Goal: Task Accomplishment & Management: Use online tool/utility

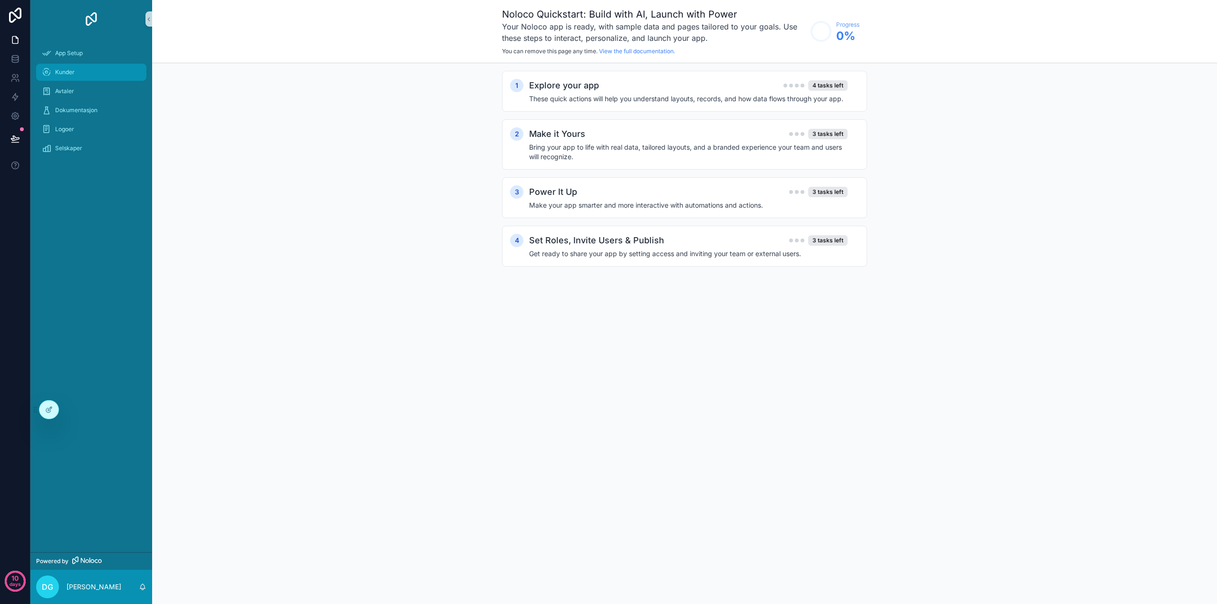
click at [64, 71] on span "Kunder" at bounding box center [64, 72] width 19 height 8
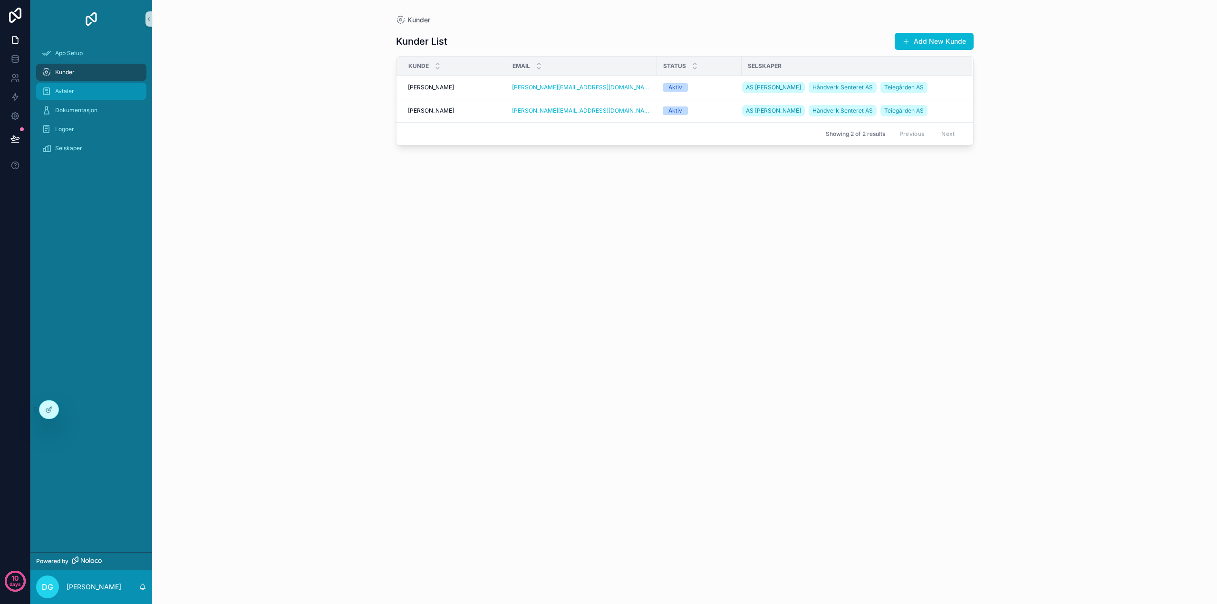
click at [73, 90] on span "Avtaler" at bounding box center [64, 91] width 19 height 8
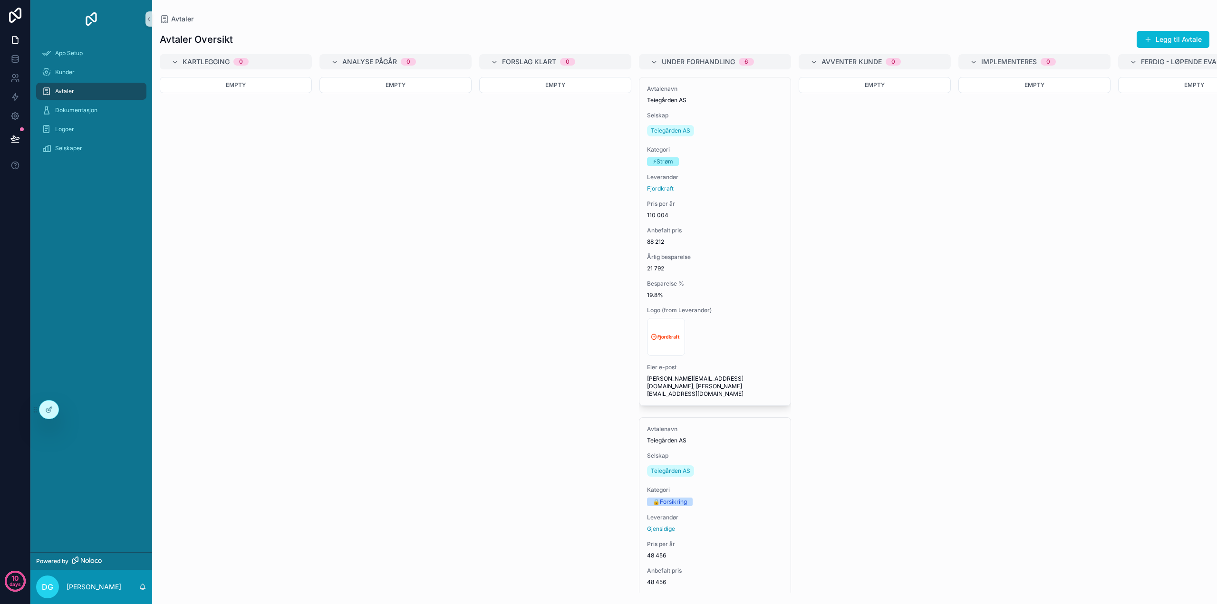
click at [73, 90] on span "Avtaler" at bounding box center [64, 91] width 19 height 8
click at [60, 89] on span "Avtaler" at bounding box center [64, 91] width 19 height 8
click at [93, 91] on div "Avtaler" at bounding box center [91, 91] width 99 height 15
click at [48, 410] on icon at bounding box center [50, 409] width 4 height 4
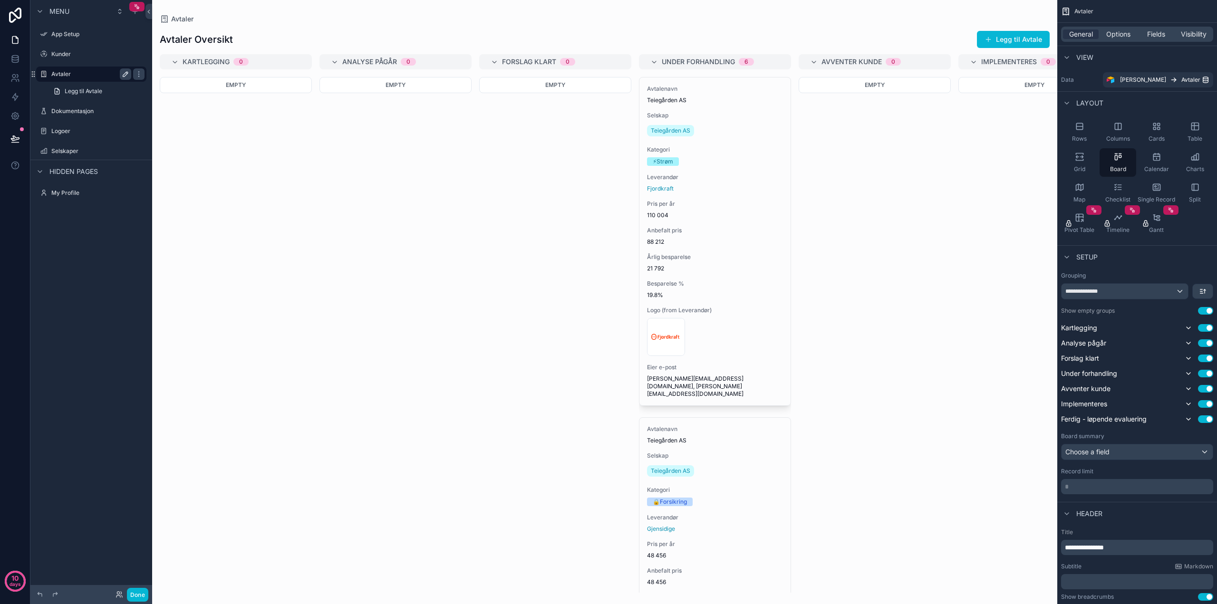
click at [126, 73] on icon "scrollable content" at bounding box center [125, 74] width 5 height 5
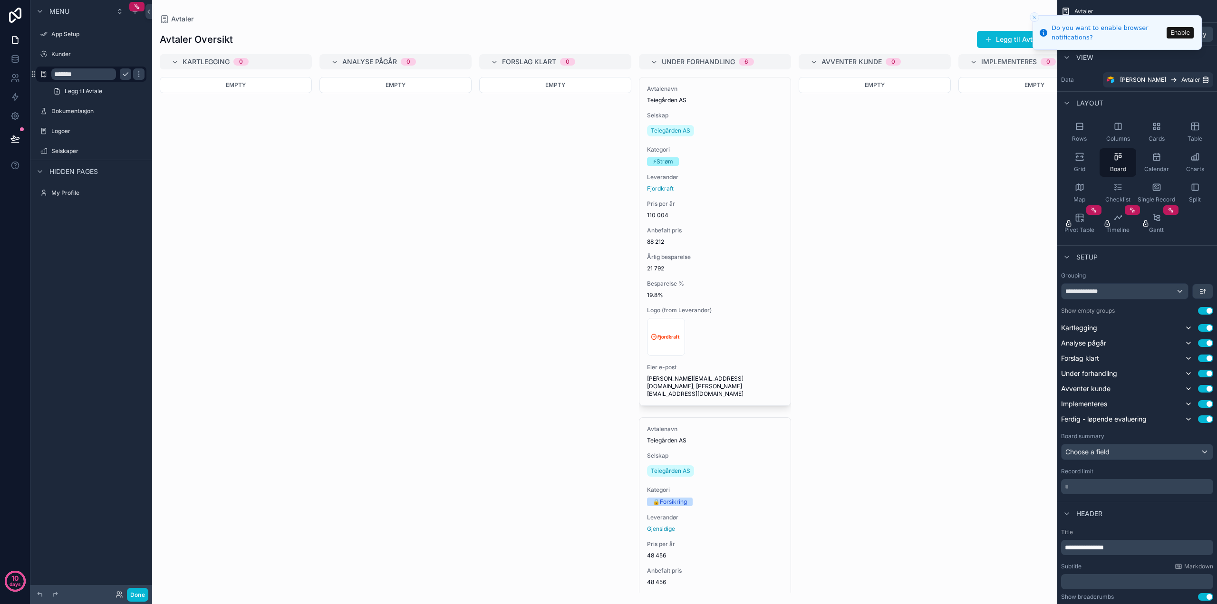
click at [67, 74] on input "*******" at bounding box center [83, 73] width 65 height 11
type input "**********"
click at [135, 75] on icon "scrollable content" at bounding box center [139, 74] width 8 height 8
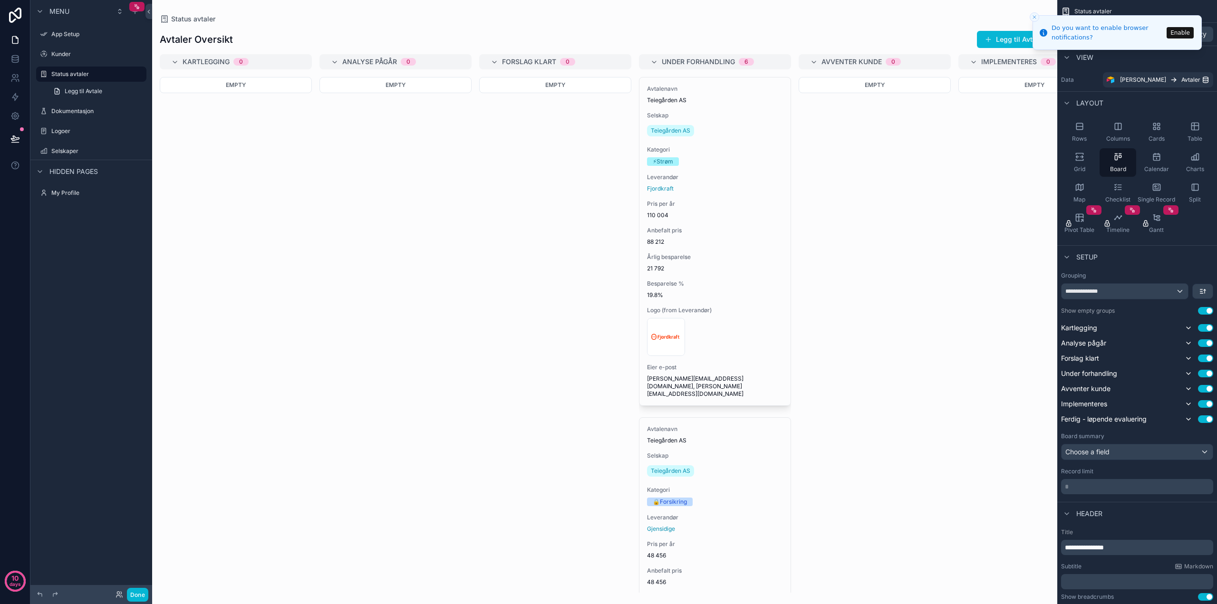
click at [223, 150] on div "scrollable content" at bounding box center [604, 302] width 905 height 604
click at [1188, 358] on icon "scrollable content" at bounding box center [1189, 359] width 8 height 8
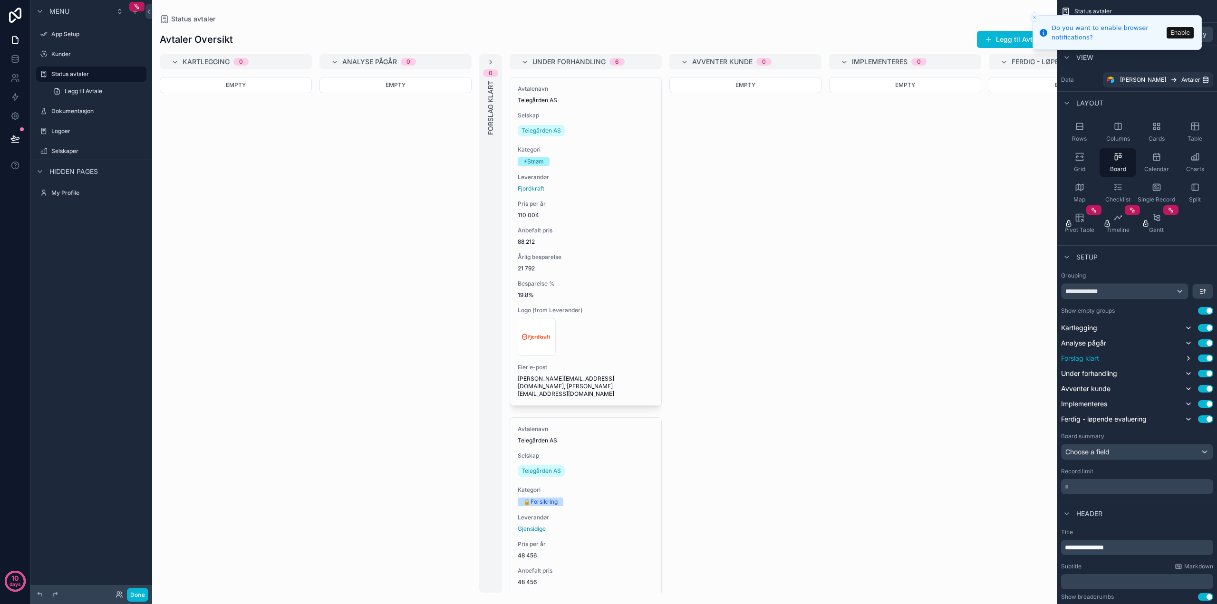
click at [1085, 358] on span "Forslag klart" at bounding box center [1080, 359] width 38 height 10
click at [1082, 358] on span "Forslag klart" at bounding box center [1080, 359] width 38 height 10
click at [1189, 357] on icon "scrollable content" at bounding box center [1189, 359] width 8 height 8
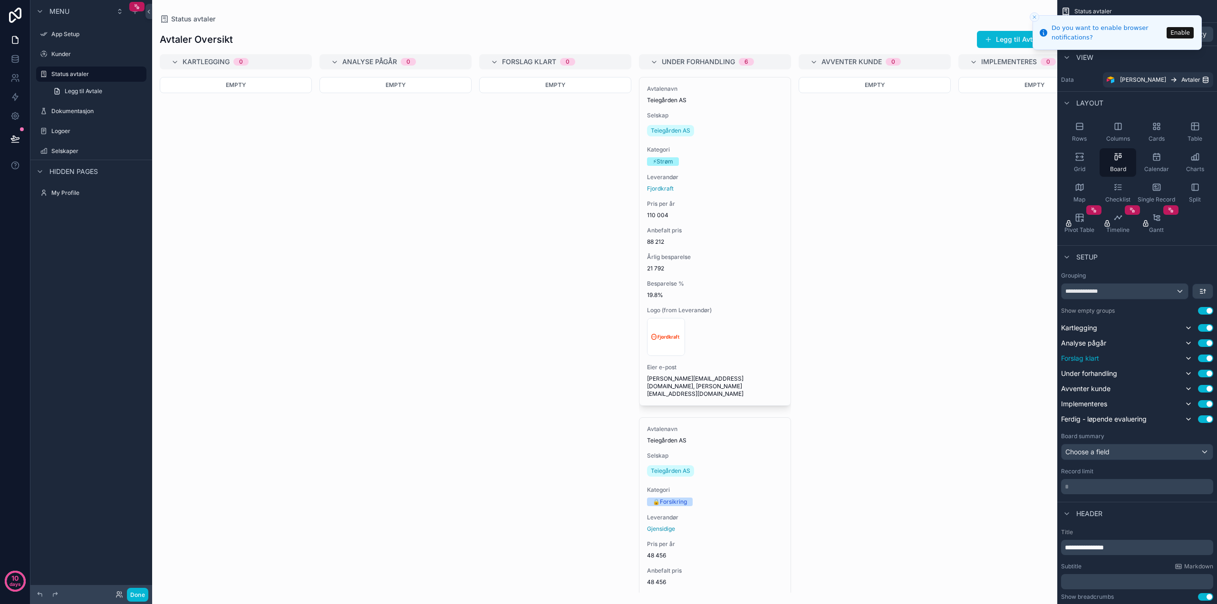
click at [1089, 359] on span "Forslag klart" at bounding box center [1080, 359] width 38 height 10
click at [1035, 16] on icon "Close toast" at bounding box center [1035, 17] width 6 height 6
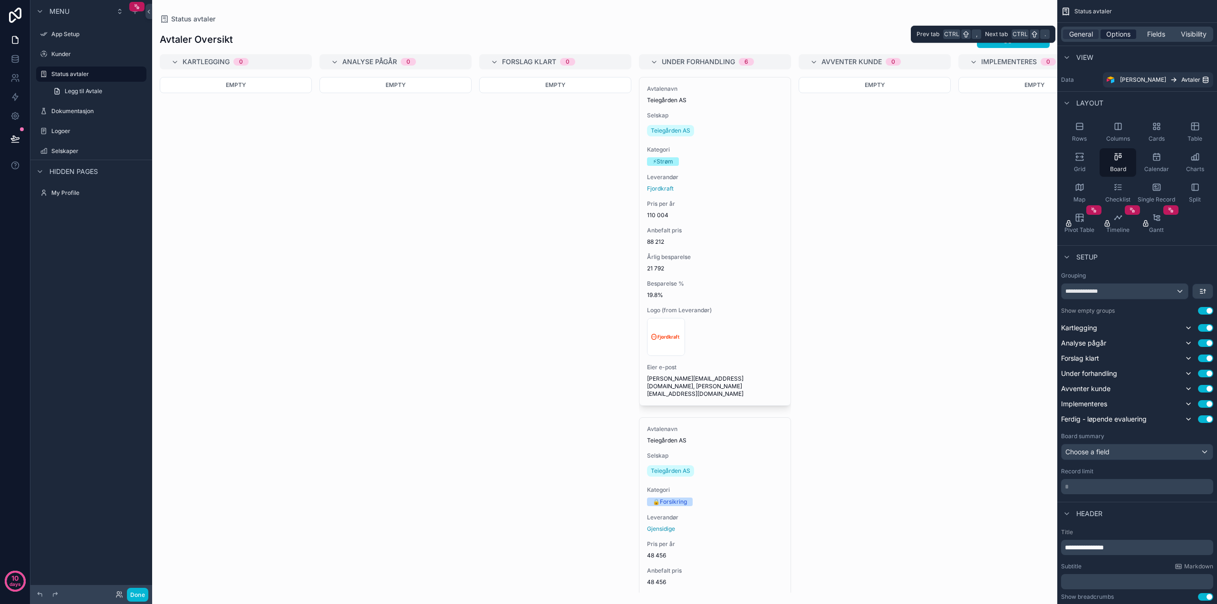
click at [1120, 32] on span "Options" at bounding box center [1119, 34] width 24 height 10
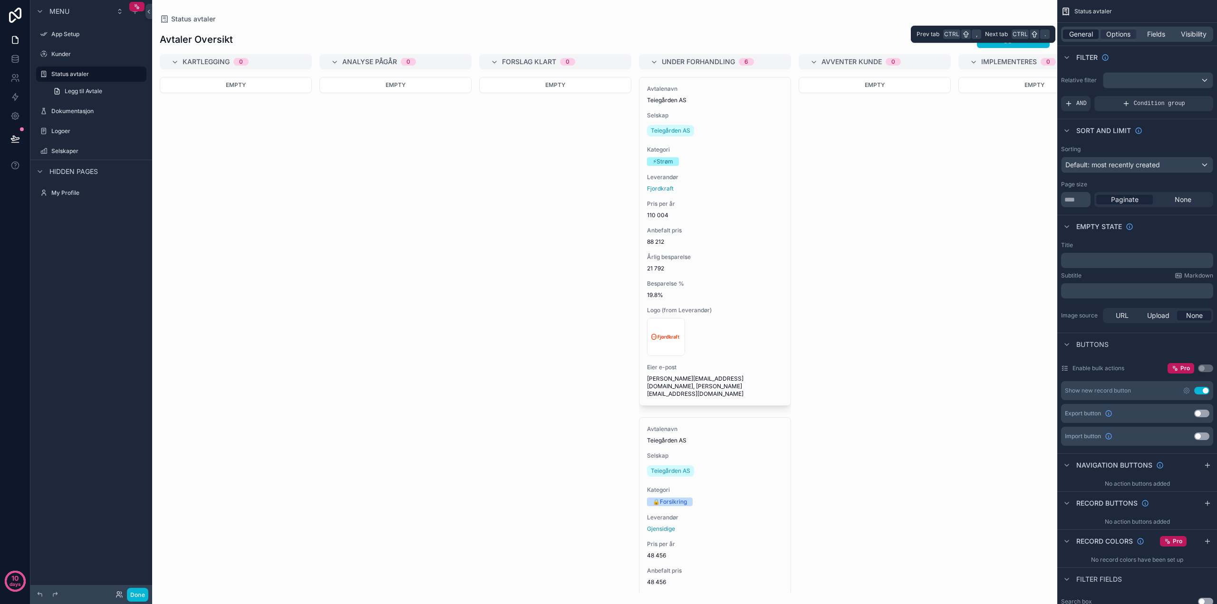
click at [1082, 32] on span "General" at bounding box center [1081, 34] width 24 height 10
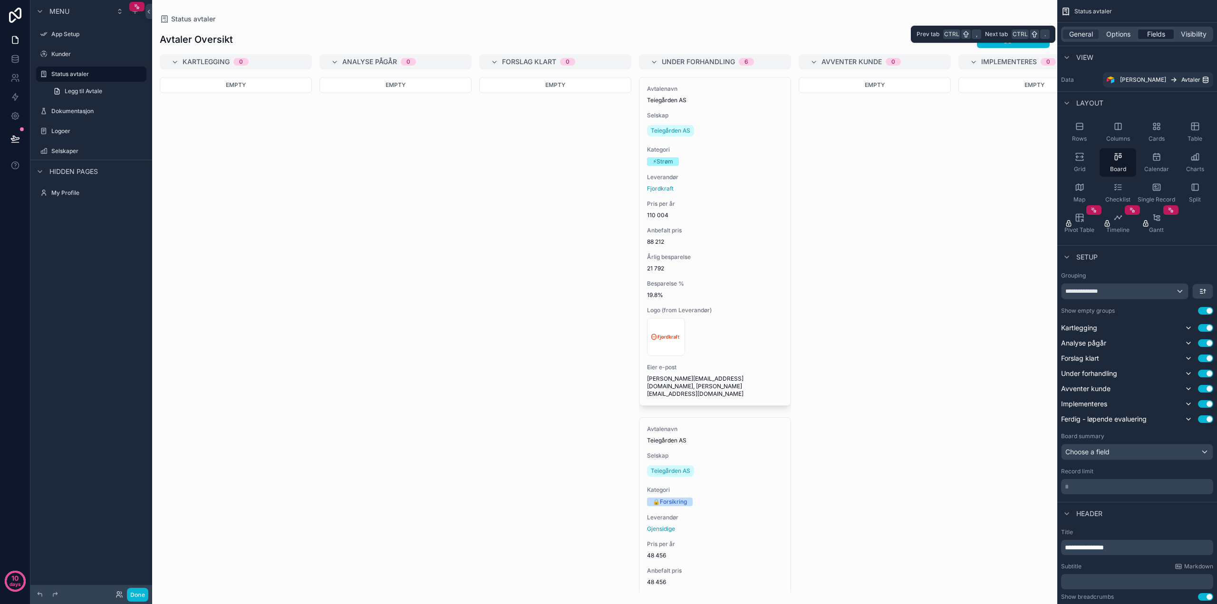
click at [1160, 30] on span "Fields" at bounding box center [1156, 34] width 18 height 10
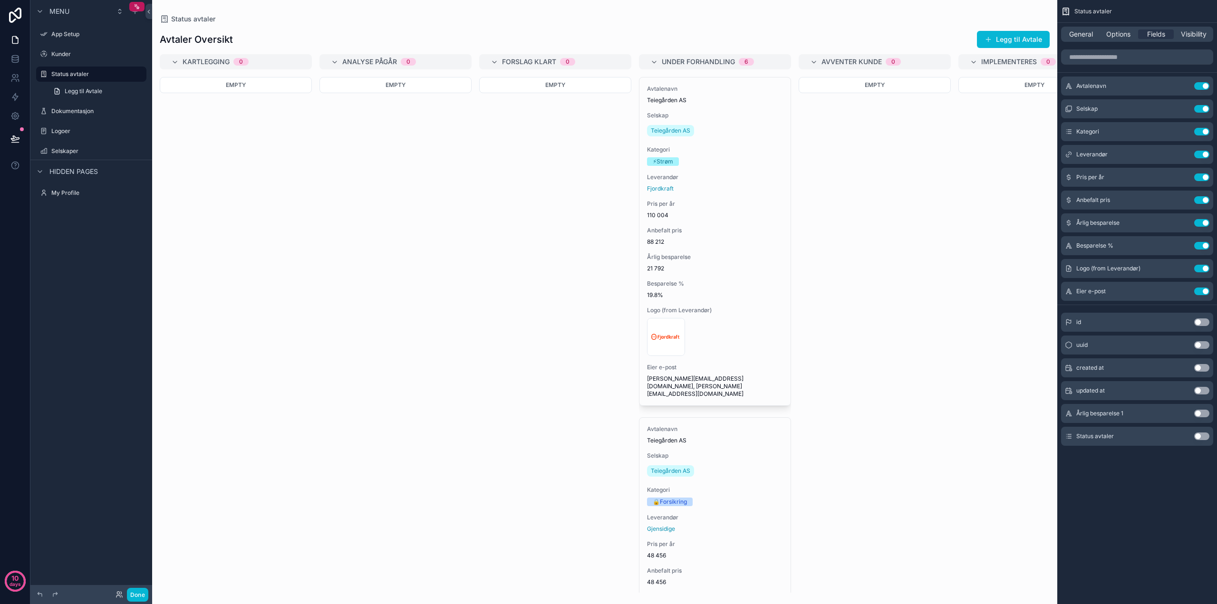
click at [605, 61] on div "Forslag klart 0" at bounding box center [561, 61] width 118 height 15
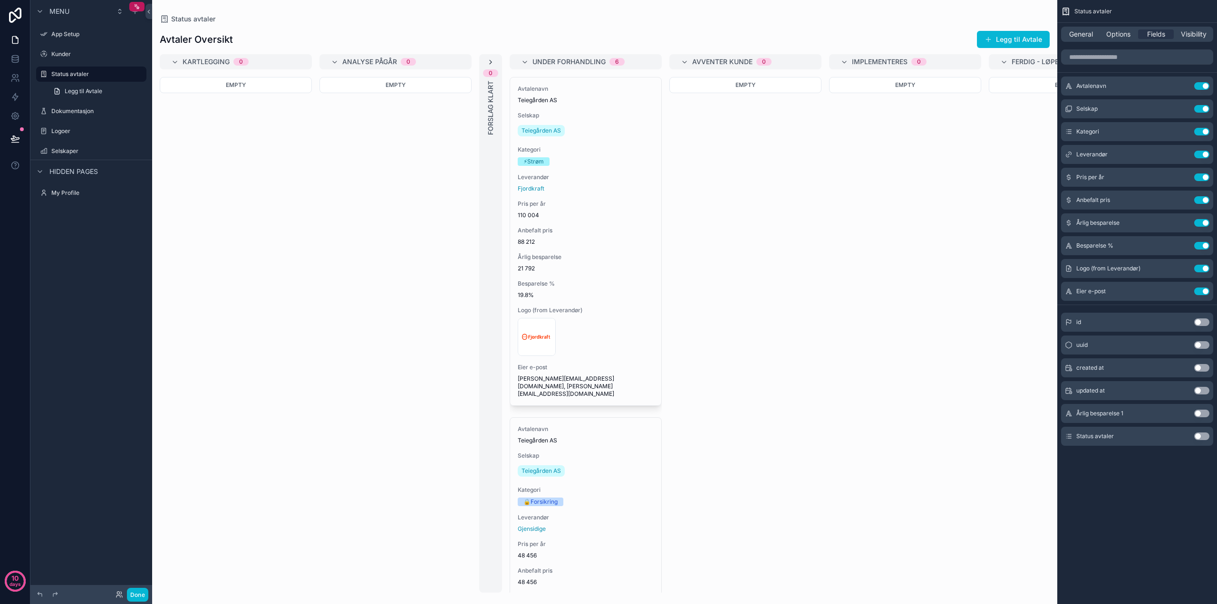
click at [492, 61] on icon "scrollable content" at bounding box center [491, 62] width 8 height 8
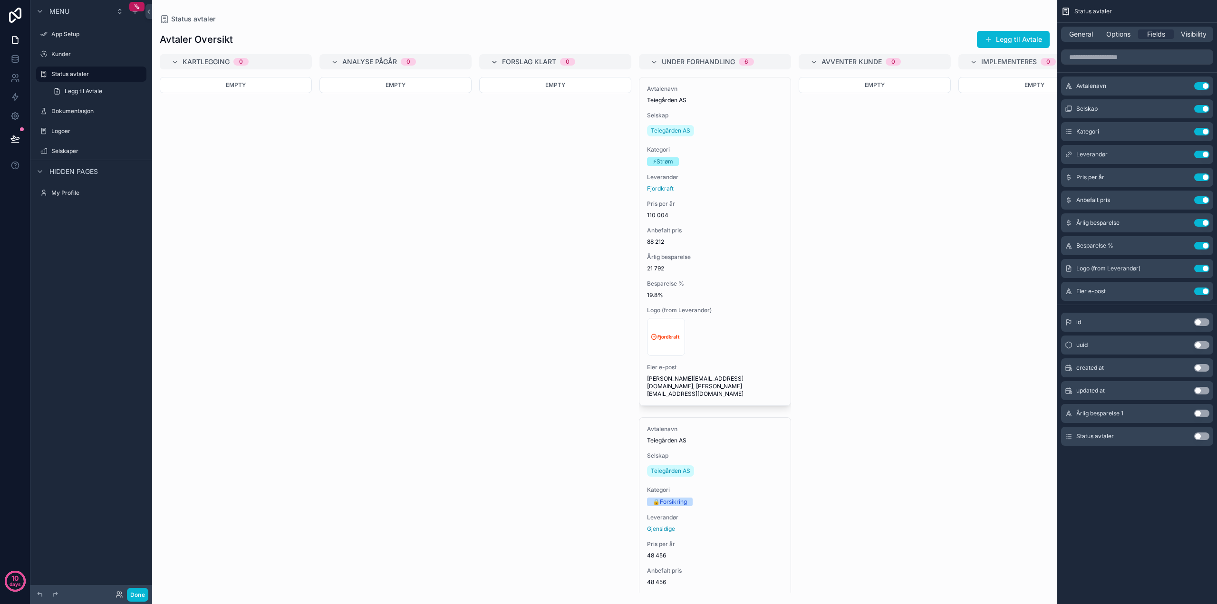
click at [492, 61] on icon "scrollable content" at bounding box center [495, 62] width 8 height 8
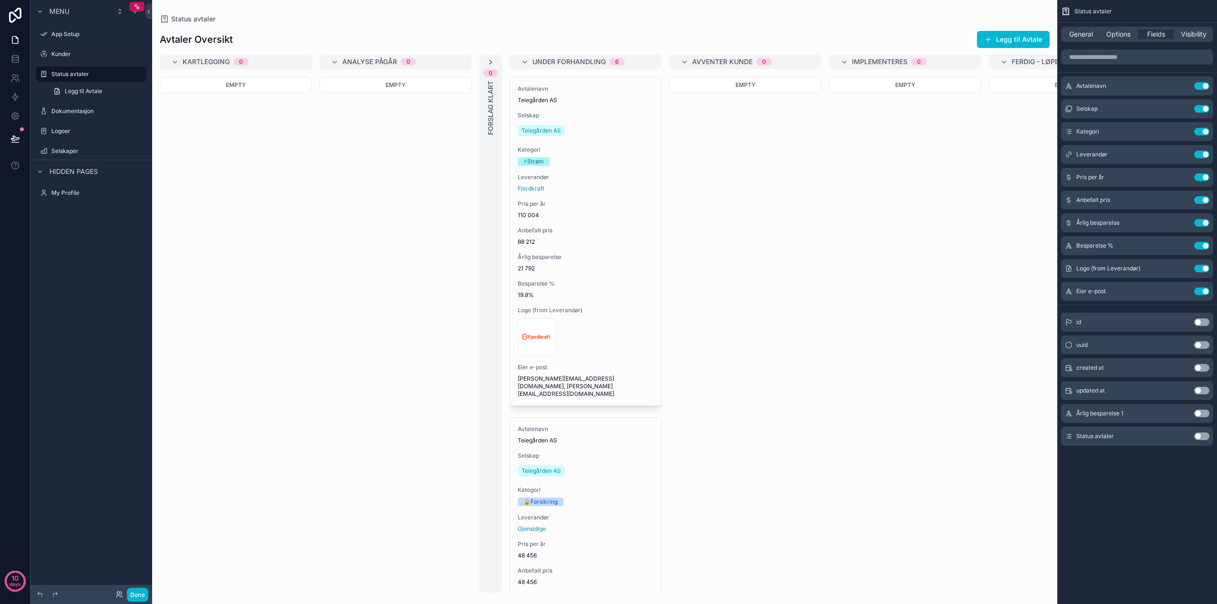
click at [492, 61] on icon "scrollable content" at bounding box center [491, 62] width 8 height 8
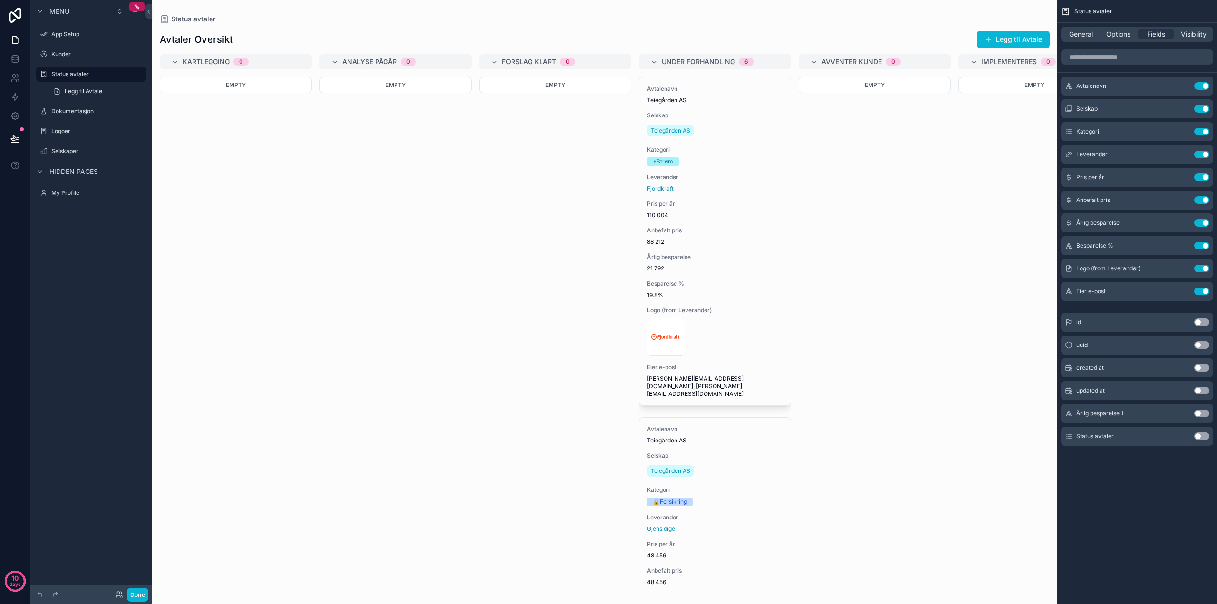
click at [519, 62] on span "Forslag klart" at bounding box center [529, 62] width 54 height 10
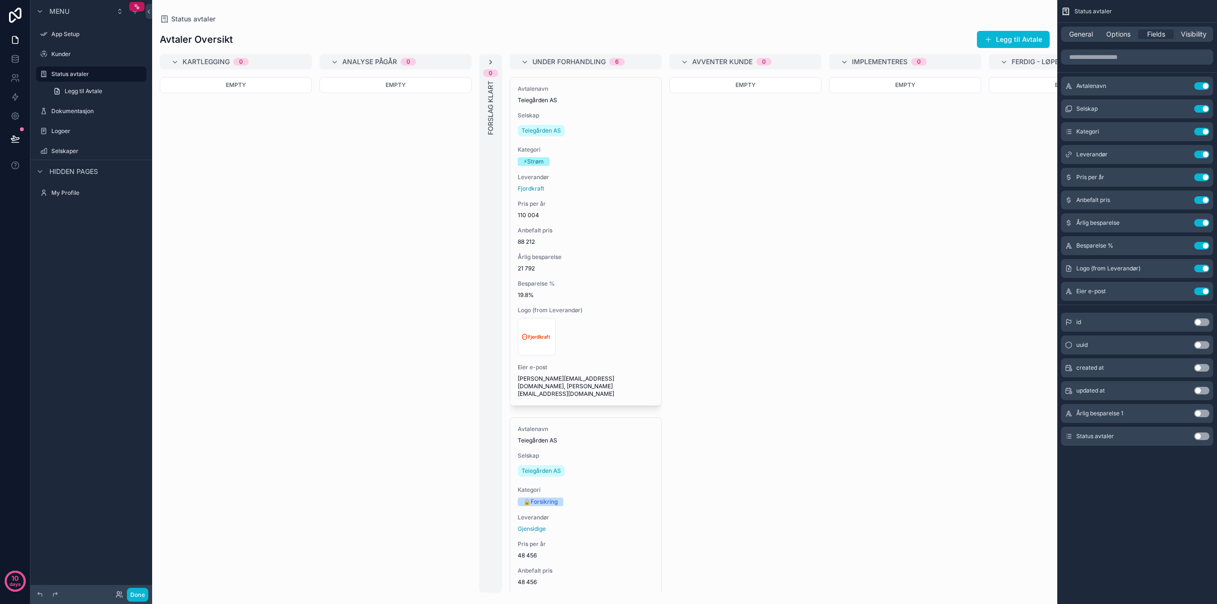
click at [489, 62] on icon "scrollable content" at bounding box center [491, 62] width 8 height 8
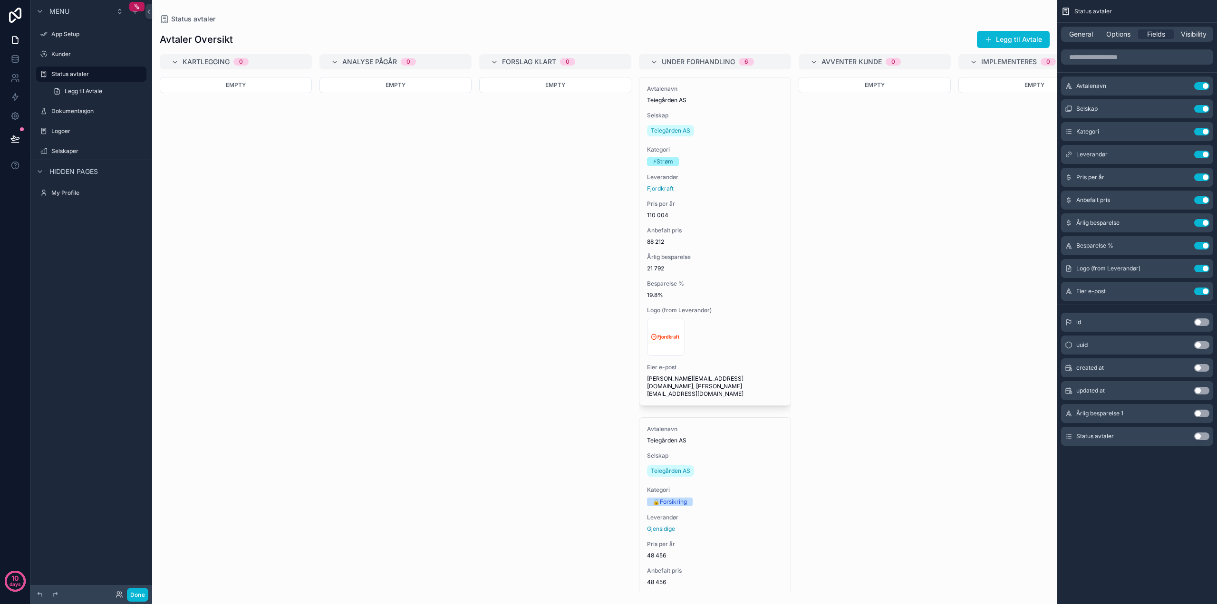
click at [524, 89] on div "Empty" at bounding box center [555, 85] width 152 height 16
click at [518, 59] on span "Forslag klart" at bounding box center [529, 62] width 54 height 10
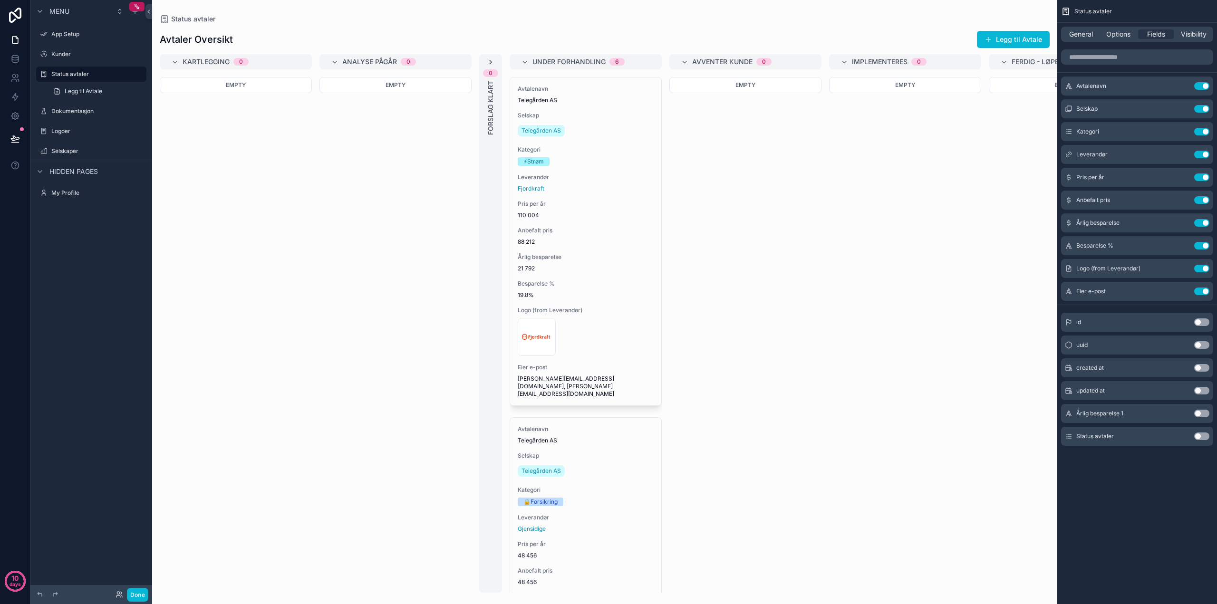
click at [487, 61] on icon "scrollable content" at bounding box center [491, 62] width 8 height 8
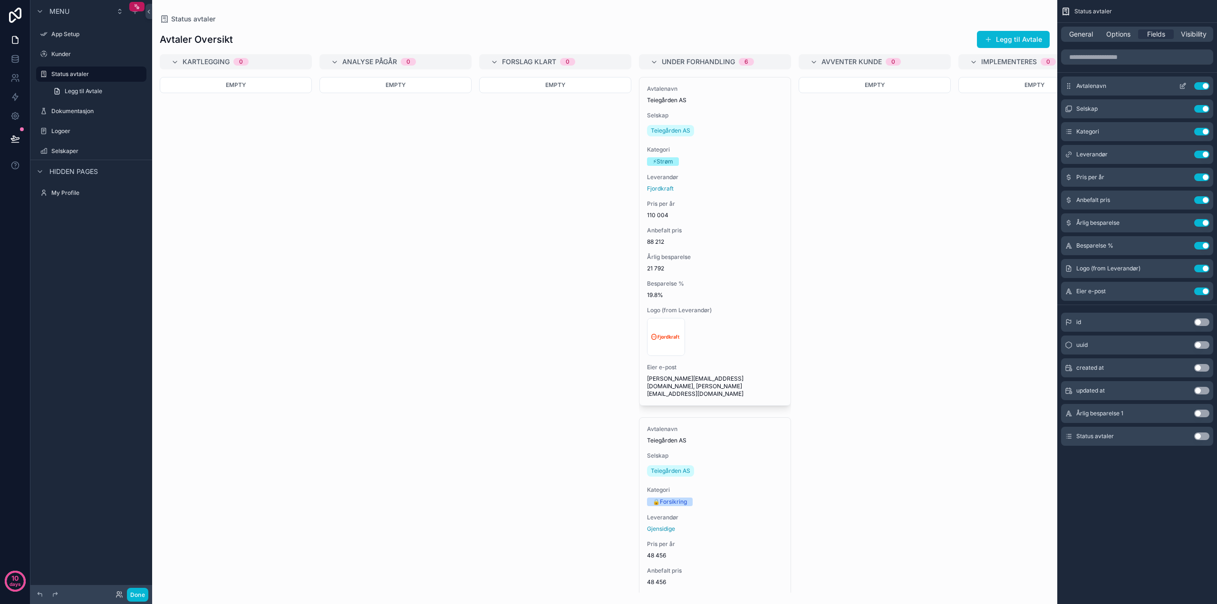
click at [1206, 85] on button "Use setting" at bounding box center [1202, 86] width 15 height 8
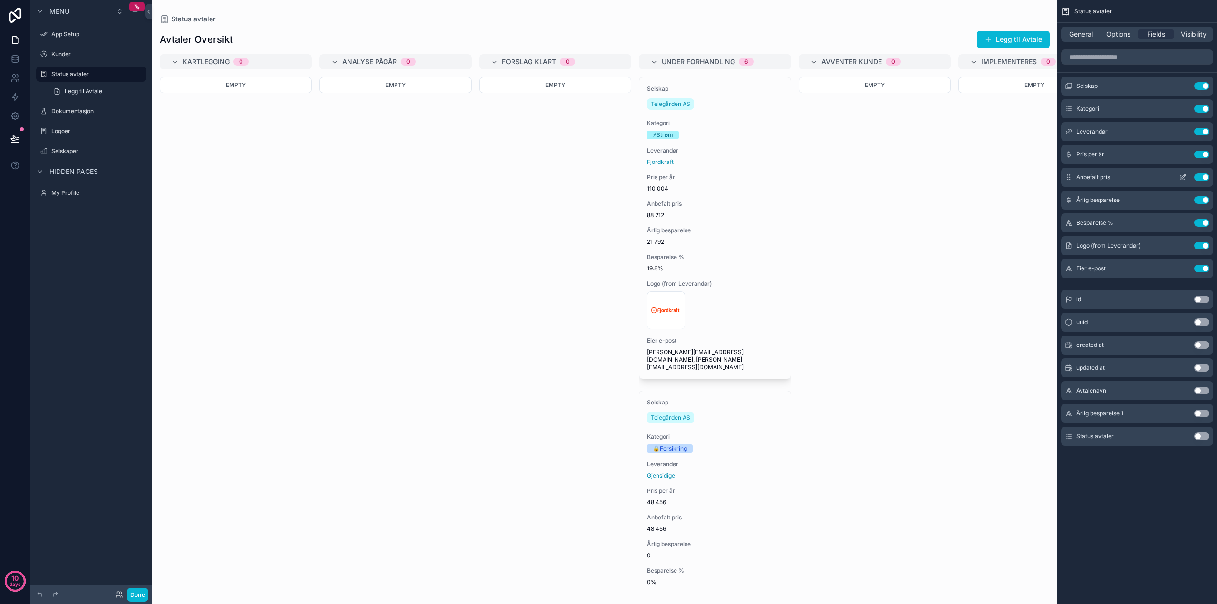
click at [1184, 177] on icon "scrollable content" at bounding box center [1183, 178] width 8 height 8
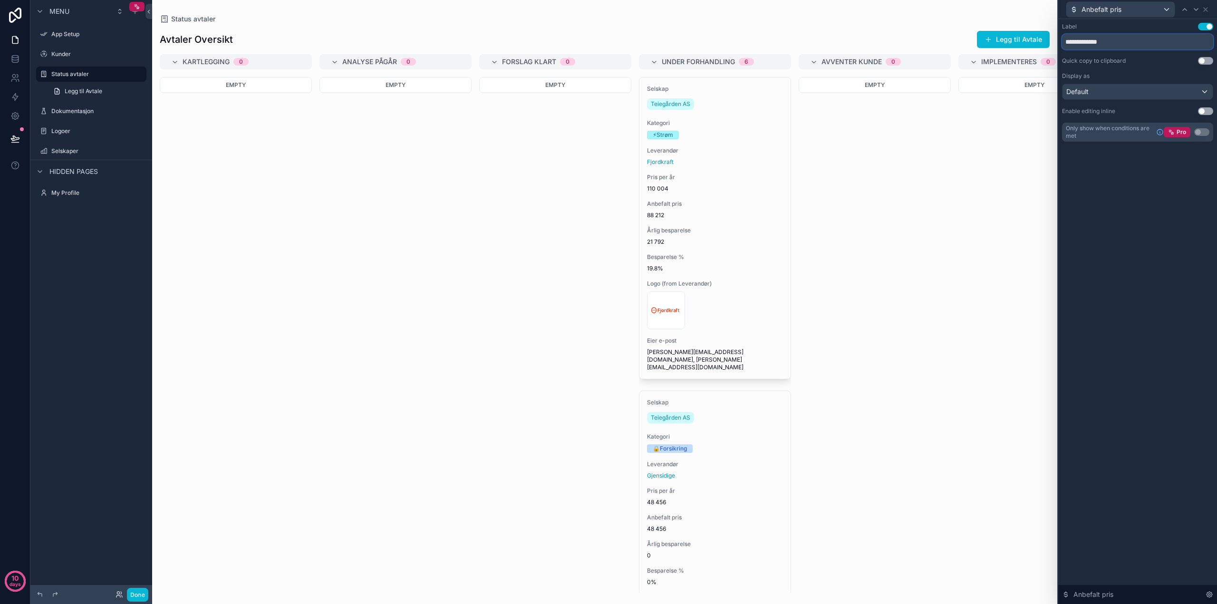
click at [1097, 41] on input "**********" at bounding box center [1137, 41] width 151 height 15
drag, startPoint x: 1109, startPoint y: 42, endPoint x: 1065, endPoint y: 39, distance: 43.9
click at [1065, 39] on input "**********" at bounding box center [1137, 41] width 151 height 15
drag, startPoint x: 1101, startPoint y: 44, endPoint x: 1066, endPoint y: 44, distance: 35.2
click at [1066, 44] on input "**********" at bounding box center [1137, 41] width 151 height 15
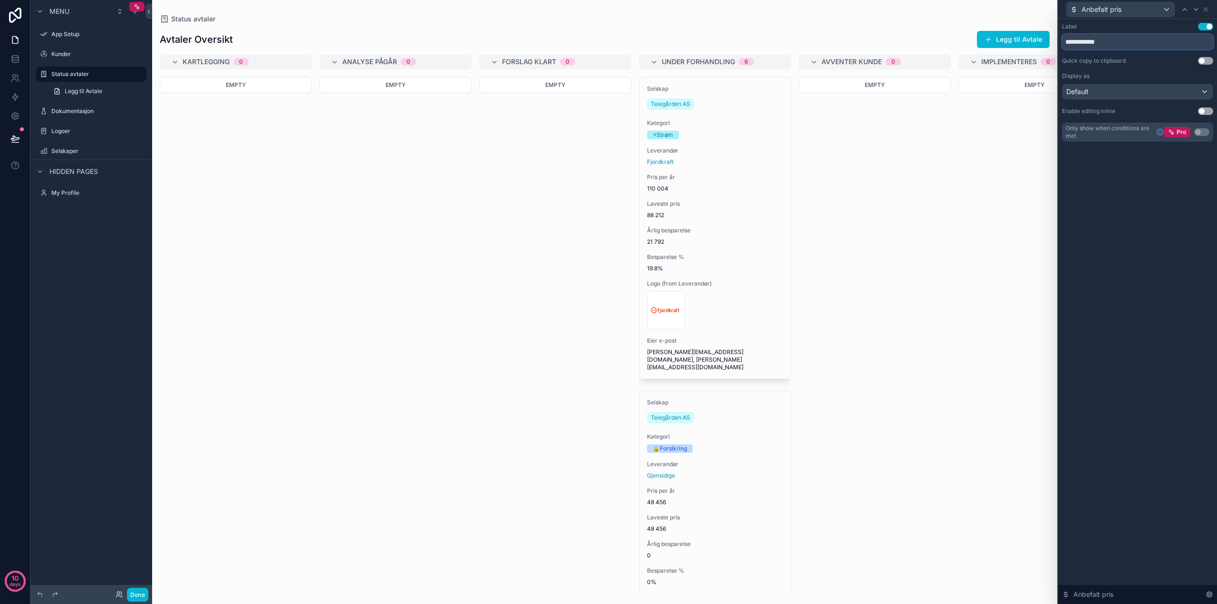
click at [1089, 44] on input "**********" at bounding box center [1137, 41] width 151 height 15
drag, startPoint x: 1089, startPoint y: 43, endPoint x: 1052, endPoint y: 43, distance: 37.1
click at [1052, 43] on div "**********" at bounding box center [608, 302] width 1217 height 604
type input "**********"
click at [1207, 91] on div "Default" at bounding box center [1138, 91] width 150 height 15
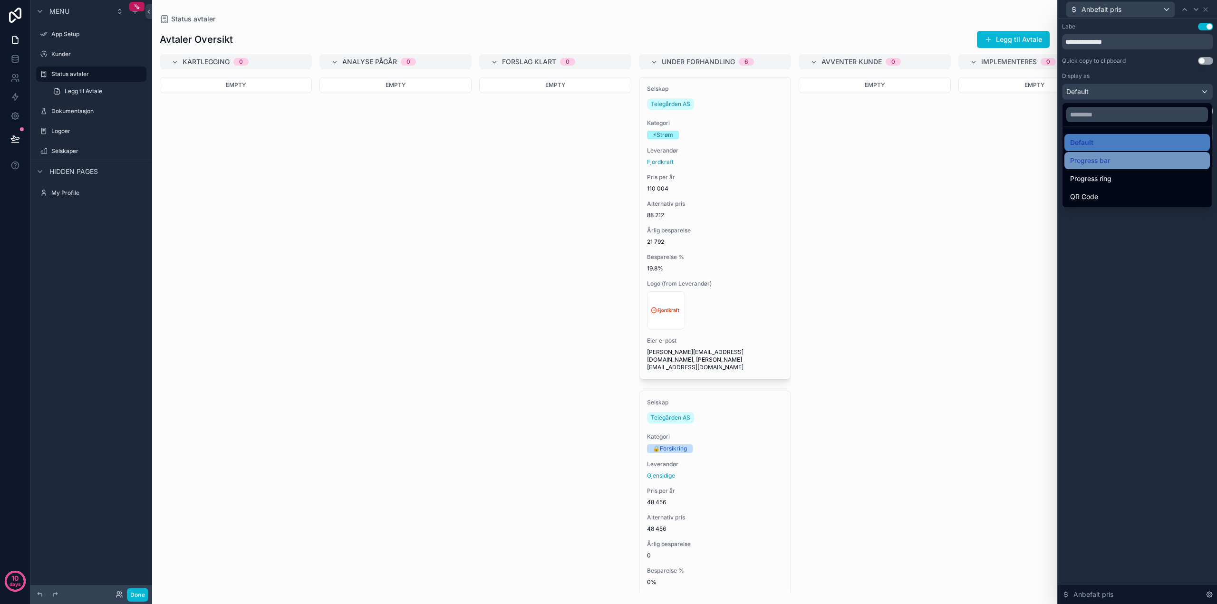
click at [1098, 160] on span "Progress bar" at bounding box center [1090, 160] width 40 height 11
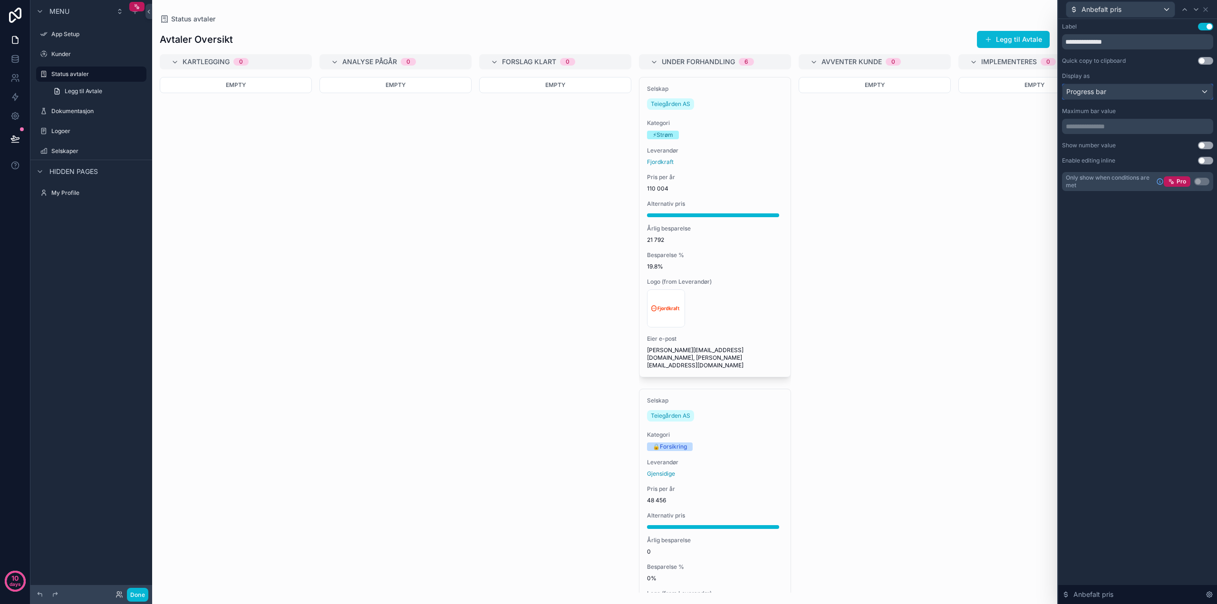
click at [1205, 90] on div "Progress bar" at bounding box center [1138, 91] width 150 height 15
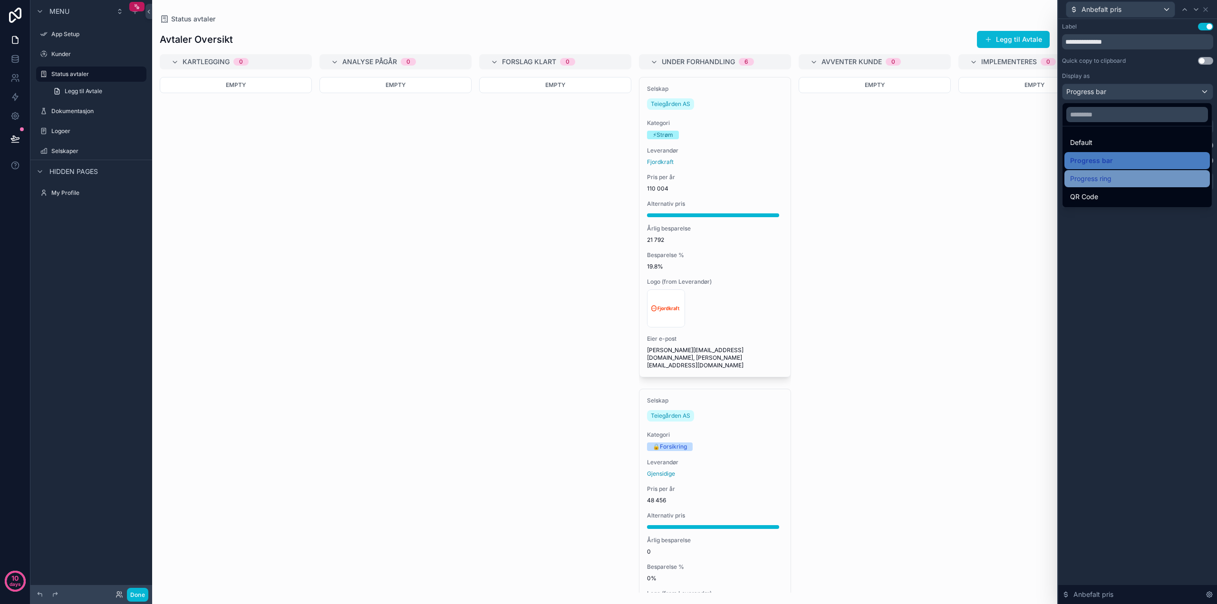
click at [1109, 177] on span "Progress ring" at bounding box center [1090, 178] width 41 height 11
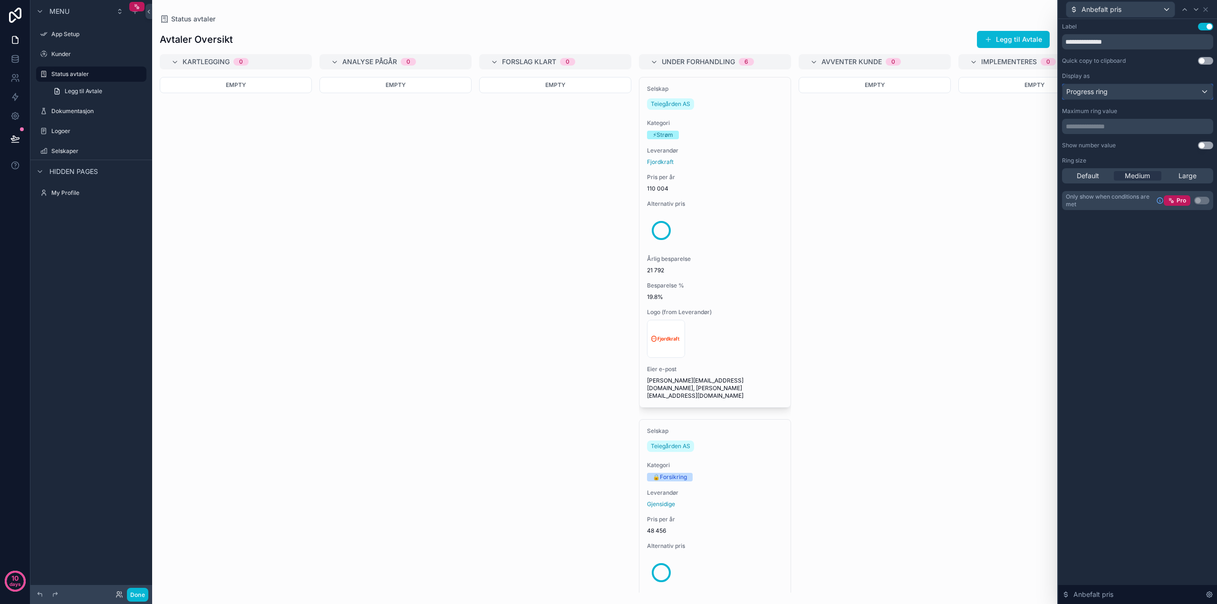
click at [1204, 91] on div "Progress ring" at bounding box center [1138, 91] width 150 height 15
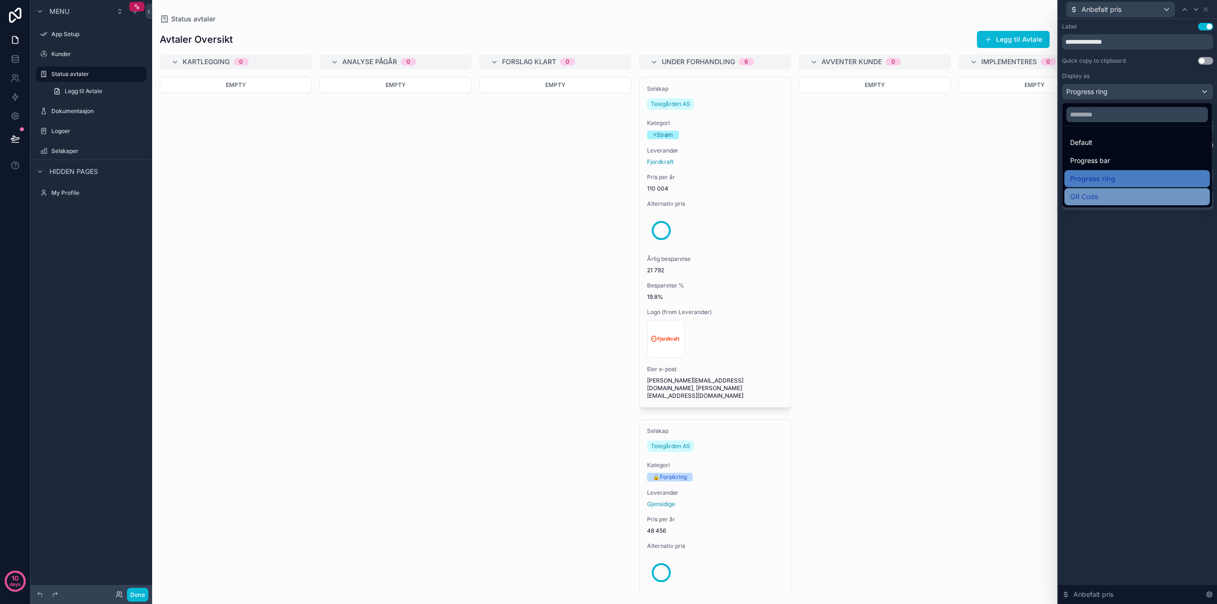
click at [1095, 195] on span "QR Code" at bounding box center [1084, 196] width 28 height 11
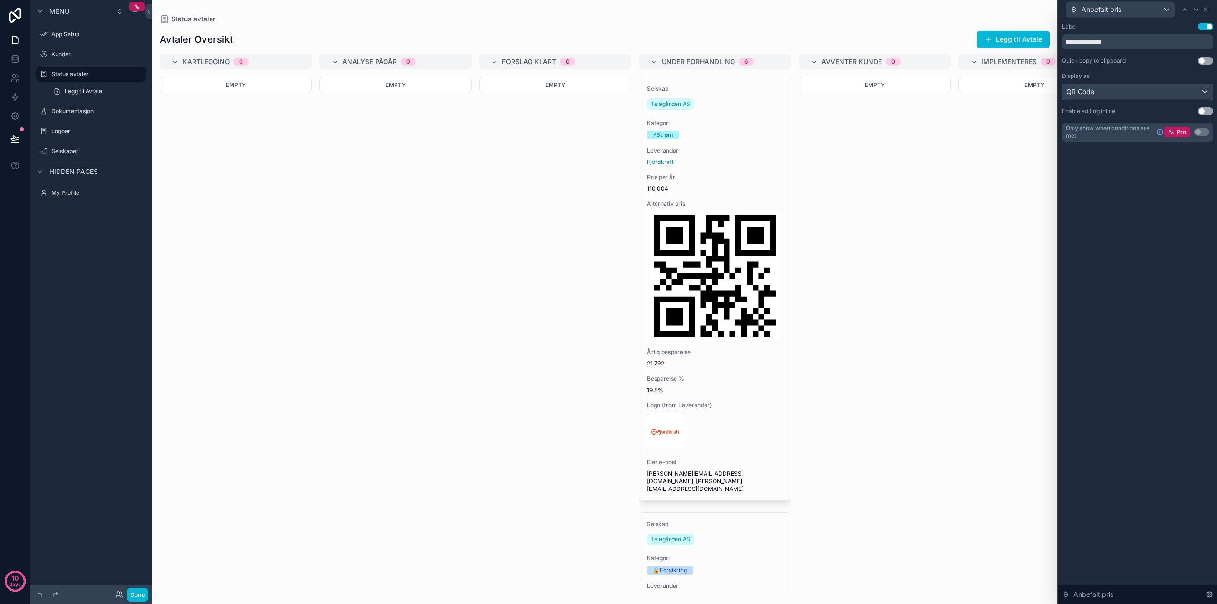
click at [1205, 90] on div "QR Code" at bounding box center [1138, 91] width 150 height 15
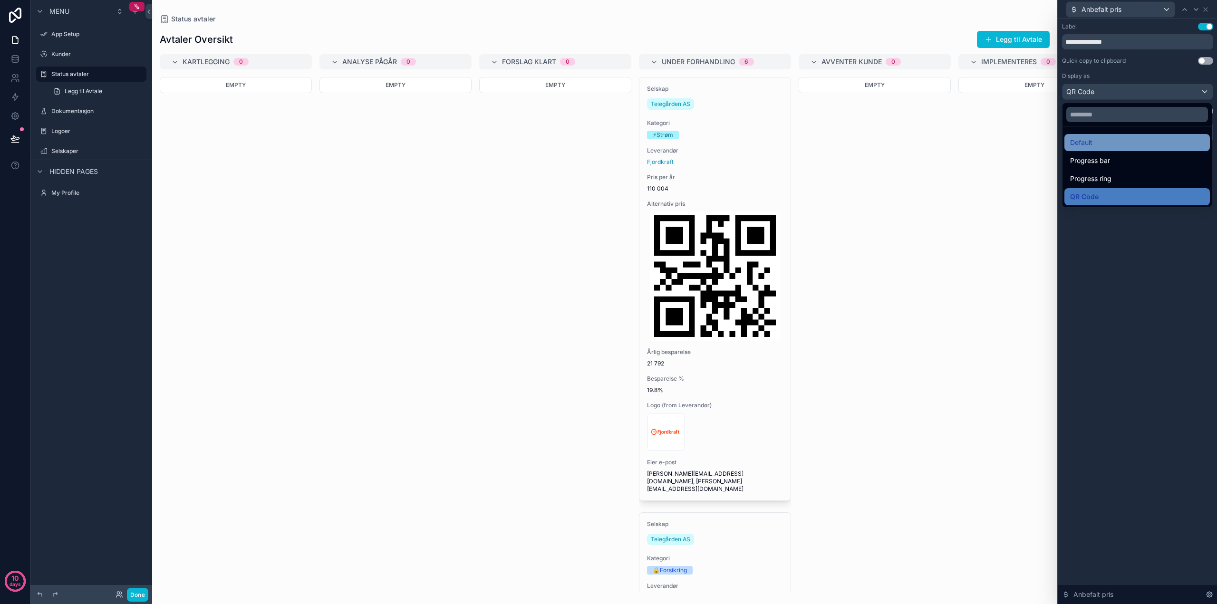
click at [1083, 143] on span "Default" at bounding box center [1081, 142] width 22 height 11
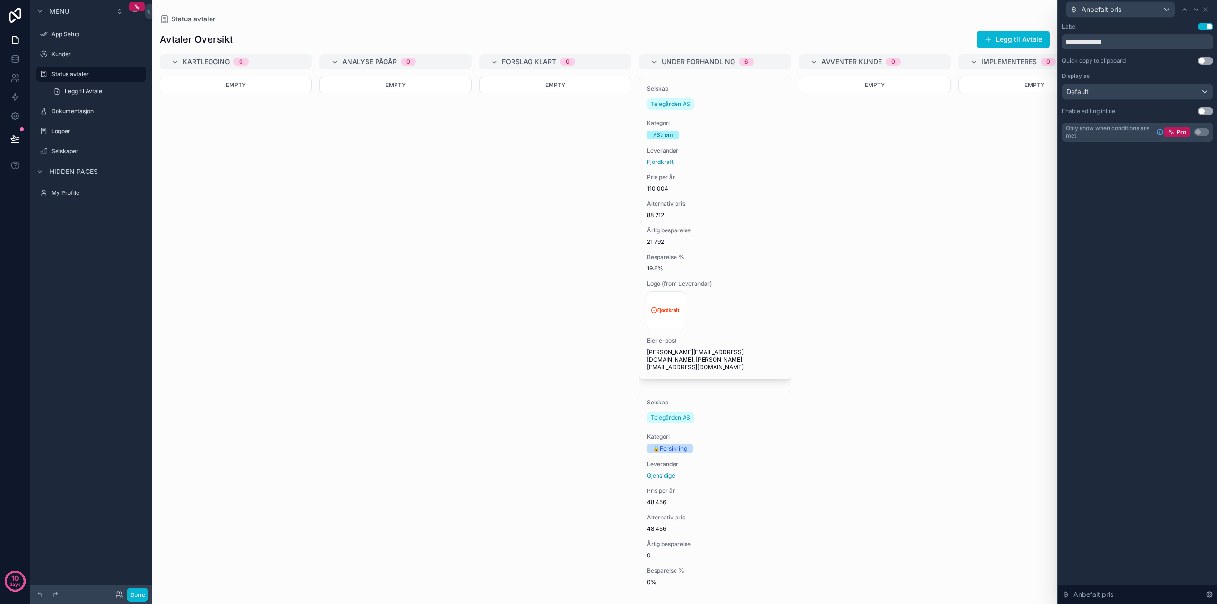
click at [1201, 61] on button "Use setting" at bounding box center [1205, 61] width 15 height 8
click at [1207, 9] on icon at bounding box center [1206, 10] width 8 height 8
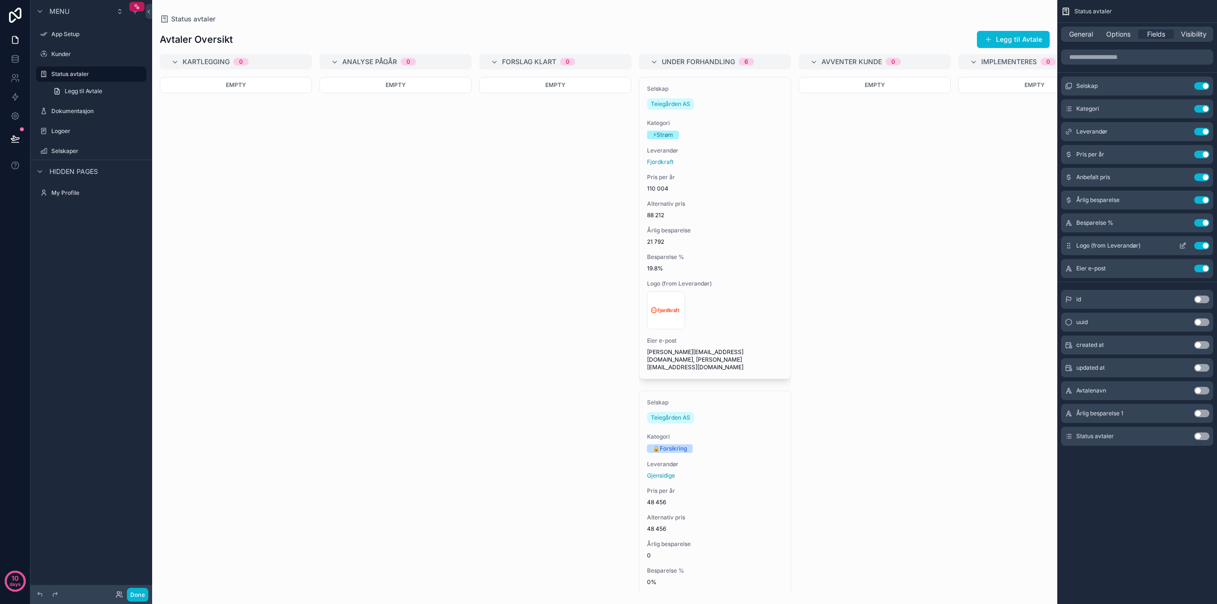
click at [1203, 245] on button "Use setting" at bounding box center [1202, 246] width 15 height 8
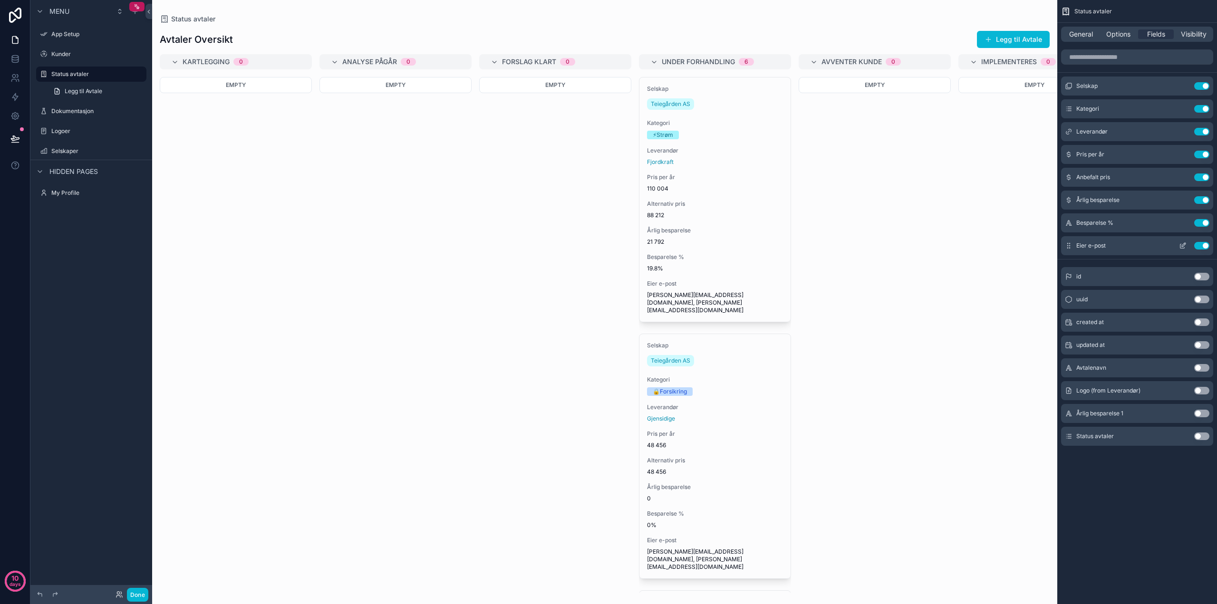
click at [1203, 245] on button "Use setting" at bounding box center [1202, 246] width 15 height 8
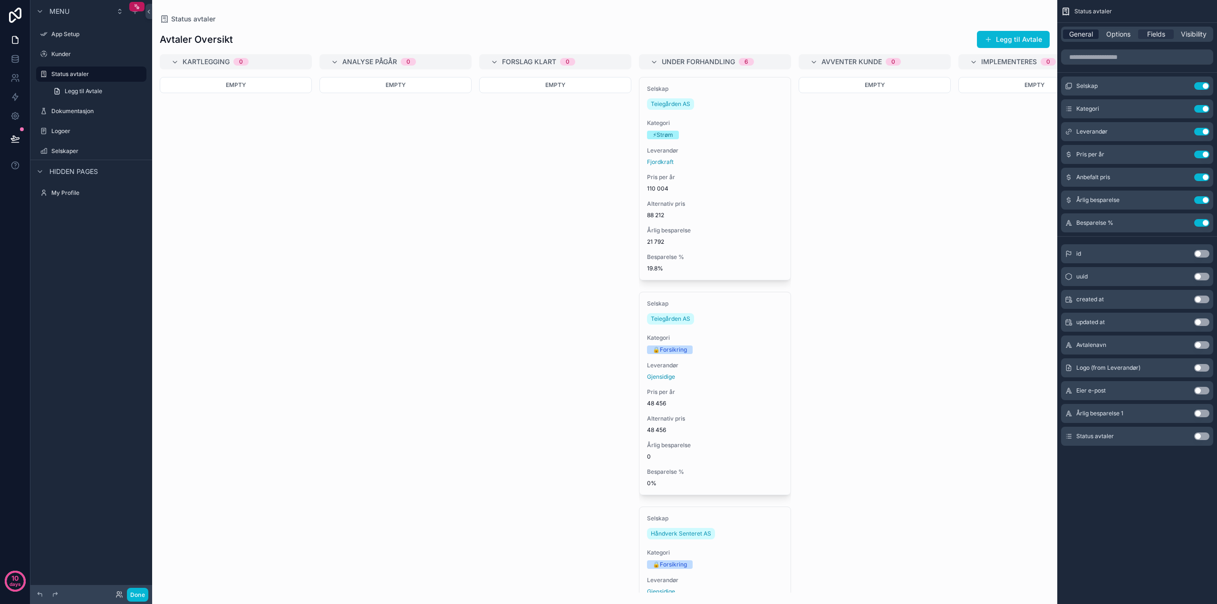
click at [1087, 31] on span "General" at bounding box center [1081, 34] width 24 height 10
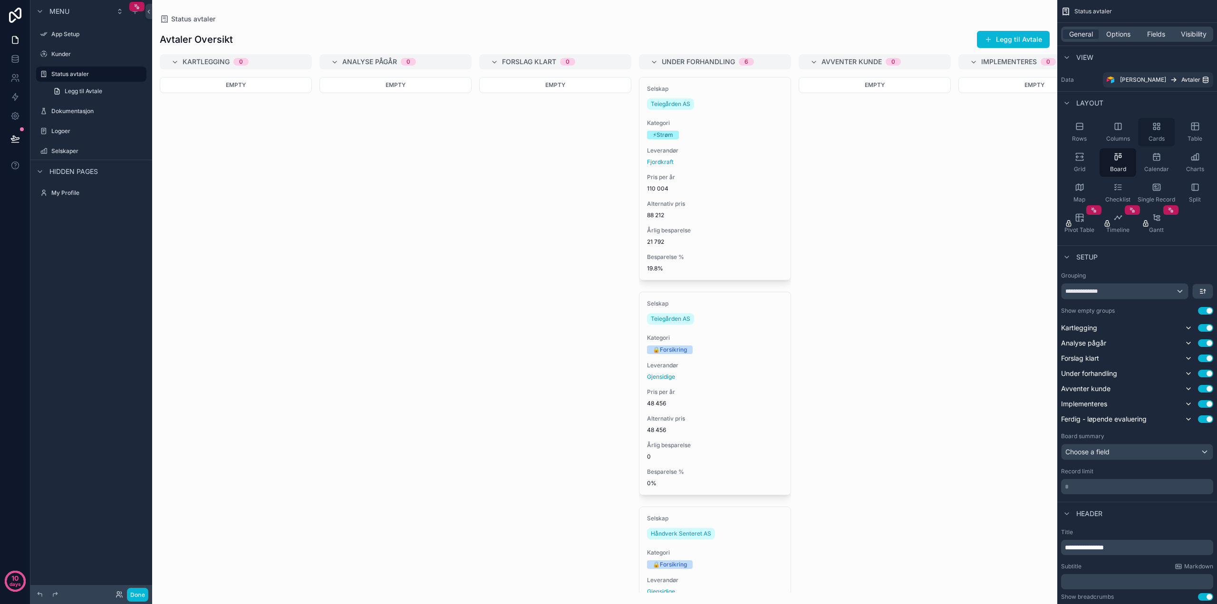
click at [1157, 130] on icon "scrollable content" at bounding box center [1157, 127] width 10 height 10
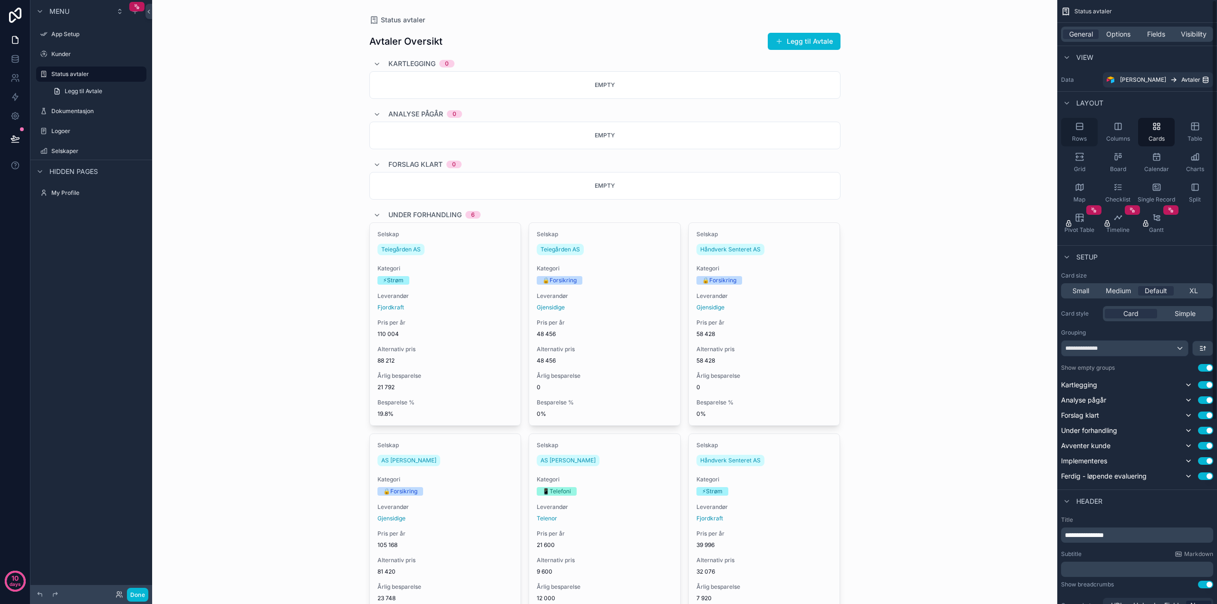
click at [1079, 132] on div "Rows" at bounding box center [1079, 132] width 37 height 29
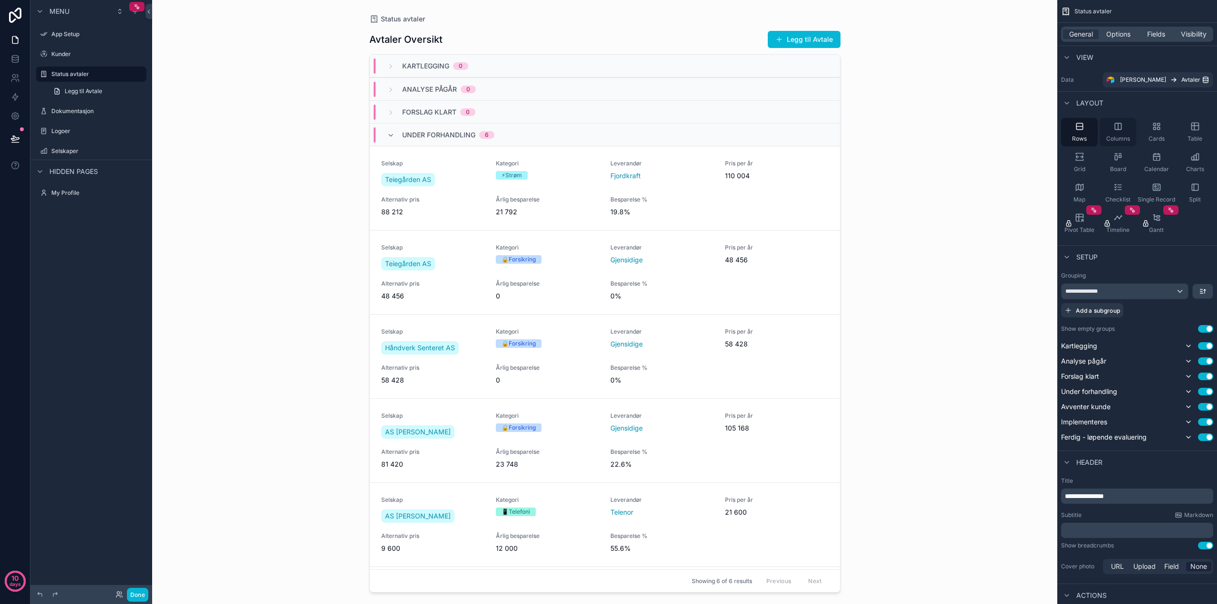
click at [1118, 132] on div "Columns" at bounding box center [1118, 132] width 37 height 29
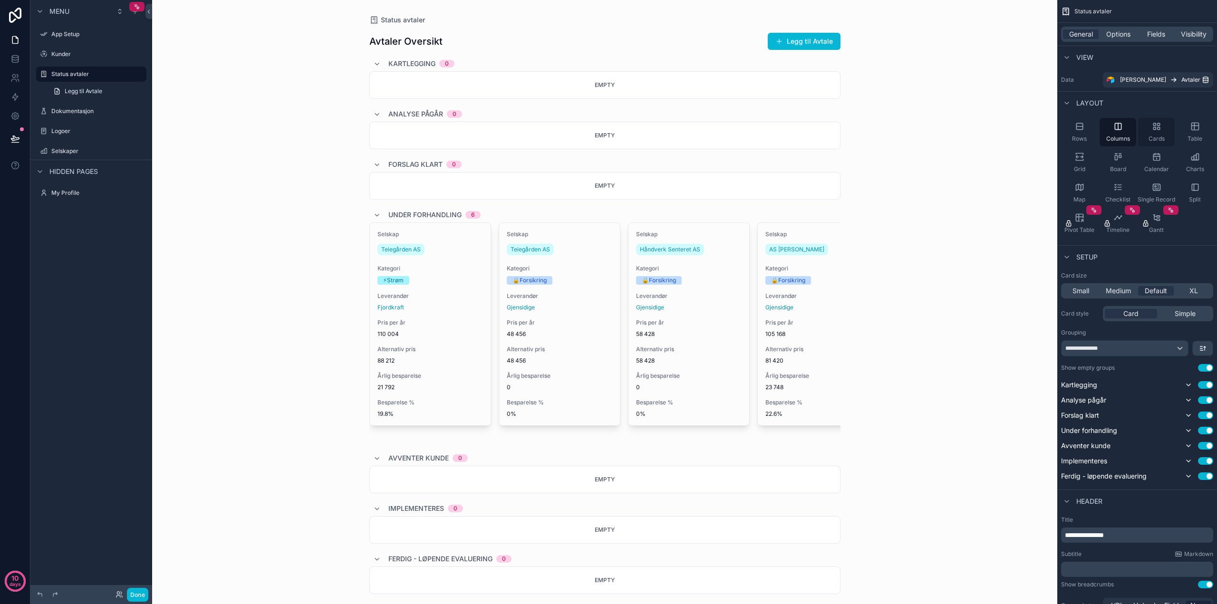
click at [1148, 131] on div "Cards" at bounding box center [1156, 132] width 37 height 29
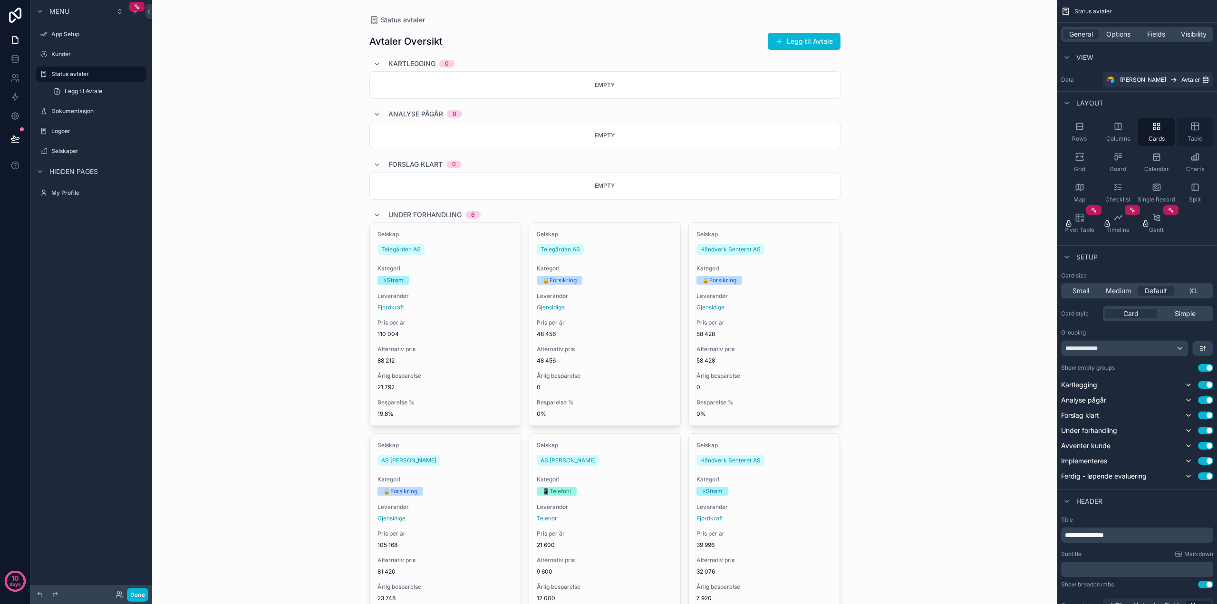
click at [1191, 131] on icon "scrollable content" at bounding box center [1196, 127] width 10 height 10
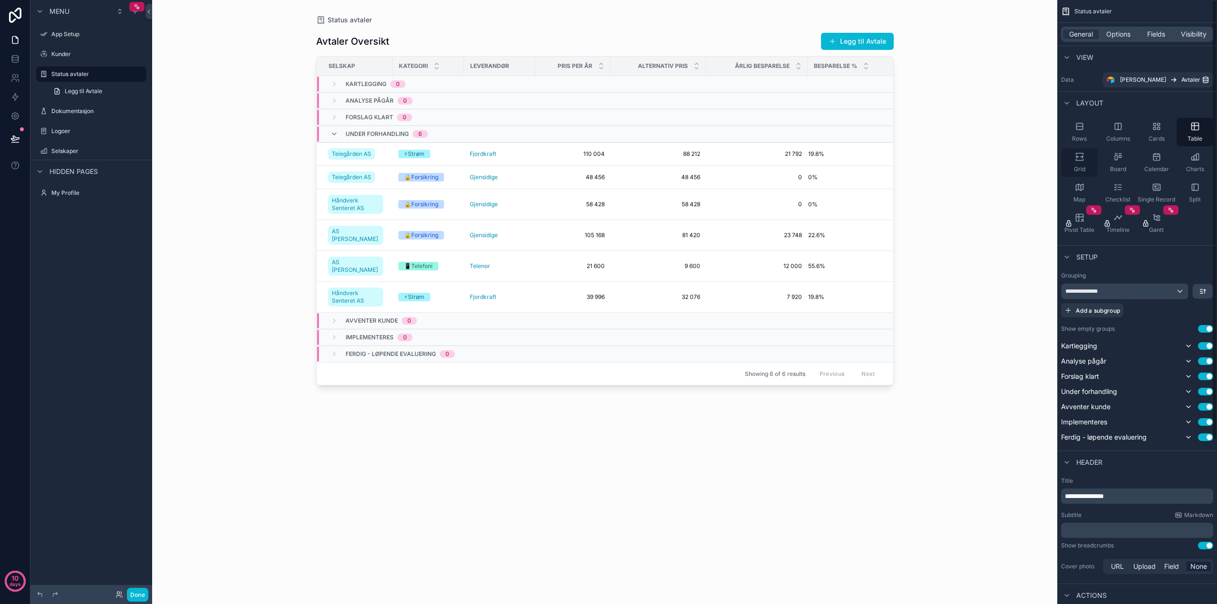
click at [1079, 165] on div "Grid" at bounding box center [1079, 162] width 37 height 29
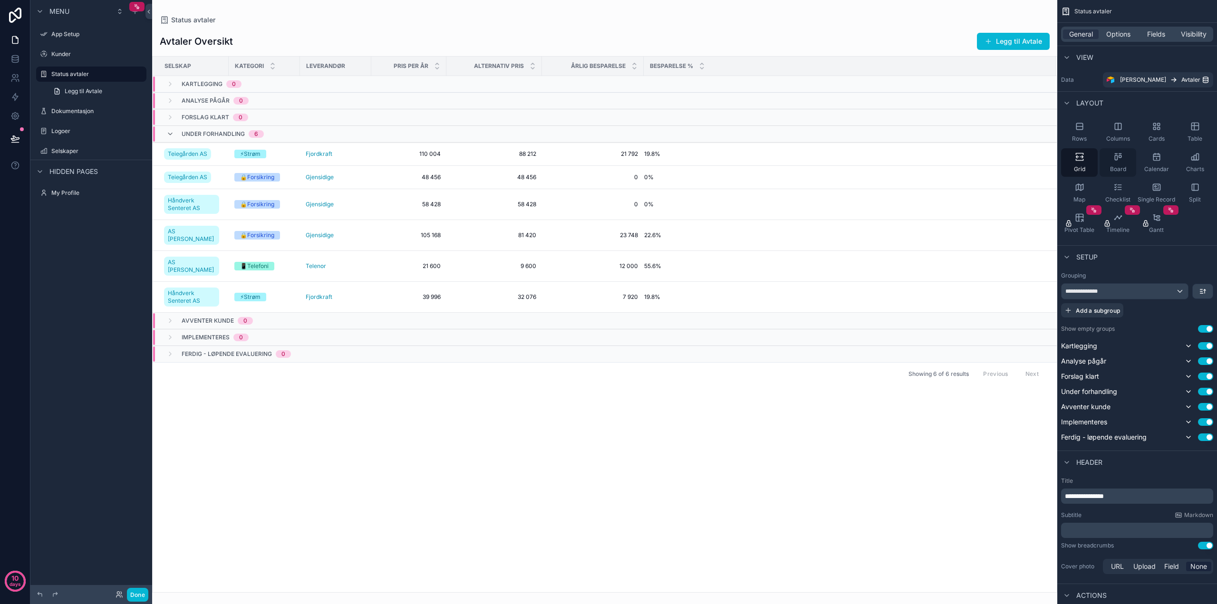
click at [1117, 161] on icon "scrollable content" at bounding box center [1119, 157] width 10 height 10
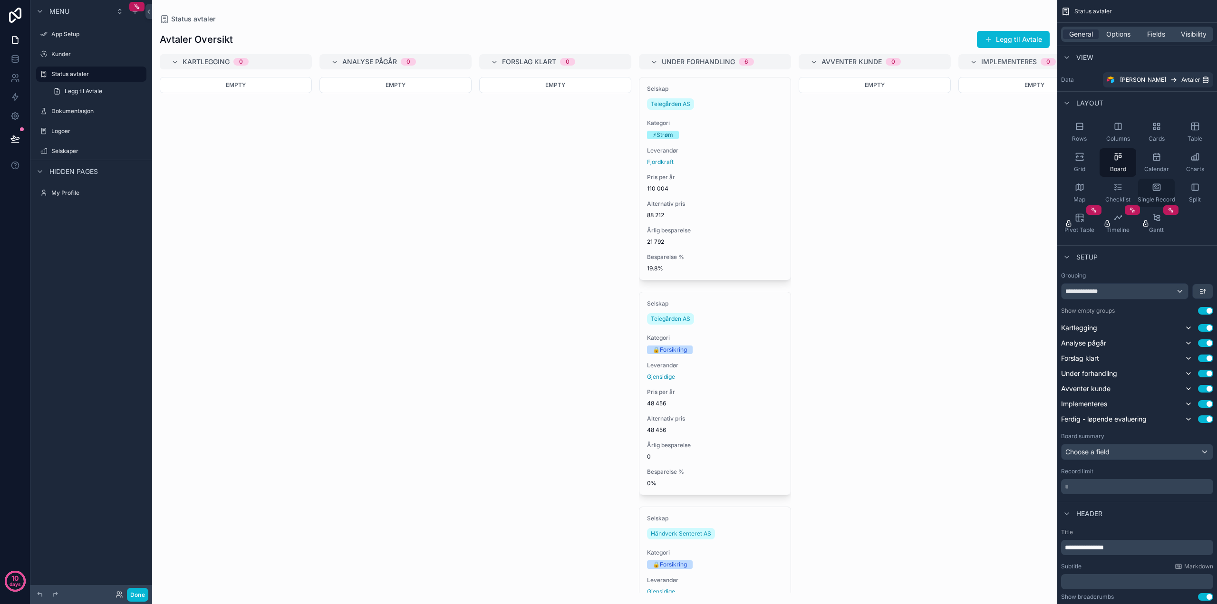
click at [1156, 192] on div "Single Record" at bounding box center [1156, 193] width 37 height 29
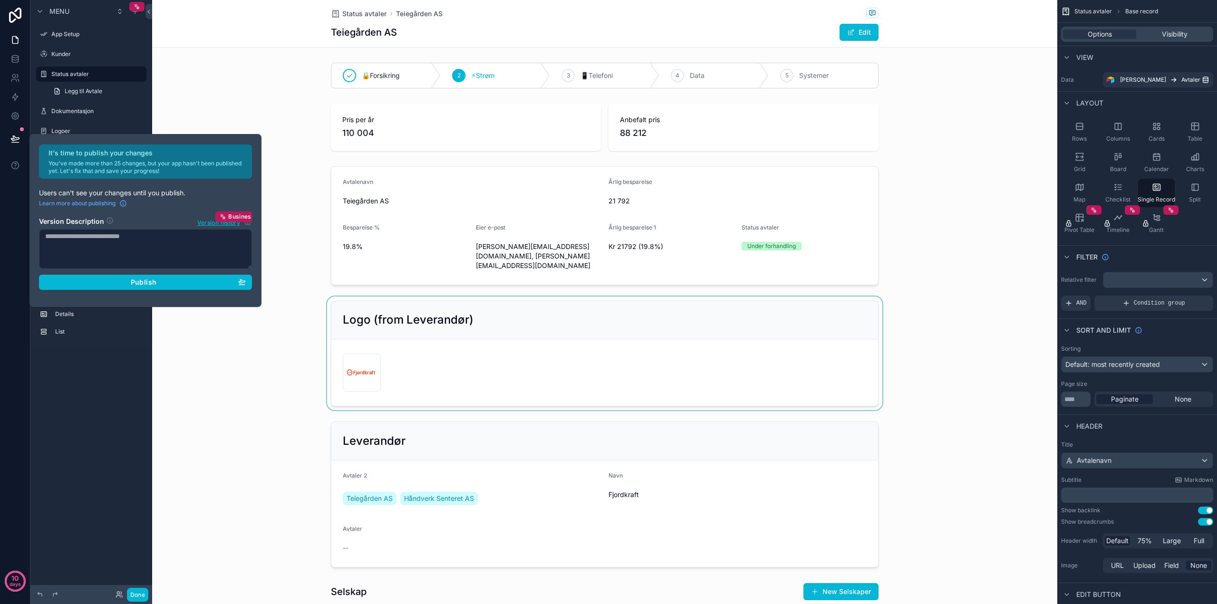
click at [211, 330] on div "scrollable content" at bounding box center [604, 354] width 905 height 114
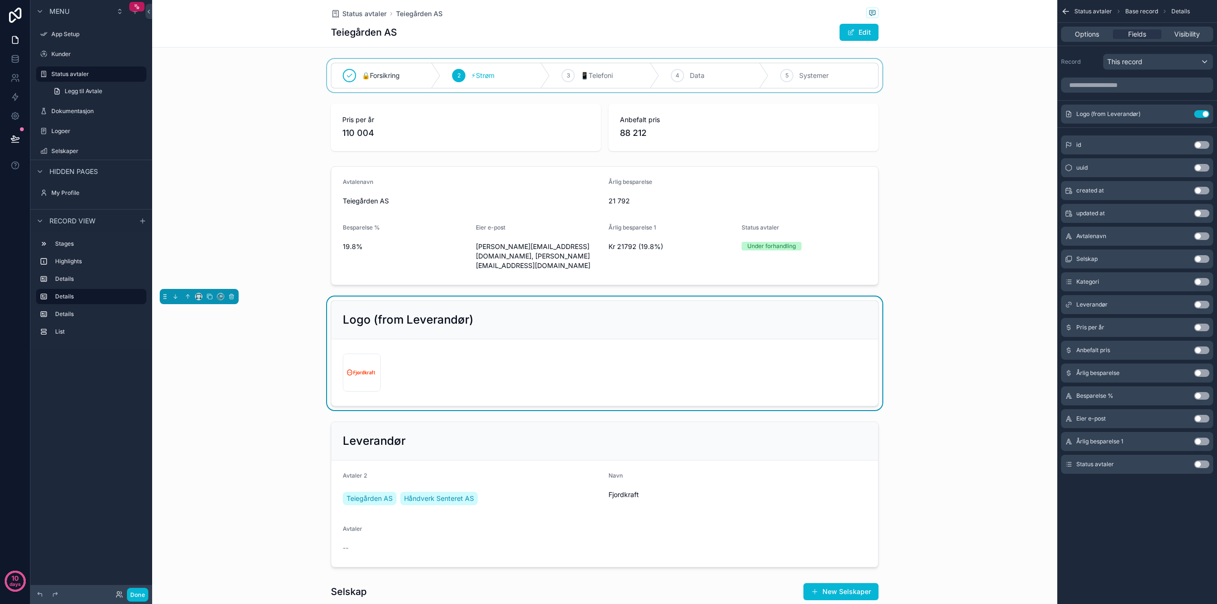
click at [374, 75] on div "scrollable content" at bounding box center [604, 75] width 905 height 33
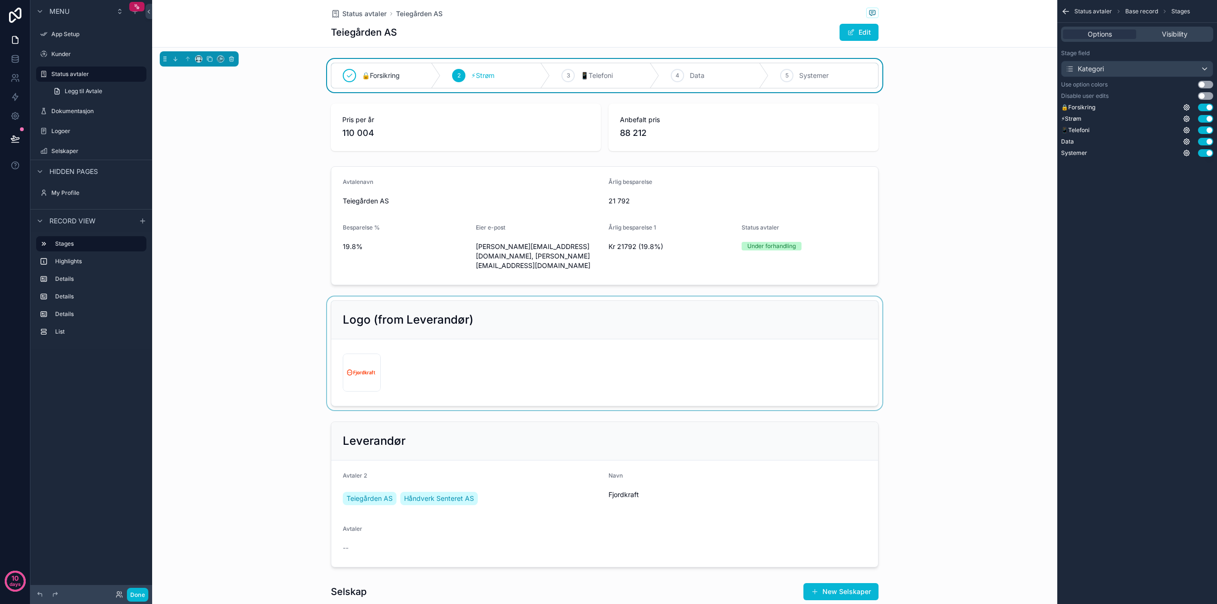
click at [479, 72] on span "⚡Strøm" at bounding box center [482, 76] width 23 height 10
click at [482, 77] on span "⚡Strøm" at bounding box center [482, 76] width 23 height 10
click at [346, 76] on icon "scrollable content" at bounding box center [350, 76] width 8 height 8
click at [455, 75] on icon "scrollable content" at bounding box center [459, 76] width 8 height 8
click at [565, 75] on icon "scrollable content" at bounding box center [568, 76] width 8 height 8
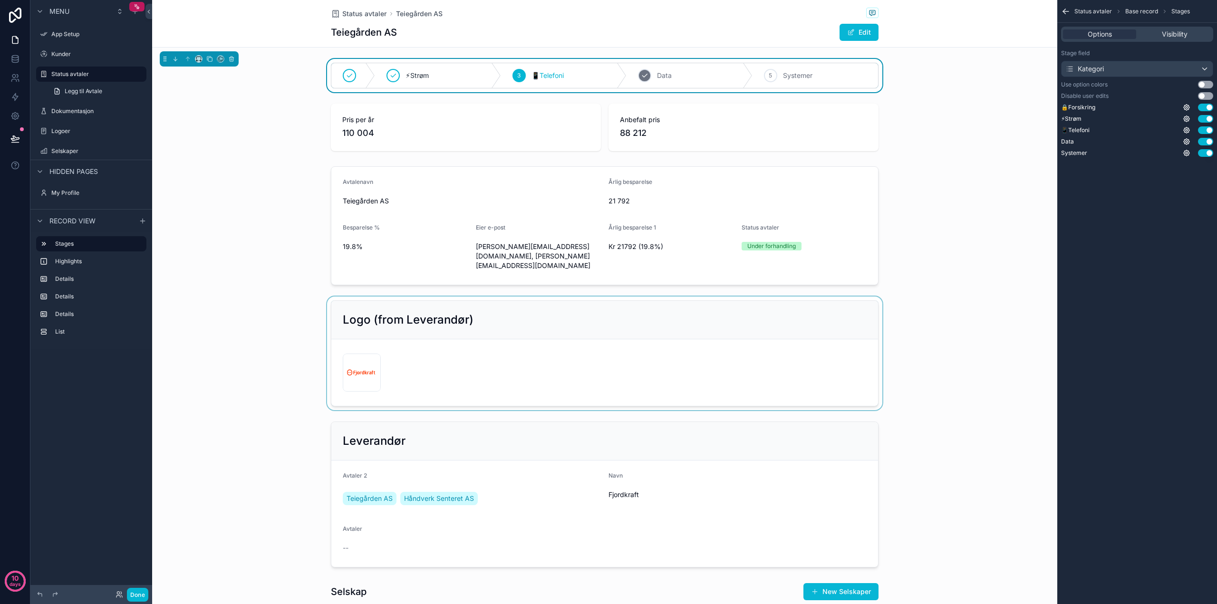
click at [641, 76] on icon "scrollable content" at bounding box center [645, 76] width 8 height 8
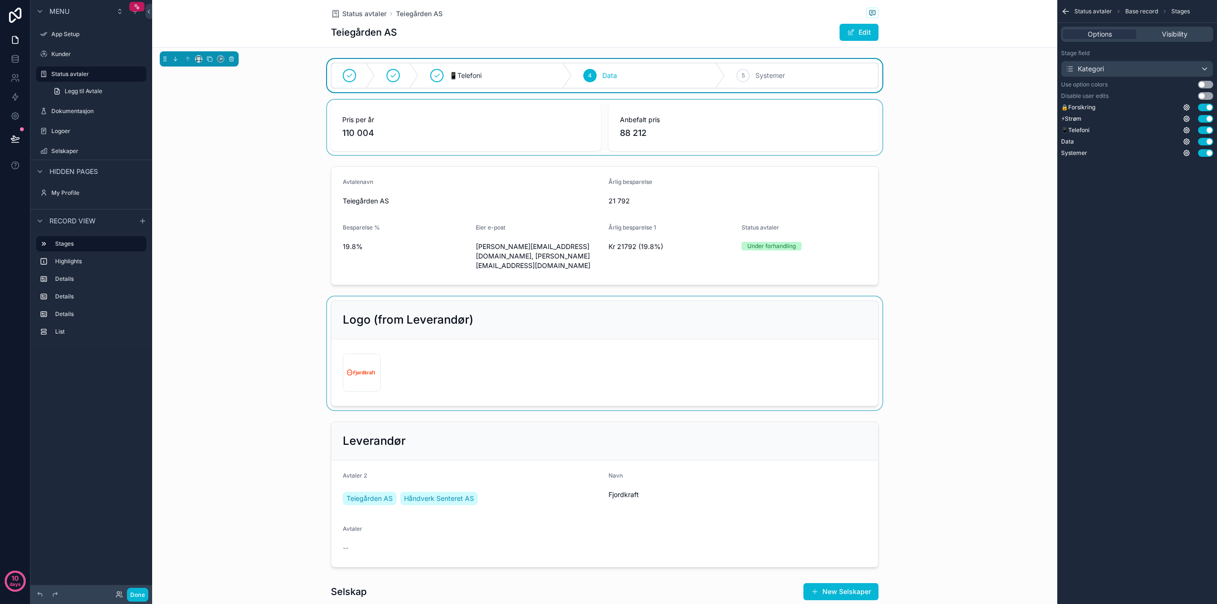
click at [268, 127] on div "scrollable content" at bounding box center [604, 127] width 905 height 55
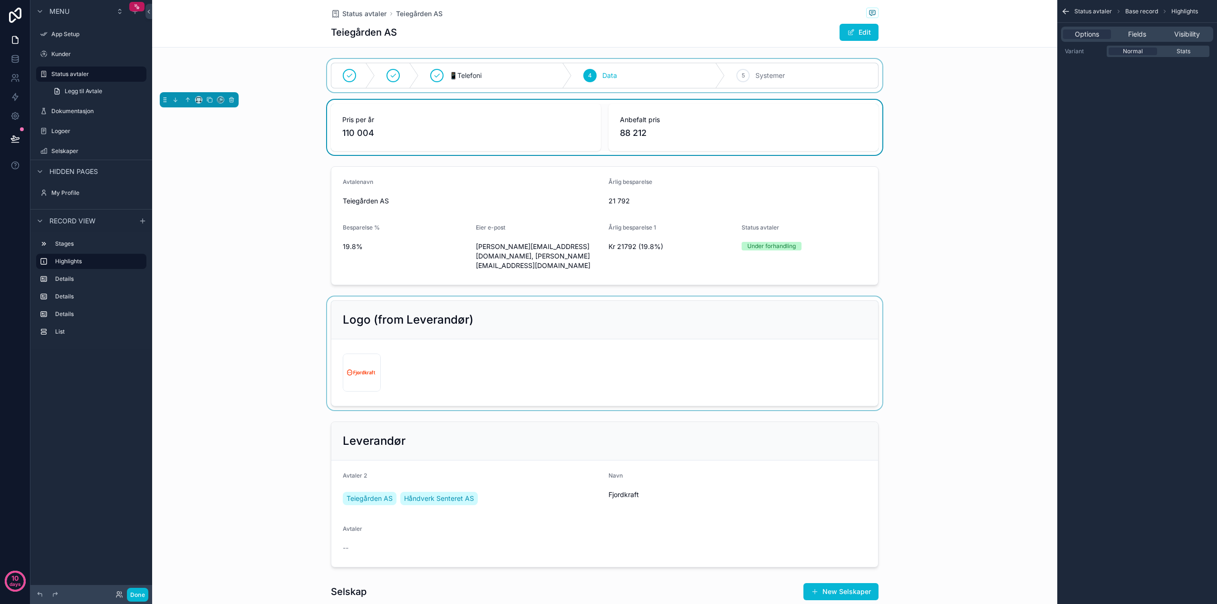
click at [447, 33] on div "Teiegården AS Edit" at bounding box center [605, 32] width 548 height 18
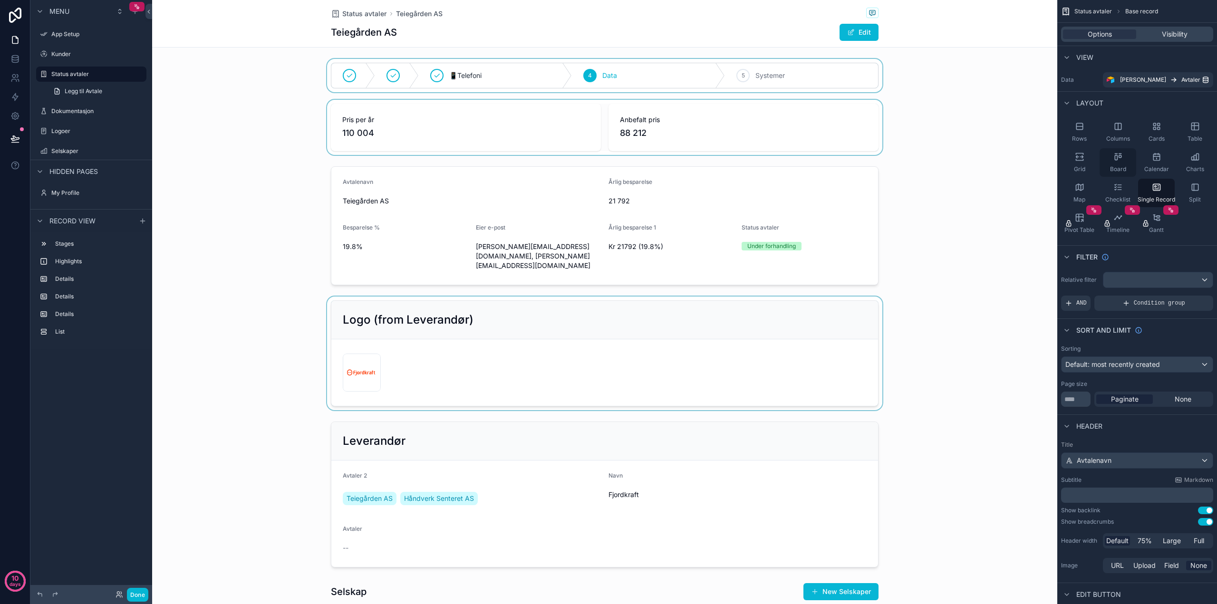
click at [1126, 159] on div "Board" at bounding box center [1118, 162] width 37 height 29
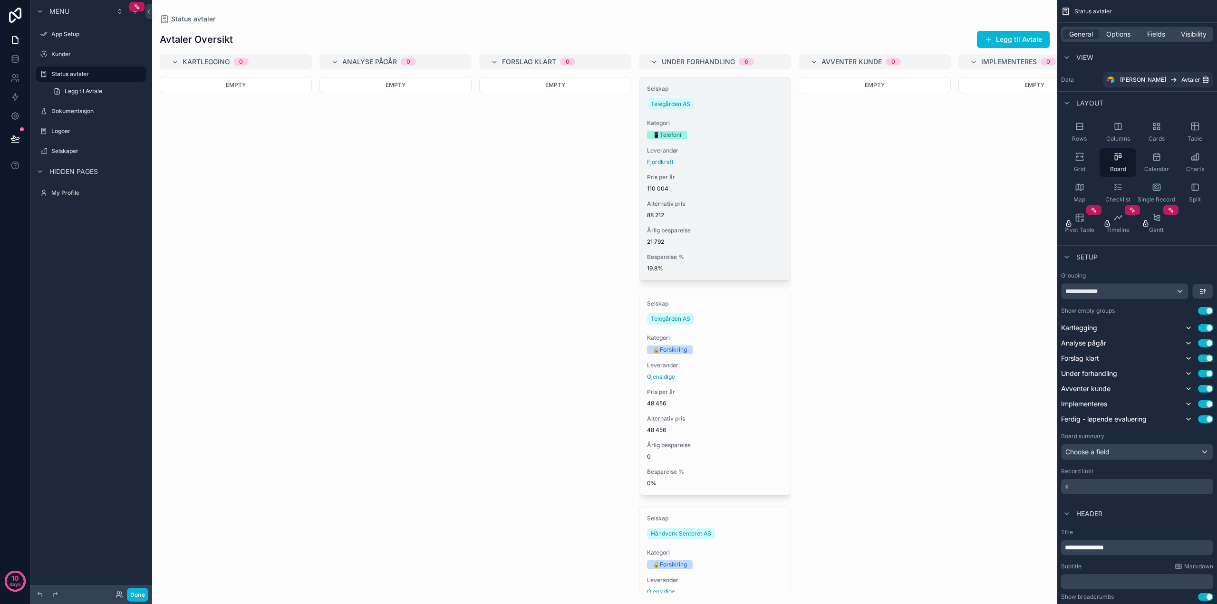
click at [760, 181] on div "Pris per år 110 004" at bounding box center [715, 183] width 136 height 19
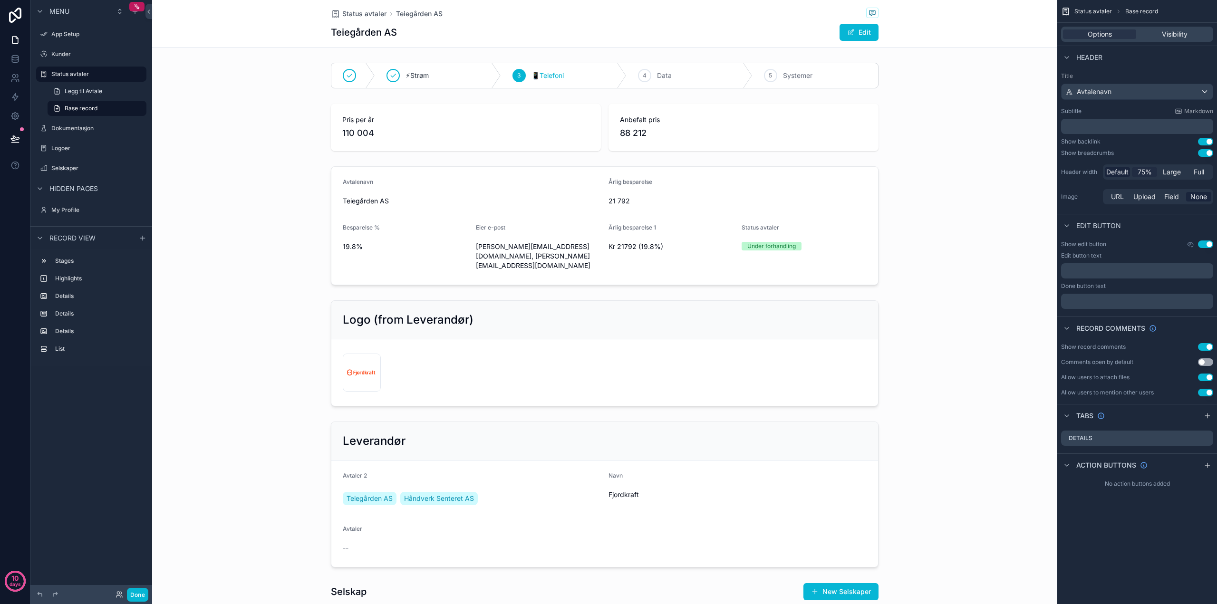
click at [1144, 173] on span "75%" at bounding box center [1145, 172] width 14 height 10
click at [1122, 173] on span "Default" at bounding box center [1118, 172] width 22 height 10
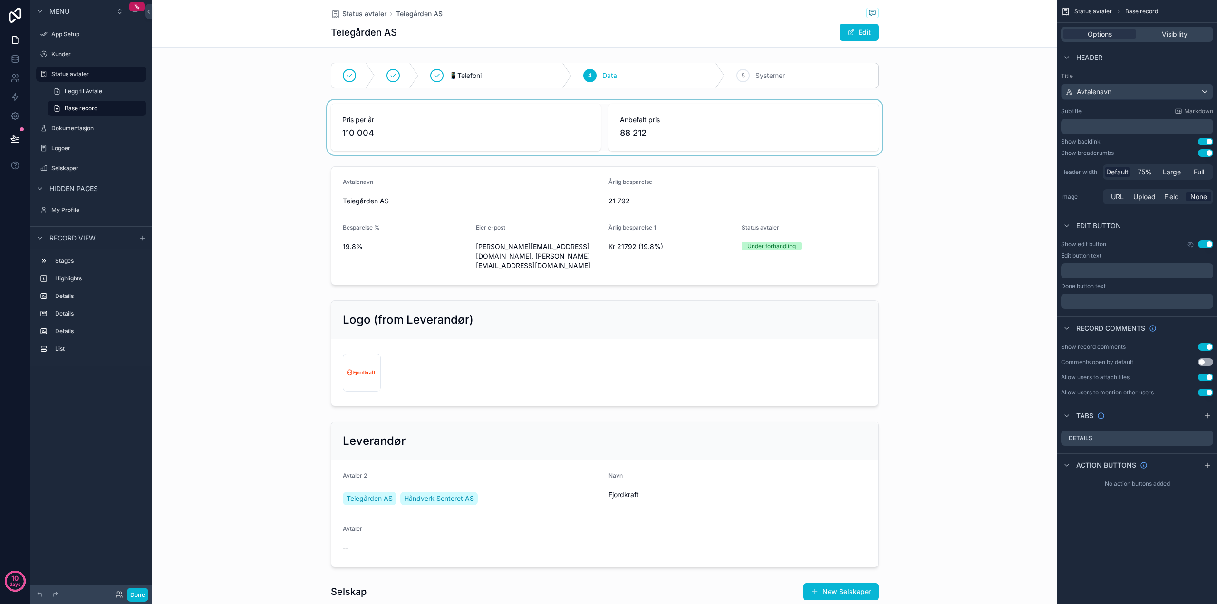
click at [1001, 141] on div "scrollable content" at bounding box center [604, 127] width 905 height 55
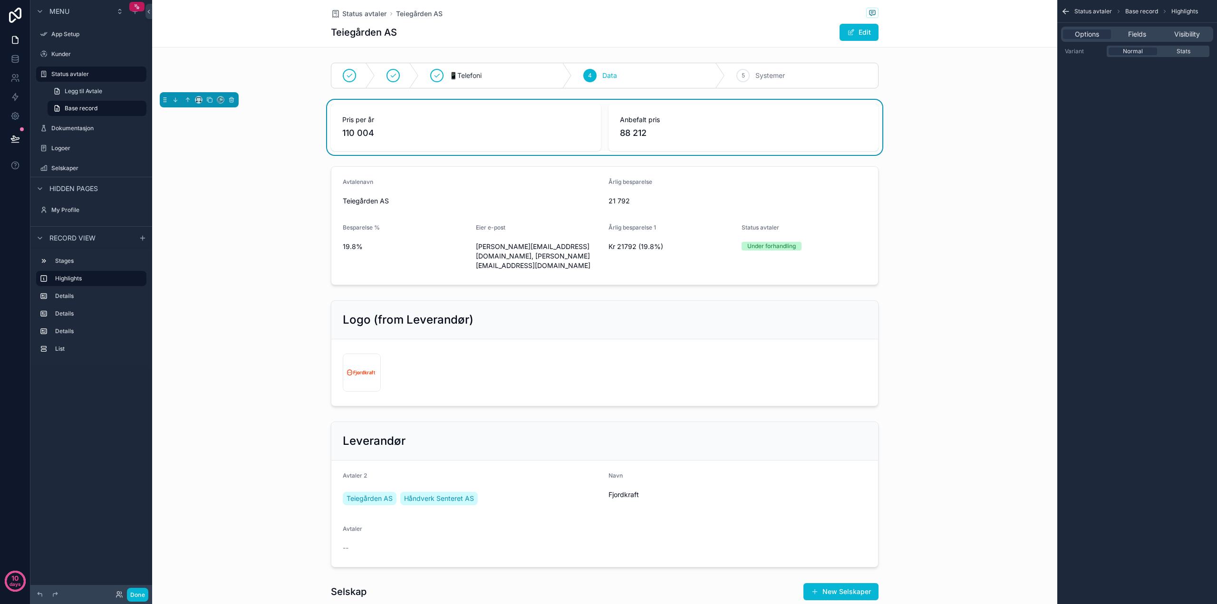
click at [1065, 10] on icon "scrollable content" at bounding box center [1064, 10] width 2 height 2
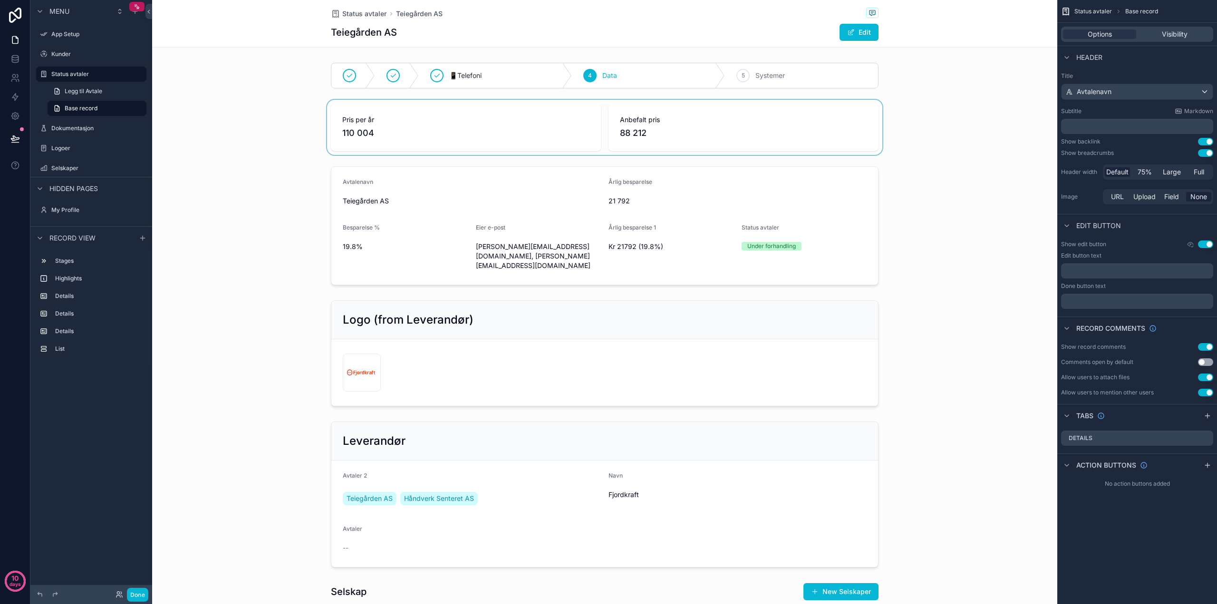
click at [1091, 11] on span "Status avtaler" at bounding box center [1094, 12] width 38 height 8
click at [990, 184] on div "scrollable content" at bounding box center [604, 226] width 905 height 126
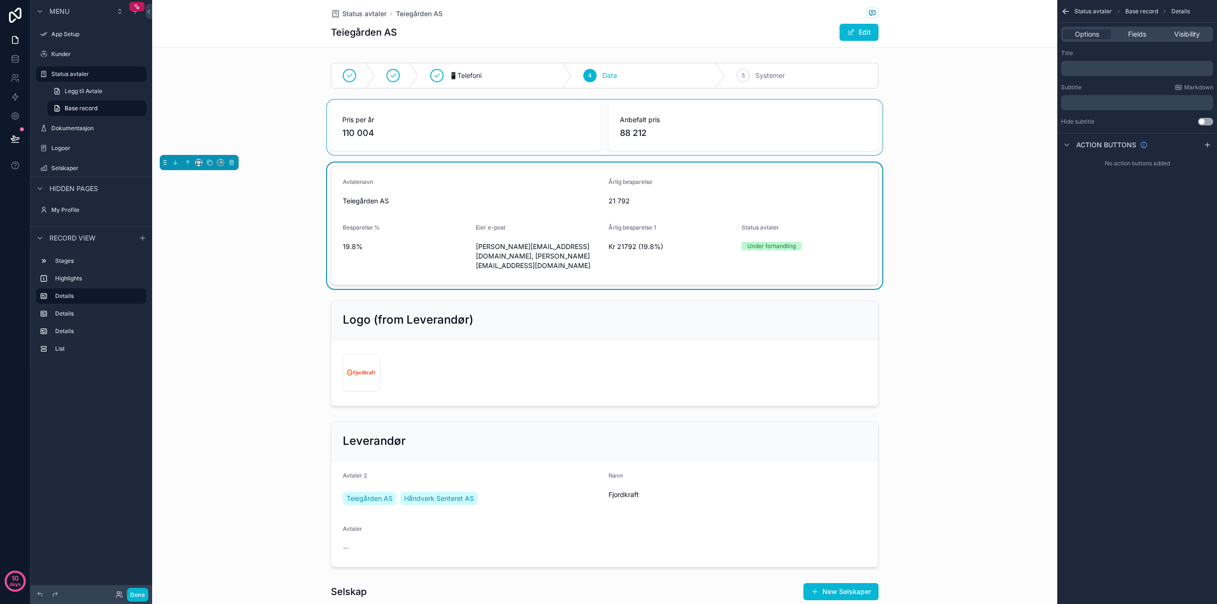
click at [841, 194] on div "21 792" at bounding box center [738, 201] width 258 height 15
click at [834, 134] on div "scrollable content" at bounding box center [604, 127] width 905 height 55
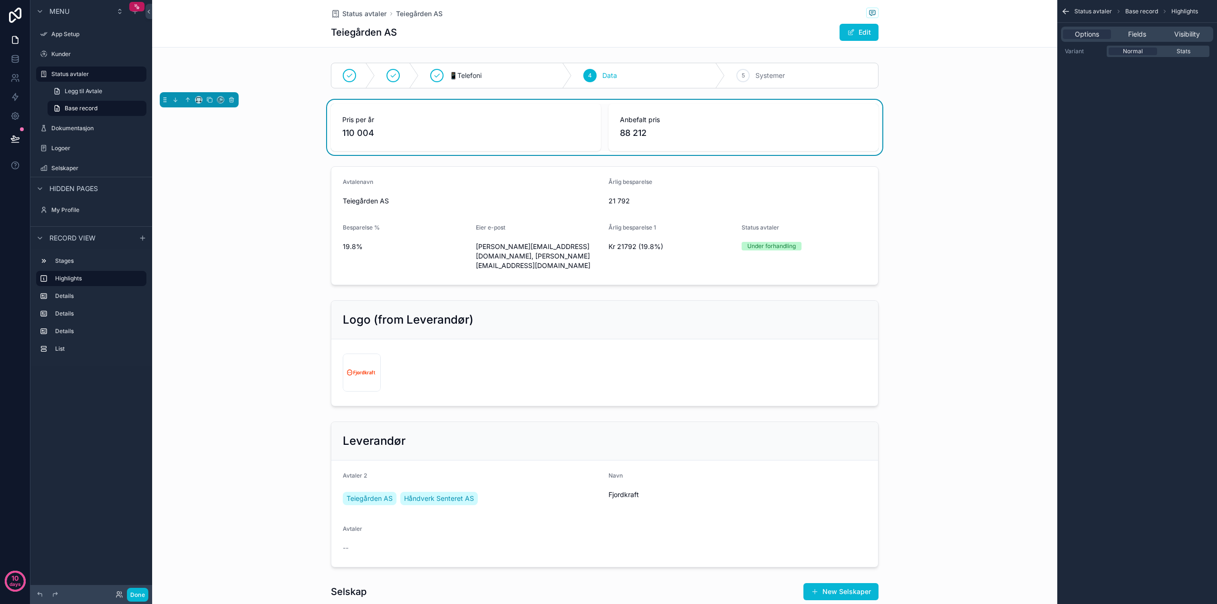
click at [744, 43] on div "Status avtaler Teiegården AS Teiegården AS Edit" at bounding box center [605, 23] width 548 height 47
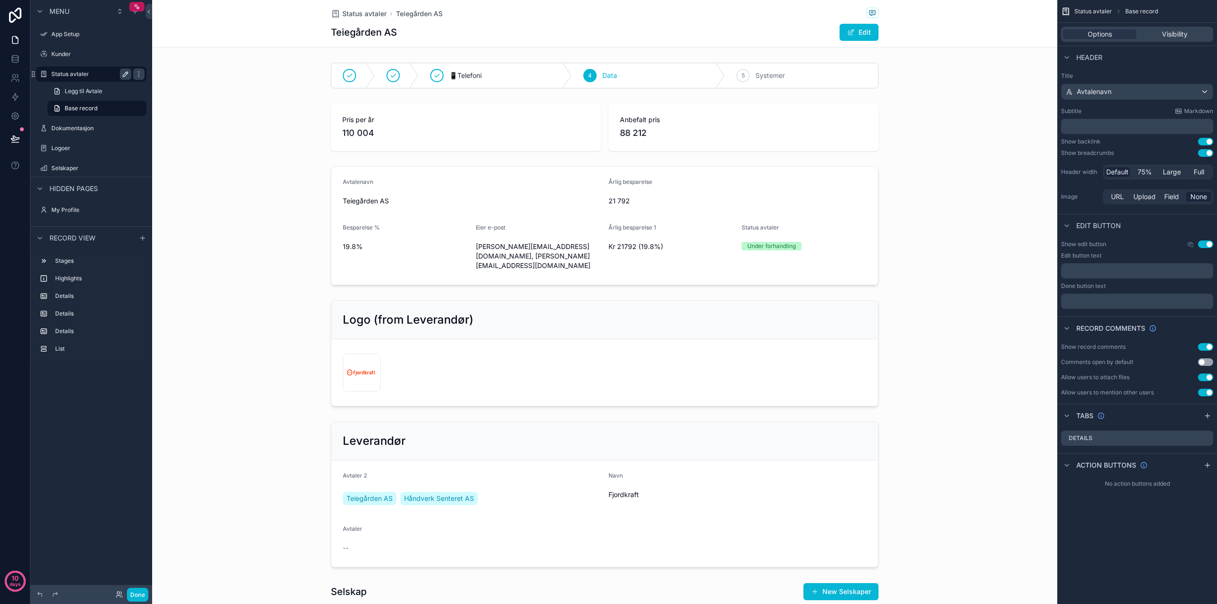
click at [74, 72] on label "Status avtaler" at bounding box center [89, 74] width 76 height 8
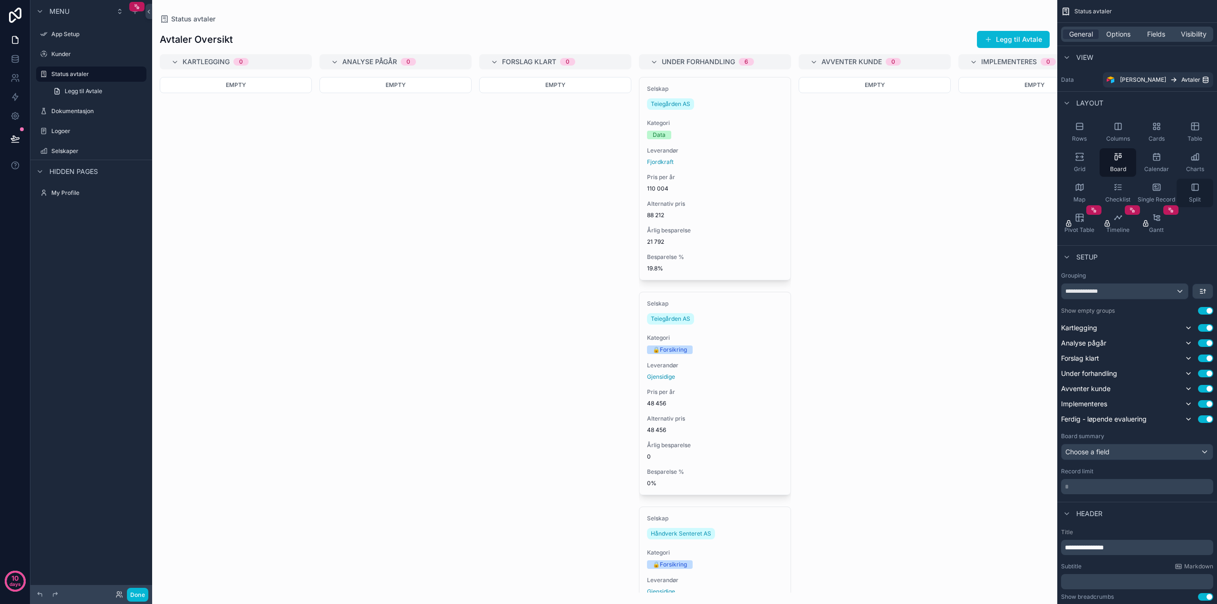
click at [1198, 194] on div "Split" at bounding box center [1195, 193] width 37 height 29
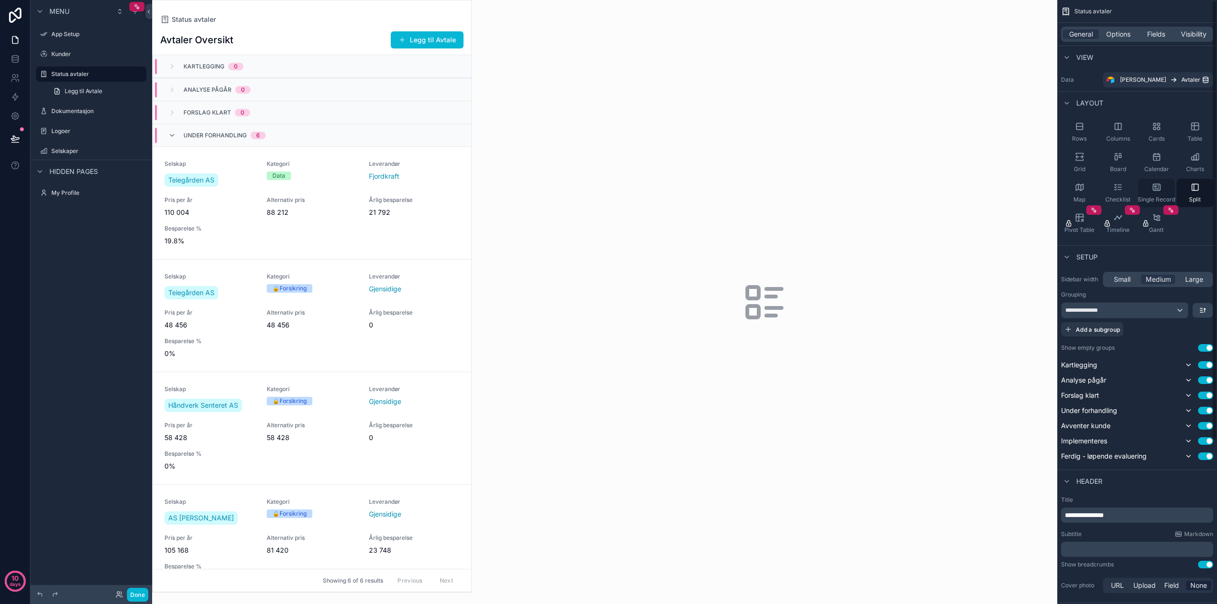
click at [1157, 187] on icon "scrollable content" at bounding box center [1157, 188] width 10 height 10
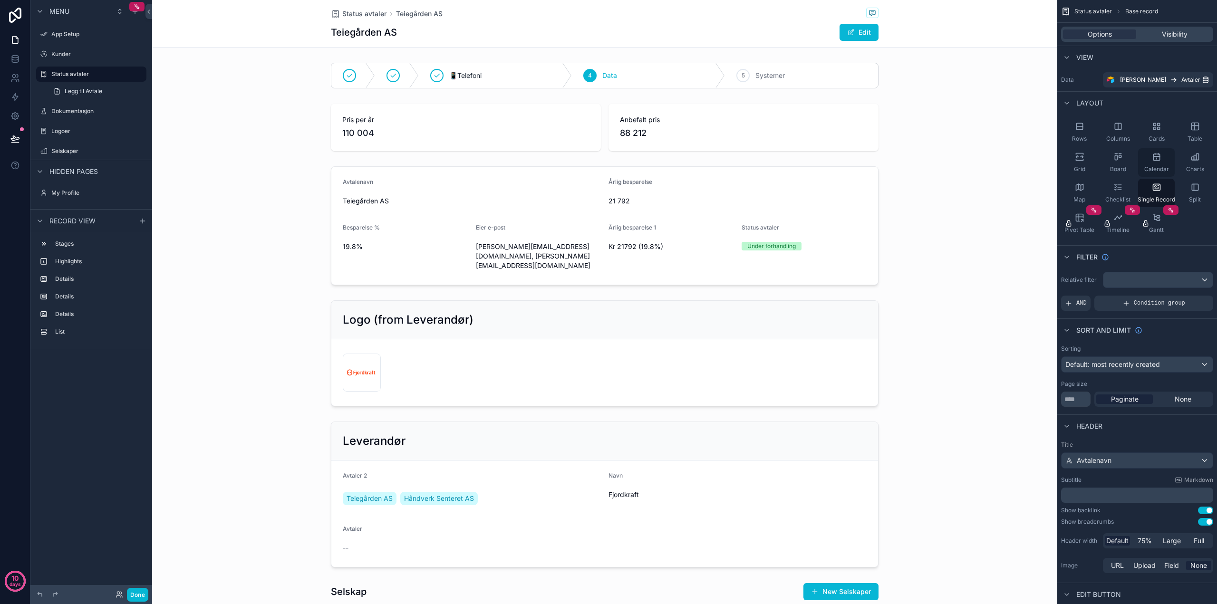
click at [1156, 163] on div "Calendar" at bounding box center [1156, 162] width 37 height 29
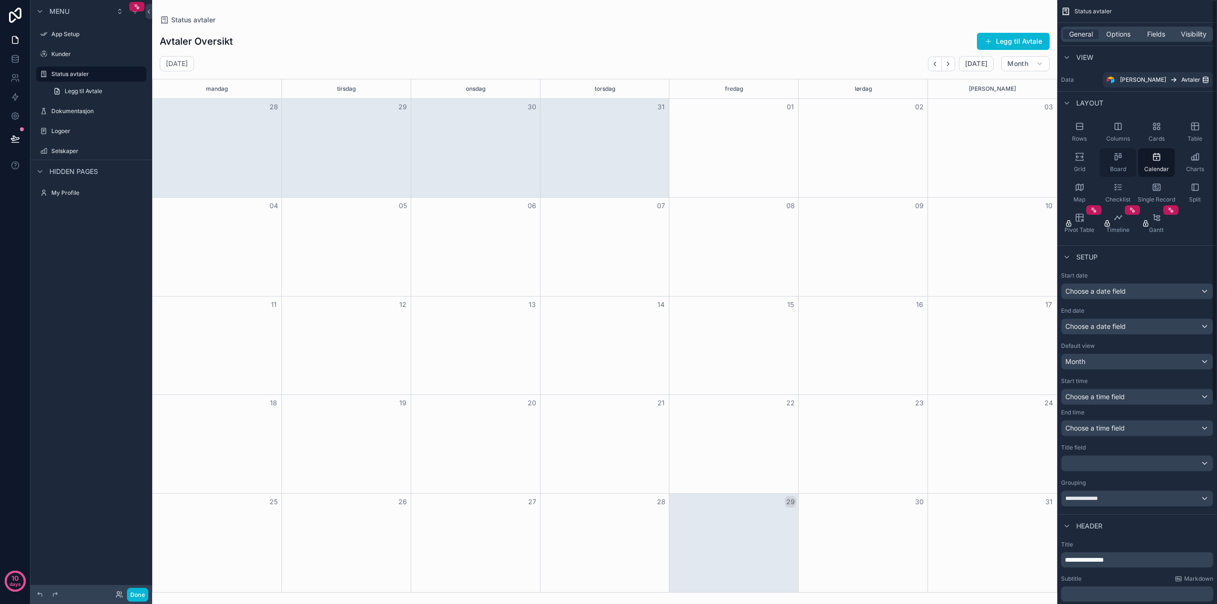
click at [1123, 162] on div "Board" at bounding box center [1118, 162] width 37 height 29
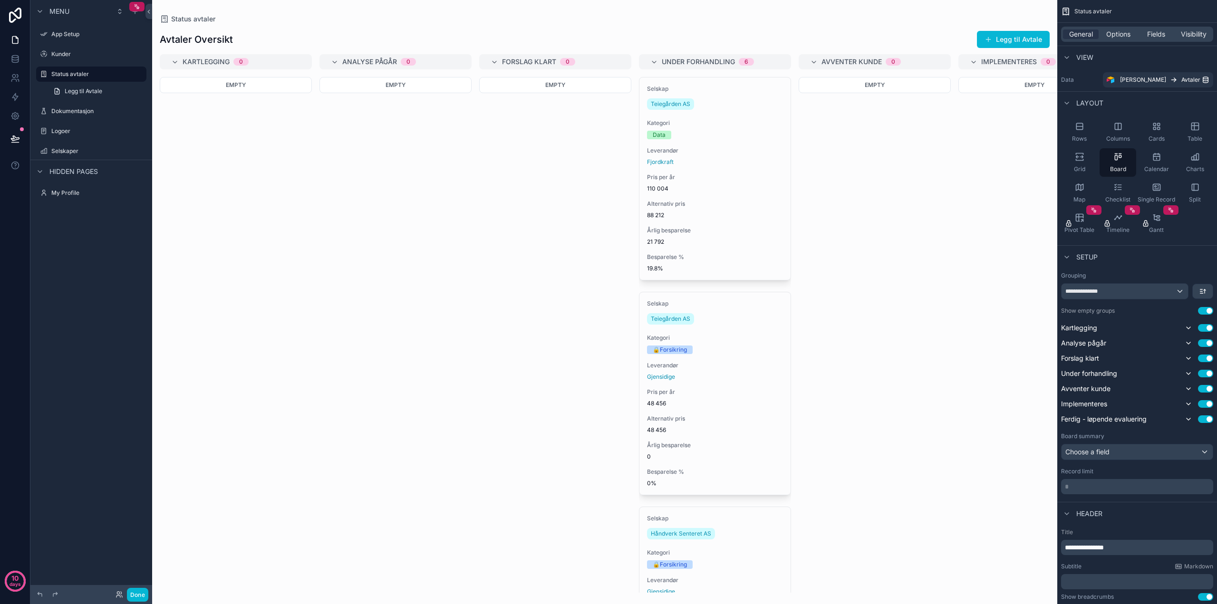
click at [373, 62] on span "Analyse pågår" at bounding box center [369, 62] width 55 height 10
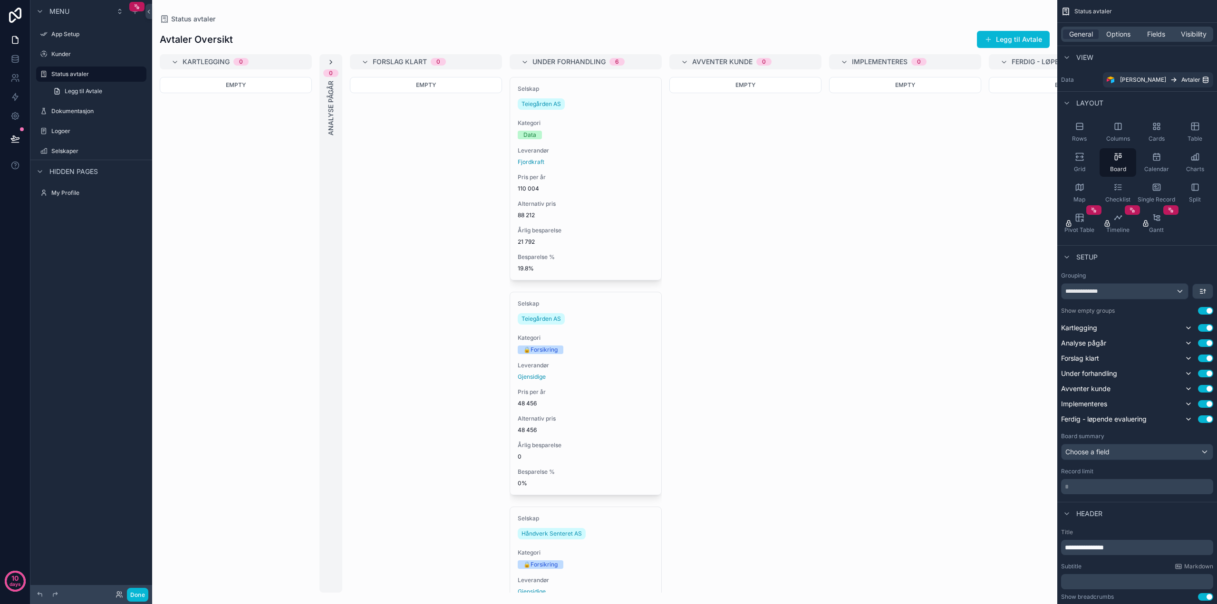
click at [330, 62] on icon "scrollable content" at bounding box center [331, 62] width 8 height 8
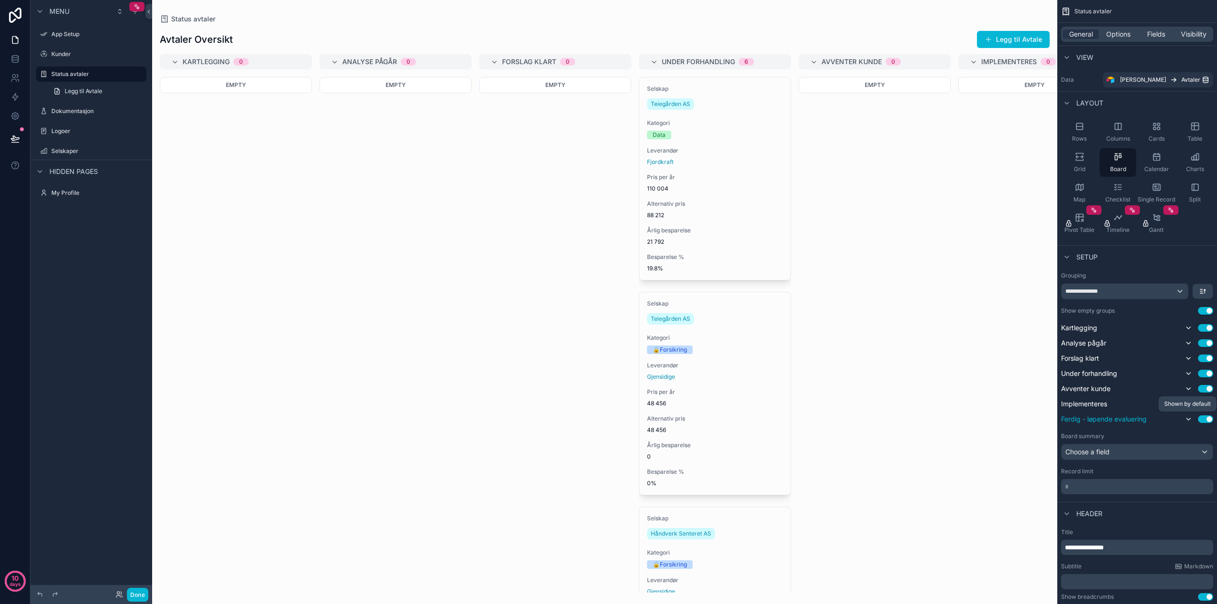
click at [1189, 418] on icon "scrollable content" at bounding box center [1189, 420] width 8 height 8
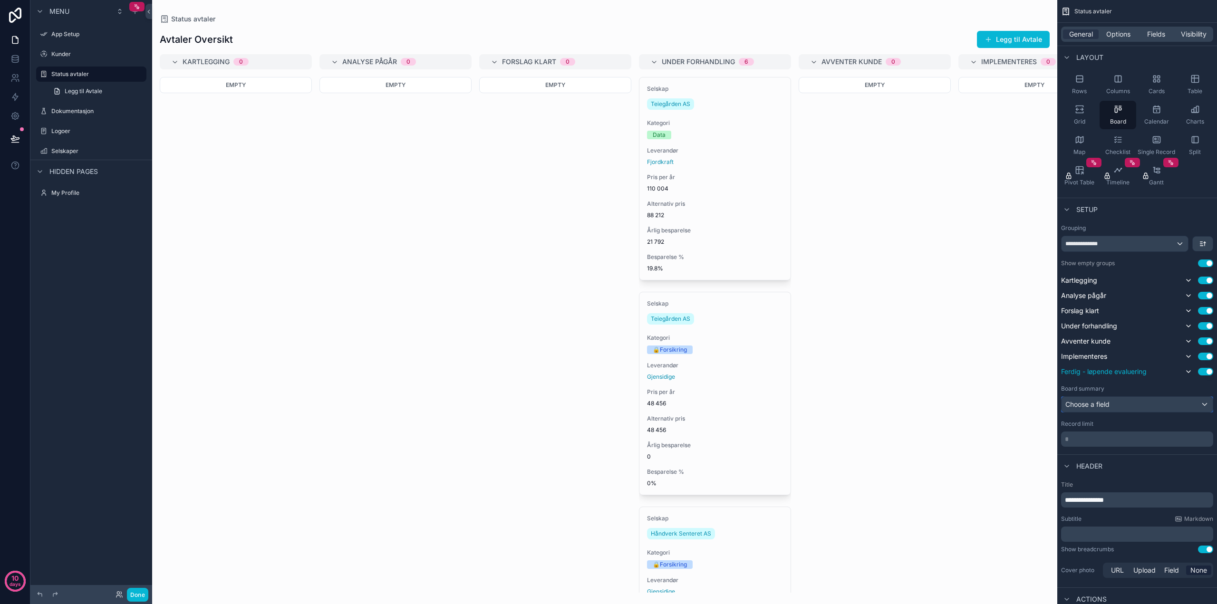
click at [1130, 401] on div "Choose a field" at bounding box center [1137, 404] width 151 height 15
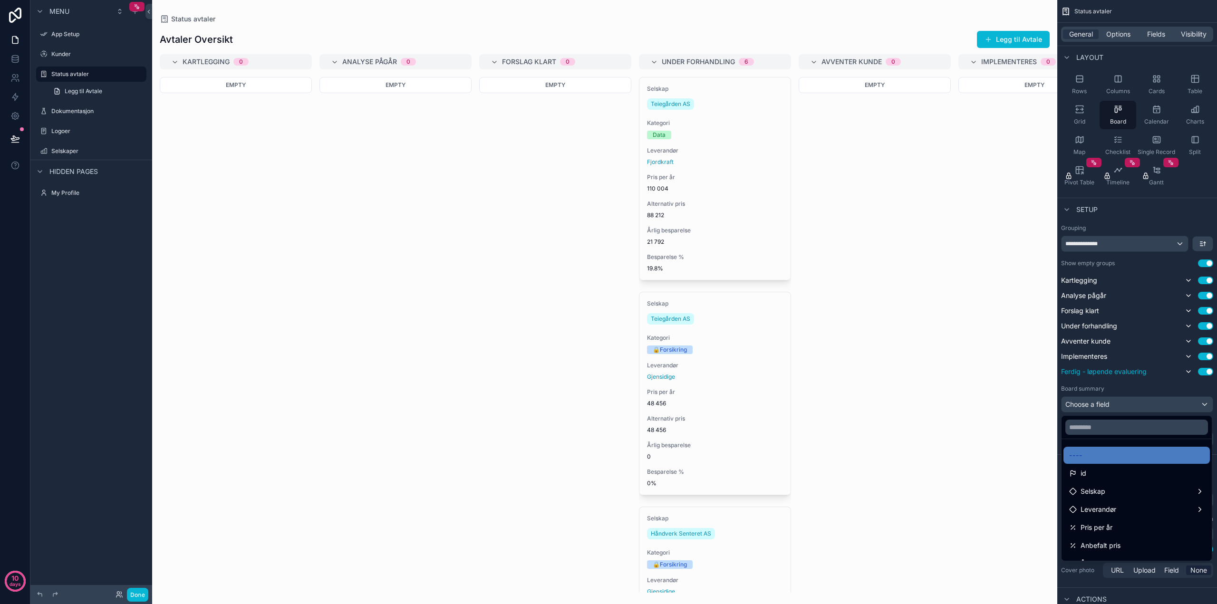
click at [1130, 401] on div "scrollable content" at bounding box center [608, 302] width 1217 height 604
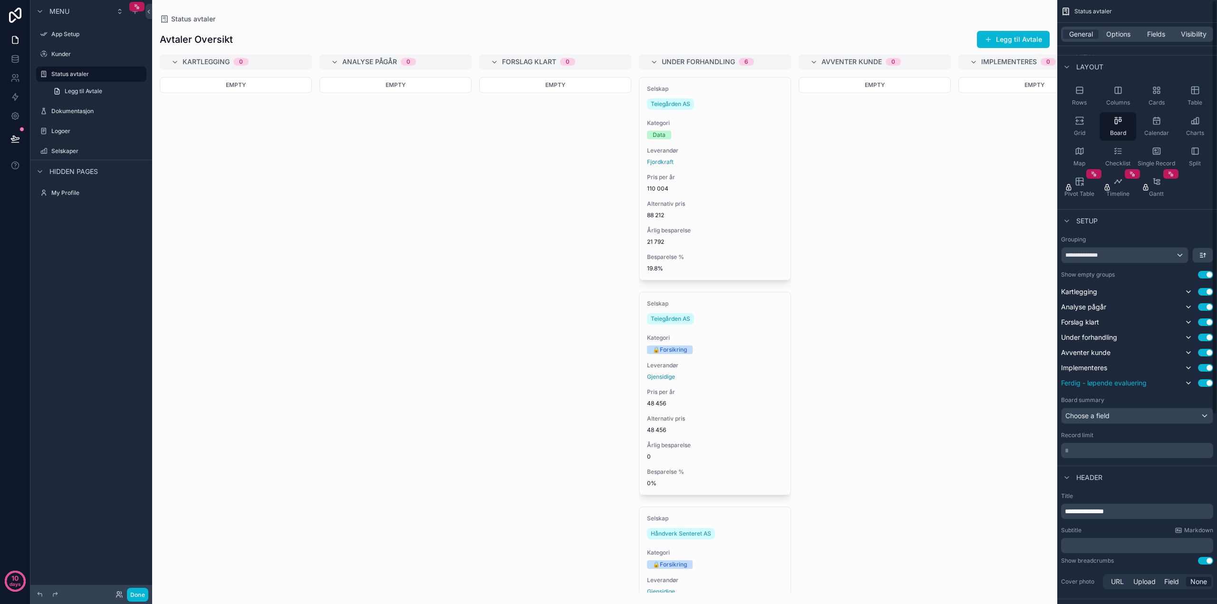
scroll to position [0, 0]
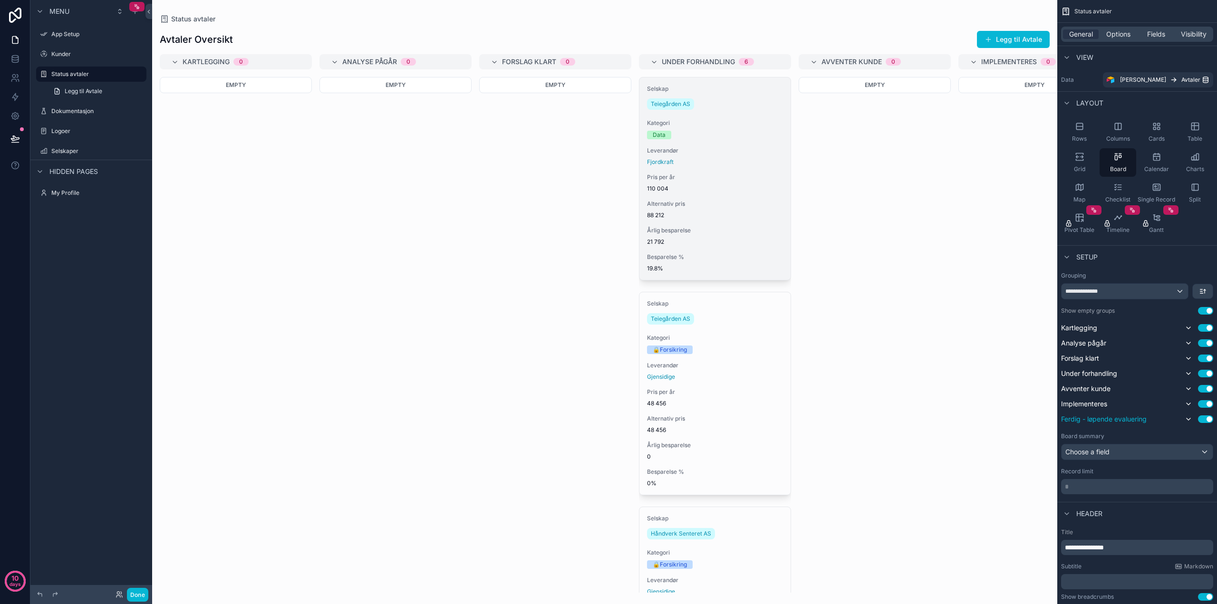
click at [675, 180] on span "Pris per år" at bounding box center [715, 178] width 136 height 8
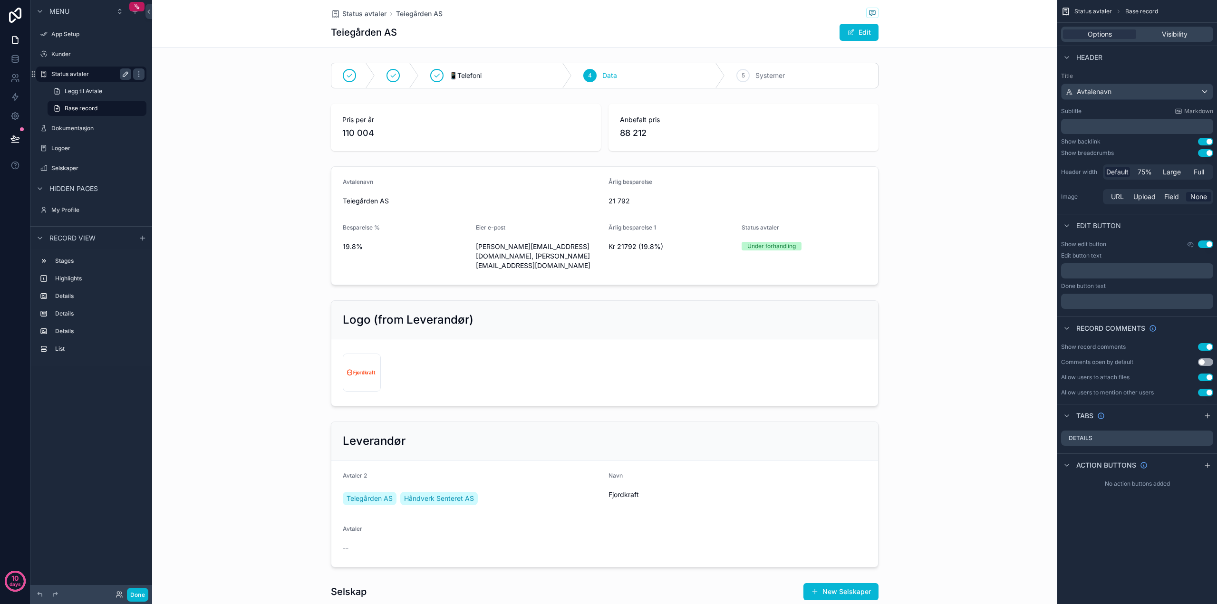
click at [62, 73] on label "Status avtaler" at bounding box center [89, 74] width 76 height 8
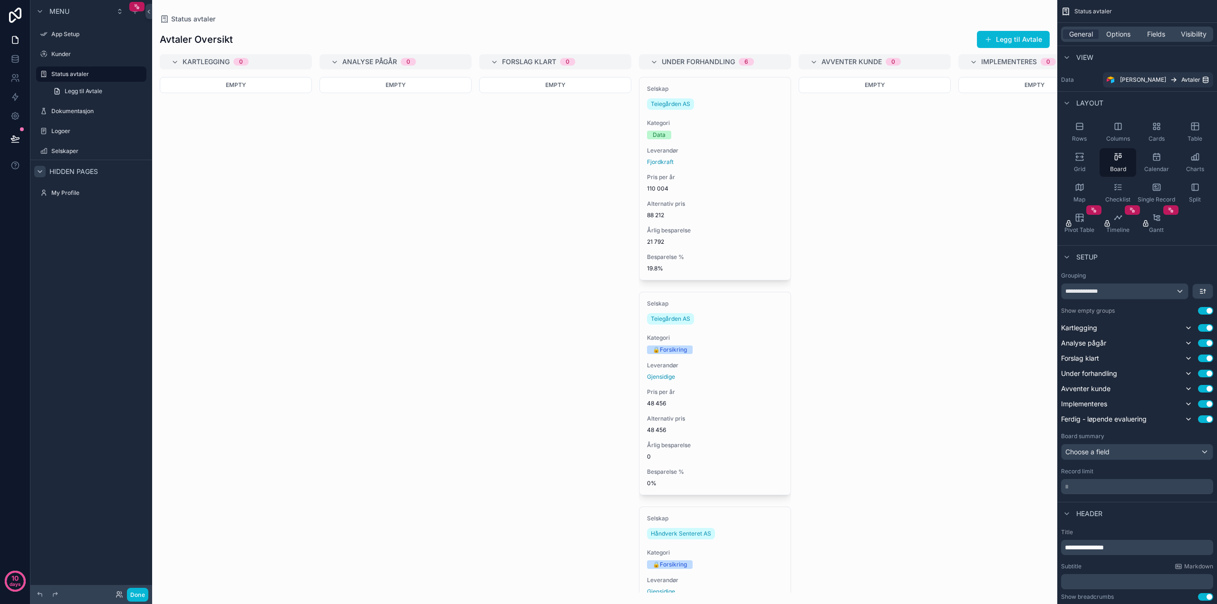
click at [39, 173] on icon "scrollable content" at bounding box center [40, 172] width 8 height 8
click at [39, 173] on icon "scrollable content" at bounding box center [40, 172] width 2 height 4
click at [1084, 327] on span "Kartlegging" at bounding box center [1079, 328] width 36 height 10
click at [1156, 32] on span "Fields" at bounding box center [1156, 34] width 18 height 10
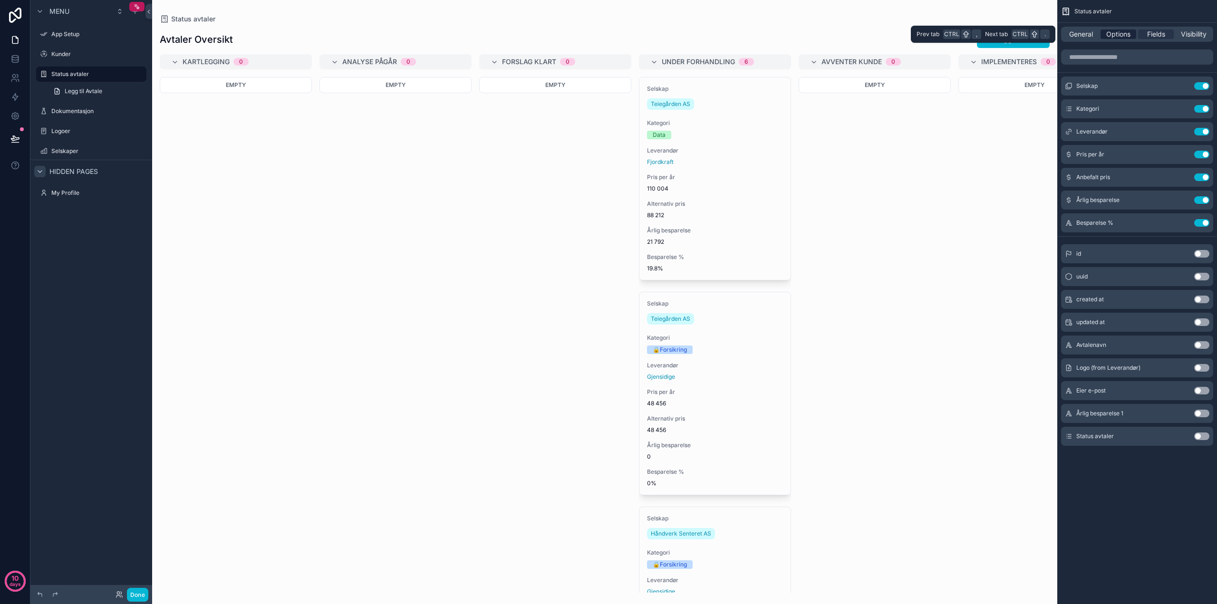
click at [1115, 33] on span "Options" at bounding box center [1119, 34] width 24 height 10
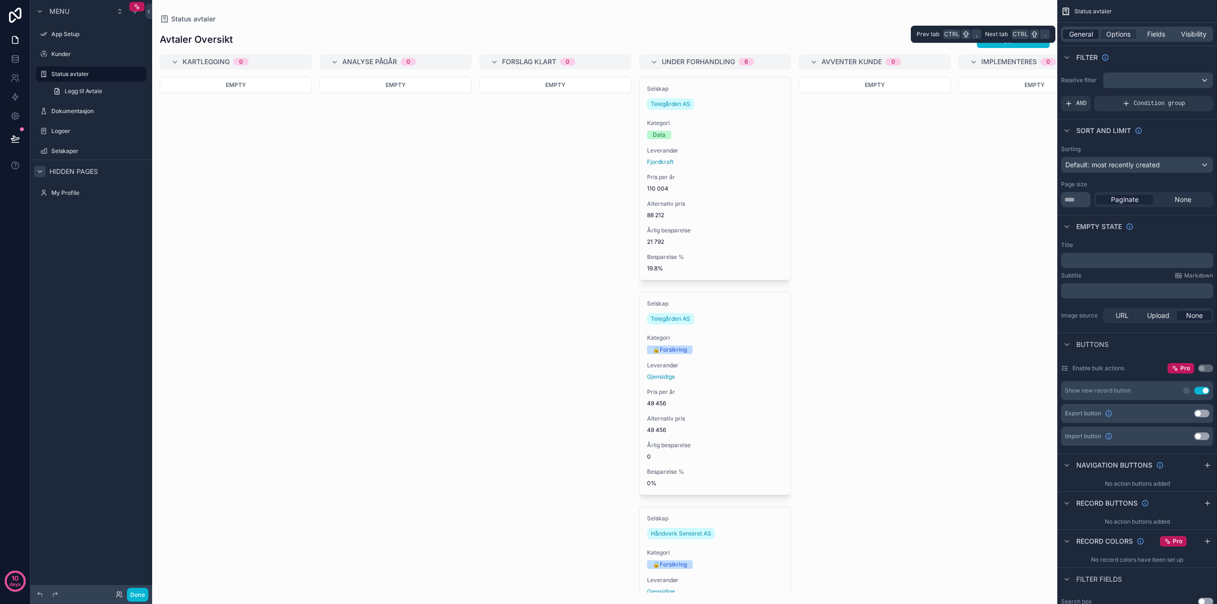
click at [1087, 36] on span "General" at bounding box center [1081, 34] width 24 height 10
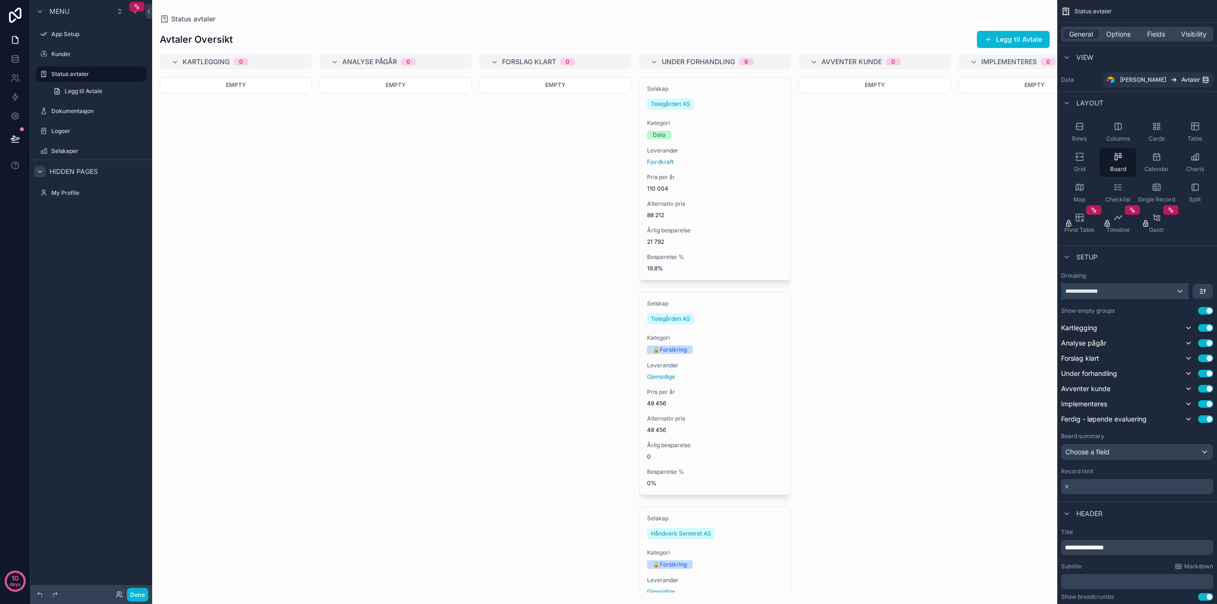
click at [1180, 290] on div "**********" at bounding box center [1125, 291] width 126 height 15
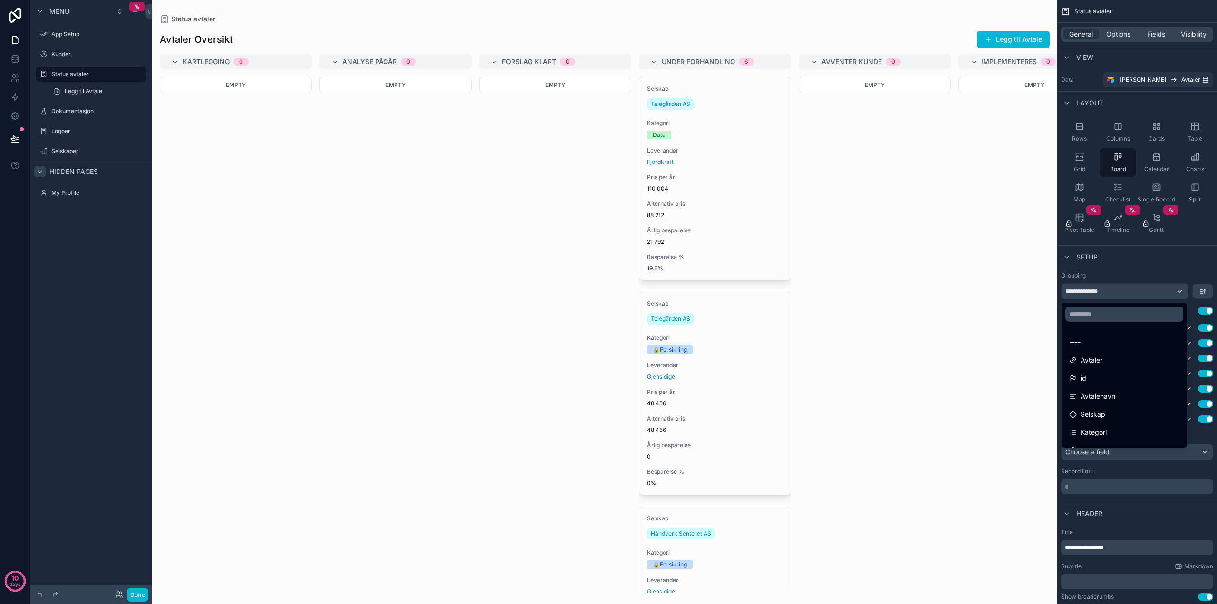
click at [1180, 290] on div "scrollable content" at bounding box center [608, 302] width 1217 height 604
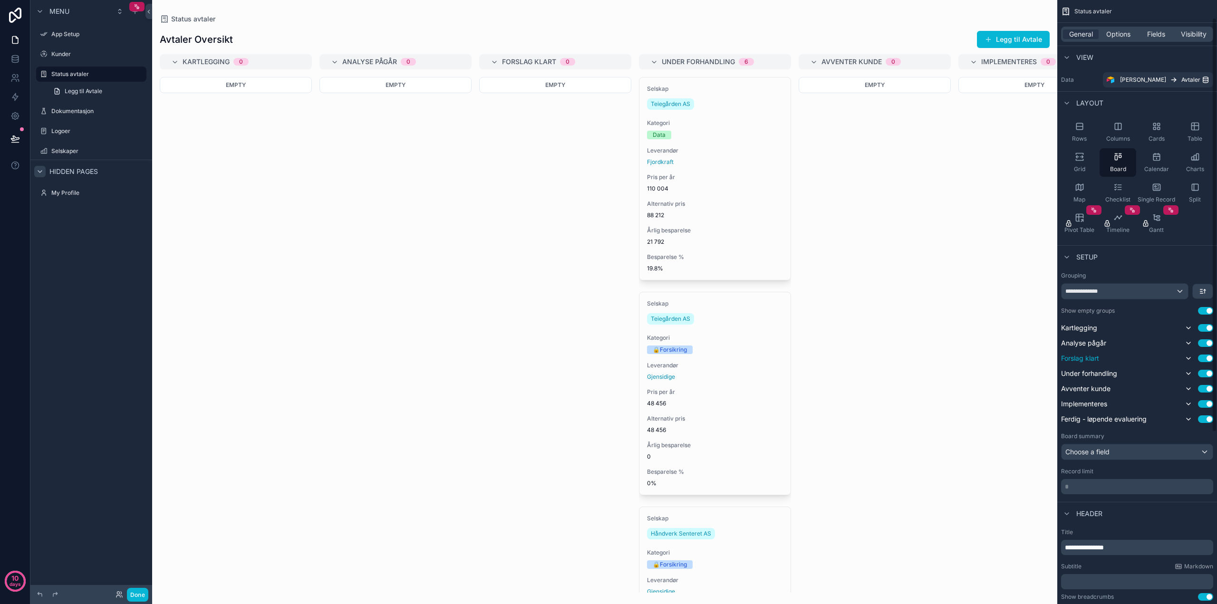
scroll to position [48, 0]
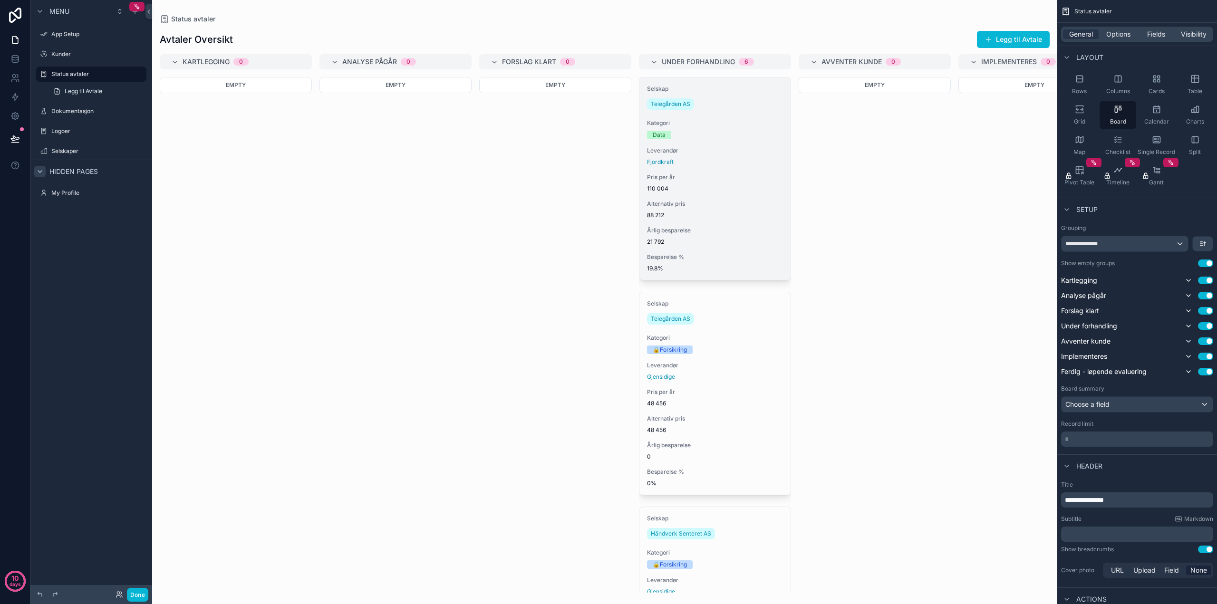
click at [663, 136] on div "Data" at bounding box center [659, 135] width 13 height 9
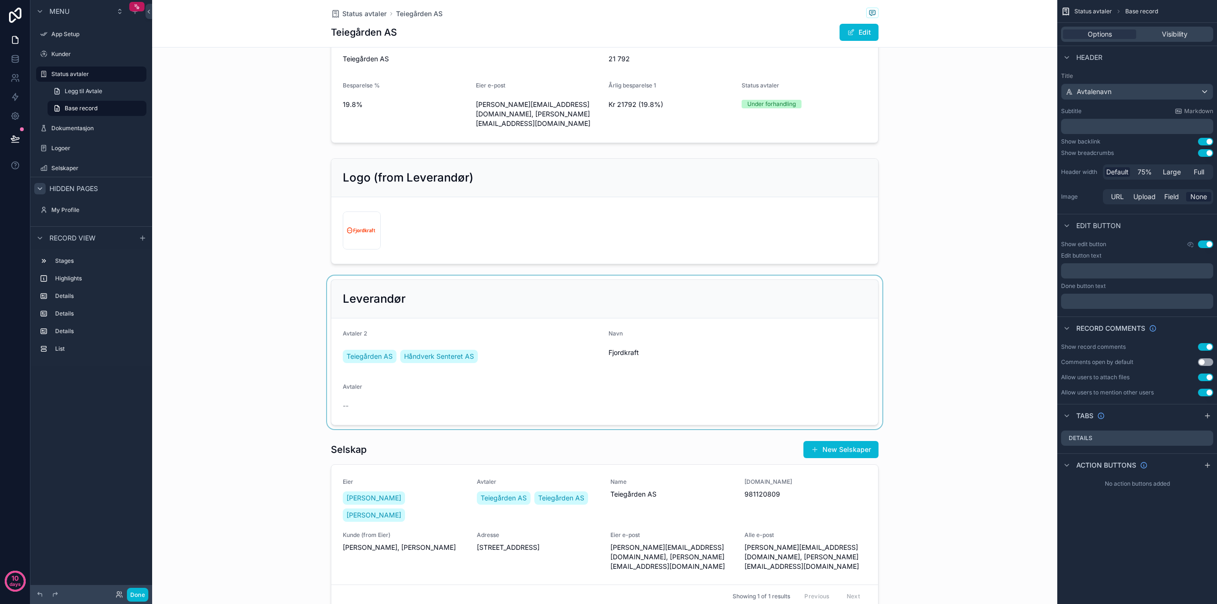
scroll to position [190, 0]
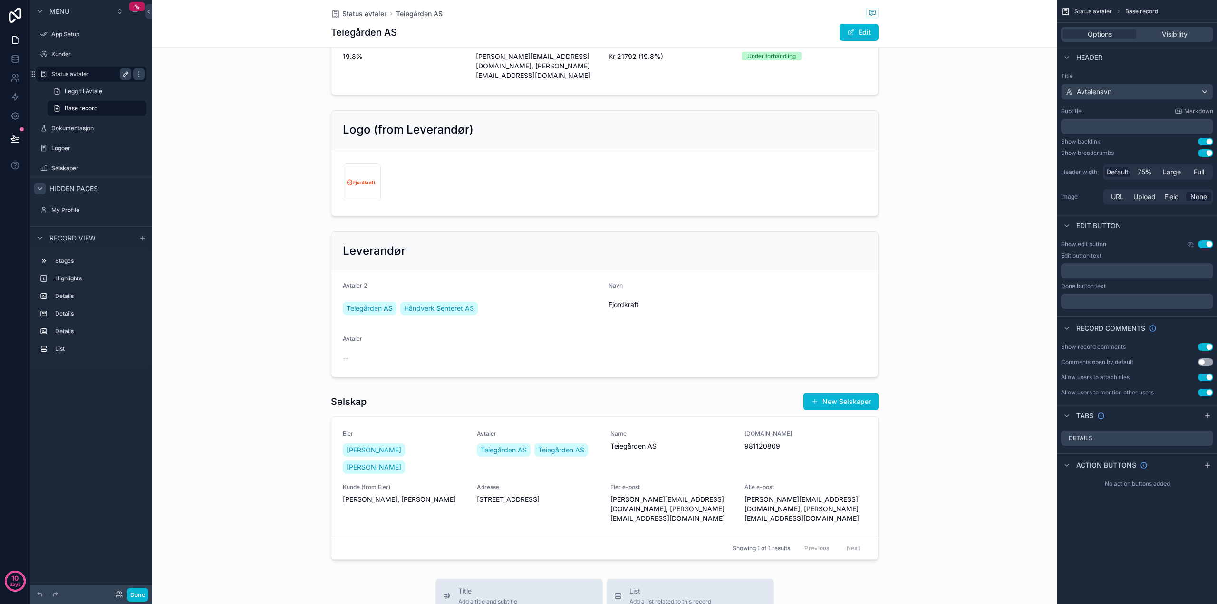
click at [80, 72] on label "Status avtaler" at bounding box center [89, 74] width 76 height 8
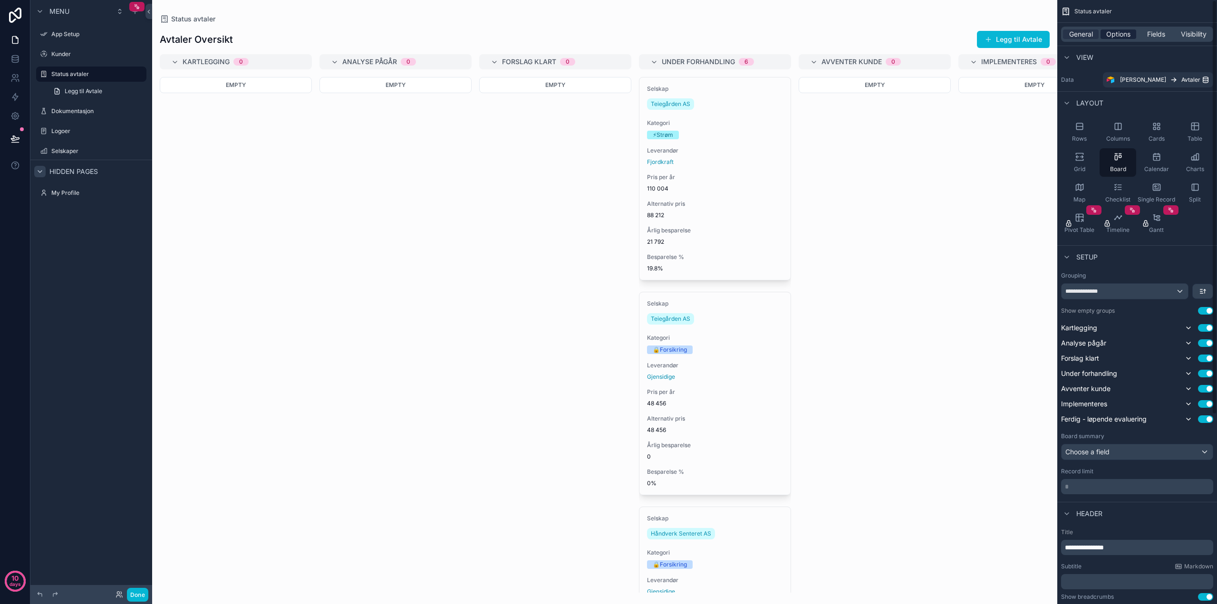
click at [1113, 31] on span "Options" at bounding box center [1119, 34] width 24 height 10
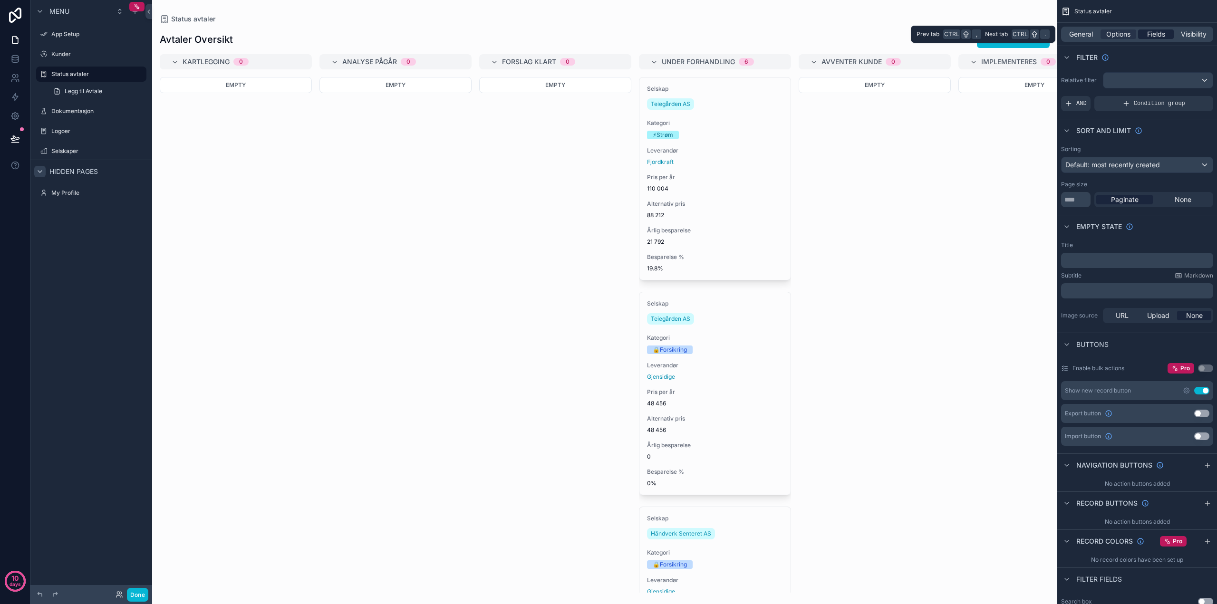
click at [1162, 32] on span "Fields" at bounding box center [1156, 34] width 18 height 10
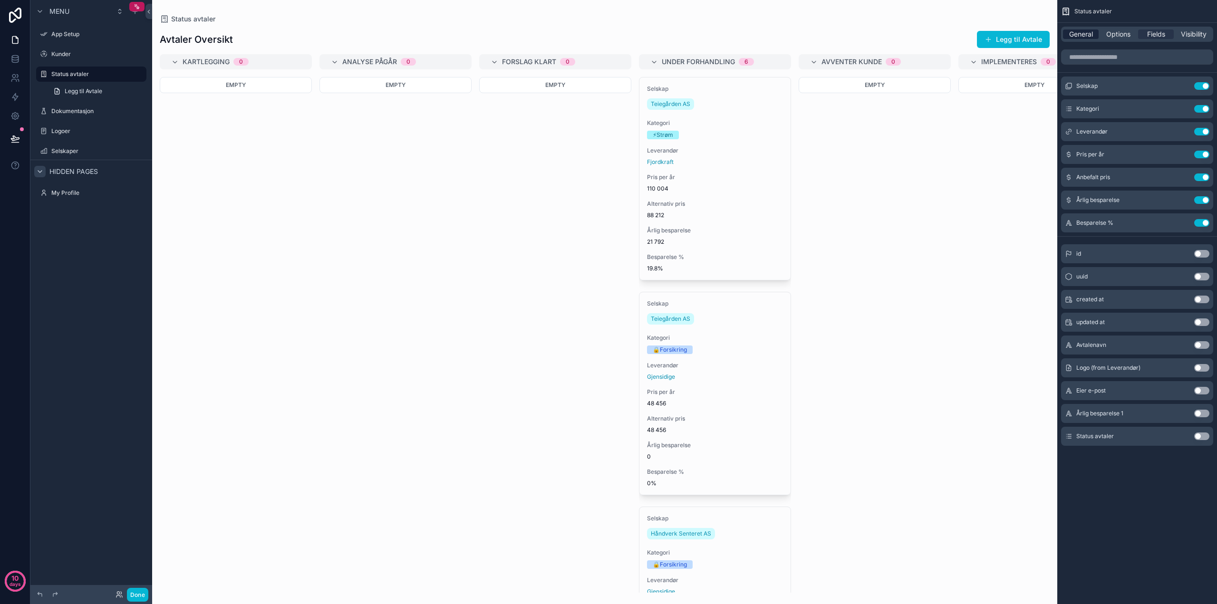
click at [1079, 36] on span "General" at bounding box center [1081, 34] width 24 height 10
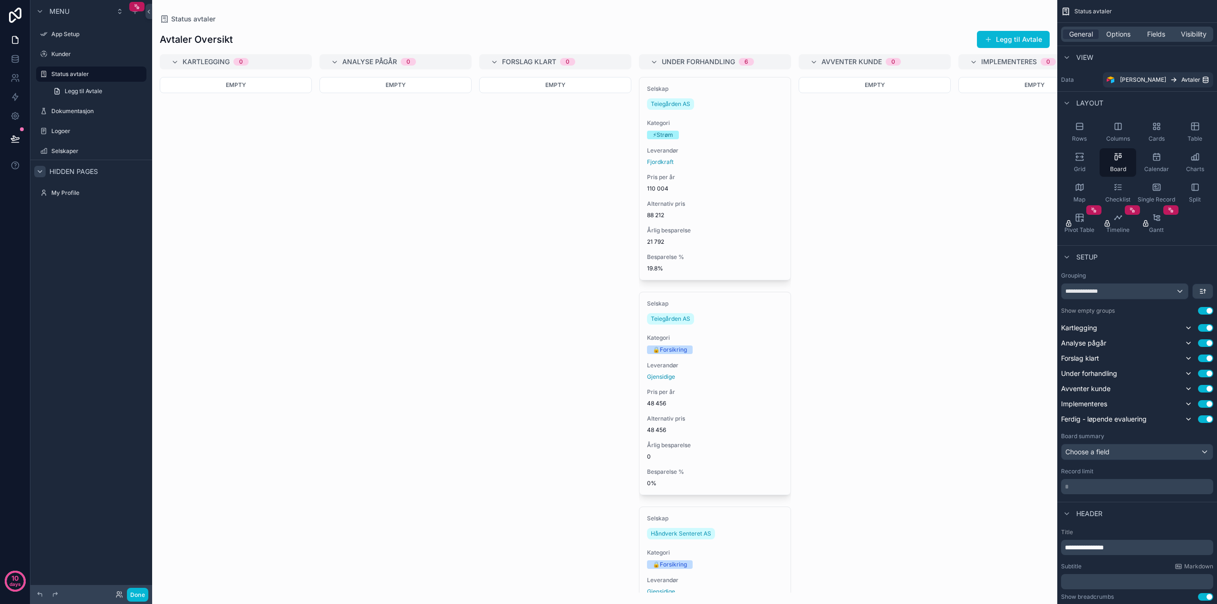
drag, startPoint x: 1088, startPoint y: 328, endPoint x: 1128, endPoint y: 262, distance: 76.8
click at [1128, 262] on div "Setup" at bounding box center [1138, 256] width 160 height 23
click at [1084, 328] on span "Kartlegging" at bounding box center [1079, 328] width 36 height 10
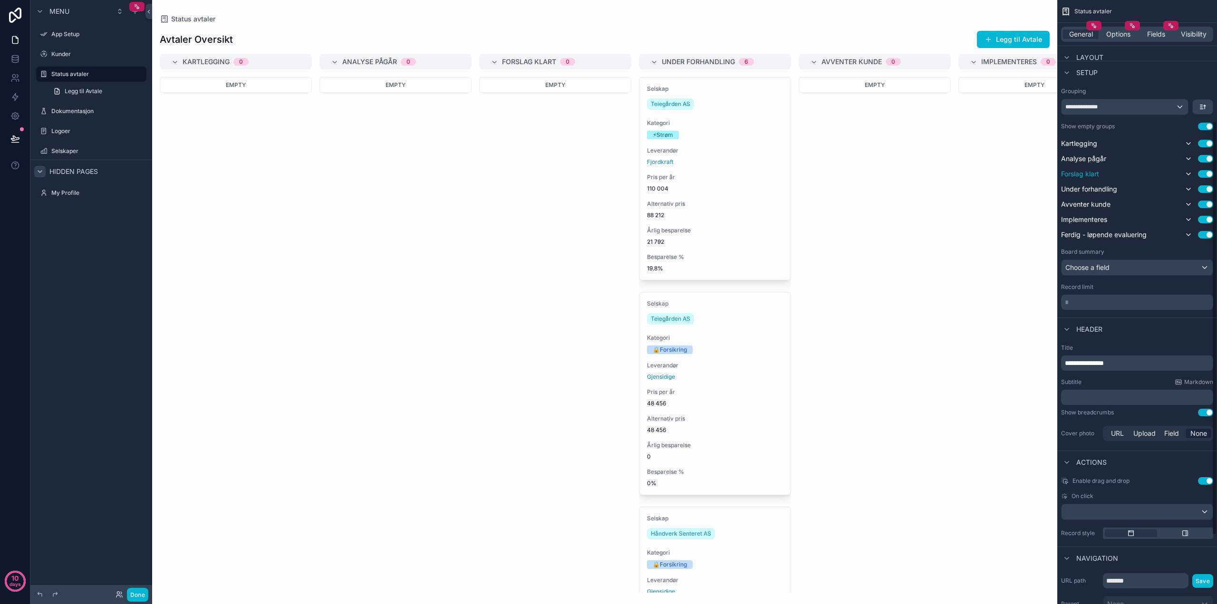
scroll to position [190, 0]
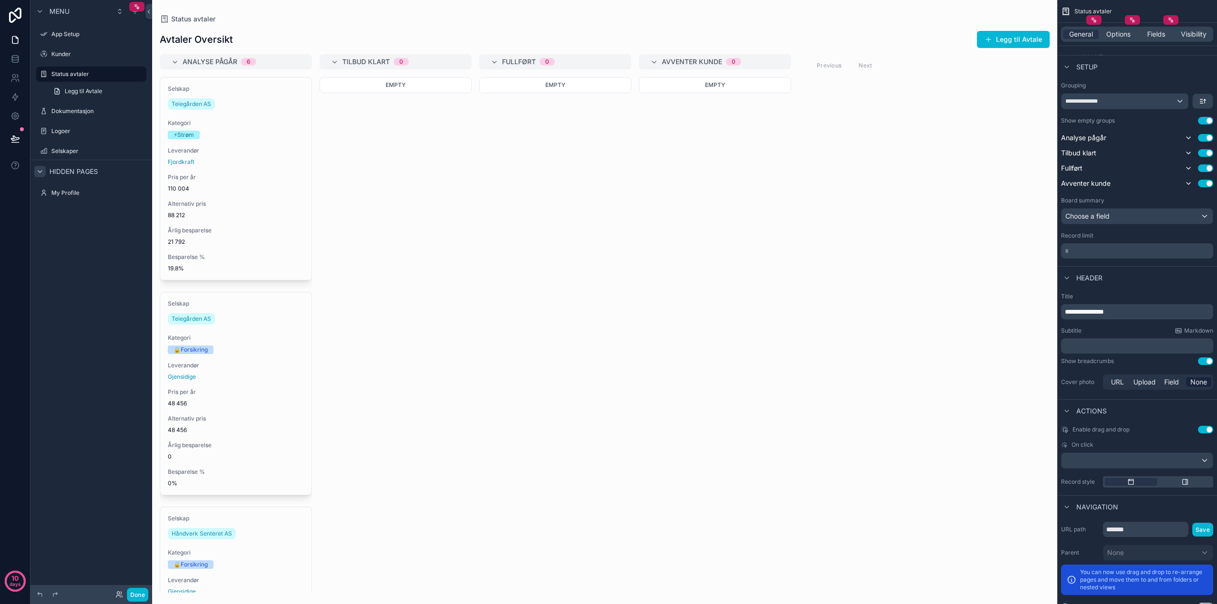
click at [513, 221] on div "Empty" at bounding box center [555, 335] width 152 height 516
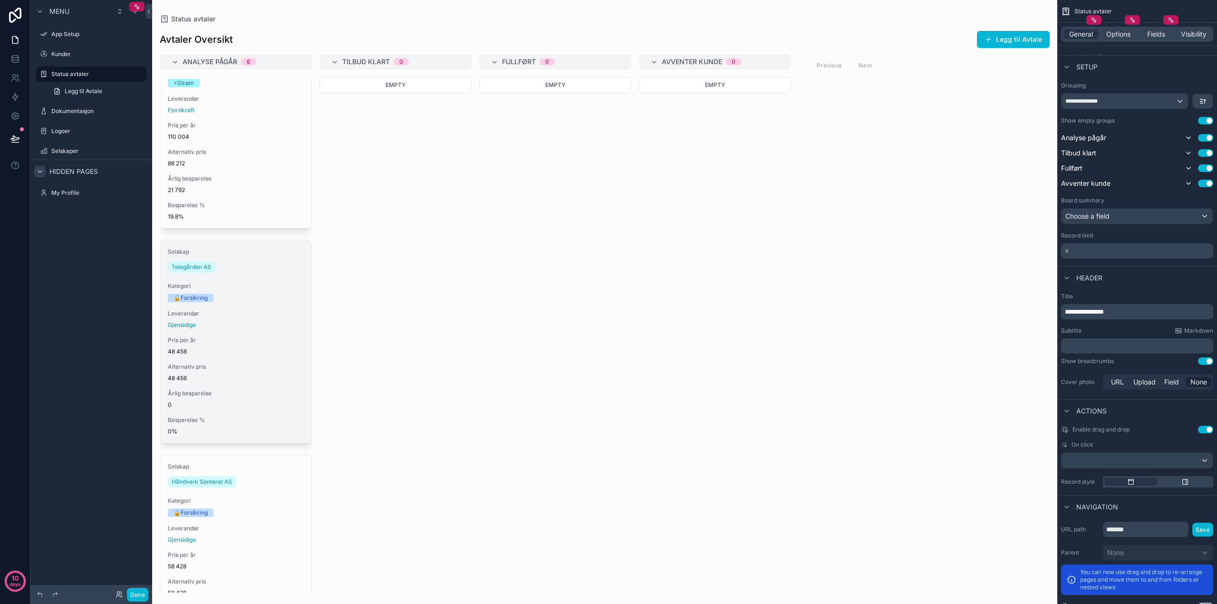
scroll to position [0, 0]
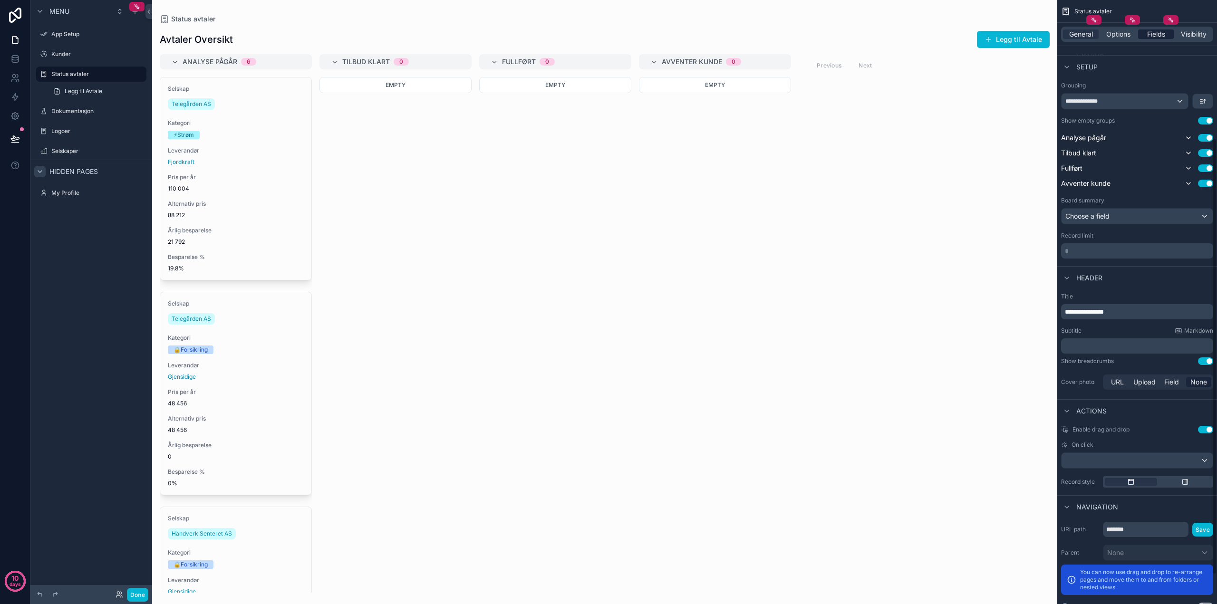
click at [1156, 32] on span "Fields" at bounding box center [1156, 34] width 18 height 10
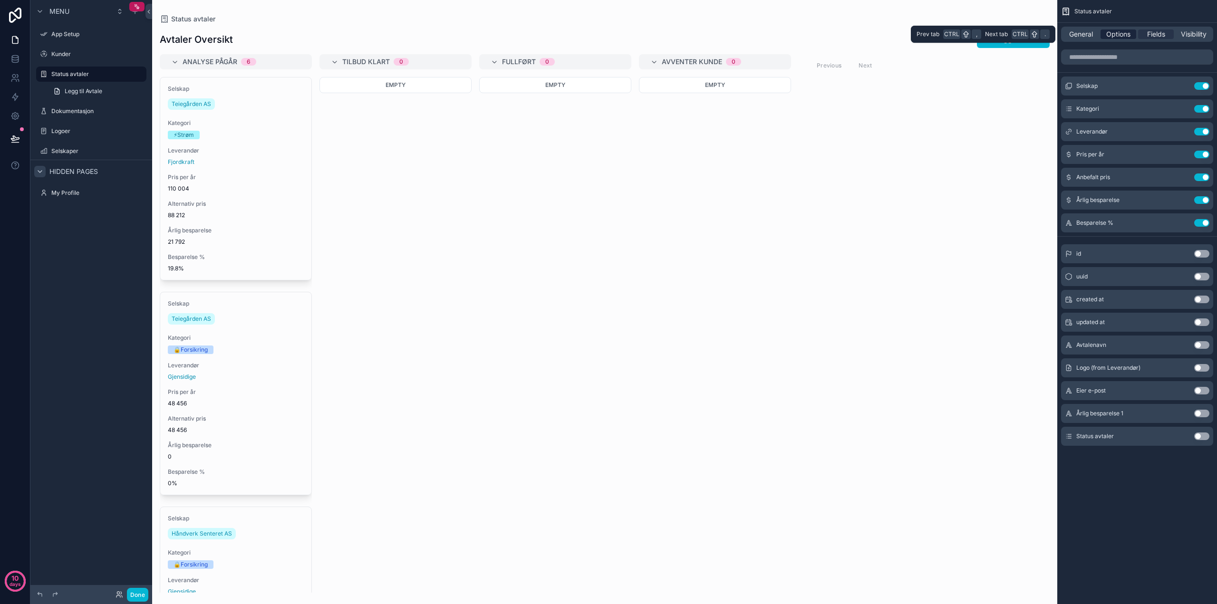
click at [1120, 33] on span "Options" at bounding box center [1119, 34] width 24 height 10
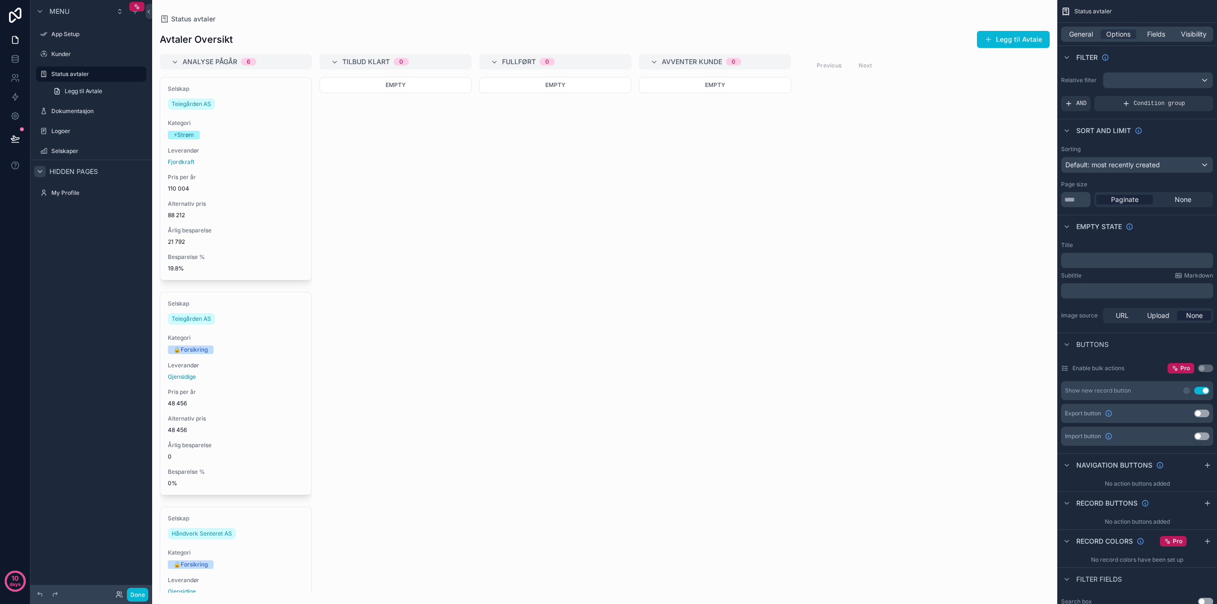
click at [1198, 413] on button "Use setting" at bounding box center [1202, 414] width 15 height 8
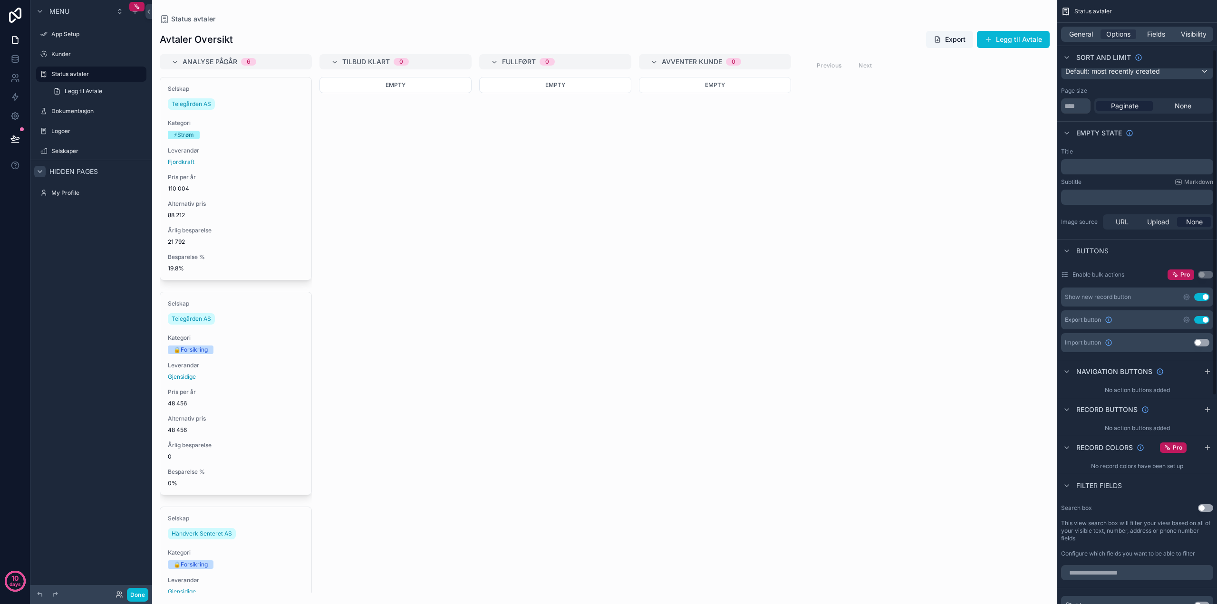
scroll to position [95, 0]
click at [1065, 369] on icon "scrollable content" at bounding box center [1067, 371] width 8 height 8
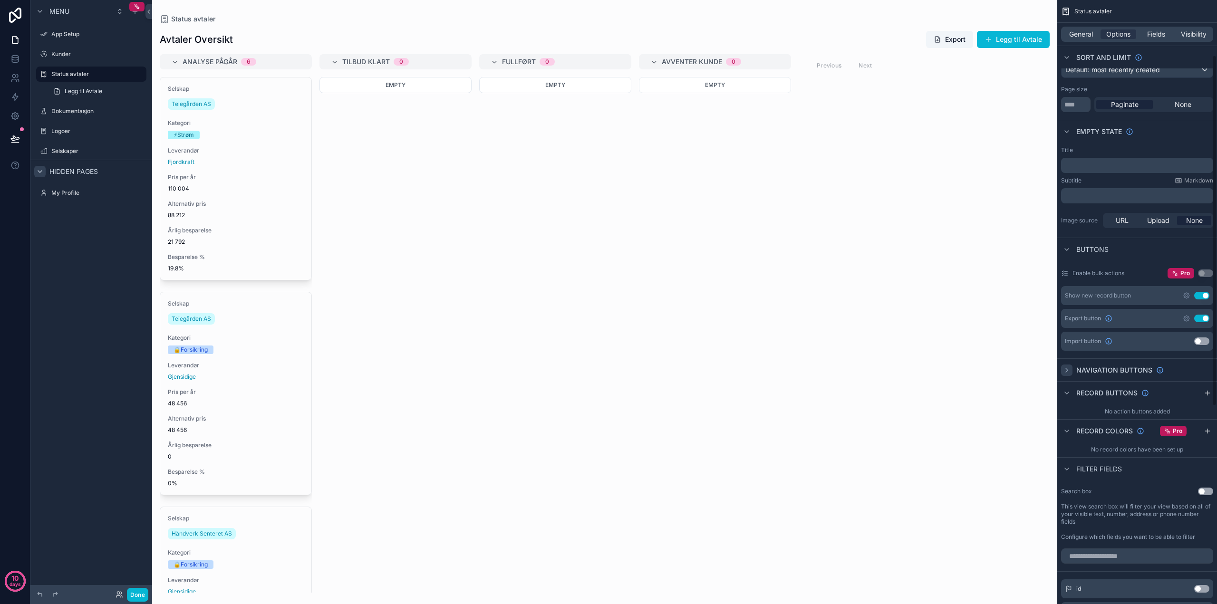
click at [1065, 369] on icon "scrollable content" at bounding box center [1067, 371] width 8 height 8
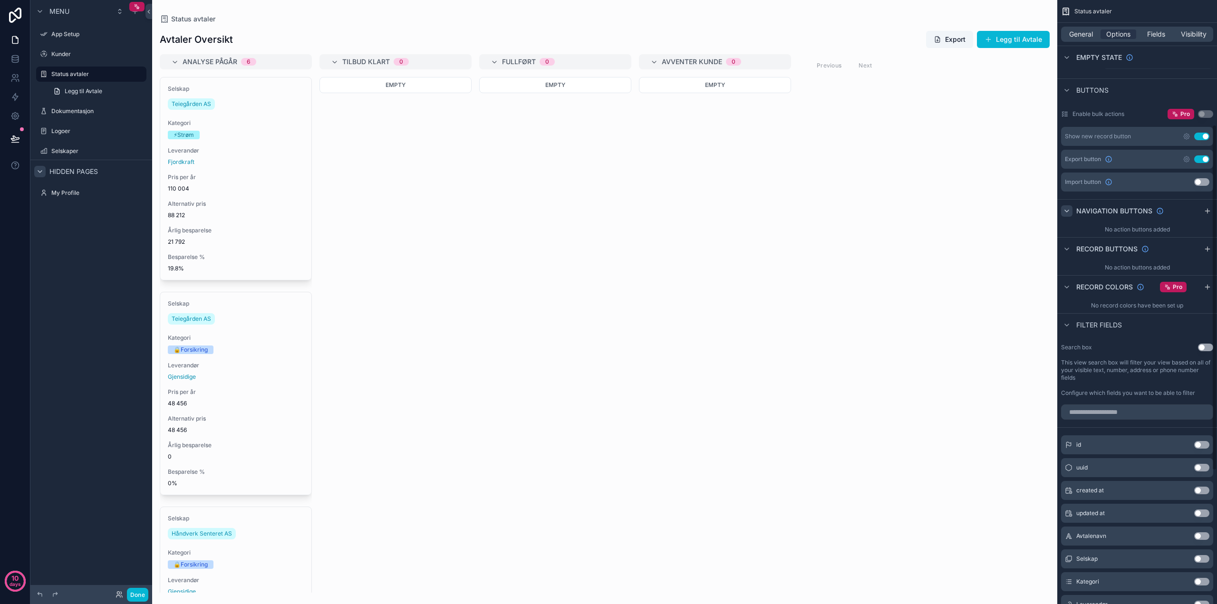
scroll to position [285, 0]
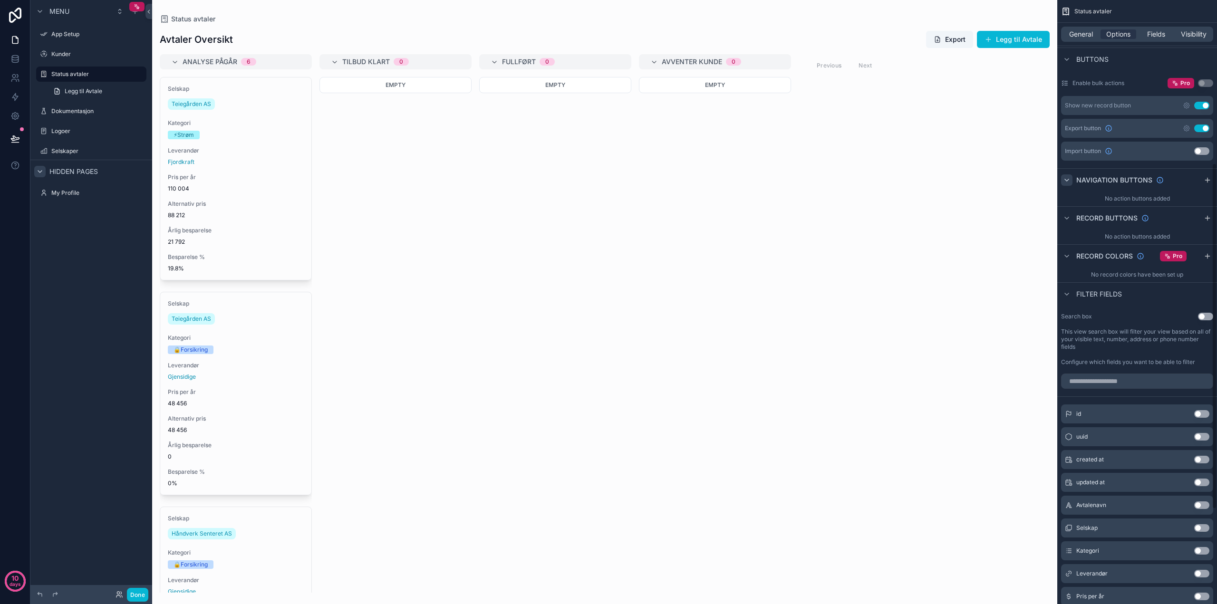
click at [1203, 316] on button "Use setting" at bounding box center [1205, 317] width 15 height 8
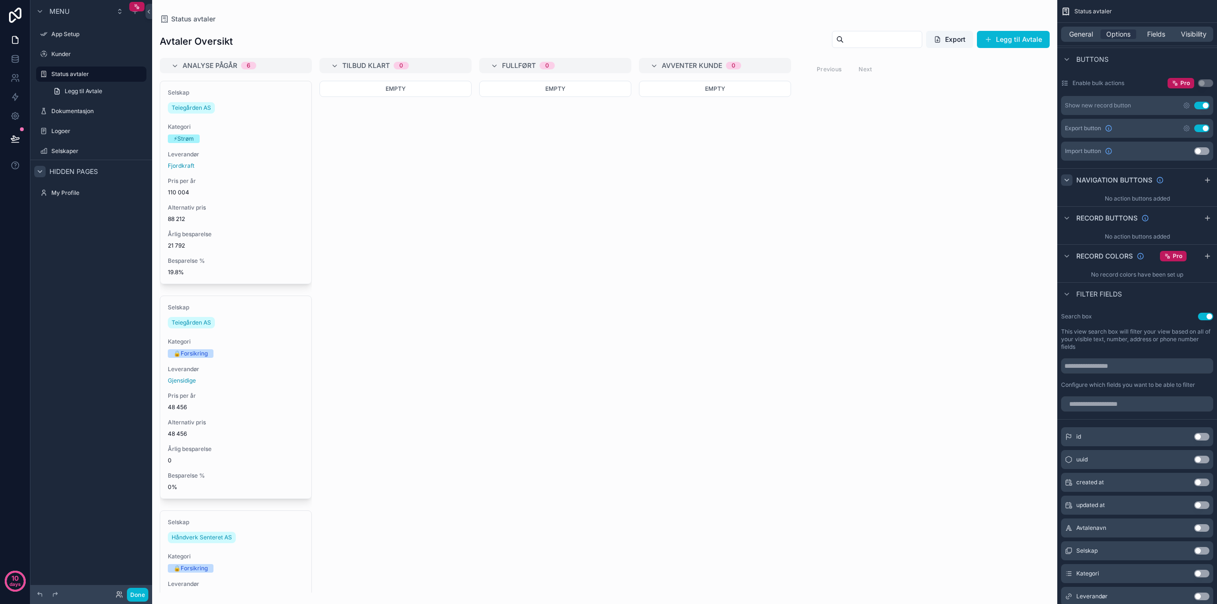
click at [1208, 316] on button "Use setting" at bounding box center [1205, 317] width 15 height 8
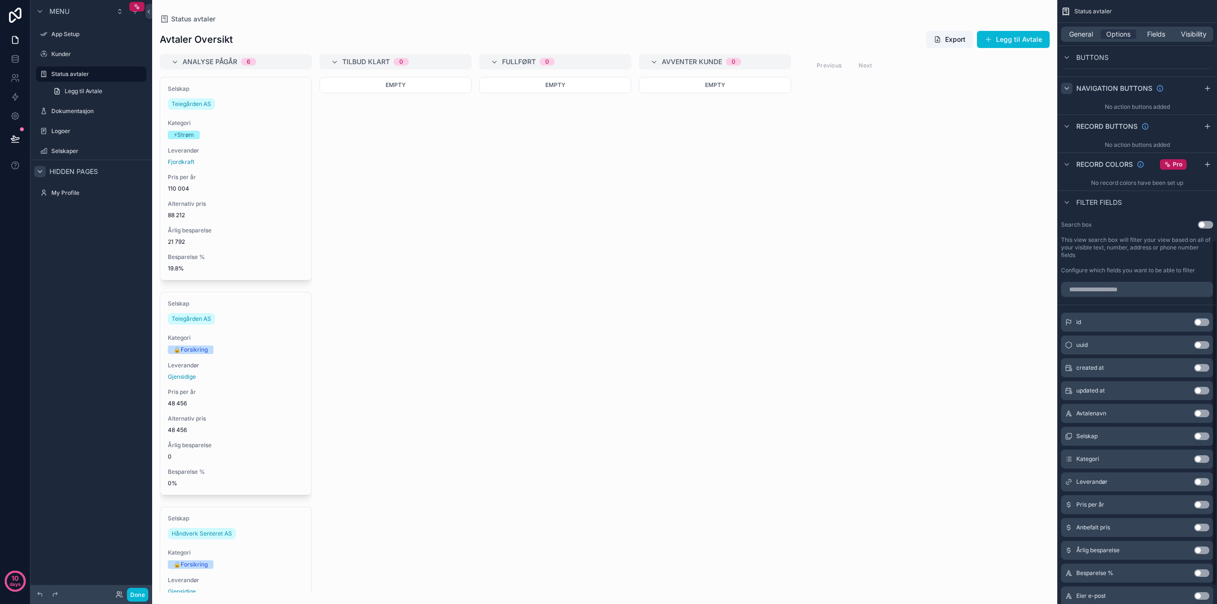
scroll to position [308, 0]
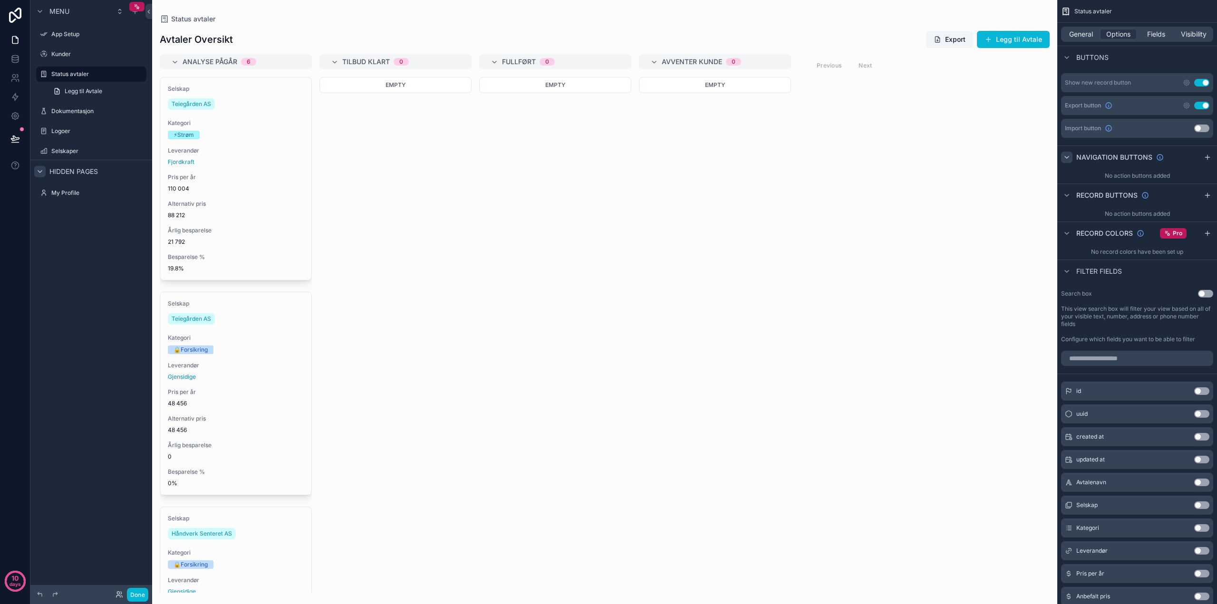
click at [1201, 292] on button "Use setting" at bounding box center [1205, 294] width 15 height 8
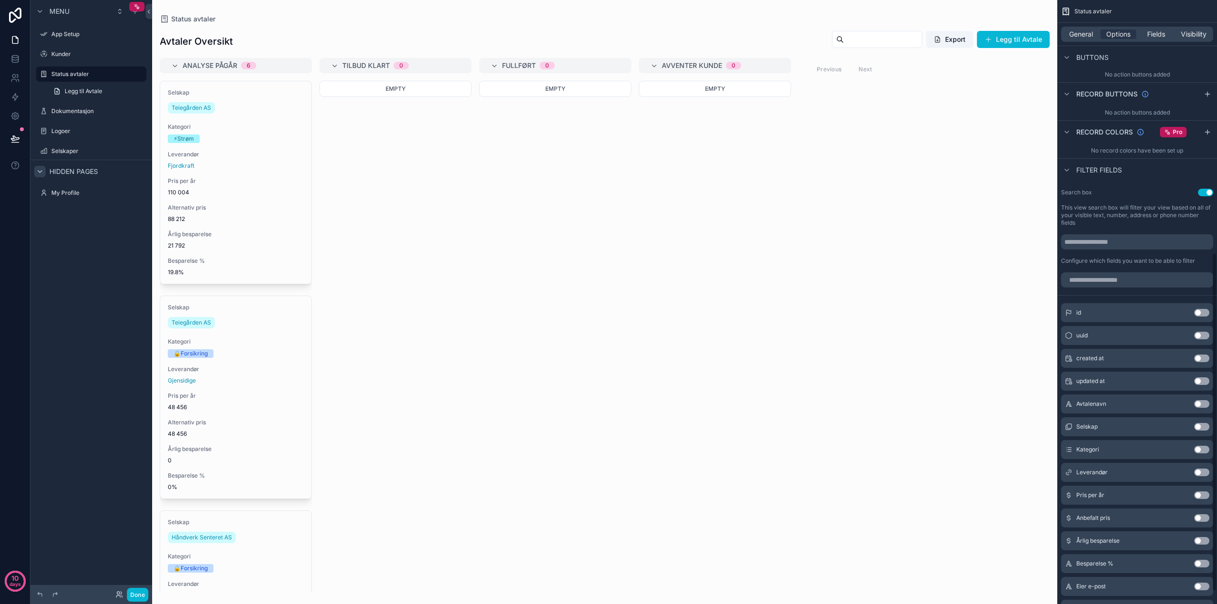
scroll to position [451, 0]
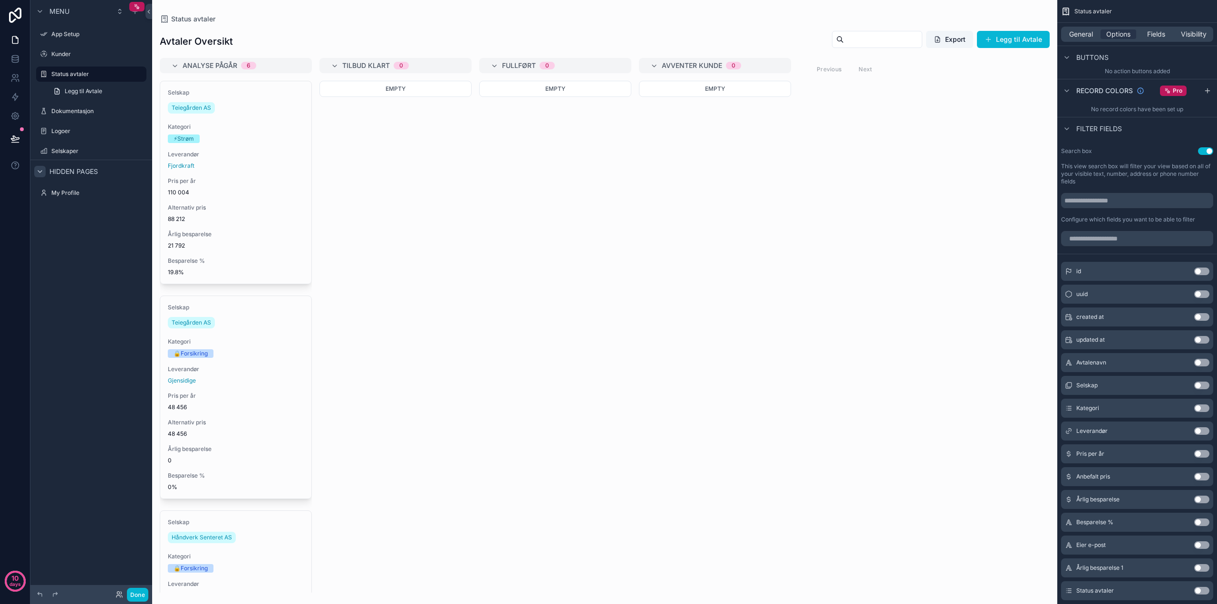
click at [1201, 408] on button "Use setting" at bounding box center [1202, 409] width 15 height 8
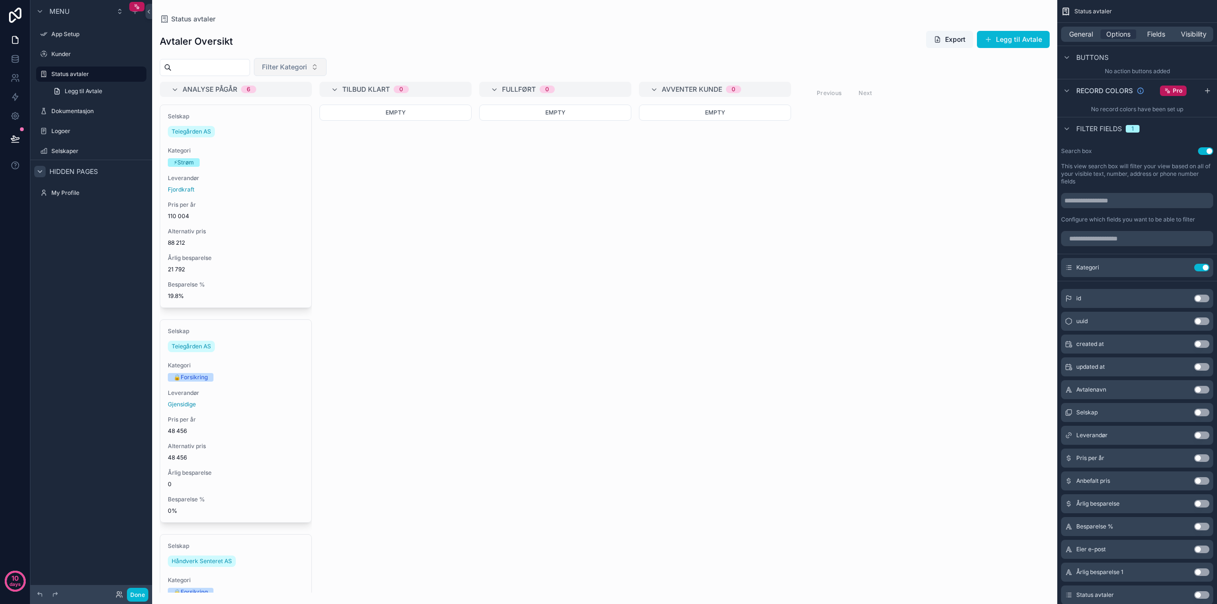
click at [327, 66] on button "Filter Kategori" at bounding box center [290, 67] width 73 height 18
click at [391, 44] on div "Avtaler Oversikt Export [PERSON_NAME] til Avtale" at bounding box center [605, 41] width 890 height 22
click at [327, 68] on button "Filter Kategori" at bounding box center [290, 67] width 73 height 18
click at [373, 20] on div "Status avtaler" at bounding box center [605, 19] width 890 height 8
click at [368, 239] on div "Empty" at bounding box center [396, 349] width 152 height 488
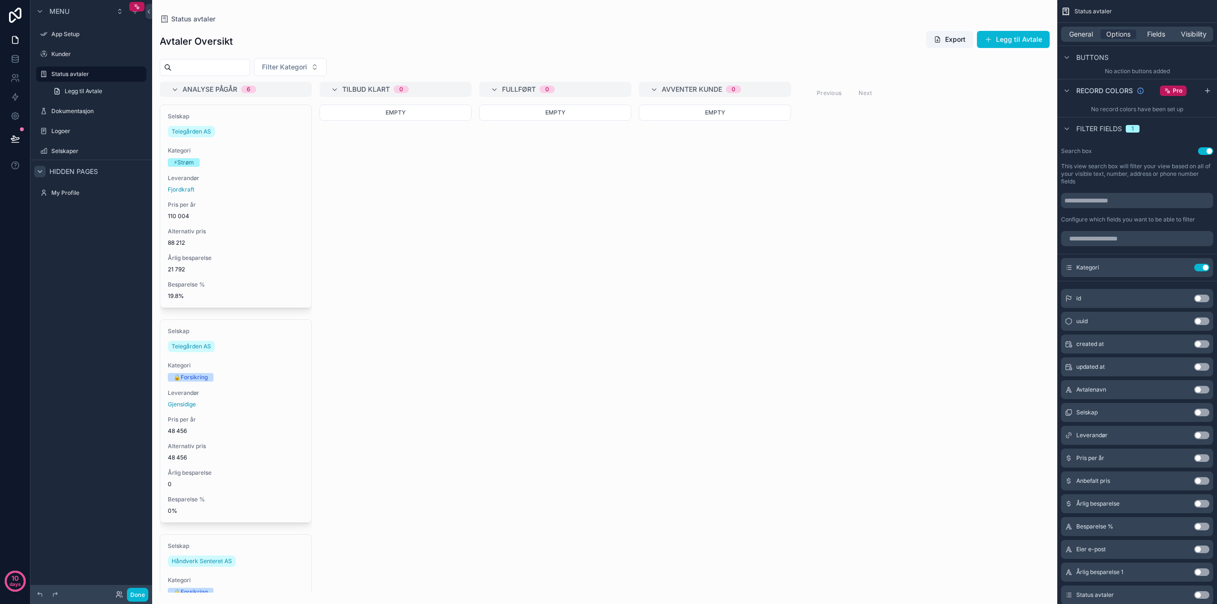
click at [518, 25] on div "Avtaler Oversikt Export [PERSON_NAME] til Avtale Filter Kategori Analyse pågår …" at bounding box center [604, 308] width 905 height 570
click at [327, 68] on button "Filter Kategori" at bounding box center [290, 67] width 73 height 18
click at [300, 141] on div "📱Telefoni" at bounding box center [314, 135] width 114 height 15
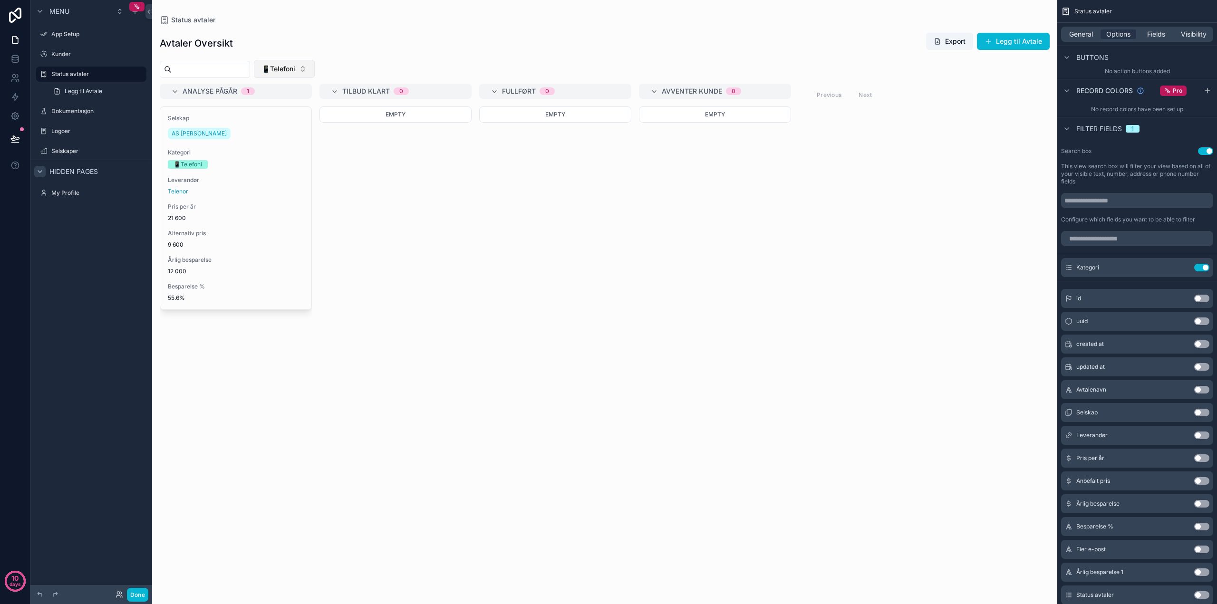
click at [315, 70] on button "📱Telefoni" at bounding box center [284, 69] width 61 height 18
click at [288, 121] on div "🔒Forsikring" at bounding box center [309, 122] width 114 height 15
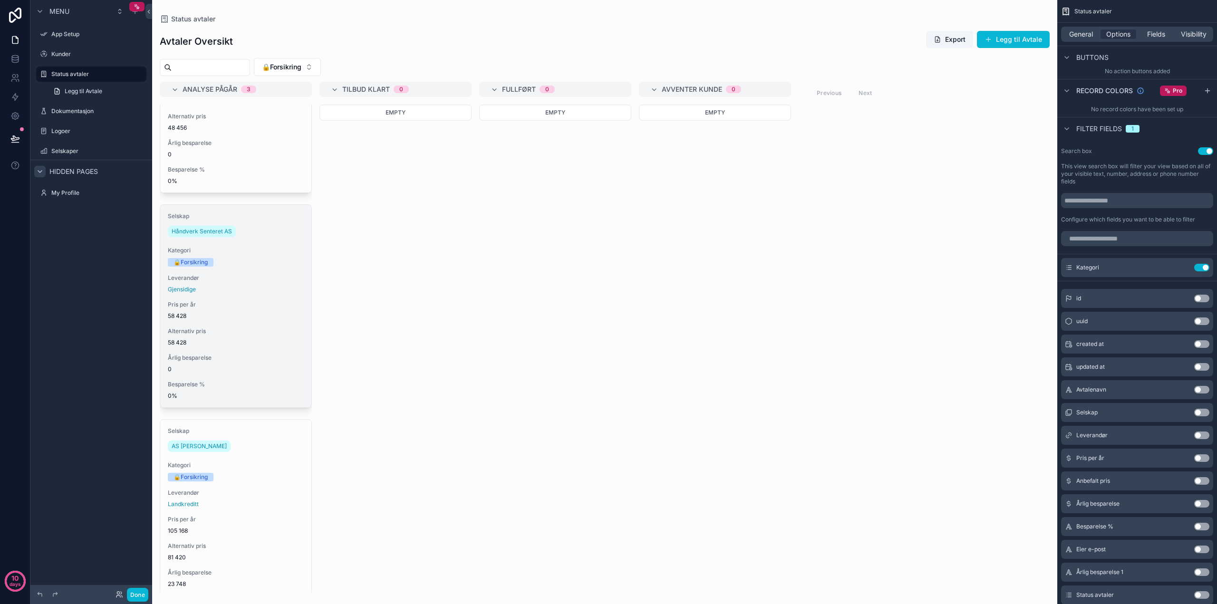
scroll to position [153, 0]
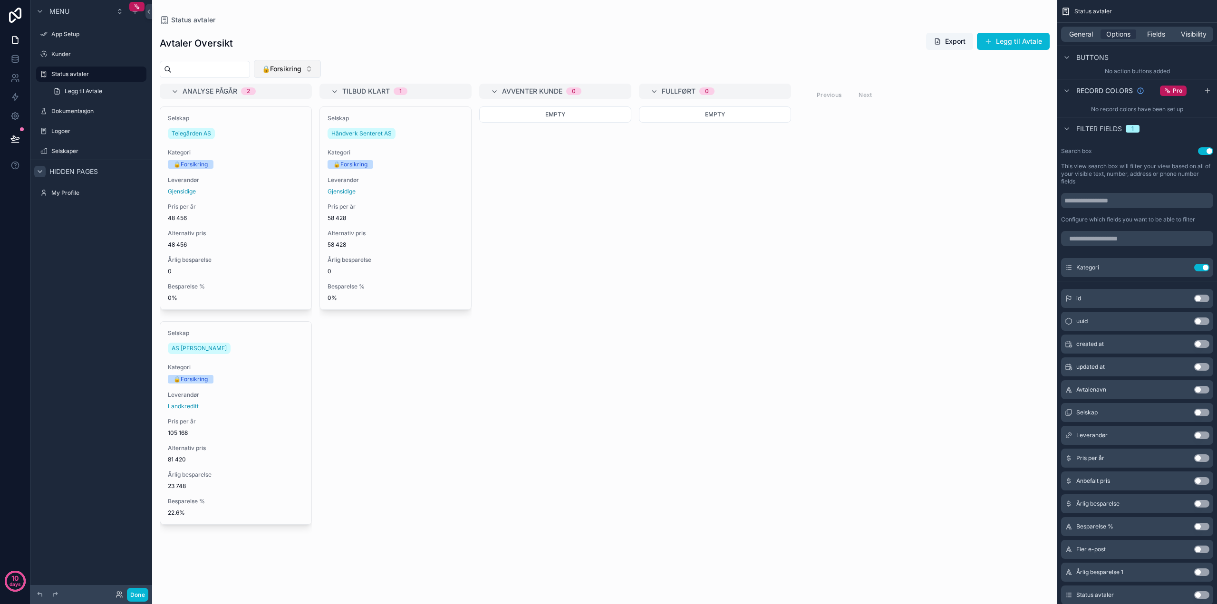
click at [321, 71] on button "🔒Forsikring" at bounding box center [287, 69] width 67 height 18
click at [296, 106] on div "None" at bounding box center [312, 107] width 114 height 15
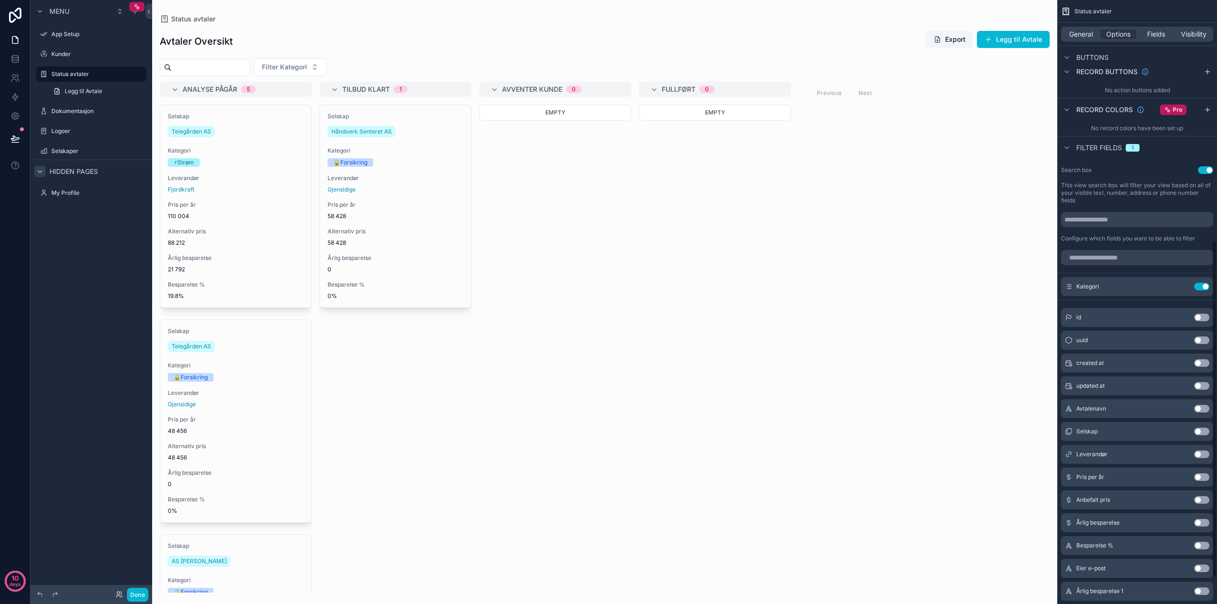
scroll to position [430, 0]
click at [1181, 287] on icon "scrollable content" at bounding box center [1183, 289] width 4 height 4
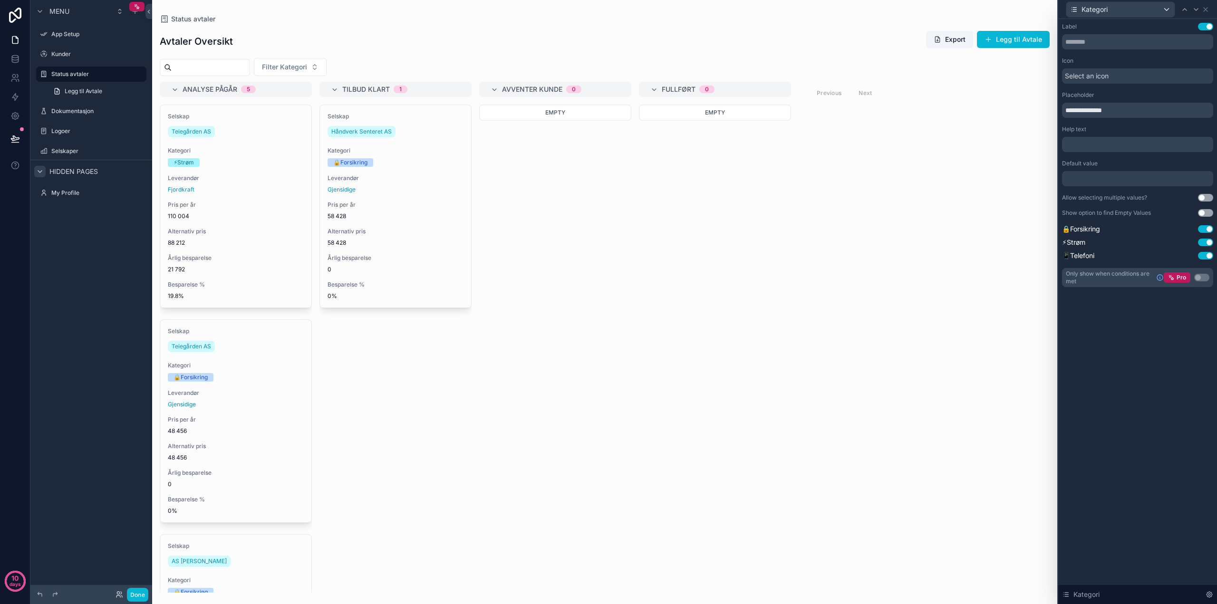
click at [1085, 180] on div at bounding box center [1137, 178] width 151 height 15
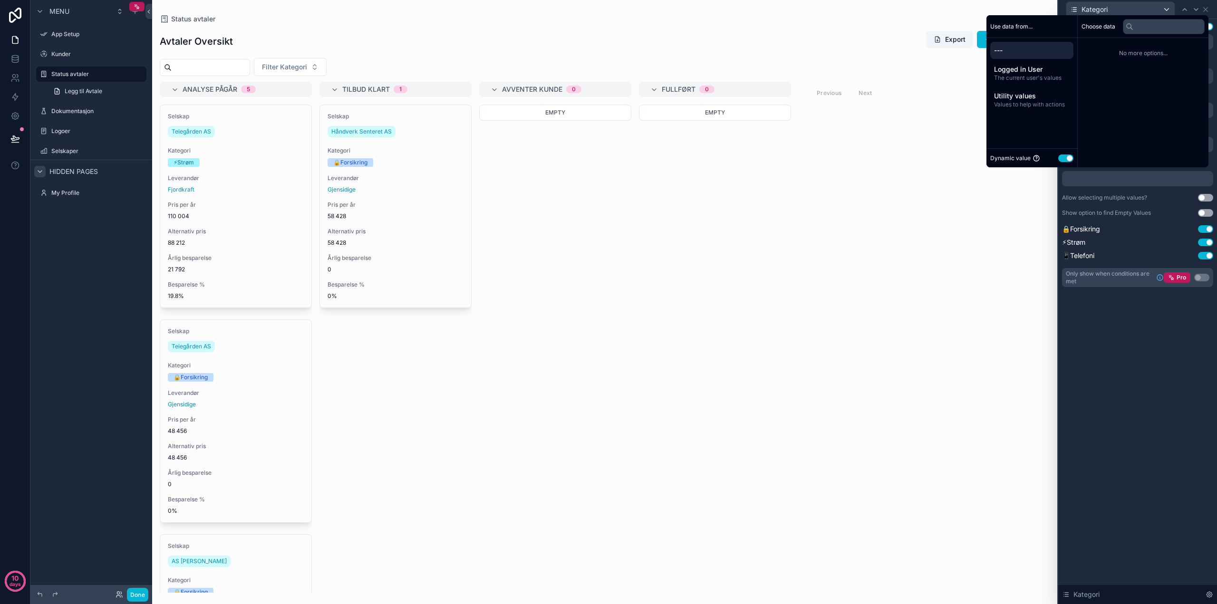
click at [1134, 55] on span "No more options..." at bounding box center [1143, 53] width 123 height 8
click at [1109, 379] on div "**********" at bounding box center [1138, 311] width 159 height 585
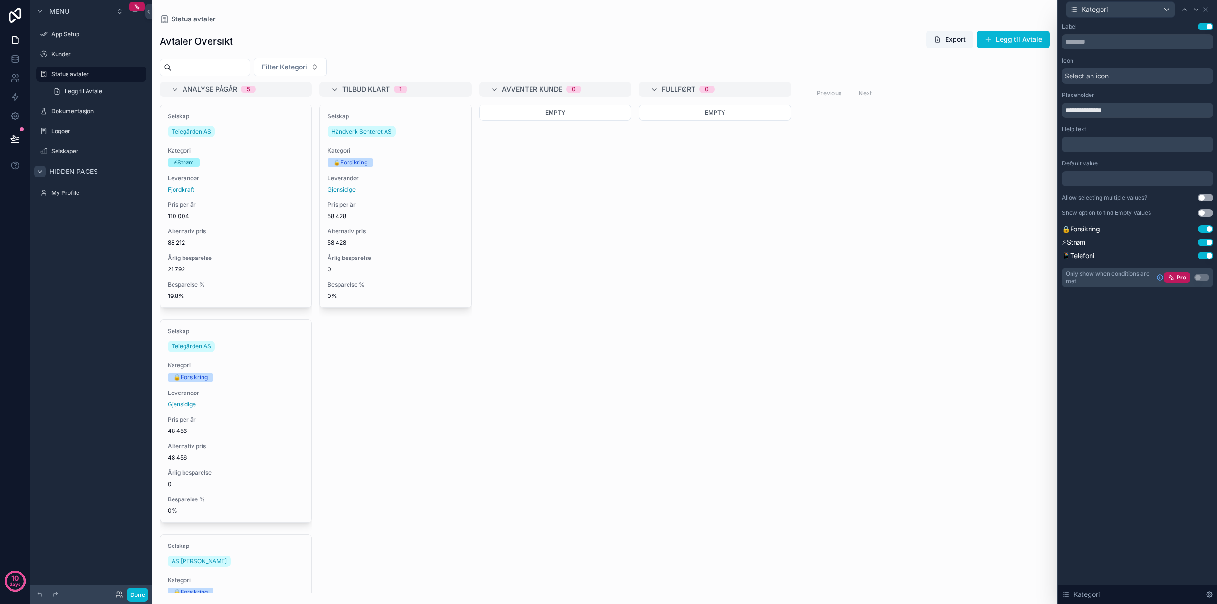
click at [1086, 146] on p "﻿" at bounding box center [1139, 145] width 146 height 10
click at [1120, 420] on div "**********" at bounding box center [1138, 311] width 159 height 585
click at [1093, 114] on input "**********" at bounding box center [1137, 110] width 151 height 15
click at [1097, 111] on input "**********" at bounding box center [1137, 110] width 151 height 15
click at [1121, 110] on input "**********" at bounding box center [1137, 110] width 151 height 15
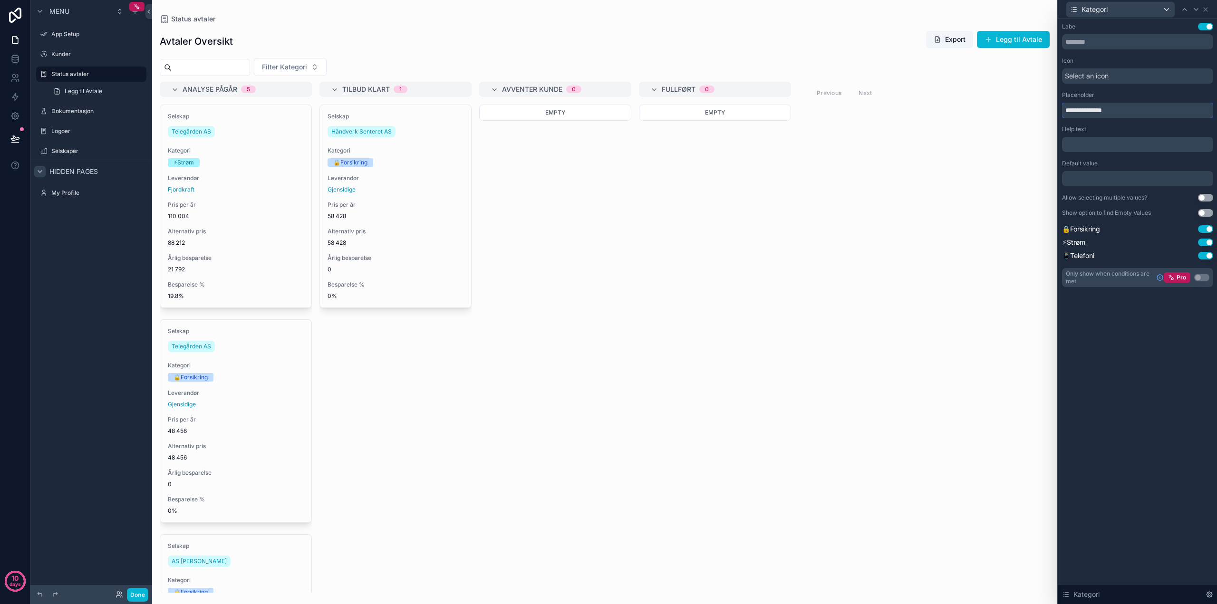
click at [1088, 111] on input "**********" at bounding box center [1137, 110] width 151 height 15
type input "**********"
click at [1155, 405] on div "**********" at bounding box center [1138, 311] width 159 height 585
click at [1111, 111] on input "**********" at bounding box center [1137, 110] width 151 height 15
drag, startPoint x: 1114, startPoint y: 111, endPoint x: 1068, endPoint y: 111, distance: 45.7
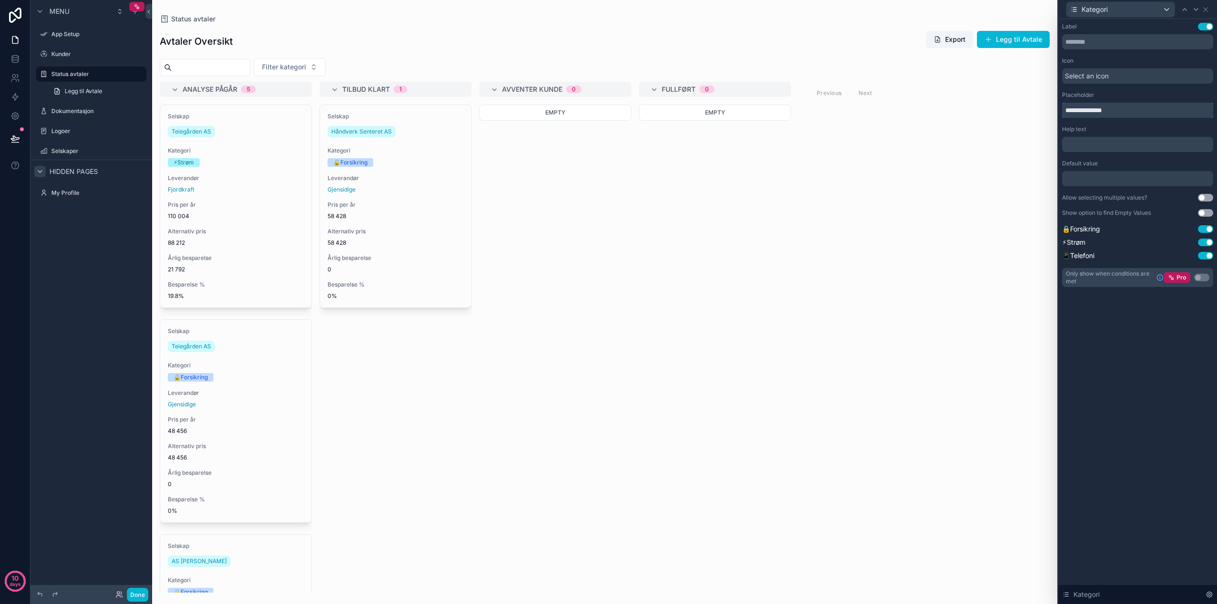
click at [1068, 111] on input "**********" at bounding box center [1137, 110] width 151 height 15
click at [1073, 111] on input "**********" at bounding box center [1137, 110] width 151 height 15
click at [1098, 380] on div "**********" at bounding box center [1138, 311] width 159 height 585
click at [1099, 40] on input "text" at bounding box center [1137, 41] width 151 height 15
click at [1097, 58] on div "Icon" at bounding box center [1137, 61] width 151 height 8
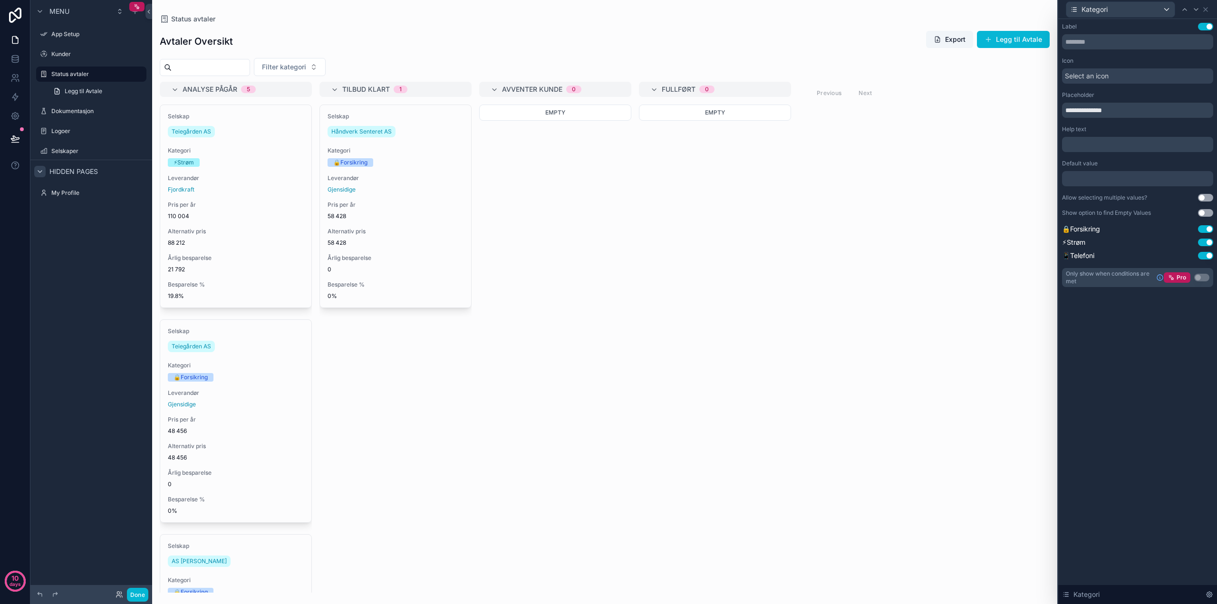
click at [1096, 77] on span "Select an icon" at bounding box center [1087, 76] width 44 height 10
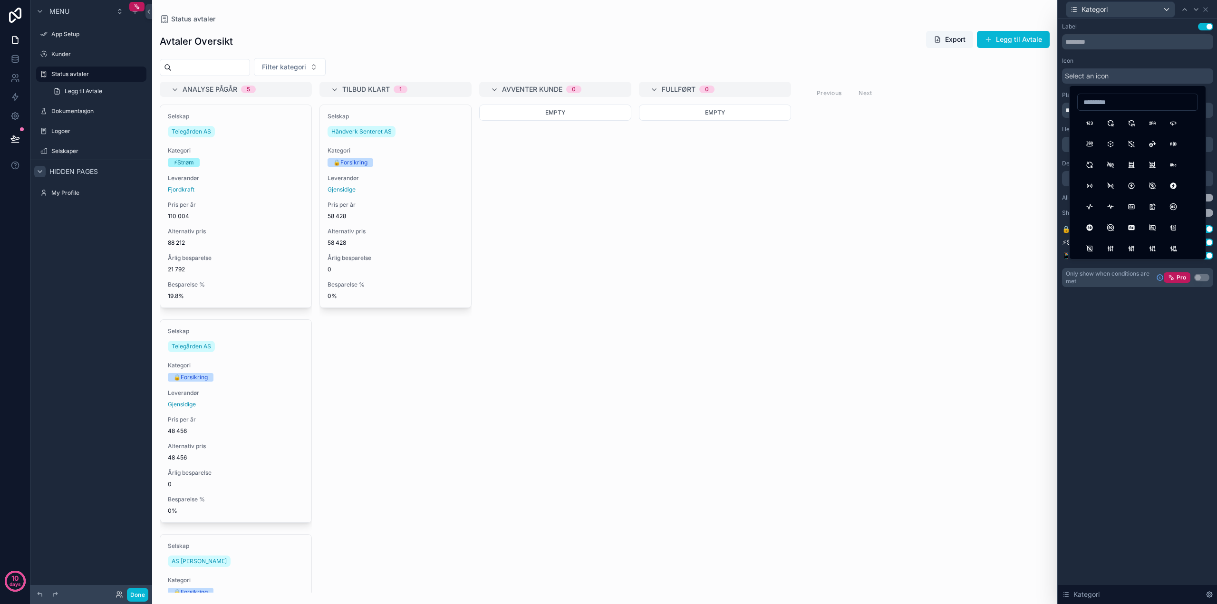
click at [1096, 77] on span "Select an icon" at bounding box center [1087, 76] width 44 height 10
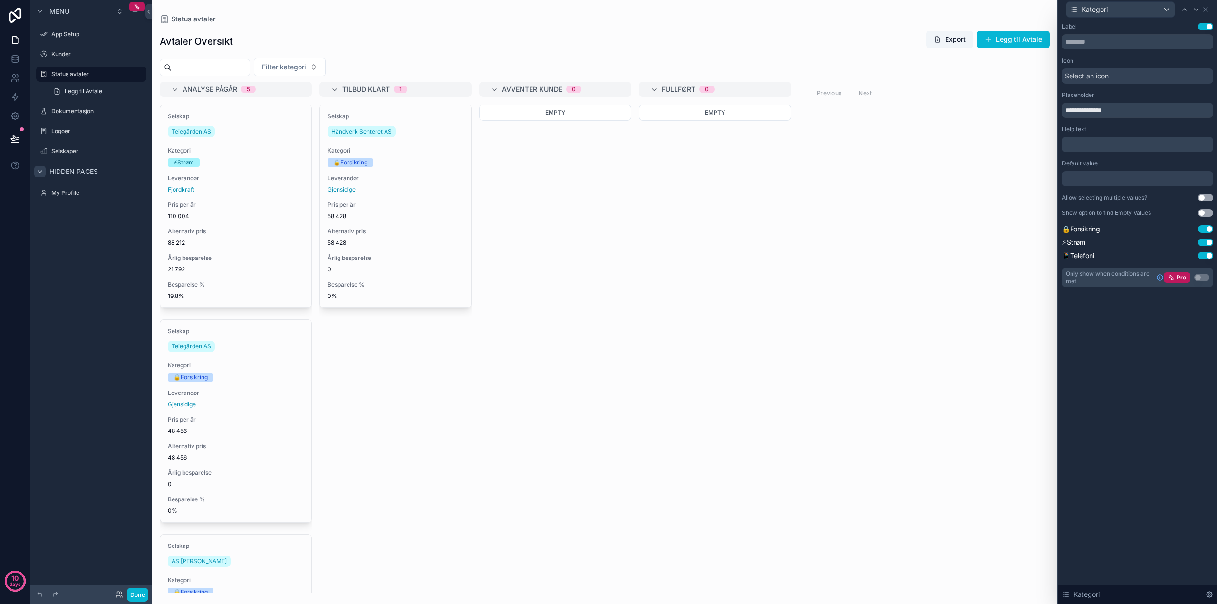
click at [1095, 177] on div at bounding box center [1137, 178] width 151 height 15
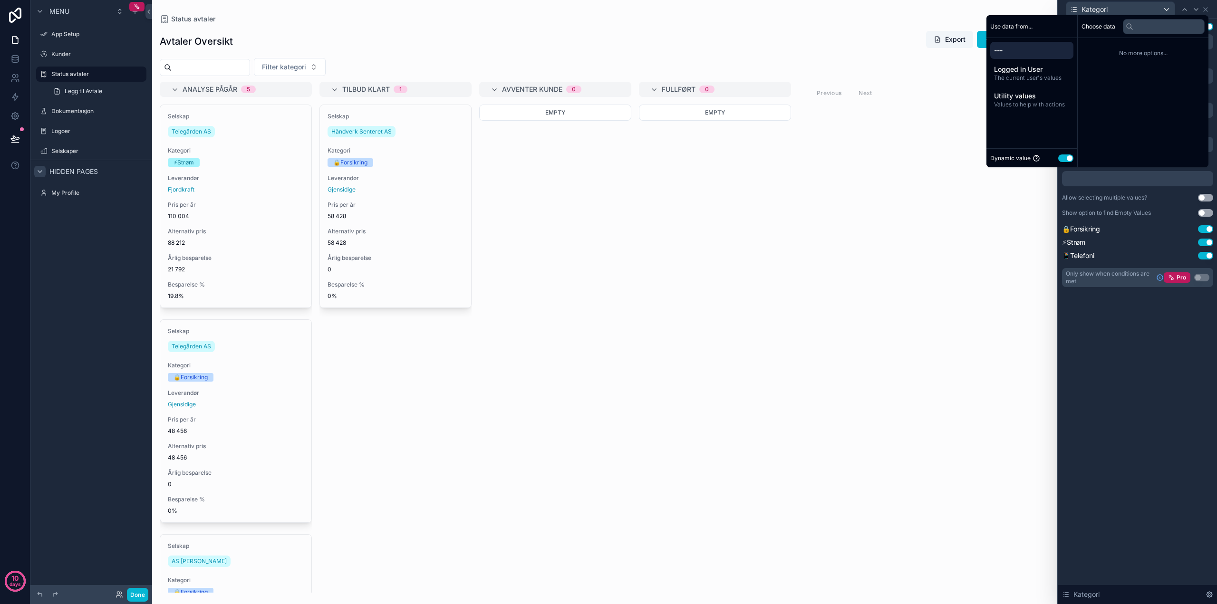
click at [1027, 50] on span "---" at bounding box center [1032, 51] width 76 height 10
click at [1151, 387] on div "**********" at bounding box center [1138, 311] width 159 height 585
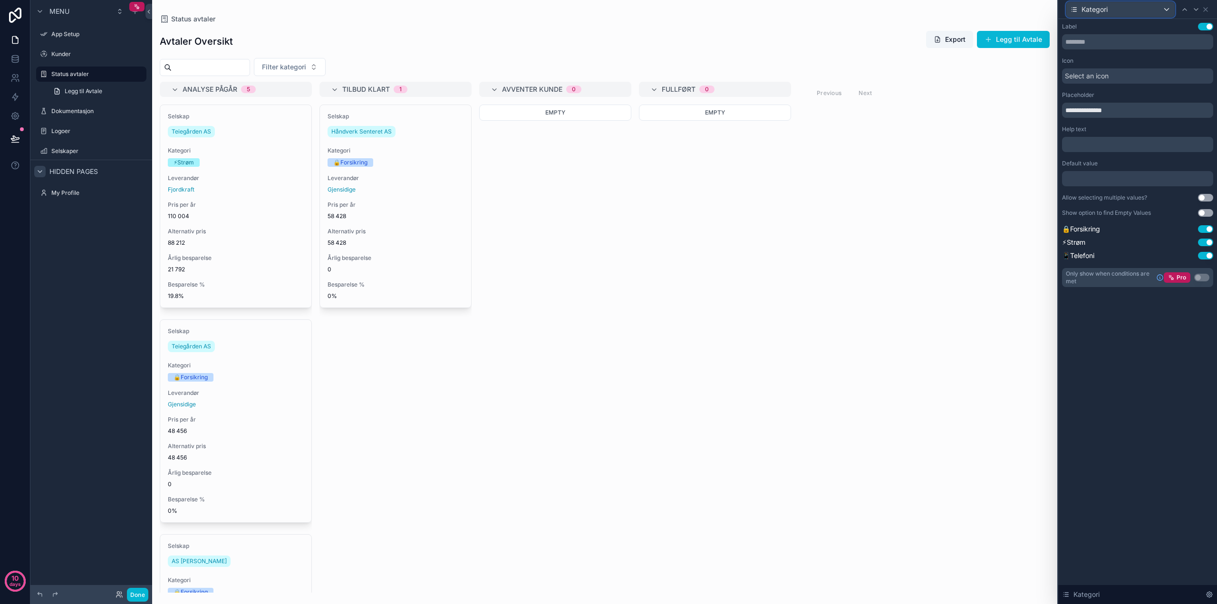
click at [1072, 8] on icon at bounding box center [1074, 10] width 8 height 8
click at [1078, 61] on icon at bounding box center [1078, 61] width 8 height 8
click at [1120, 418] on div "**********" at bounding box center [1138, 311] width 159 height 585
click at [1083, 175] on div at bounding box center [1137, 178] width 151 height 15
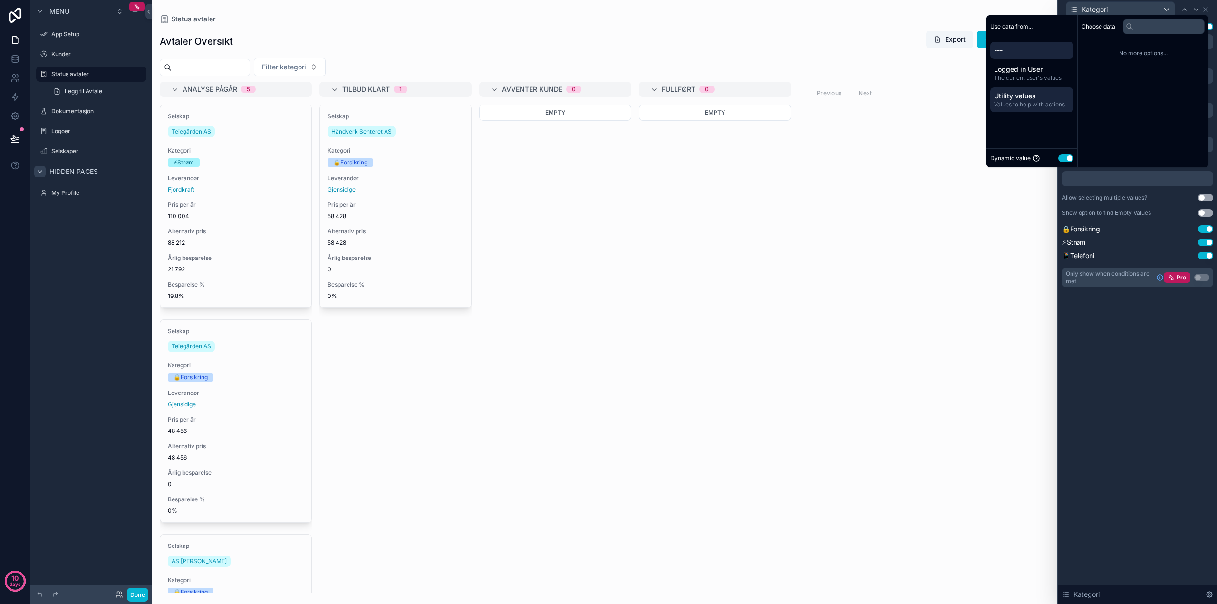
click at [1016, 100] on span "Utility values" at bounding box center [1032, 96] width 76 height 10
click at [1173, 45] on li "Empty value" at bounding box center [1143, 48] width 123 height 13
click at [1127, 420] on div "**********" at bounding box center [1138, 311] width 159 height 585
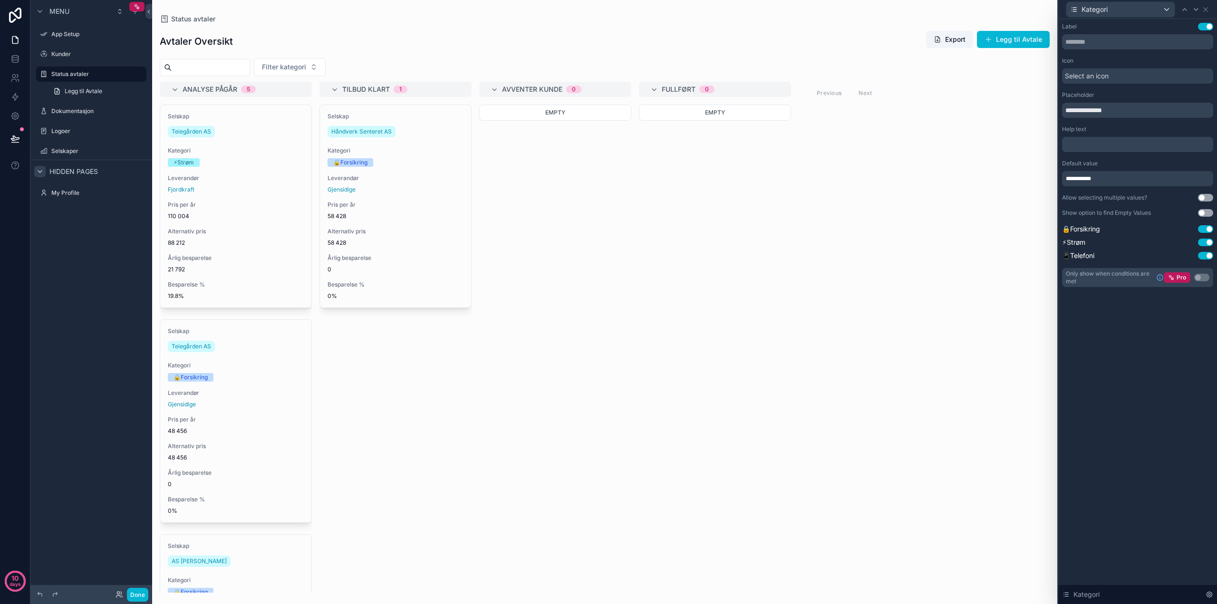
click at [1108, 179] on div "**********" at bounding box center [1137, 178] width 151 height 15
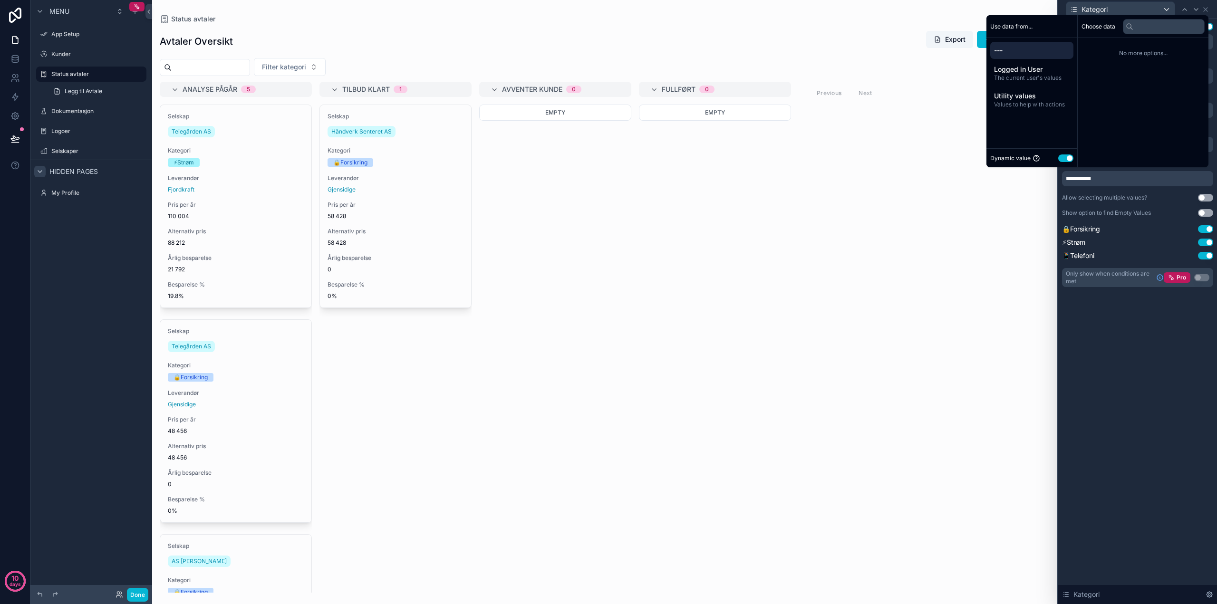
click at [1022, 50] on span "---" at bounding box center [1032, 51] width 76 height 10
click at [1131, 417] on div "**********" at bounding box center [1138, 311] width 159 height 585
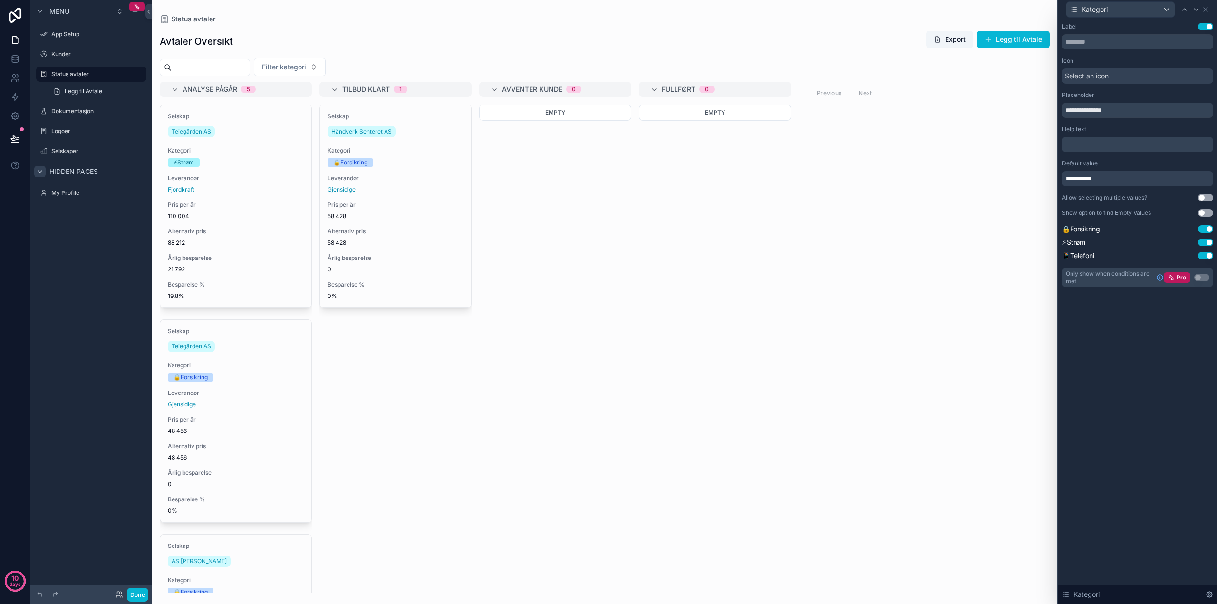
click at [1094, 177] on span "**********" at bounding box center [1082, 179] width 33 height 8
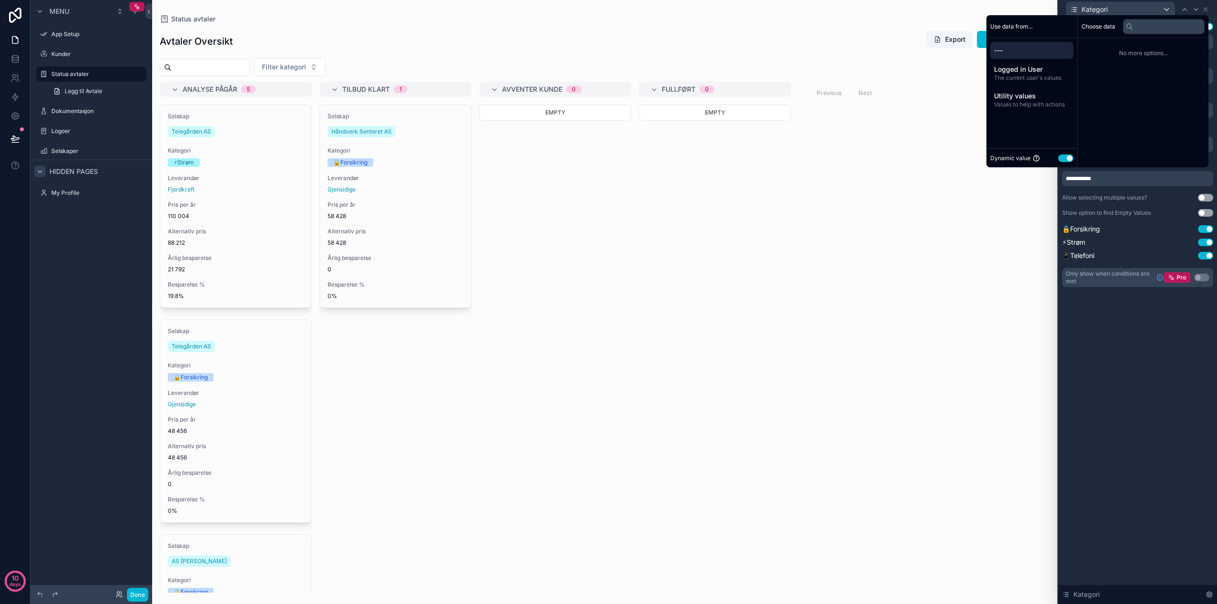
click at [1136, 392] on div "**********" at bounding box center [1138, 311] width 159 height 585
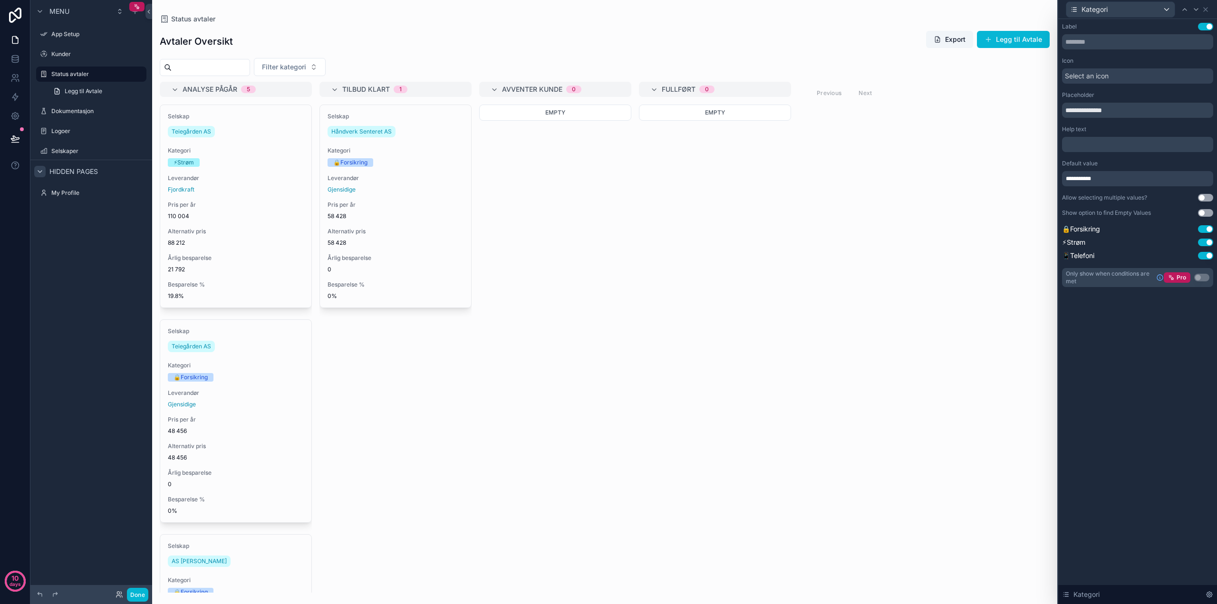
click at [1083, 148] on p "﻿" at bounding box center [1139, 145] width 146 height 10
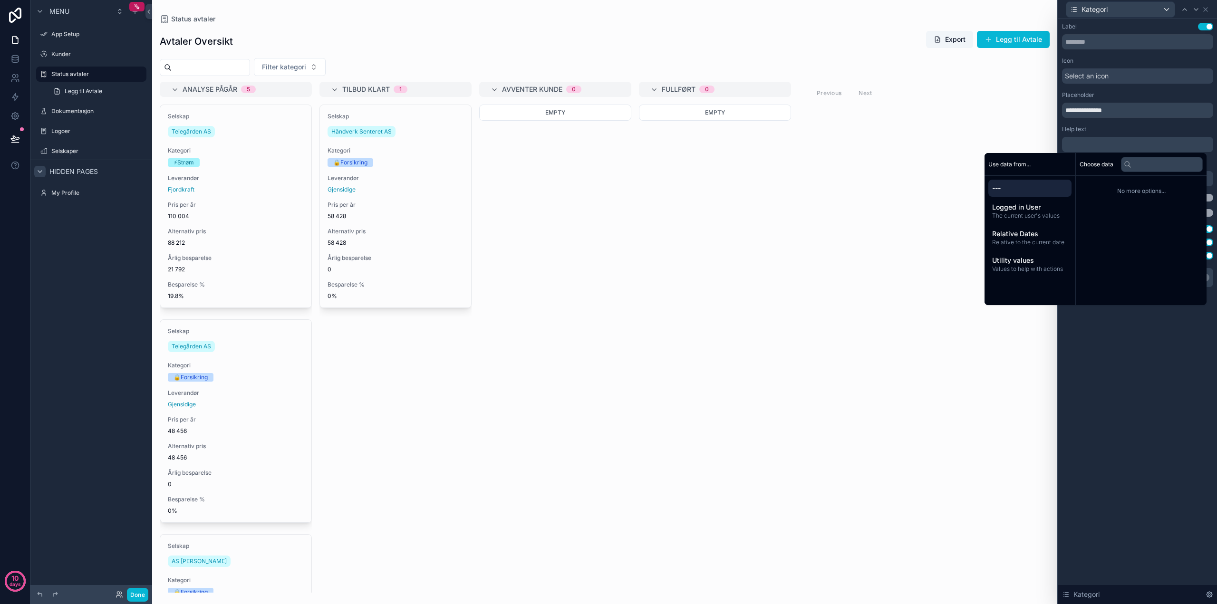
click at [1027, 187] on span "---" at bounding box center [1030, 189] width 76 height 10
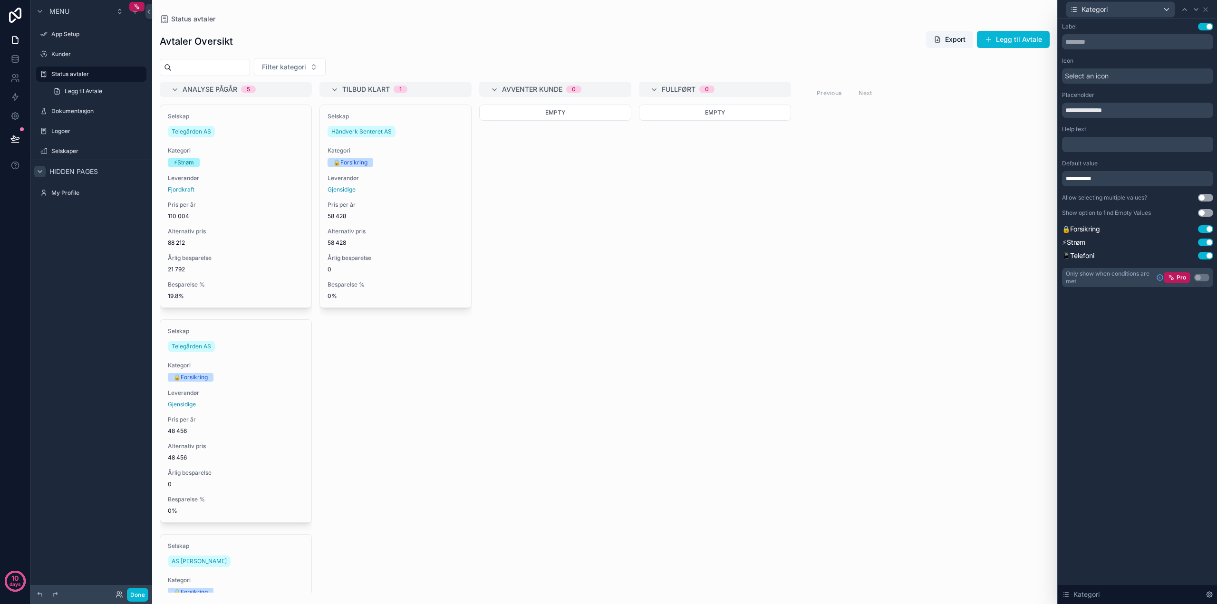
click at [1122, 453] on div "**********" at bounding box center [1138, 311] width 159 height 585
click at [1104, 180] on div "**********" at bounding box center [1137, 178] width 151 height 15
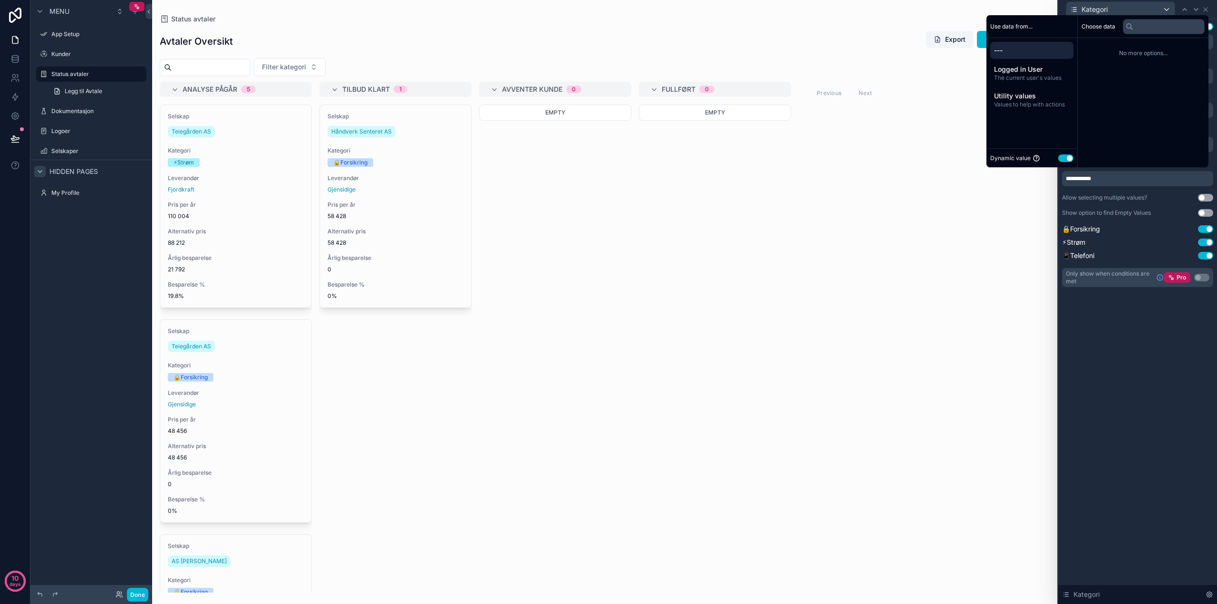
click at [1098, 177] on span "**********" at bounding box center [1082, 179] width 33 height 8
click at [1137, 410] on div "**********" at bounding box center [1138, 311] width 159 height 585
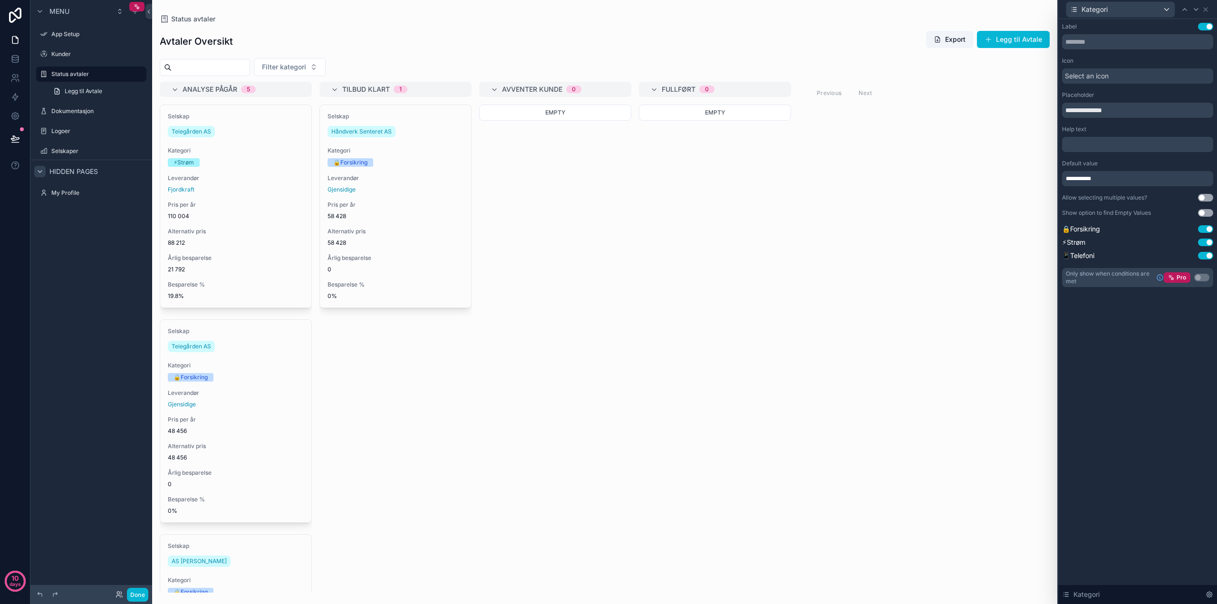
click at [1089, 142] on p "﻿" at bounding box center [1139, 145] width 146 height 10
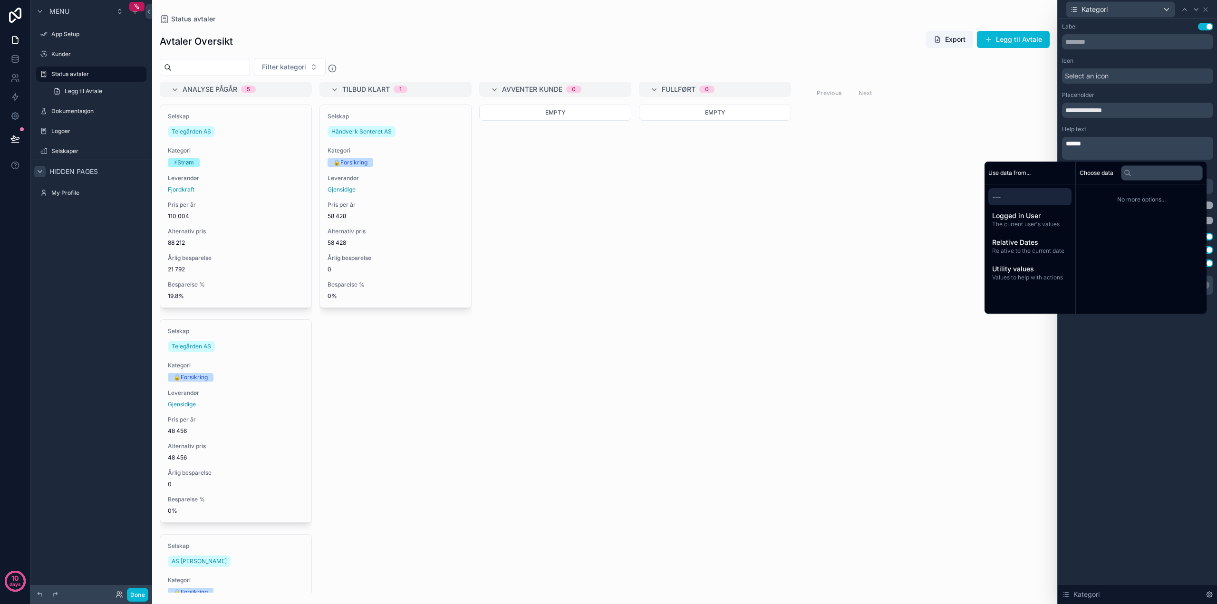
scroll to position [0, 0]
click at [1110, 419] on div "**********" at bounding box center [1138, 311] width 159 height 585
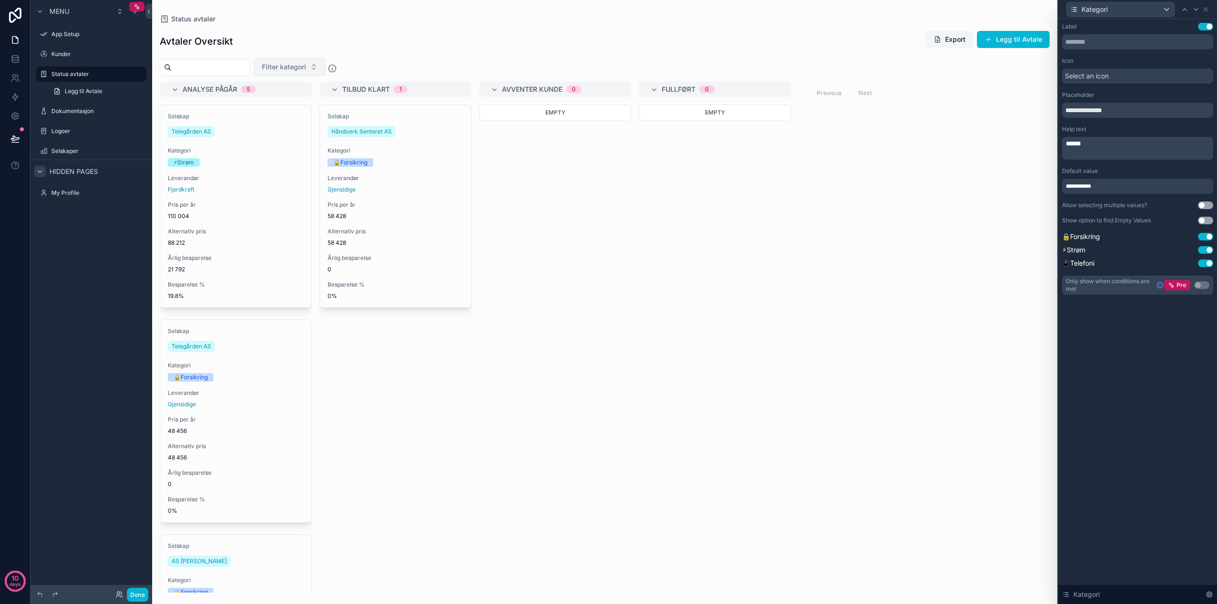
click at [326, 68] on button "Filter kategori" at bounding box center [290, 67] width 72 height 18
click at [411, 35] on div "Avtaler Oversikt Export [PERSON_NAME] til Avtale" at bounding box center [605, 41] width 890 height 22
click at [1082, 187] on span "**********" at bounding box center [1082, 187] width 33 height 8
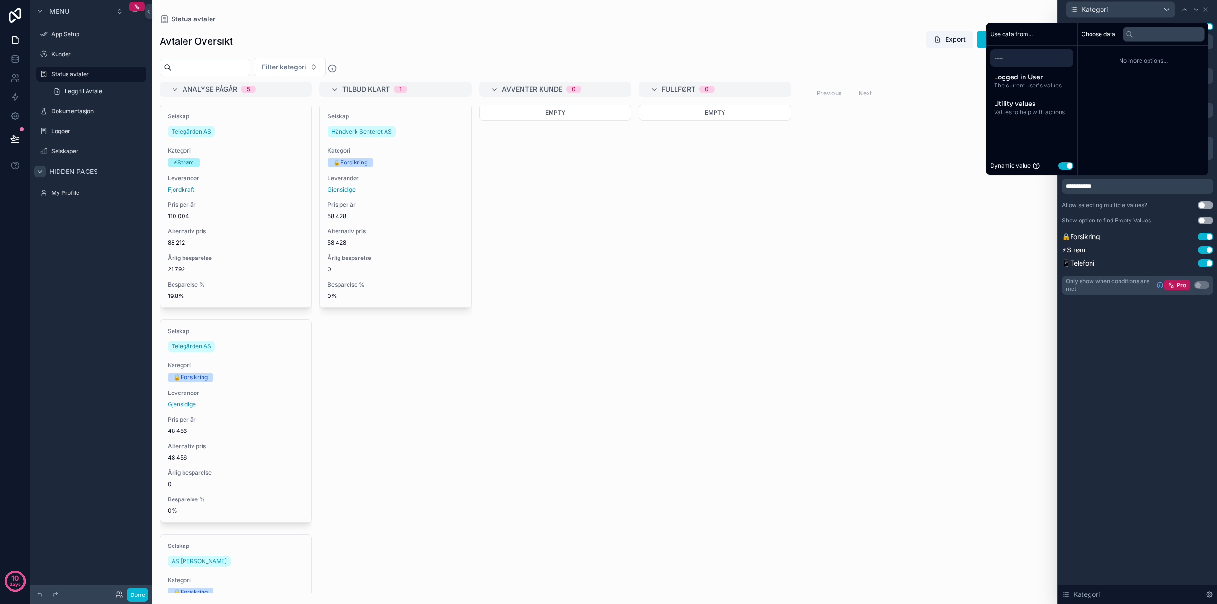
click at [1133, 352] on div "**********" at bounding box center [1138, 311] width 159 height 585
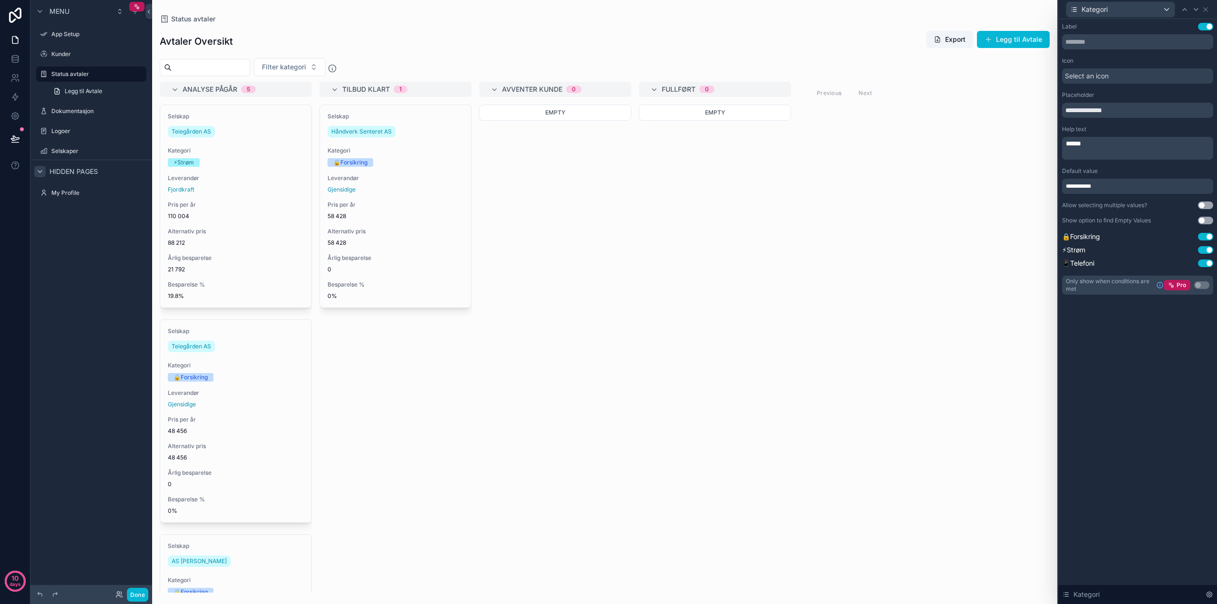
click at [1205, 219] on button "Use setting" at bounding box center [1205, 221] width 15 height 8
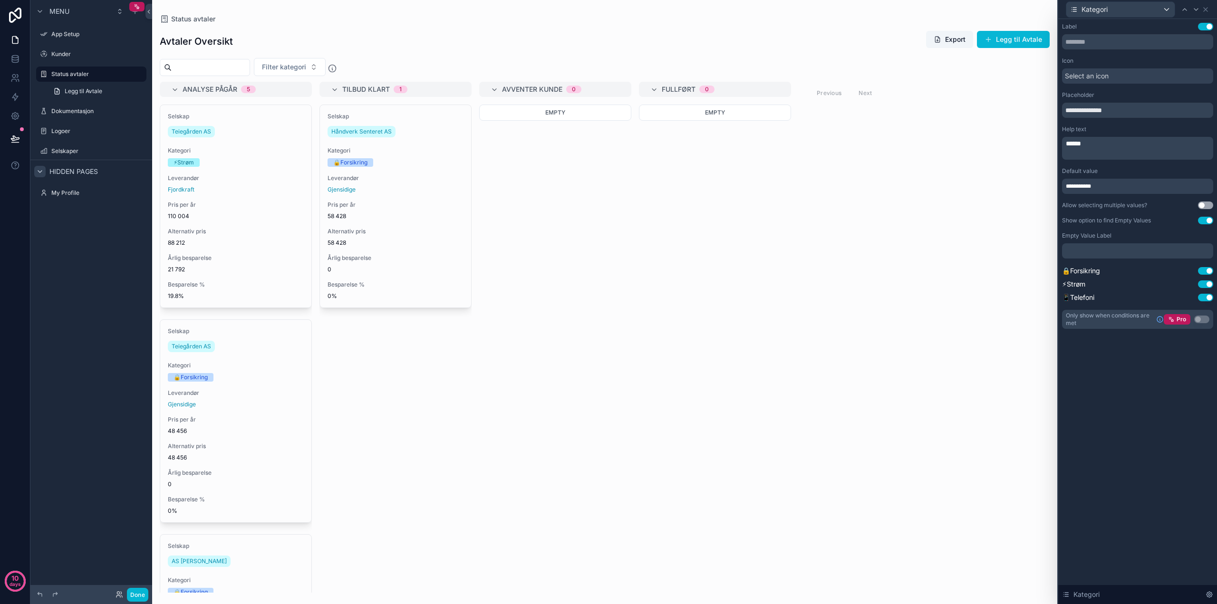
click at [1129, 250] on p "﻿" at bounding box center [1139, 251] width 146 height 10
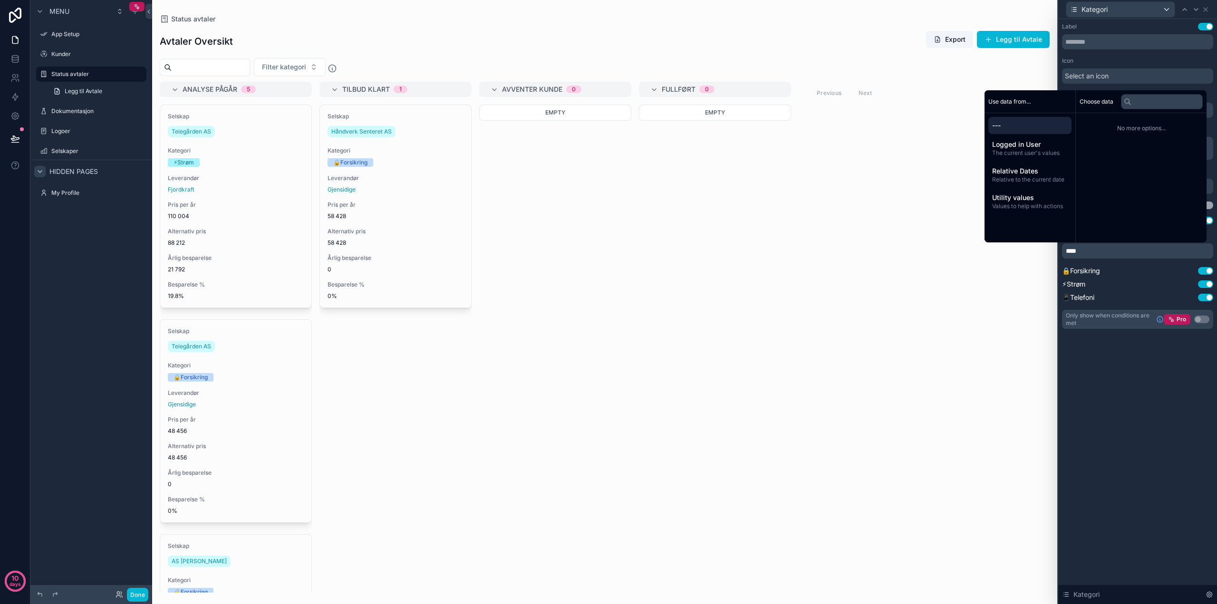
click at [1138, 392] on div "**********" at bounding box center [1138, 311] width 159 height 585
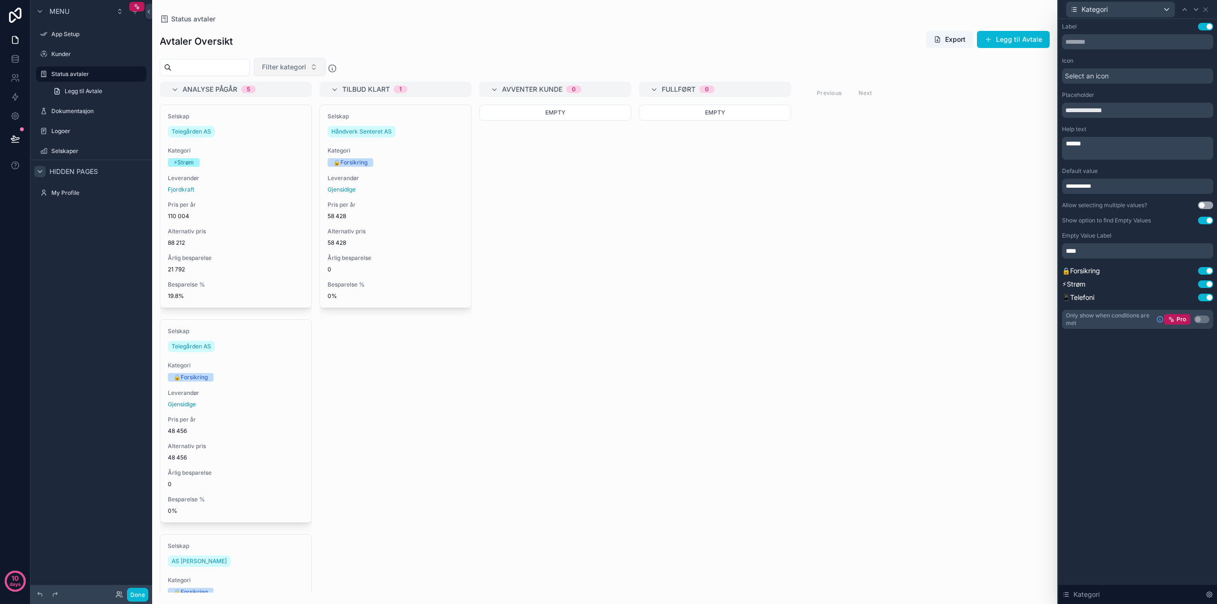
click at [301, 71] on span "Filter kategori" at bounding box center [284, 67] width 44 height 10
click at [291, 106] on div "Alle" at bounding box center [314, 105] width 114 height 15
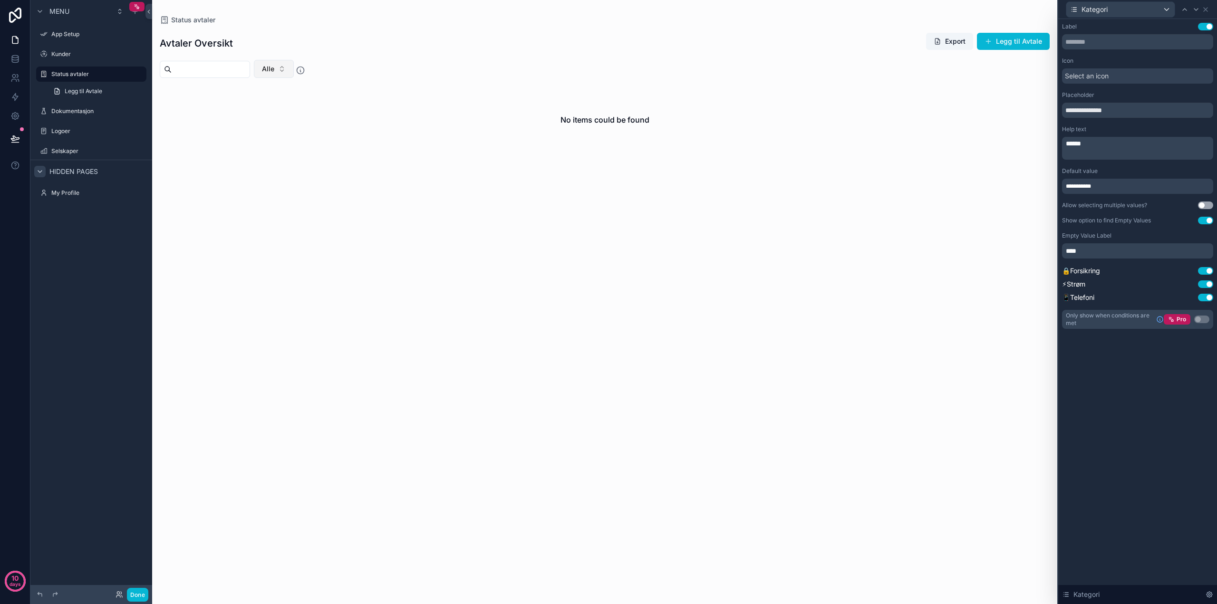
click at [294, 75] on button "Alle" at bounding box center [274, 69] width 40 height 18
click at [276, 121] on div "Alle" at bounding box center [298, 122] width 114 height 15
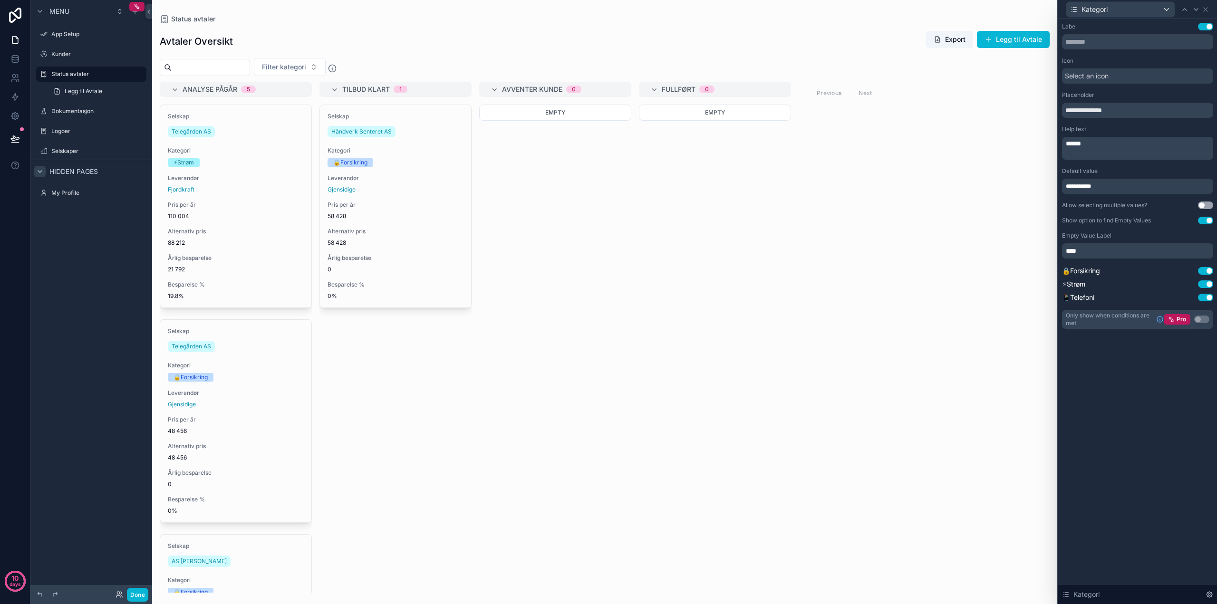
click at [1111, 254] on p "****" at bounding box center [1139, 251] width 146 height 10
click at [1210, 223] on button "Use setting" at bounding box center [1205, 221] width 15 height 8
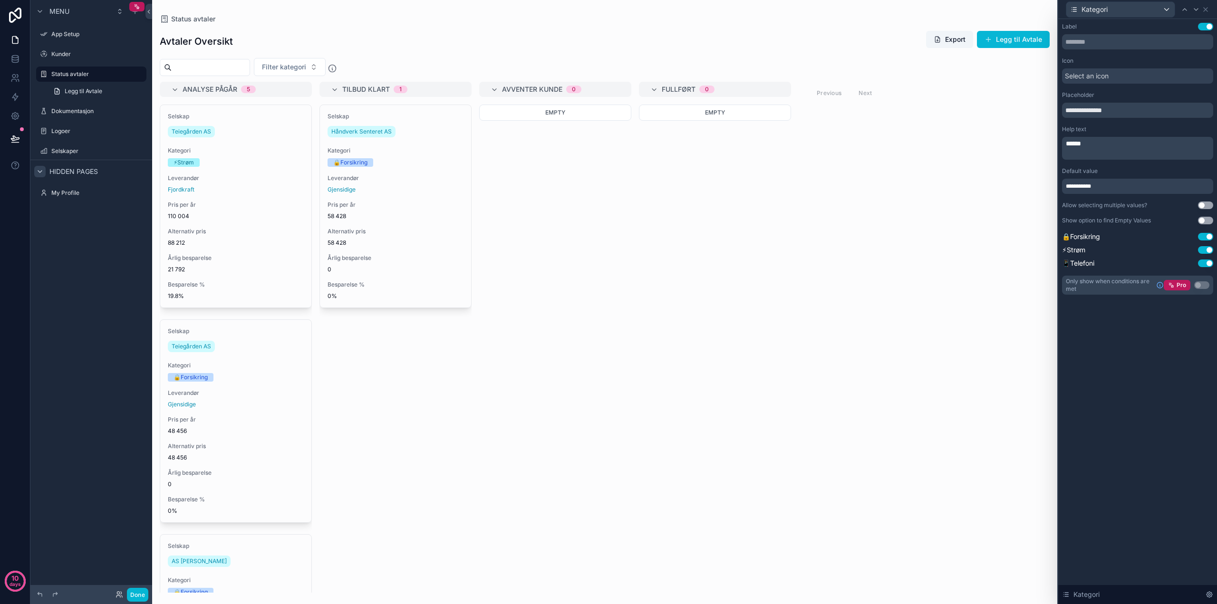
click at [1176, 391] on div "**********" at bounding box center [1138, 311] width 159 height 585
click at [1201, 286] on button "Use setting" at bounding box center [1202, 286] width 15 height 8
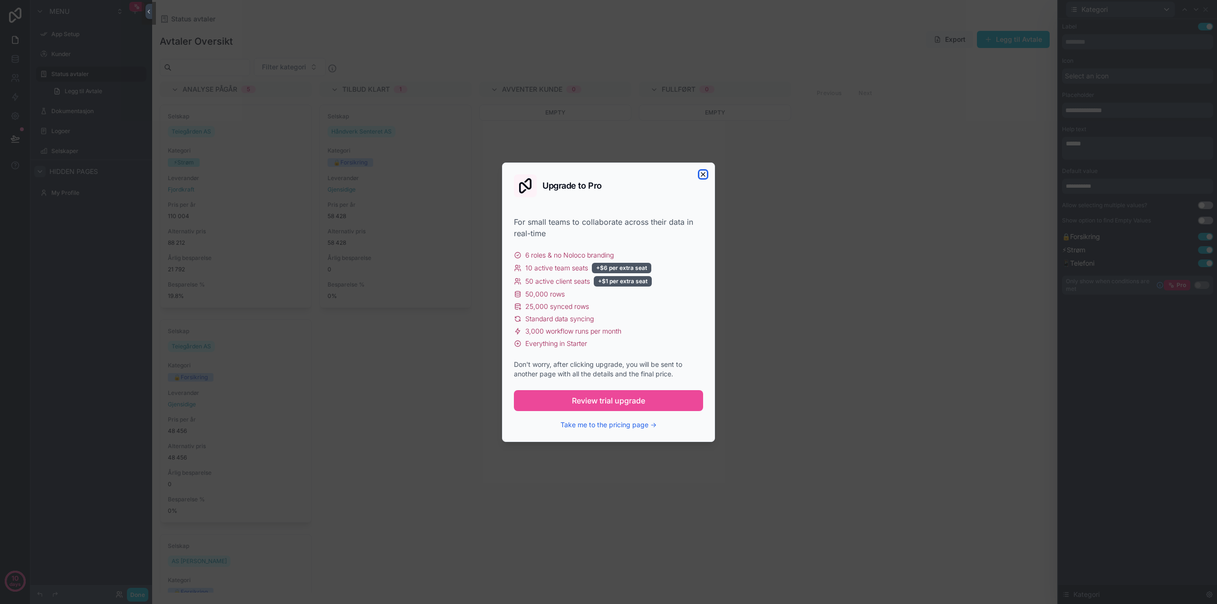
click at [702, 176] on icon "button" at bounding box center [704, 175] width 8 height 8
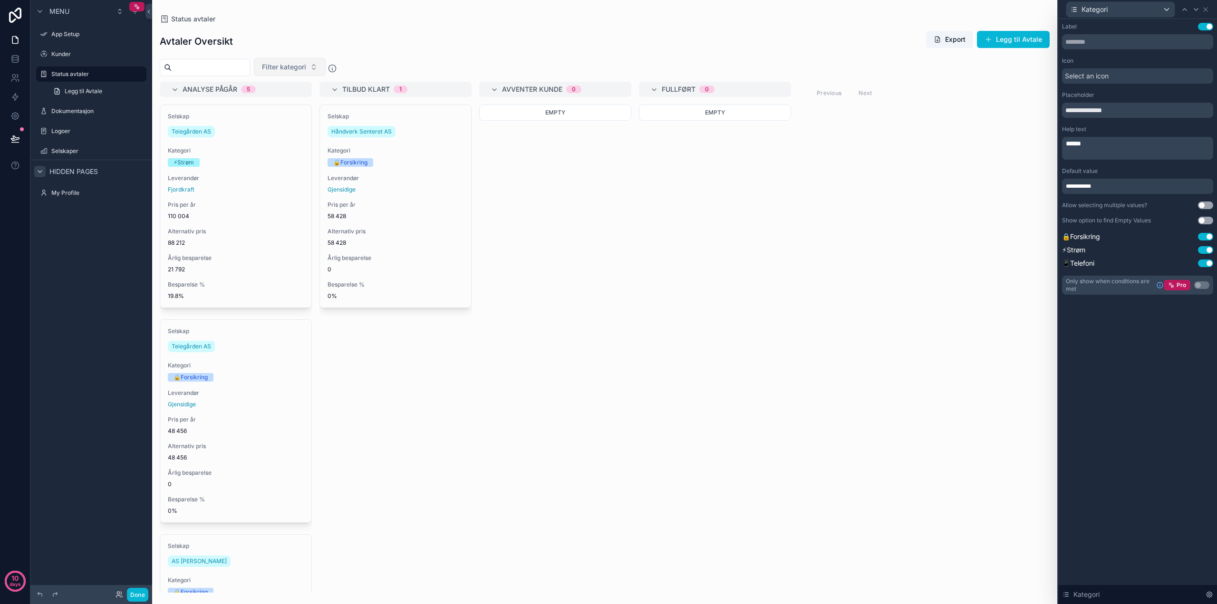
click at [326, 65] on button "Filter kategori" at bounding box center [290, 67] width 72 height 18
click at [410, 45] on div "Avtaler Oversikt Export [PERSON_NAME] til Avtale" at bounding box center [605, 41] width 890 height 22
click at [306, 68] on span "Filter kategori" at bounding box center [284, 67] width 44 height 10
click at [291, 103] on div "🔒Forsikring" at bounding box center [314, 105] width 114 height 15
click at [321, 68] on button "🔒Forsikring" at bounding box center [287, 69] width 67 height 18
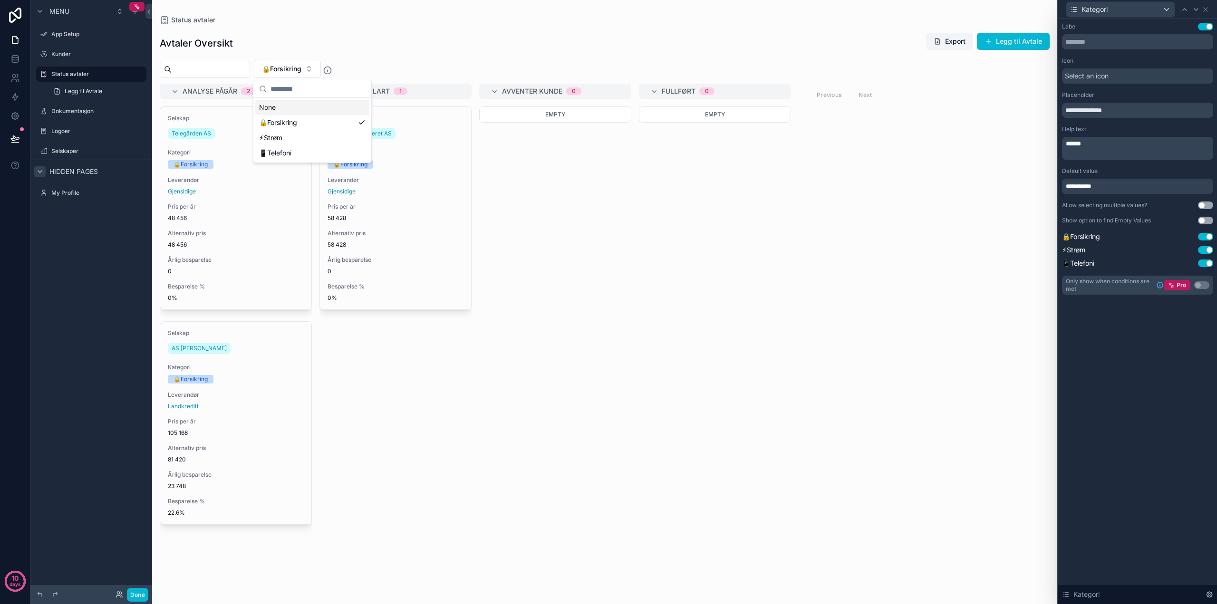
click at [306, 106] on div "None" at bounding box center [312, 107] width 114 height 15
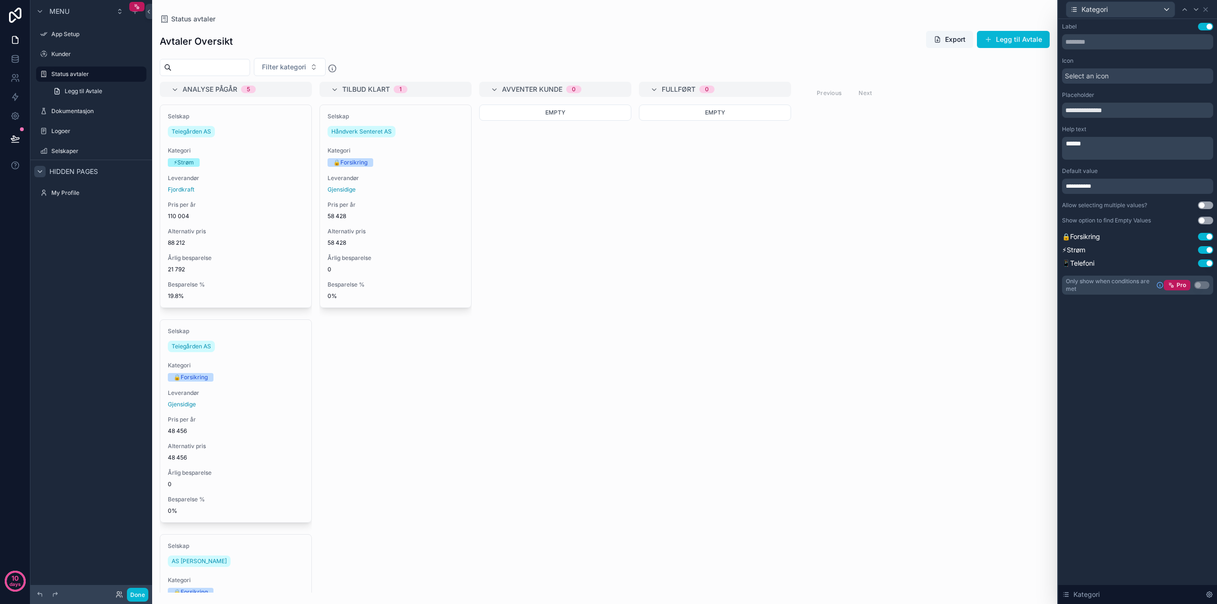
click at [615, 287] on div "Empty" at bounding box center [555, 349] width 152 height 488
click at [1147, 372] on div "**********" at bounding box center [1138, 311] width 159 height 585
click at [1209, 593] on icon at bounding box center [1210, 595] width 8 height 8
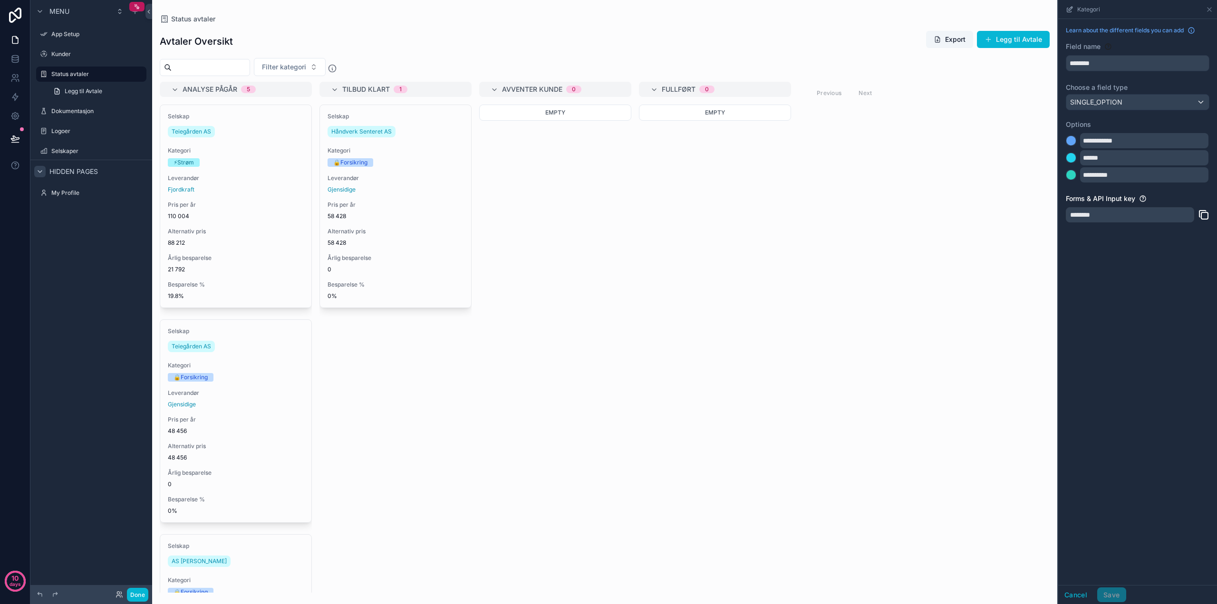
click at [1147, 292] on div "**********" at bounding box center [1138, 302] width 159 height 566
click at [1072, 598] on button "Cancel" at bounding box center [1076, 595] width 35 height 15
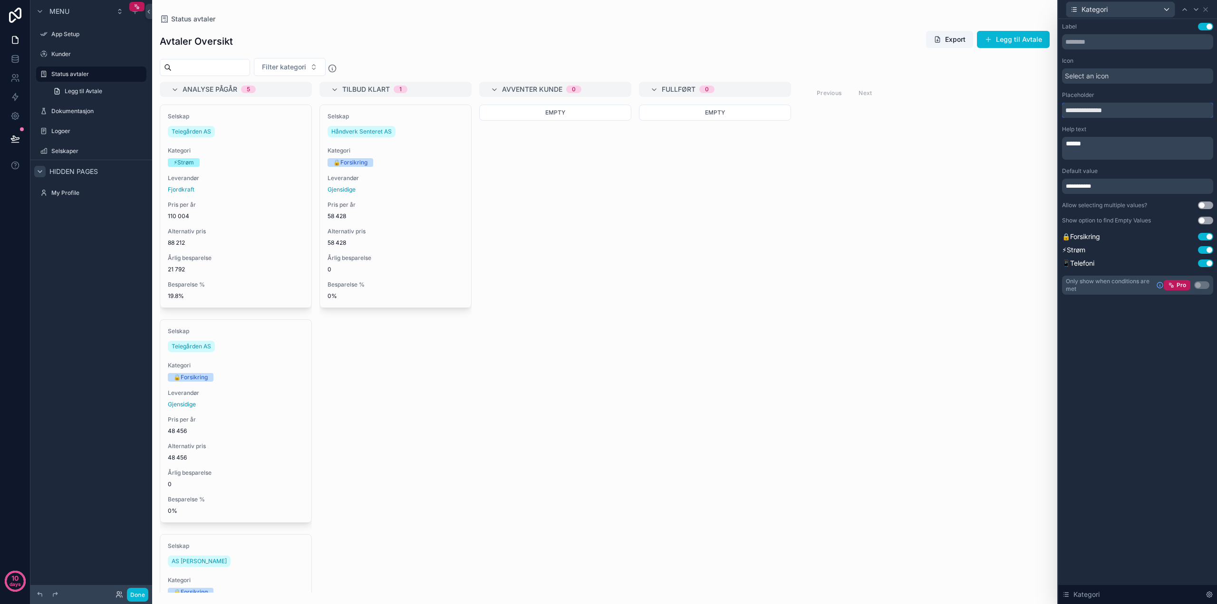
click at [1083, 111] on input "**********" at bounding box center [1137, 110] width 151 height 15
click at [1109, 110] on input "**********" at bounding box center [1137, 110] width 151 height 15
click at [1208, 9] on icon at bounding box center [1206, 10] width 8 height 8
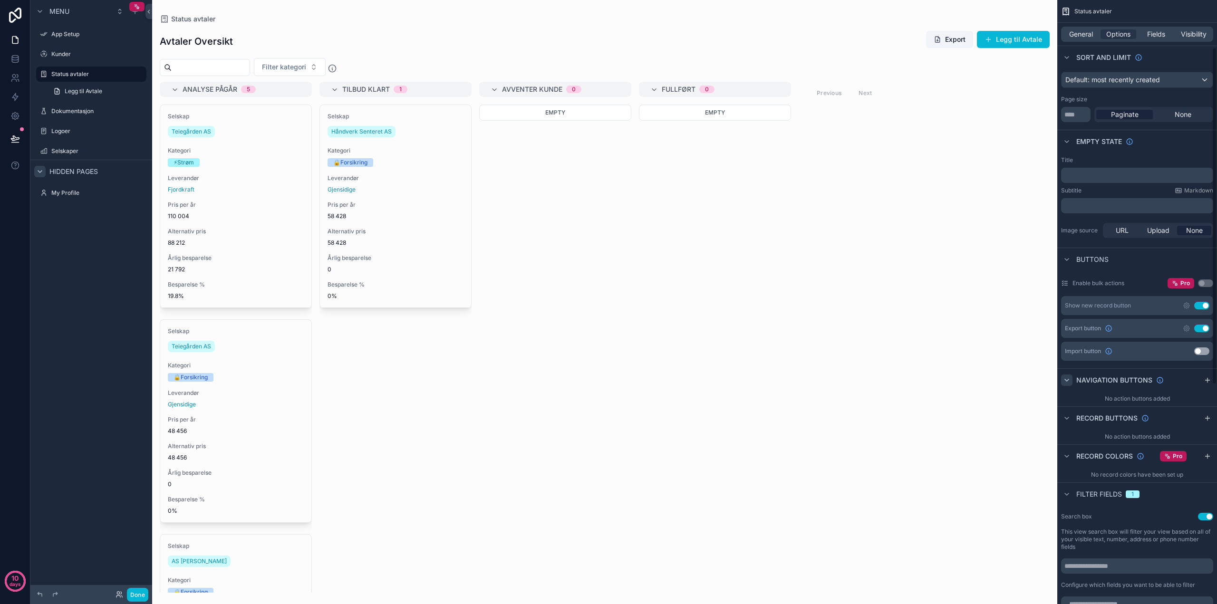
scroll to position [143, 0]
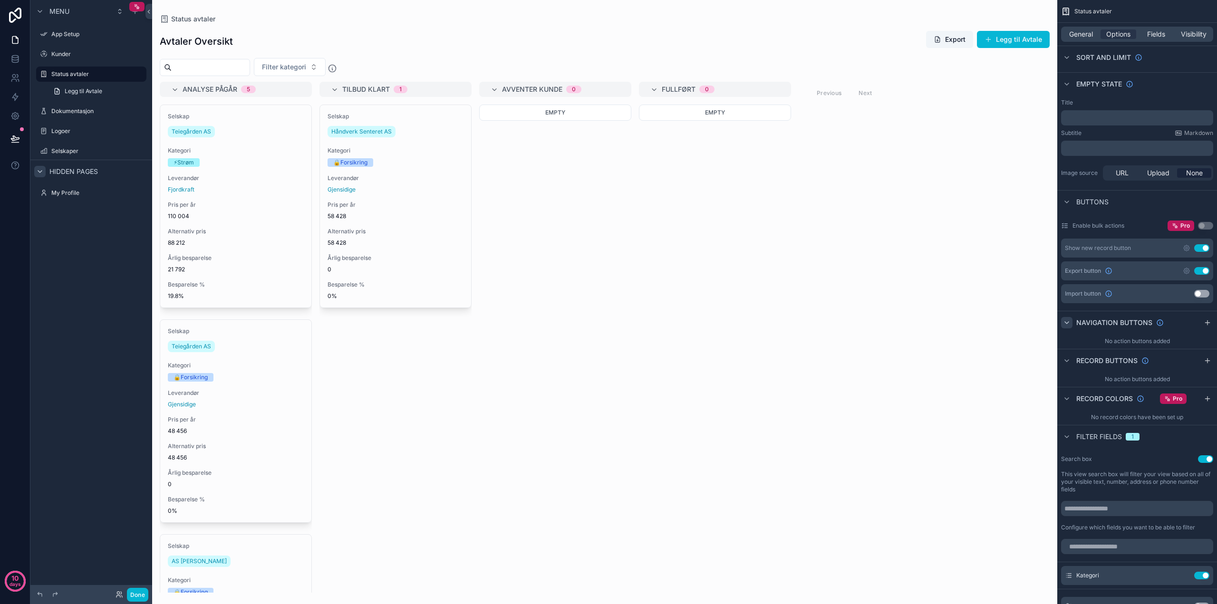
click at [1209, 458] on button "Use setting" at bounding box center [1205, 460] width 15 height 8
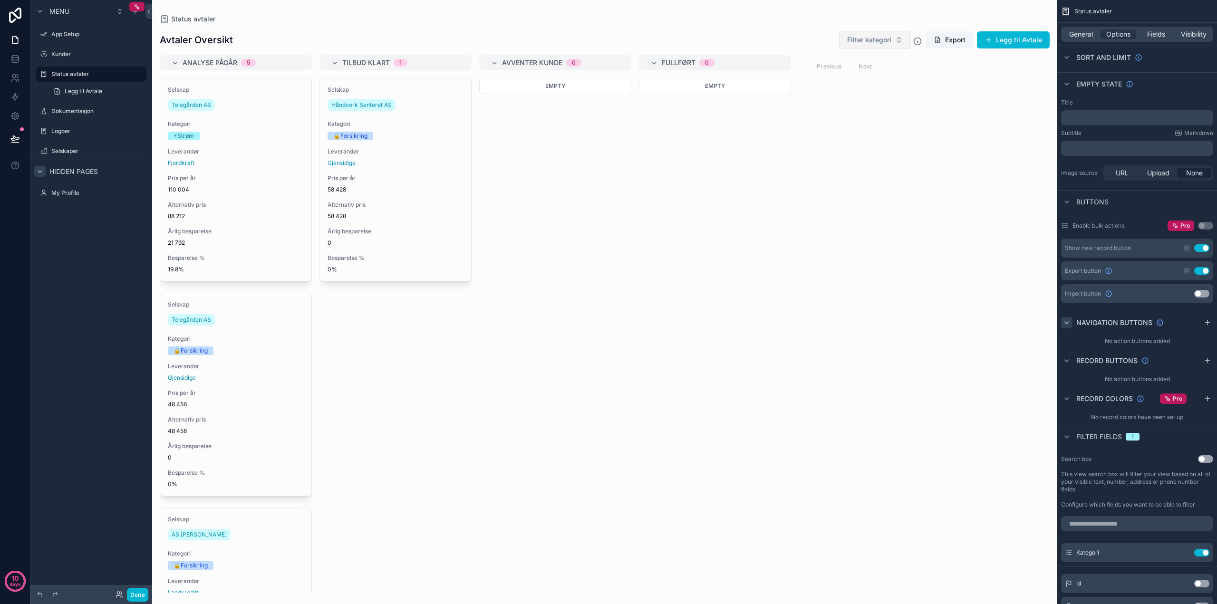
click at [904, 41] on button "Filter kategori" at bounding box center [875, 40] width 72 height 18
click at [741, 19] on div "Status avtaler" at bounding box center [605, 19] width 890 height 8
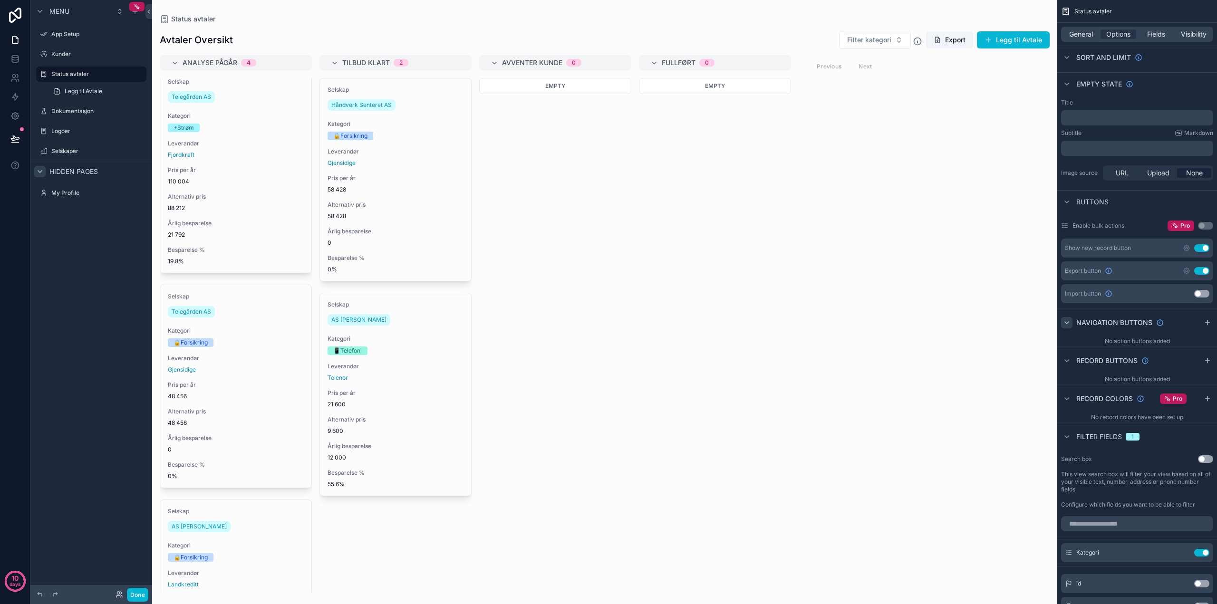
scroll to position [0, 0]
click at [1067, 57] on icon "scrollable content" at bounding box center [1067, 58] width 8 height 8
click at [1069, 60] on icon "scrollable content" at bounding box center [1067, 62] width 8 height 8
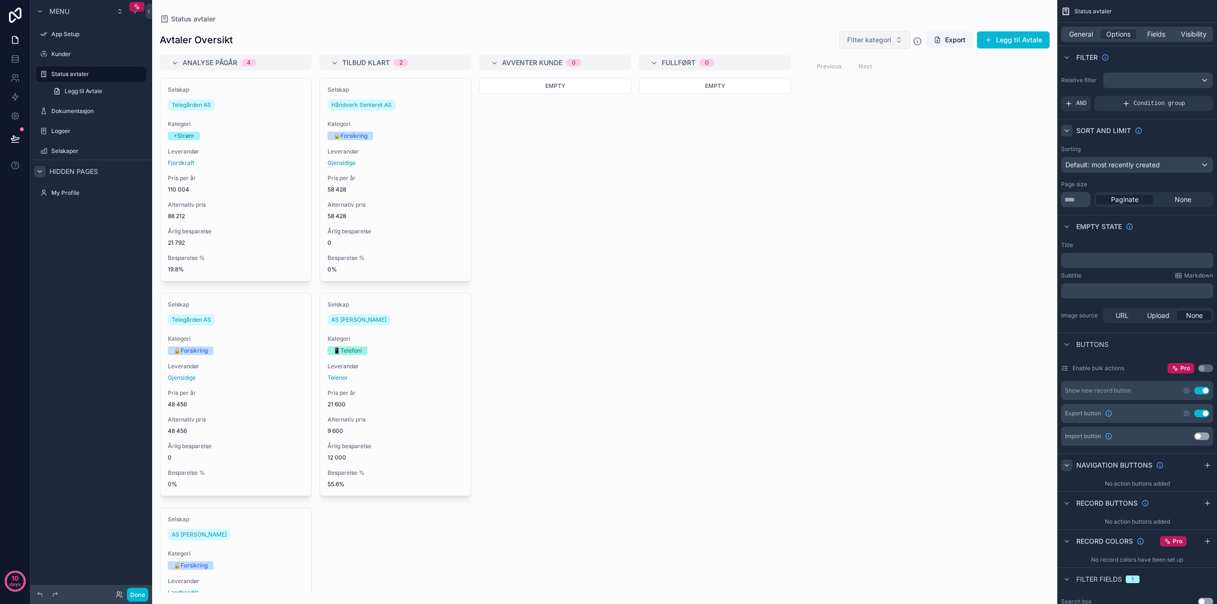
click at [902, 40] on button "Filter kategori" at bounding box center [875, 40] width 72 height 18
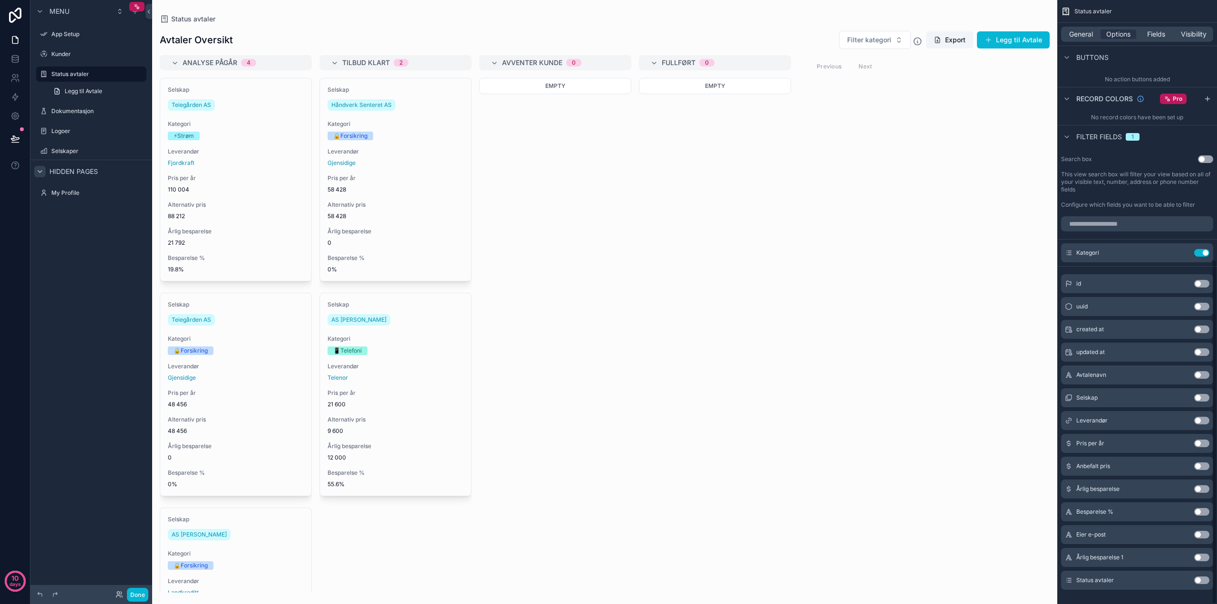
scroll to position [455, 0]
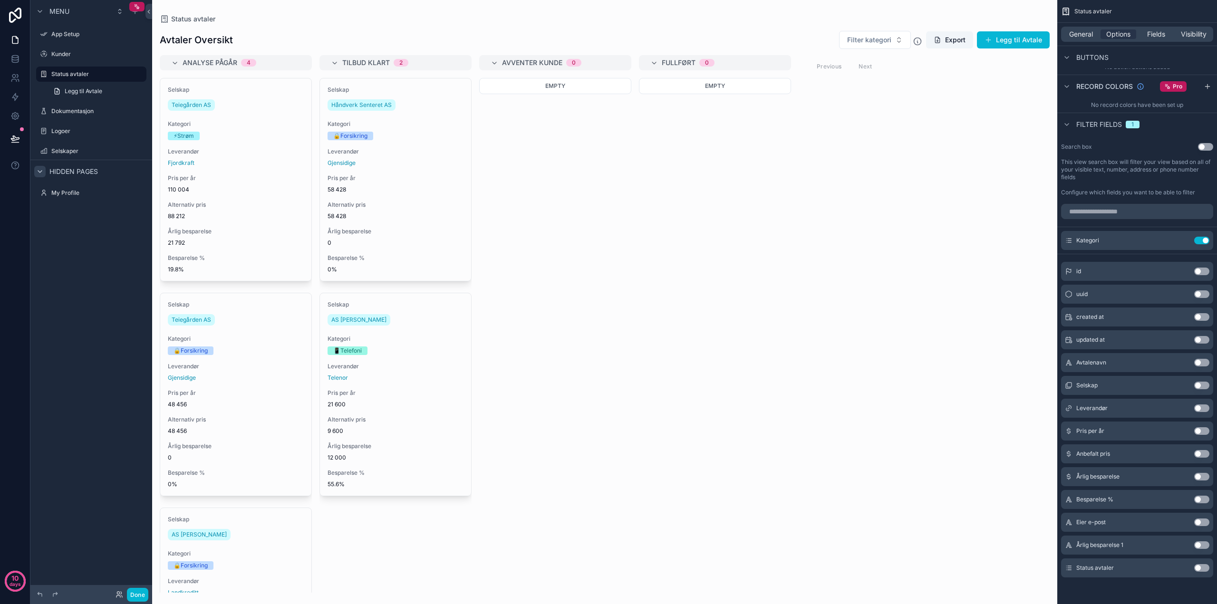
click at [1197, 387] on button "Use setting" at bounding box center [1202, 386] width 15 height 8
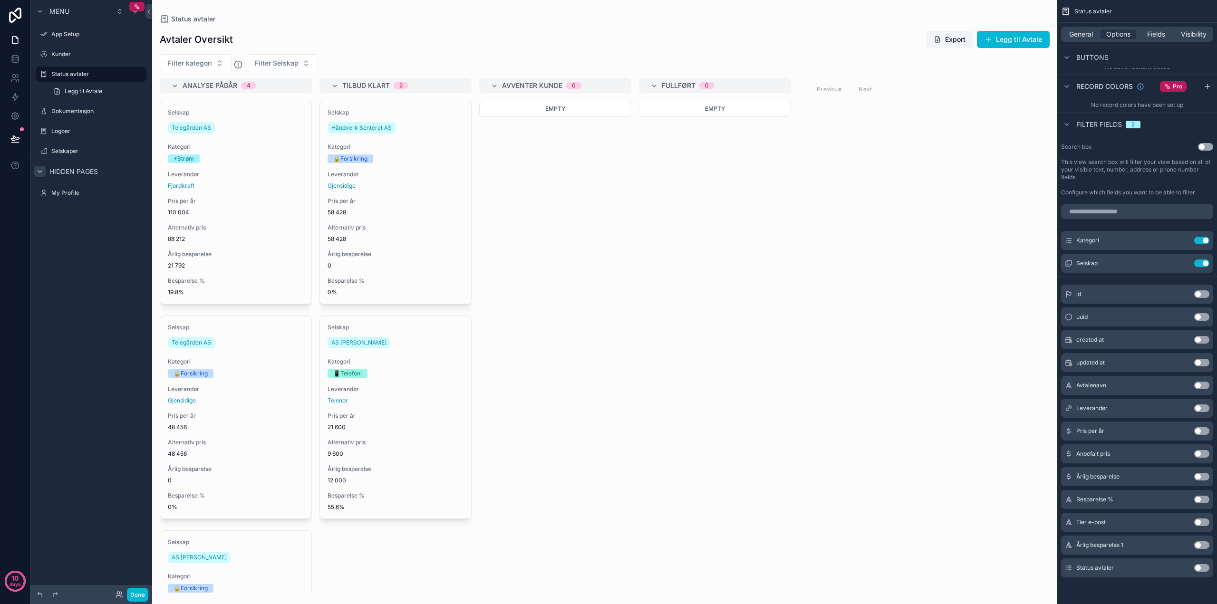
click at [956, 329] on div "Analyse pågår 4 Selskap Teiegården AS Kategori ⚡[PERSON_NAME] Leverandør Fjordk…" at bounding box center [604, 335] width 905 height 515
click at [219, 60] on button "Filter kategori" at bounding box center [196, 63] width 72 height 18
click at [309, 62] on button "Filter Selskap" at bounding box center [282, 63] width 71 height 18
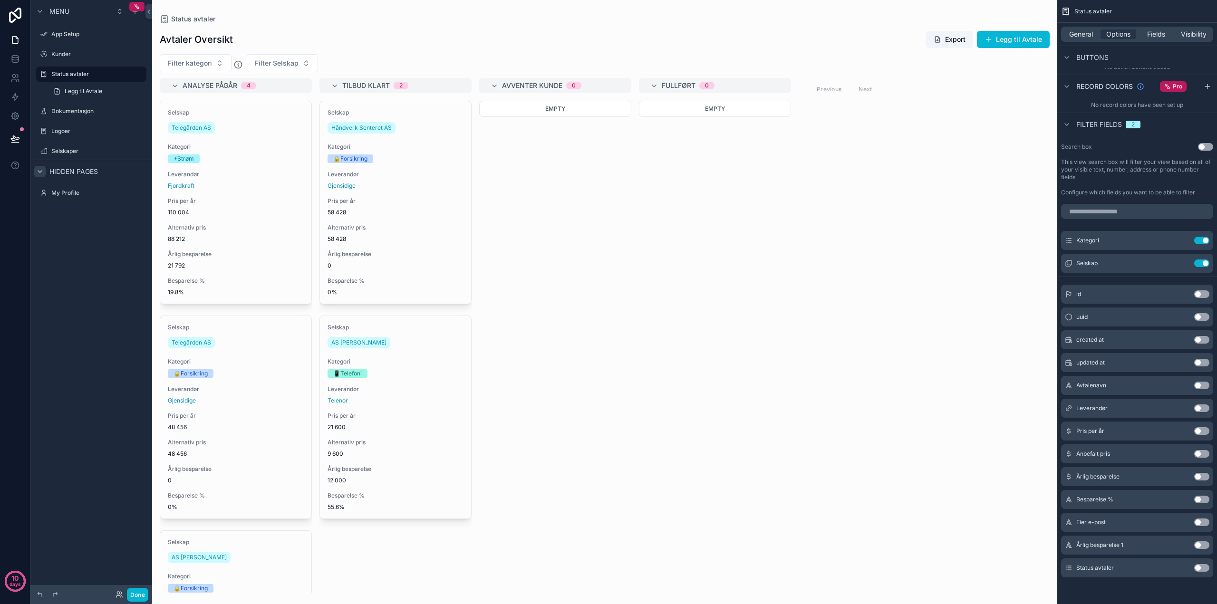
click at [238, 63] on icon "scrollable content" at bounding box center [238, 65] width 10 height 10
click at [770, 267] on div "Empty" at bounding box center [715, 347] width 152 height 492
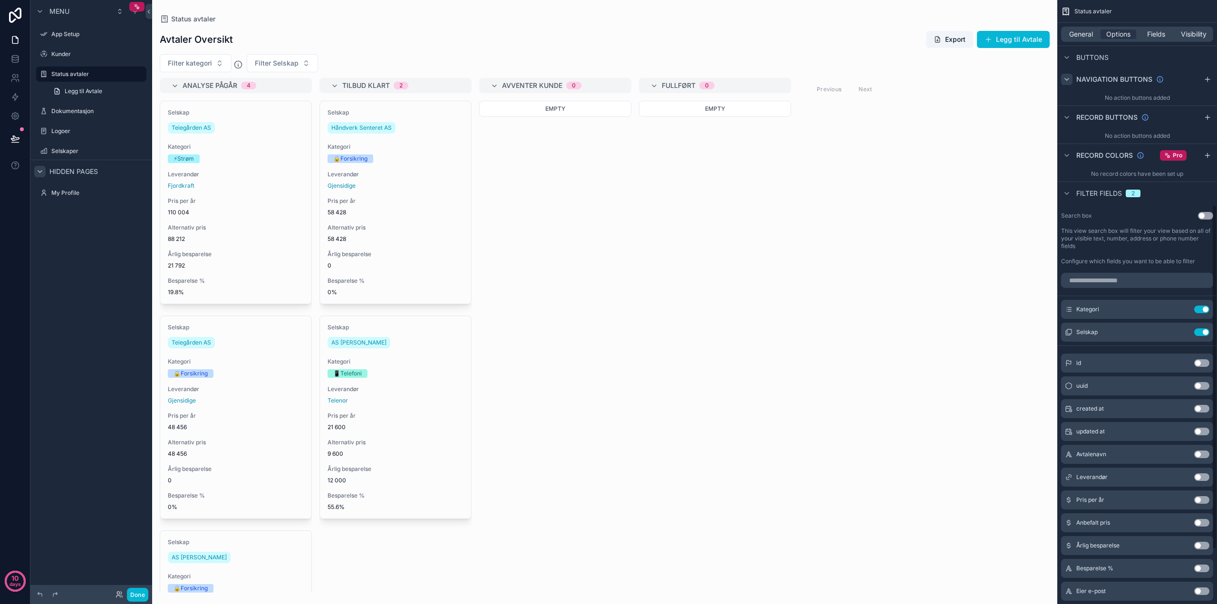
scroll to position [360, 0]
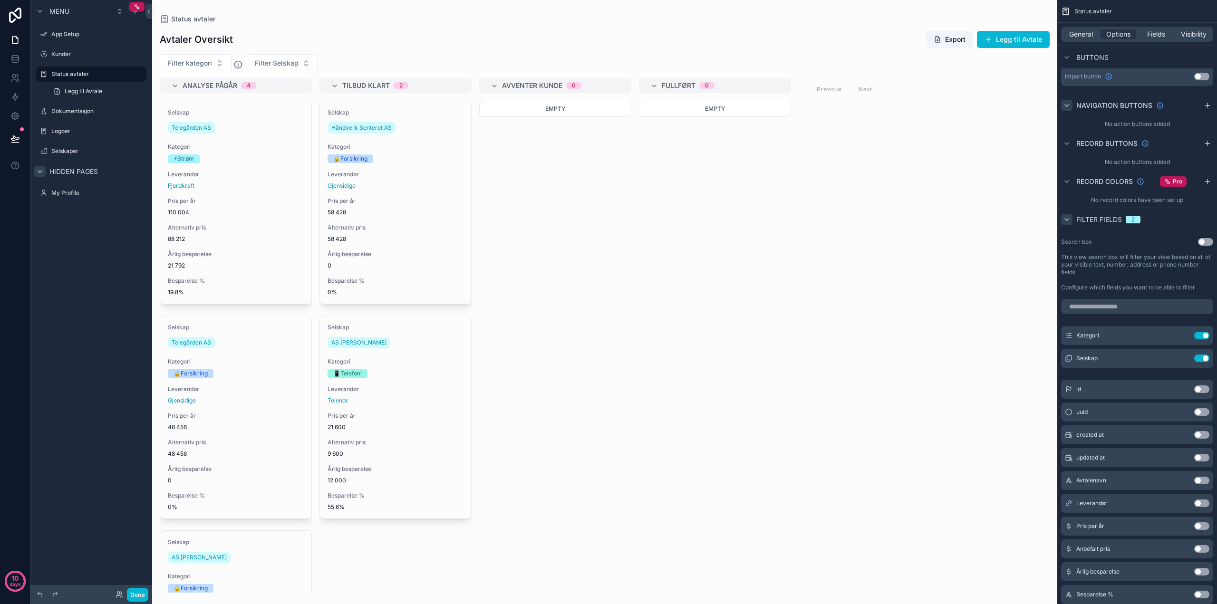
click at [1065, 220] on icon "scrollable content" at bounding box center [1067, 220] width 8 height 8
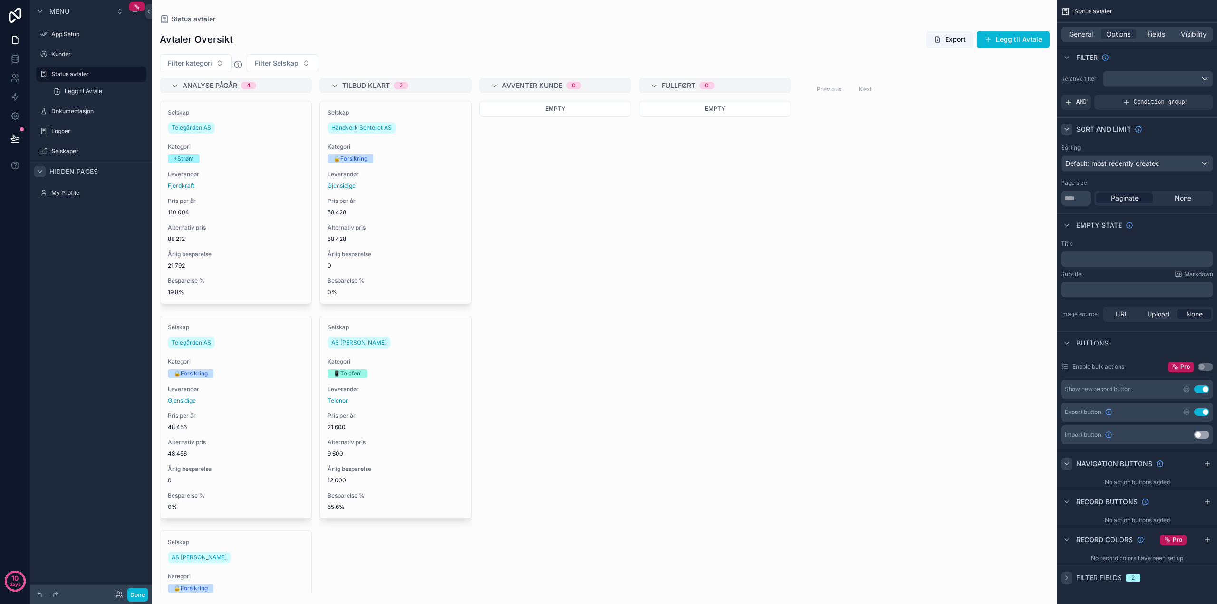
click at [1109, 577] on span "Filter fields" at bounding box center [1100, 578] width 46 height 10
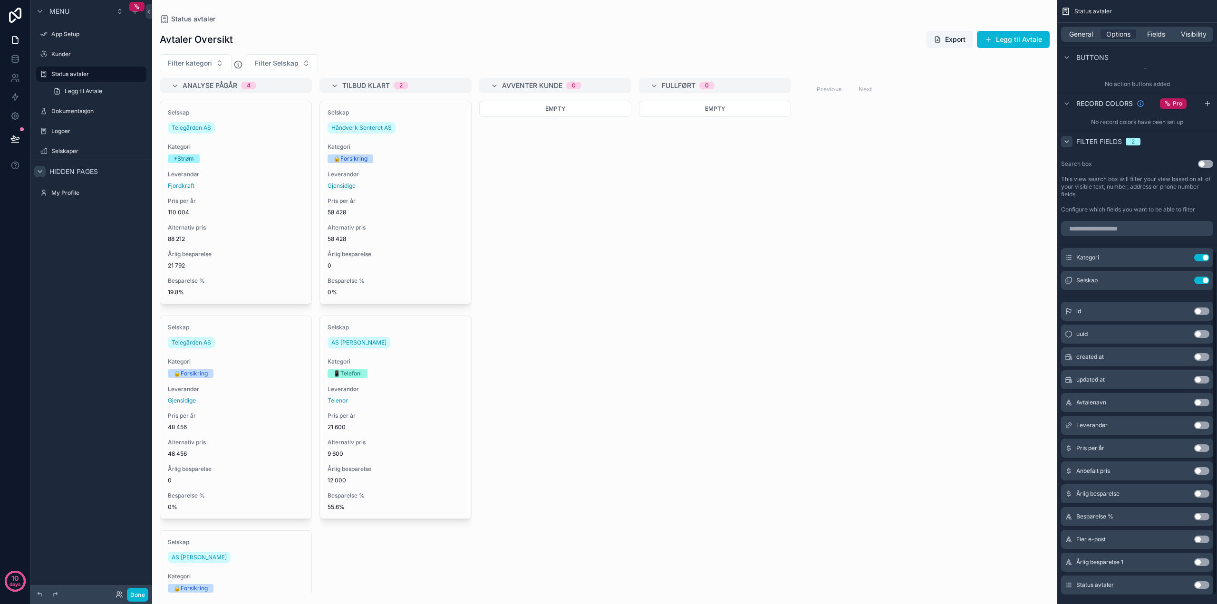
scroll to position [440, 0]
click at [1089, 255] on span "Kategori" at bounding box center [1088, 256] width 23 height 8
click at [1183, 255] on icon "scrollable content" at bounding box center [1183, 256] width 8 height 8
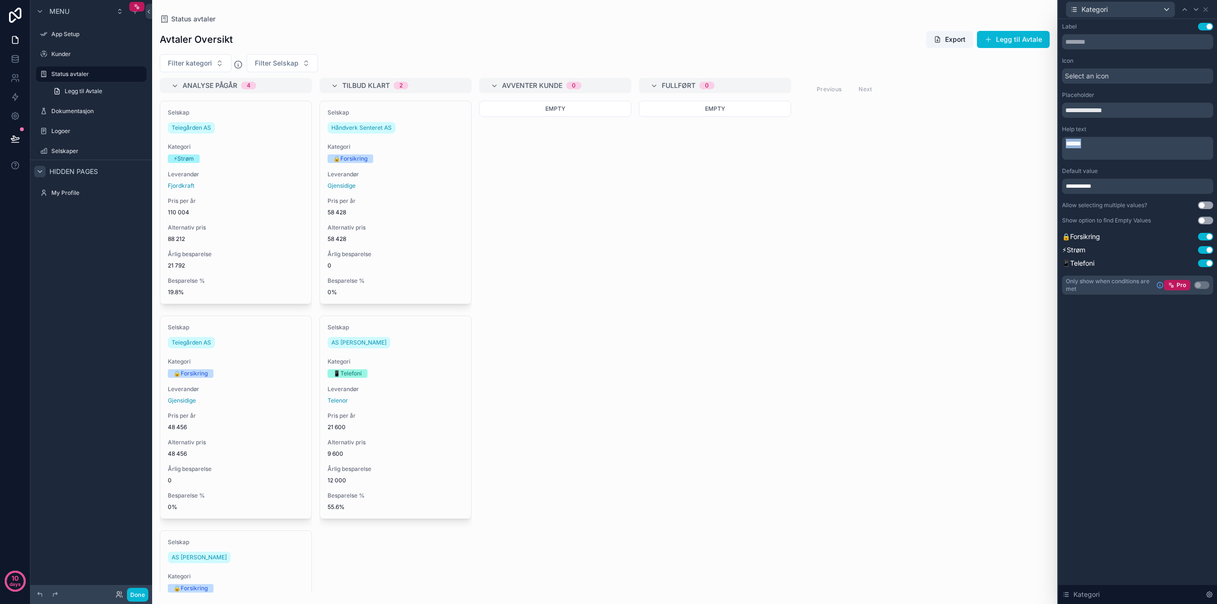
drag, startPoint x: 1099, startPoint y: 141, endPoint x: 1040, endPoint y: 139, distance: 59.9
click at [1040, 139] on div "**********" at bounding box center [608, 302] width 1217 height 604
click at [1122, 369] on div "**********" at bounding box center [1138, 311] width 159 height 585
click at [1097, 123] on div "**********" at bounding box center [1137, 159] width 151 height 272
click at [918, 374] on div "Analyse pågår 4 Selskap Teiegården AS Kategori ⚡[PERSON_NAME] Leverandør Fjordk…" at bounding box center [604, 335] width 905 height 515
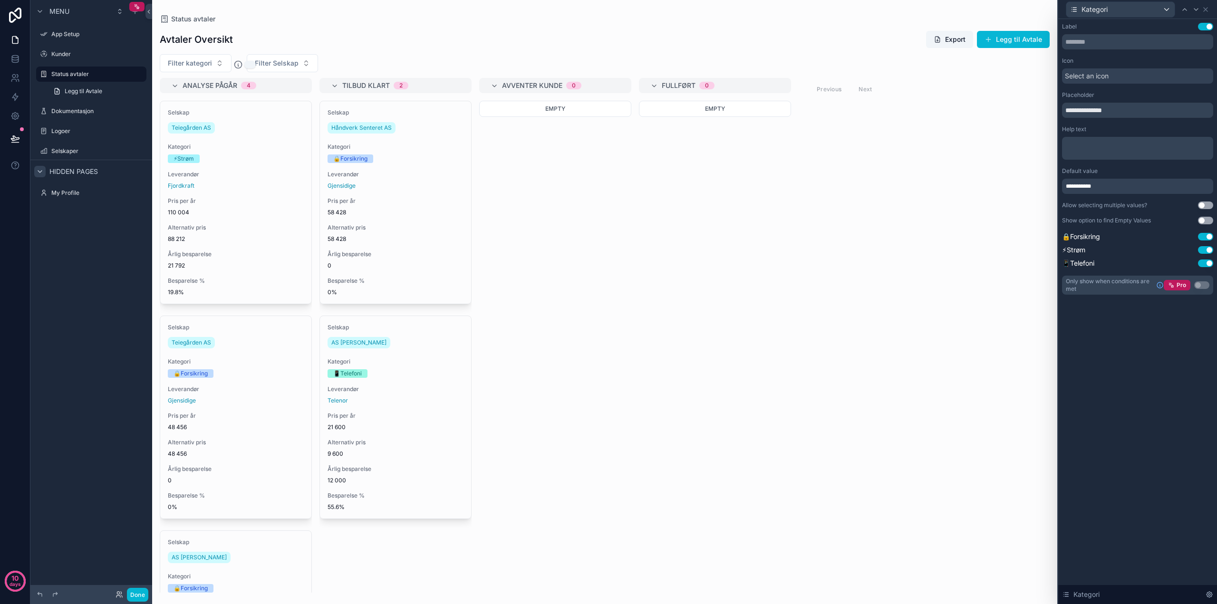
click at [237, 66] on icon "scrollable content" at bounding box center [238, 65] width 10 height 10
click at [735, 295] on div "Empty" at bounding box center [715, 347] width 152 height 492
click at [1084, 185] on span "**********" at bounding box center [1082, 187] width 33 height 8
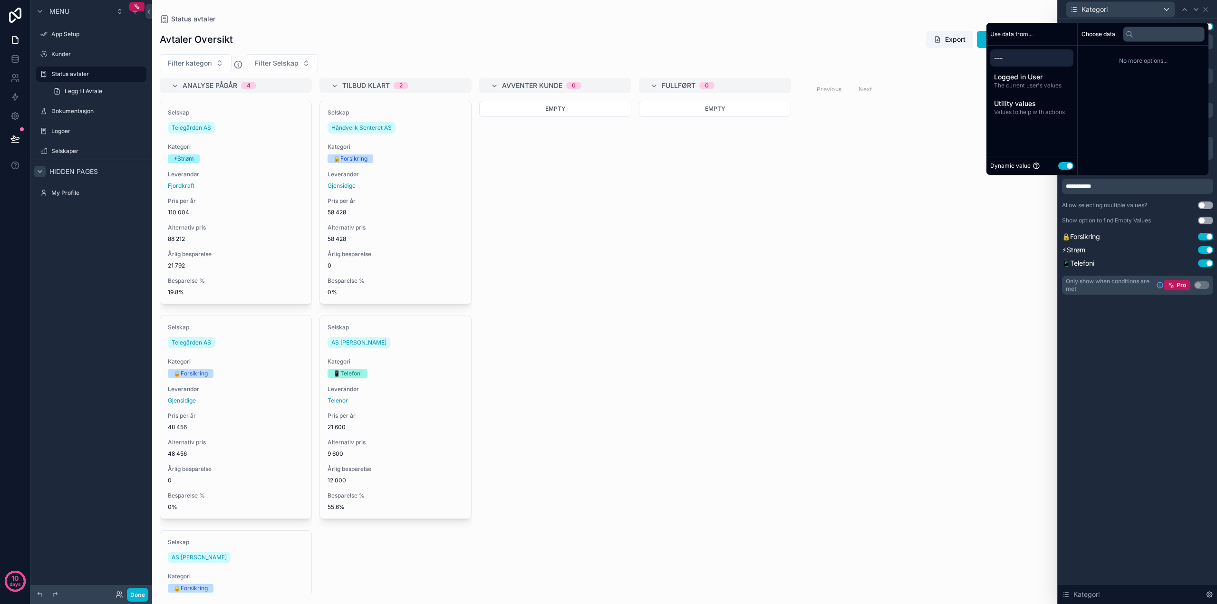
click at [1042, 62] on span "---" at bounding box center [1032, 58] width 76 height 10
click at [1093, 395] on div "**********" at bounding box center [1138, 311] width 159 height 585
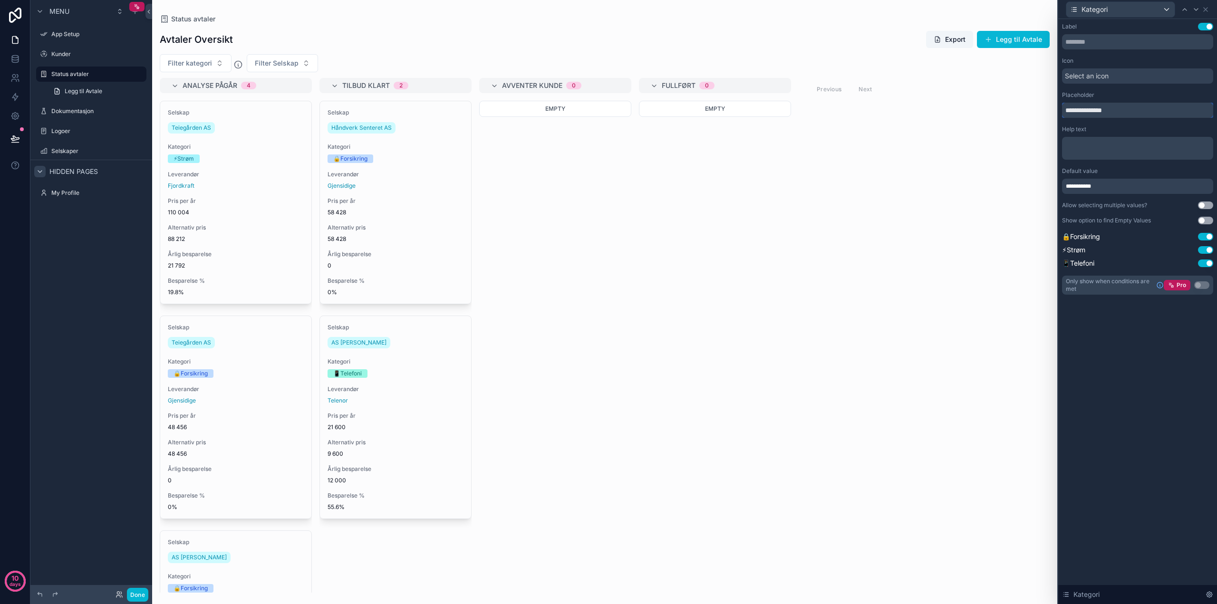
click at [1082, 111] on input "**********" at bounding box center [1137, 110] width 151 height 15
click at [1092, 77] on span "Select an icon" at bounding box center [1087, 76] width 44 height 10
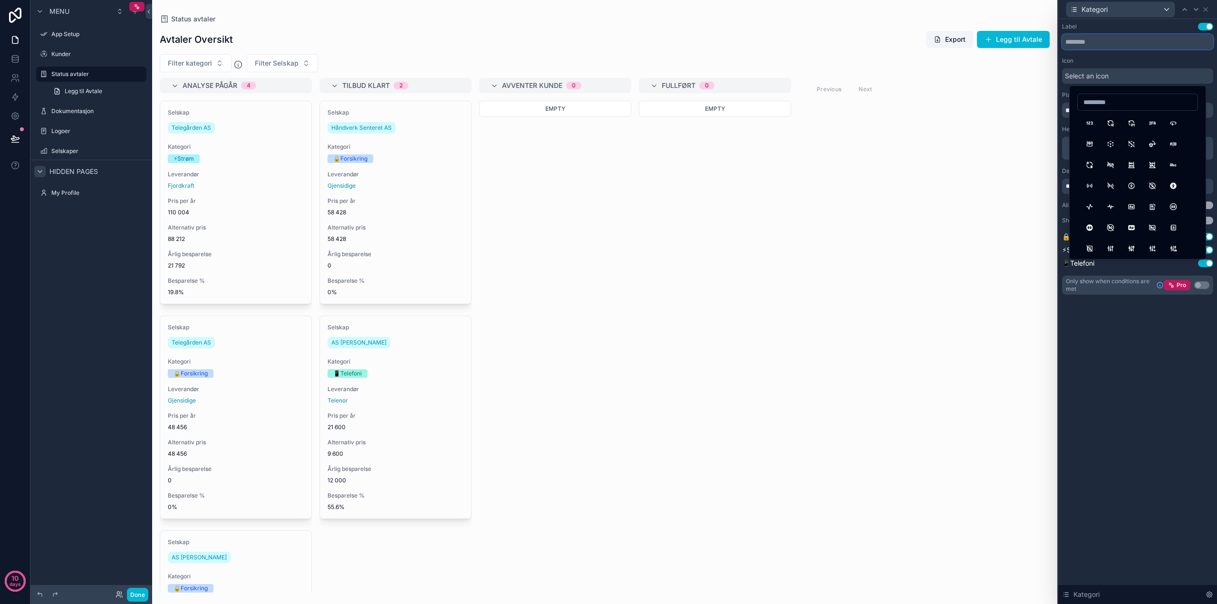
click at [1089, 41] on input "text" at bounding box center [1137, 41] width 151 height 15
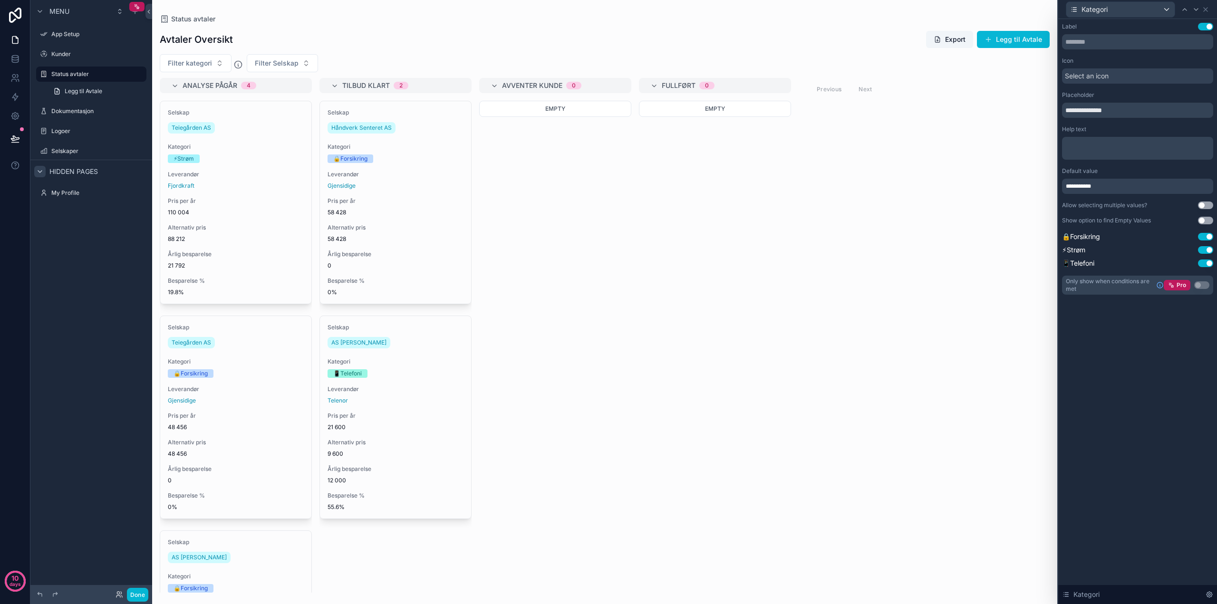
click at [1096, 74] on span "Select an icon" at bounding box center [1087, 76] width 44 height 10
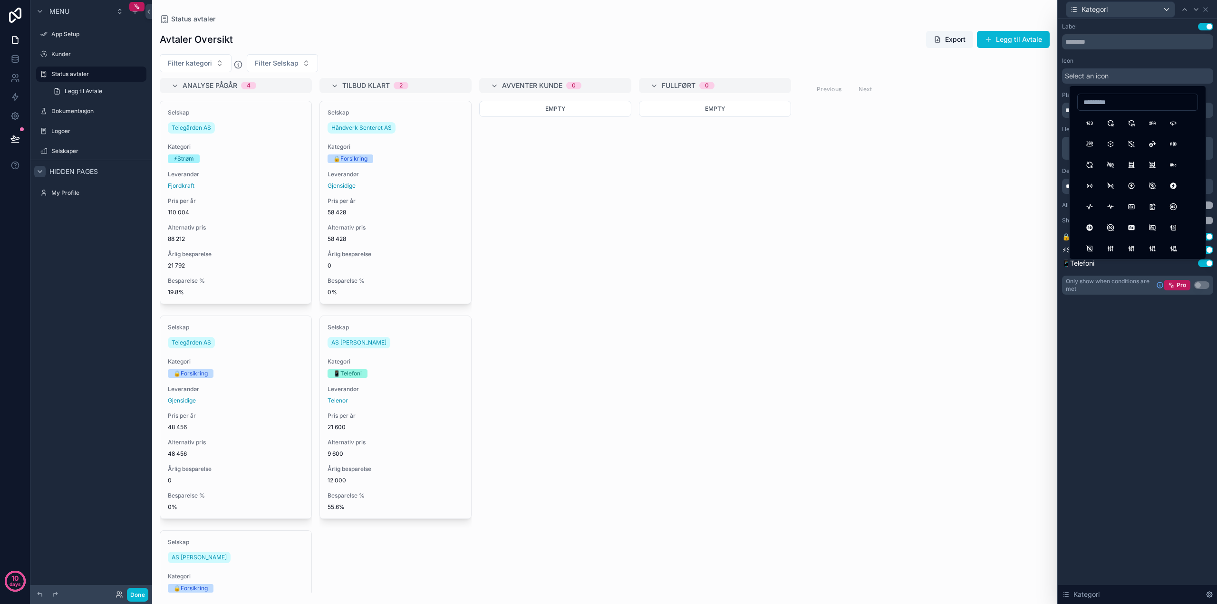
click at [1127, 383] on div "**********" at bounding box center [1138, 311] width 159 height 585
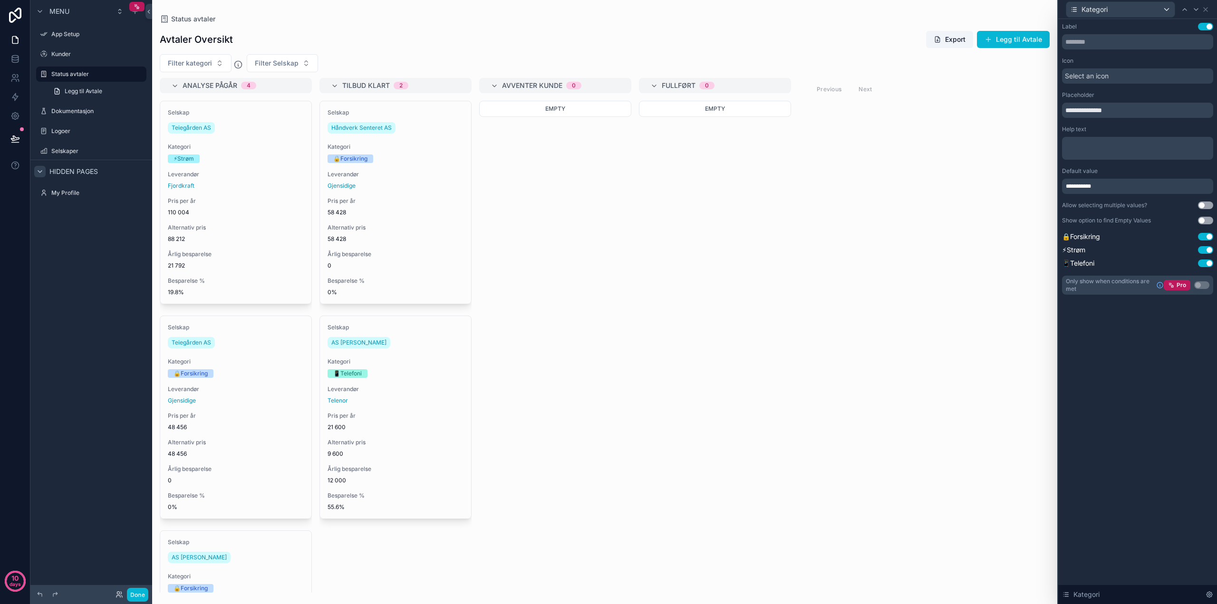
click at [1110, 186] on div "**********" at bounding box center [1137, 186] width 151 height 15
click at [1124, 507] on div "**********" at bounding box center [1138, 311] width 159 height 585
click at [1205, 10] on icon at bounding box center [1206, 10] width 4 height 4
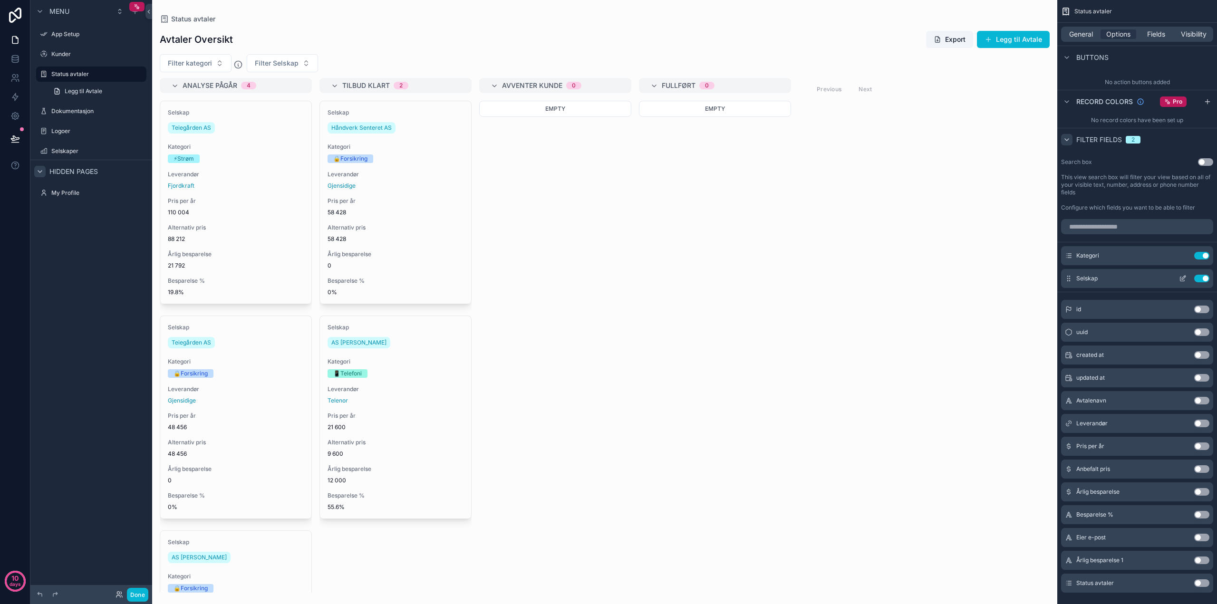
click at [1179, 278] on button "scrollable content" at bounding box center [1183, 279] width 15 height 8
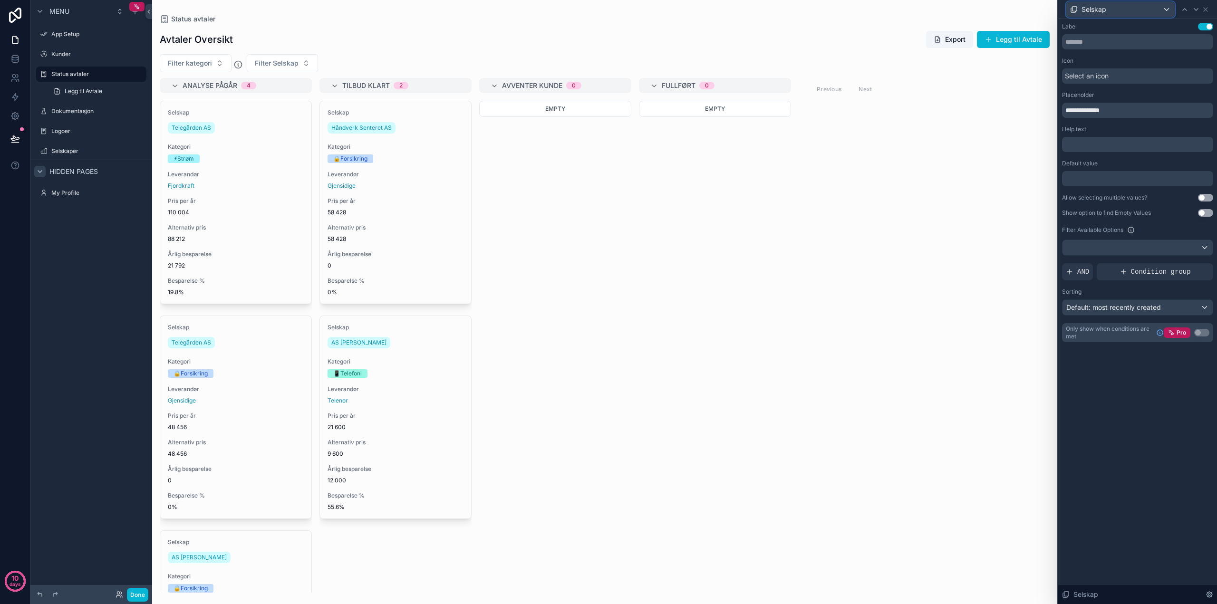
click at [1162, 10] on div "Selskap" at bounding box center [1121, 9] width 108 height 15
click at [1124, 59] on div "Kategori" at bounding box center [1120, 60] width 92 height 11
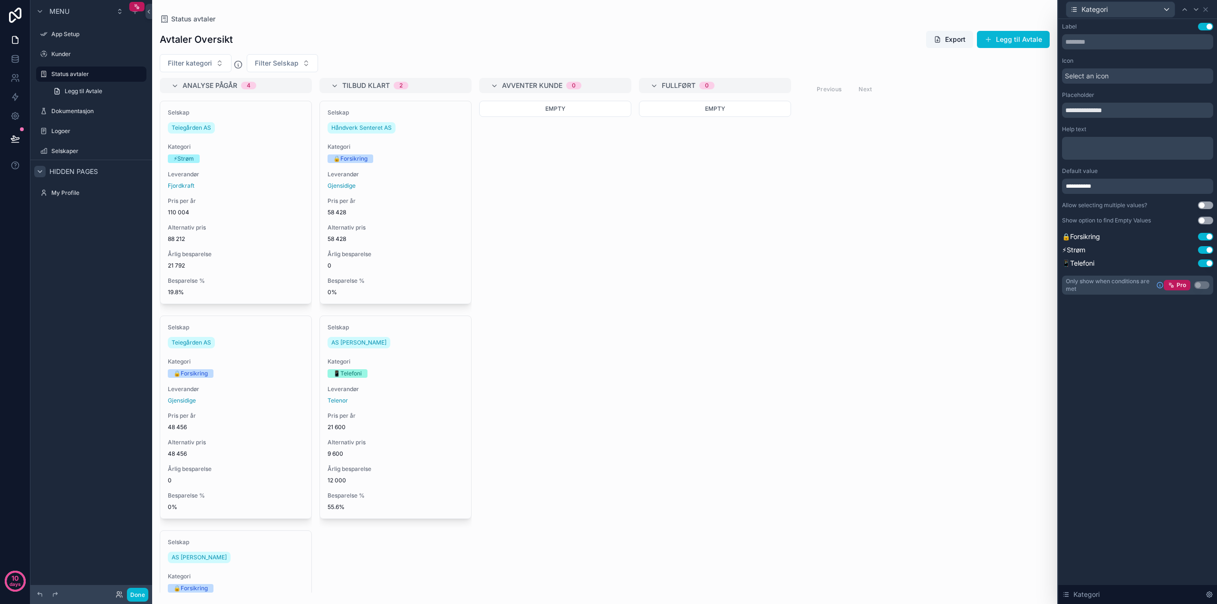
click at [1084, 185] on span "**********" at bounding box center [1082, 187] width 33 height 8
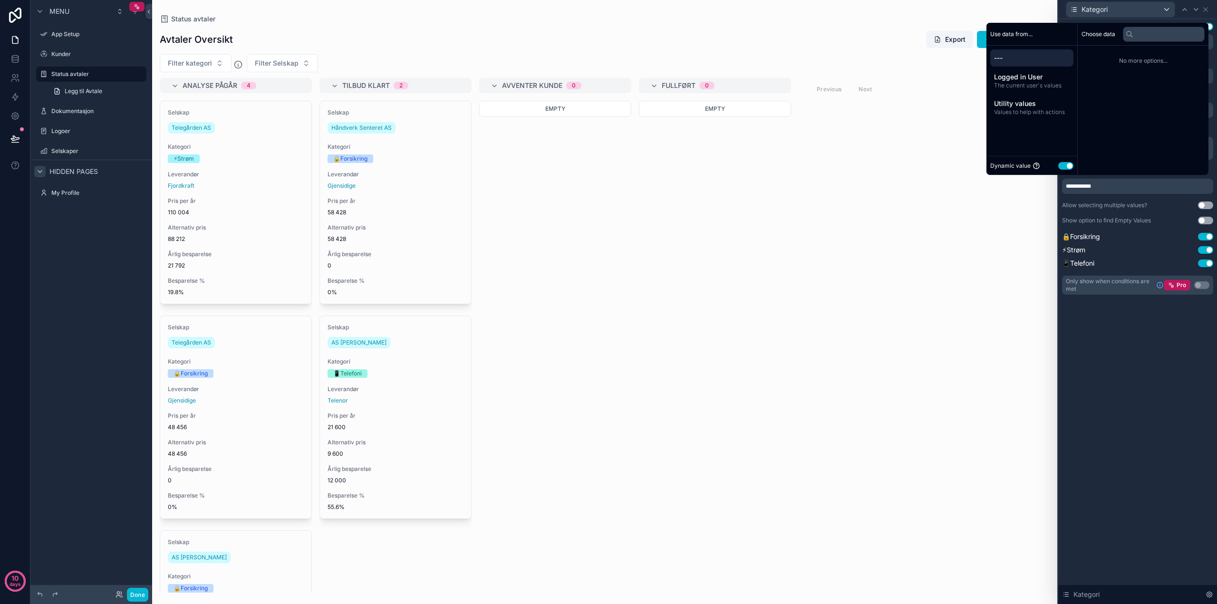
click at [1063, 167] on button "Use setting" at bounding box center [1066, 166] width 15 height 8
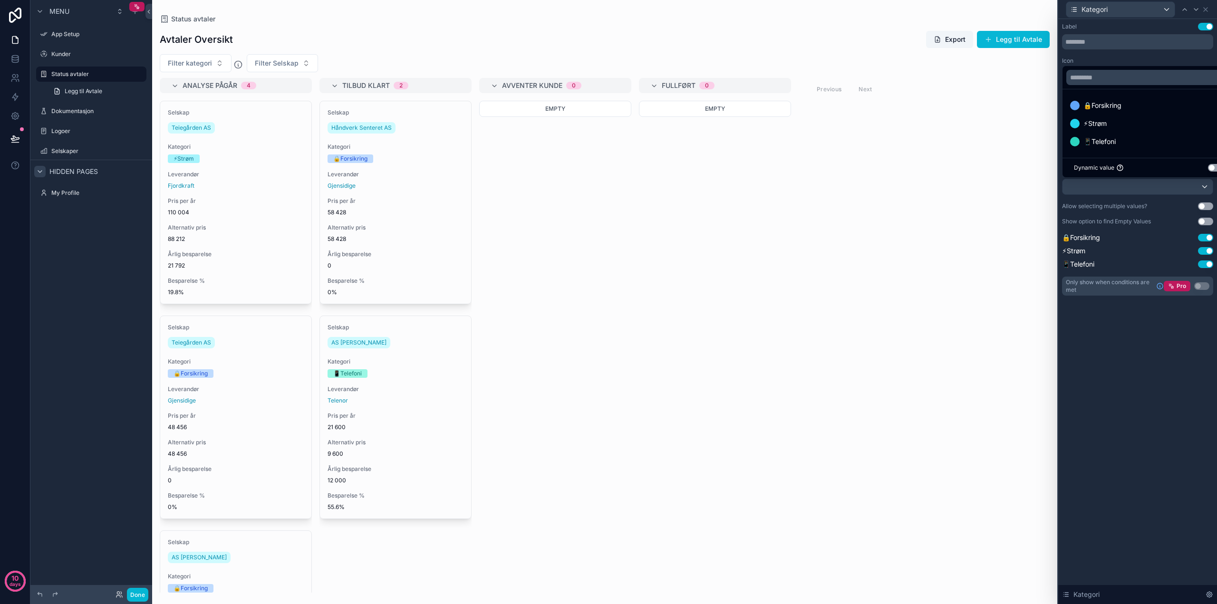
click at [1089, 415] on div at bounding box center [1138, 302] width 159 height 604
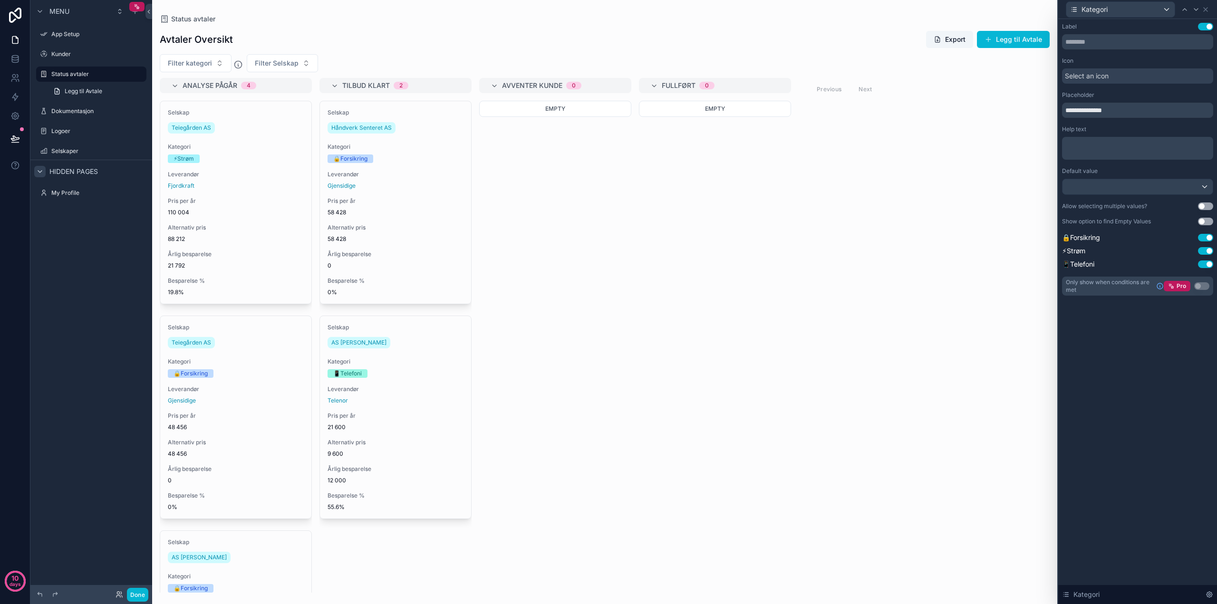
click at [867, 280] on div "Analyse pågår 4 Selskap Teiegården AS Kategori ⚡[PERSON_NAME] Leverandør Fjordk…" at bounding box center [604, 335] width 905 height 515
click at [1107, 408] on div "**********" at bounding box center [1138, 311] width 159 height 585
click at [238, 66] on icon "scrollable content" at bounding box center [238, 65] width 1 height 1
click at [238, 65] on icon "scrollable content" at bounding box center [238, 65] width 1 height 1
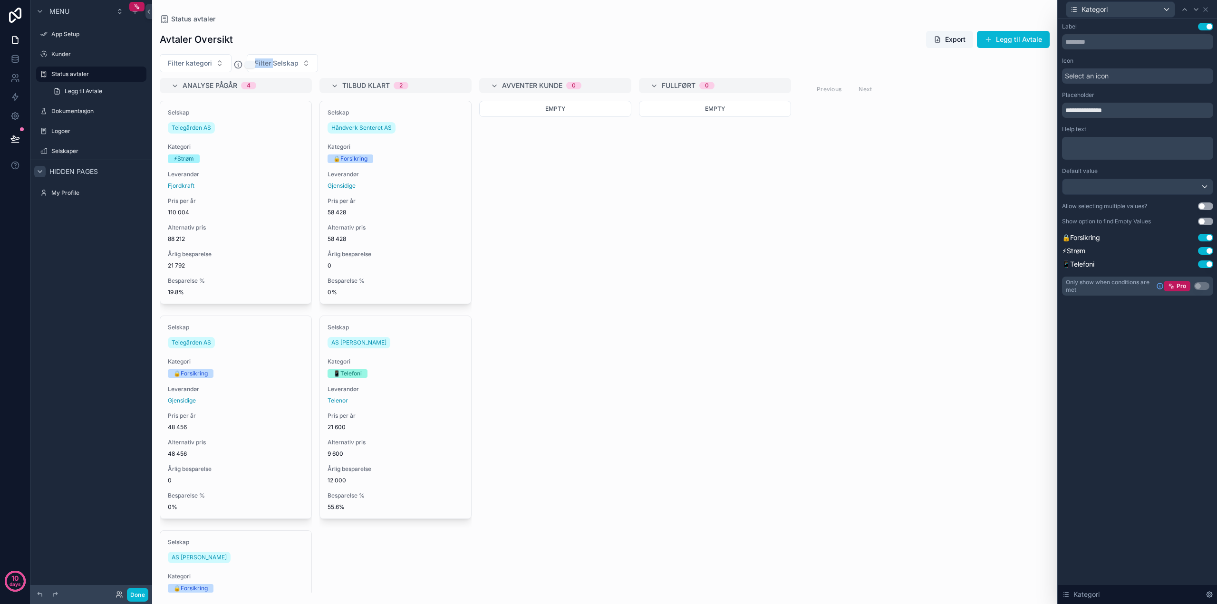
click at [238, 65] on icon "scrollable content" at bounding box center [238, 65] width 1 height 1
click at [1166, 10] on div "Kategori" at bounding box center [1121, 9] width 108 height 15
click at [1100, 78] on span "Selskap" at bounding box center [1098, 78] width 25 height 11
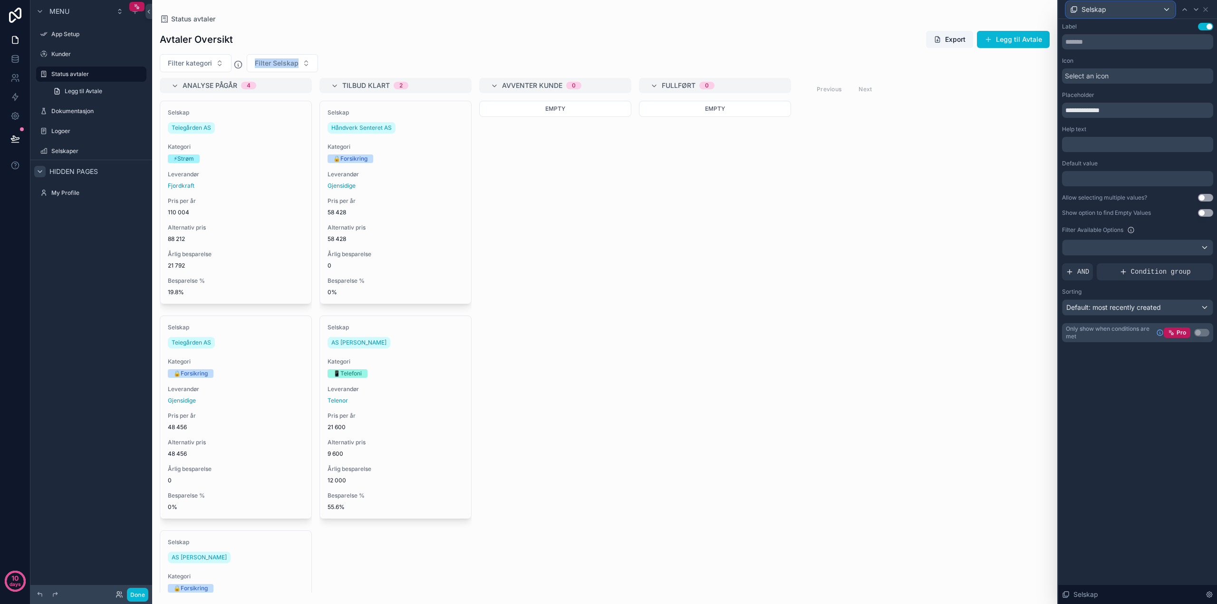
click at [1110, 11] on div "Selskap" at bounding box center [1121, 9] width 108 height 15
click at [1095, 63] on span "Kategori" at bounding box center [1099, 60] width 26 height 11
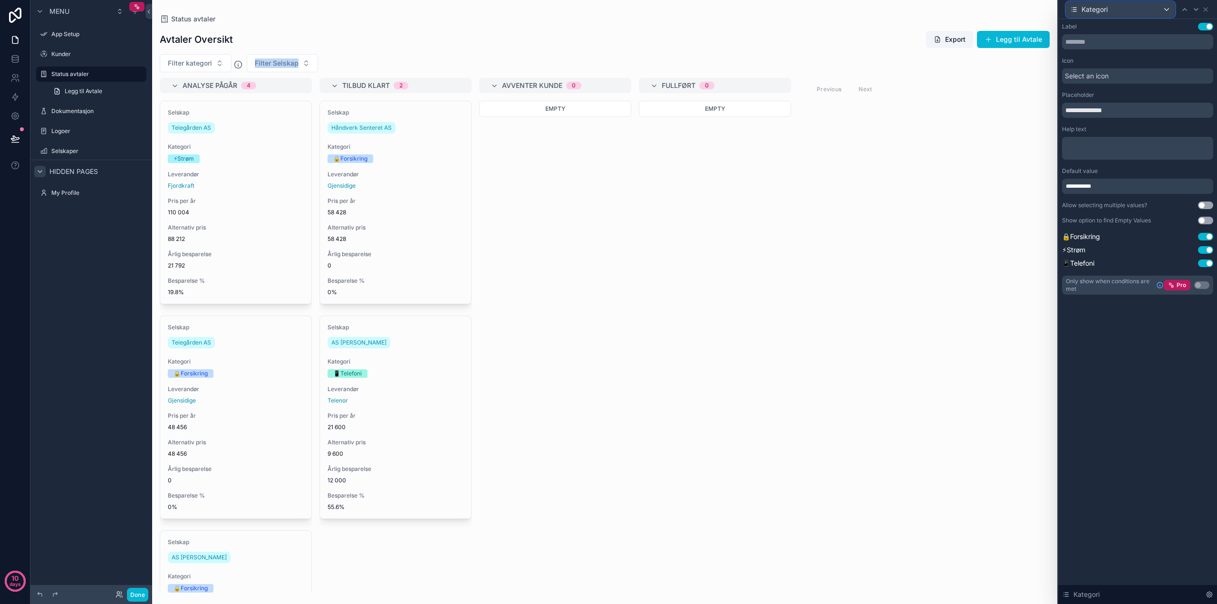
click at [1108, 11] on span "Kategori" at bounding box center [1095, 10] width 26 height 10
click at [1100, 78] on span "Selskap" at bounding box center [1098, 78] width 25 height 11
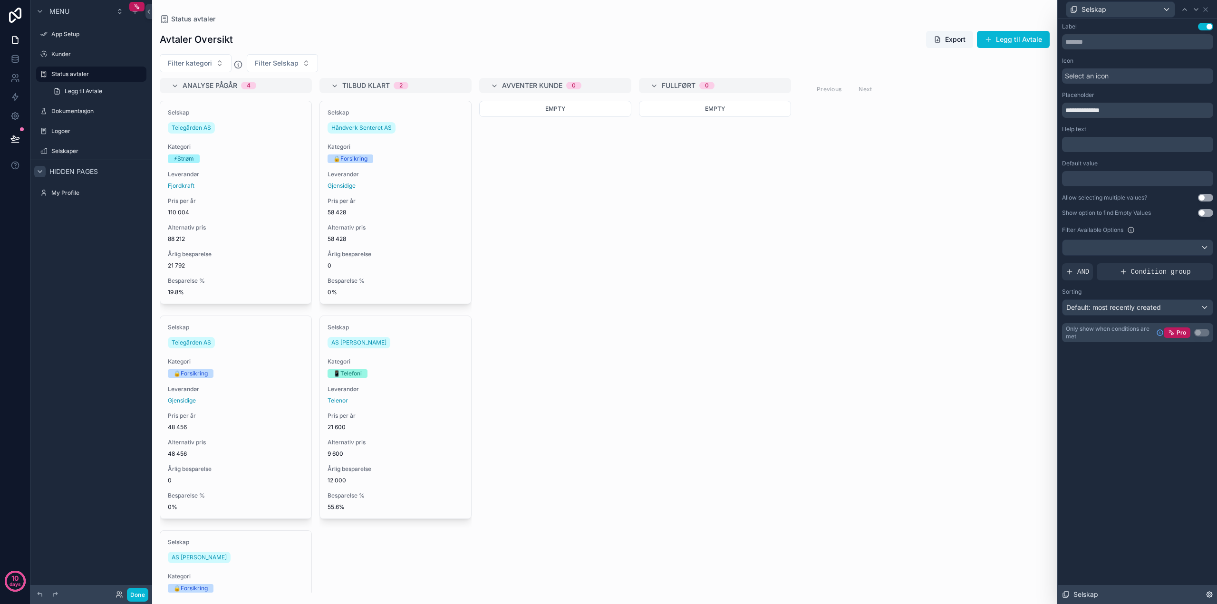
click at [1210, 593] on icon at bounding box center [1210, 595] width 8 height 8
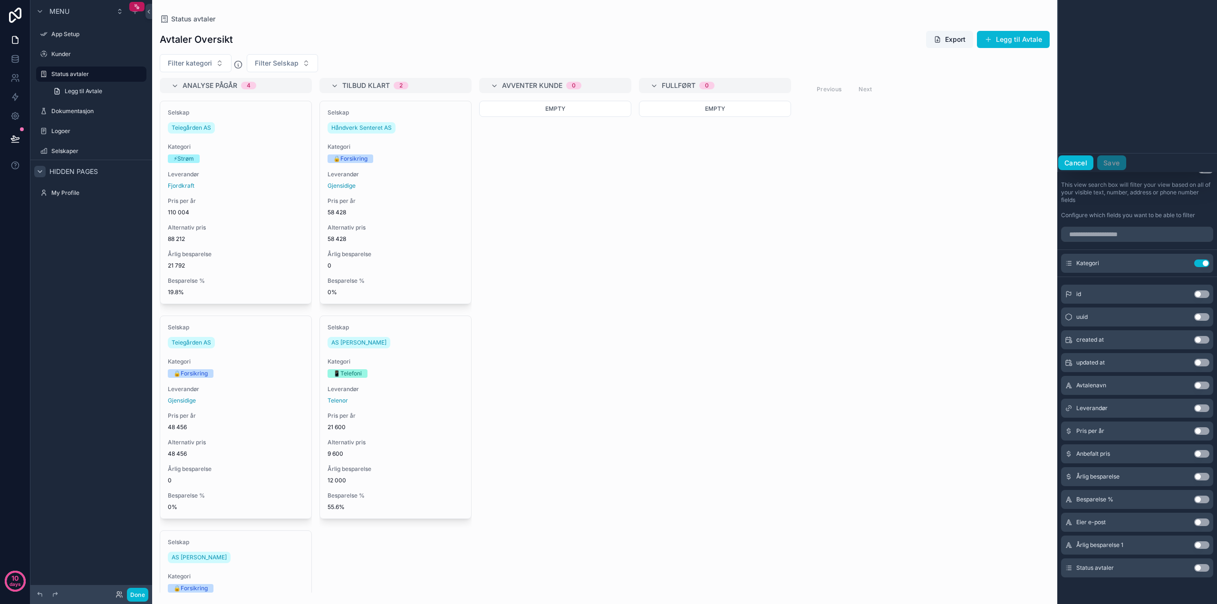
click at [1077, 163] on button "Cancel" at bounding box center [1076, 162] width 35 height 15
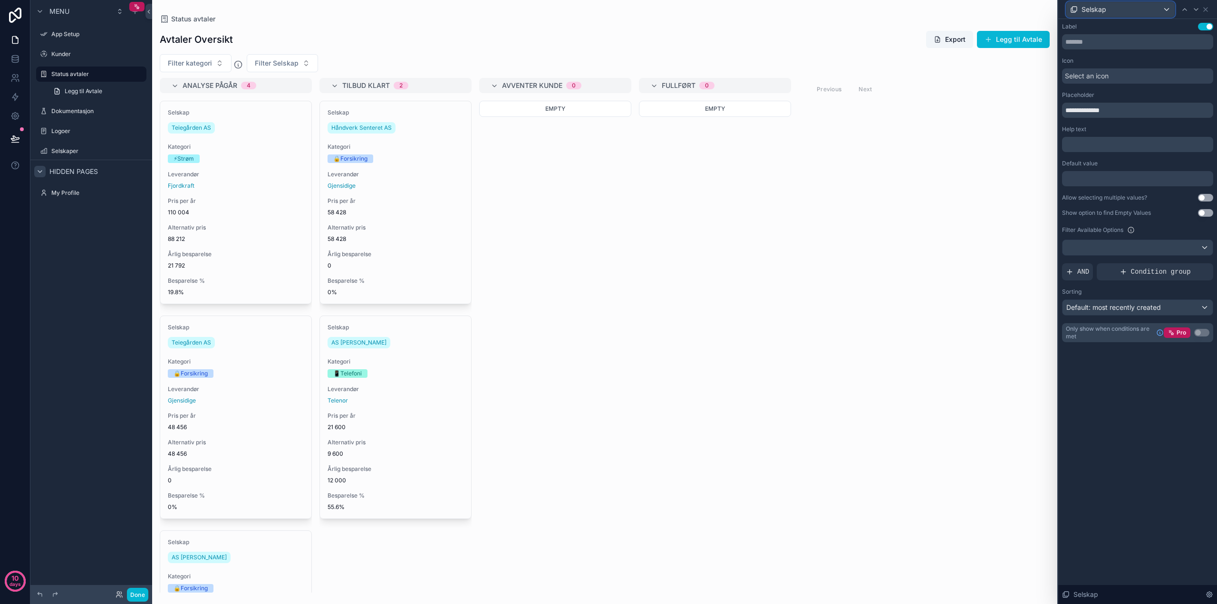
click at [1111, 8] on div "Selskap" at bounding box center [1121, 9] width 108 height 15
click at [1100, 59] on span "Kategori" at bounding box center [1099, 60] width 26 height 11
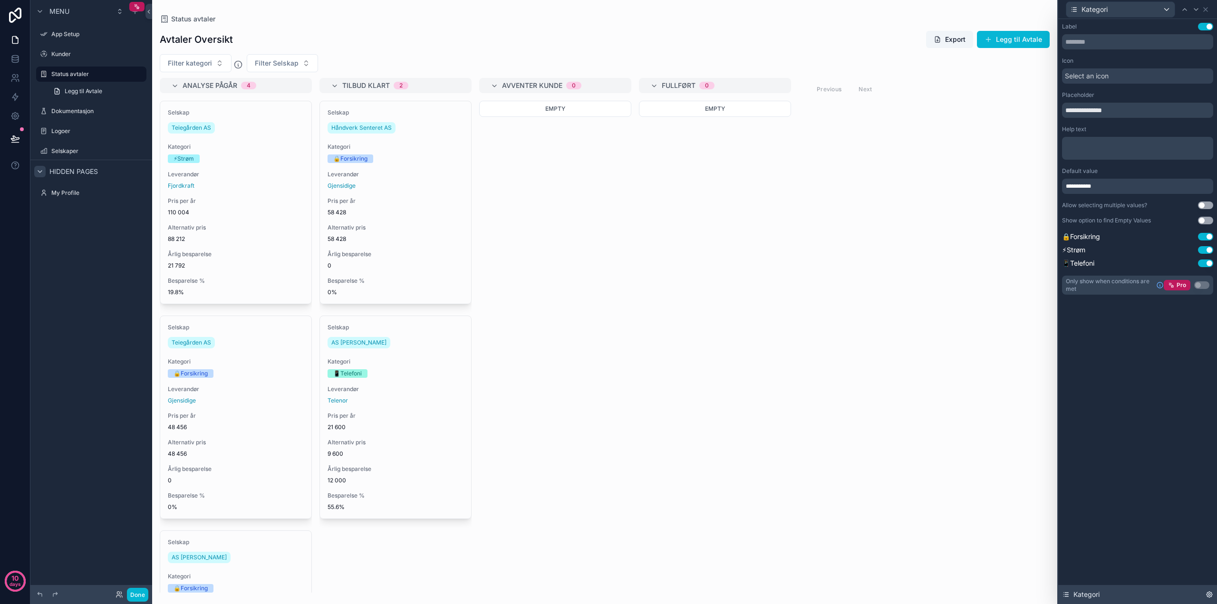
click at [1207, 595] on icon at bounding box center [1210, 595] width 8 height 8
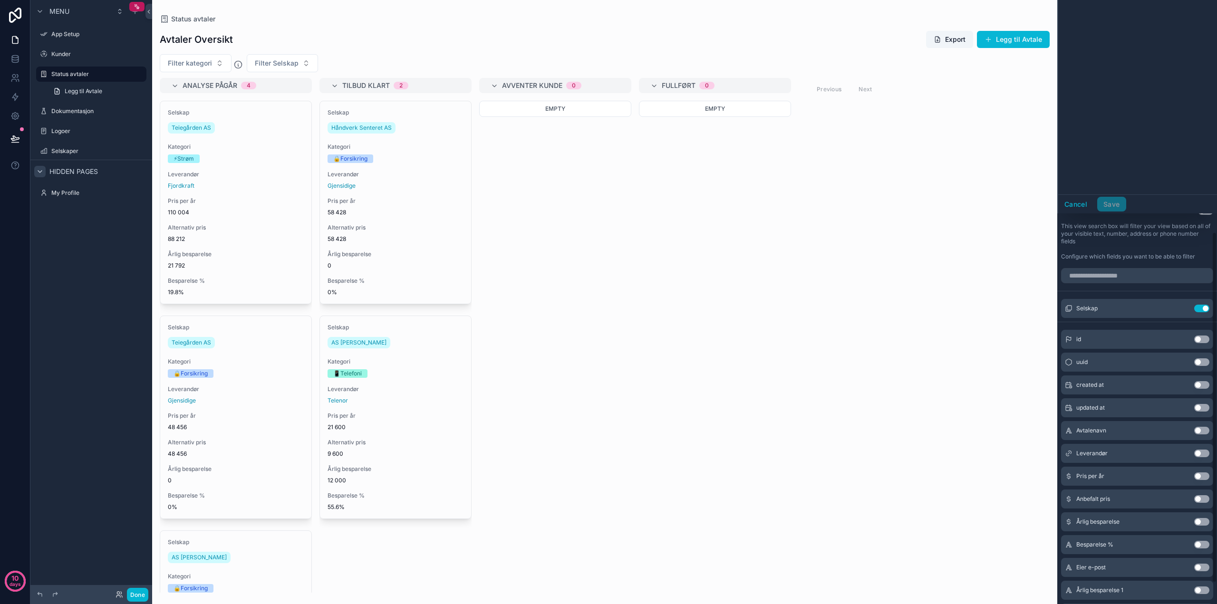
scroll to position [389, 0]
click at [1073, 203] on button "Cancel" at bounding box center [1076, 206] width 35 height 15
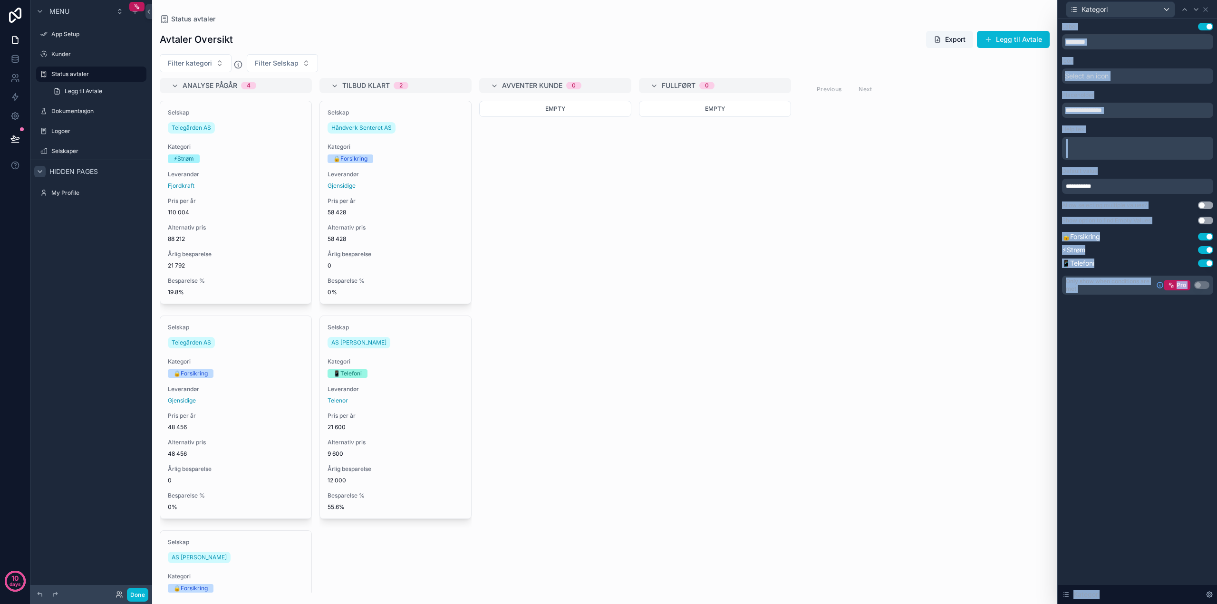
click at [1112, 405] on div "**********" at bounding box center [1138, 311] width 159 height 585
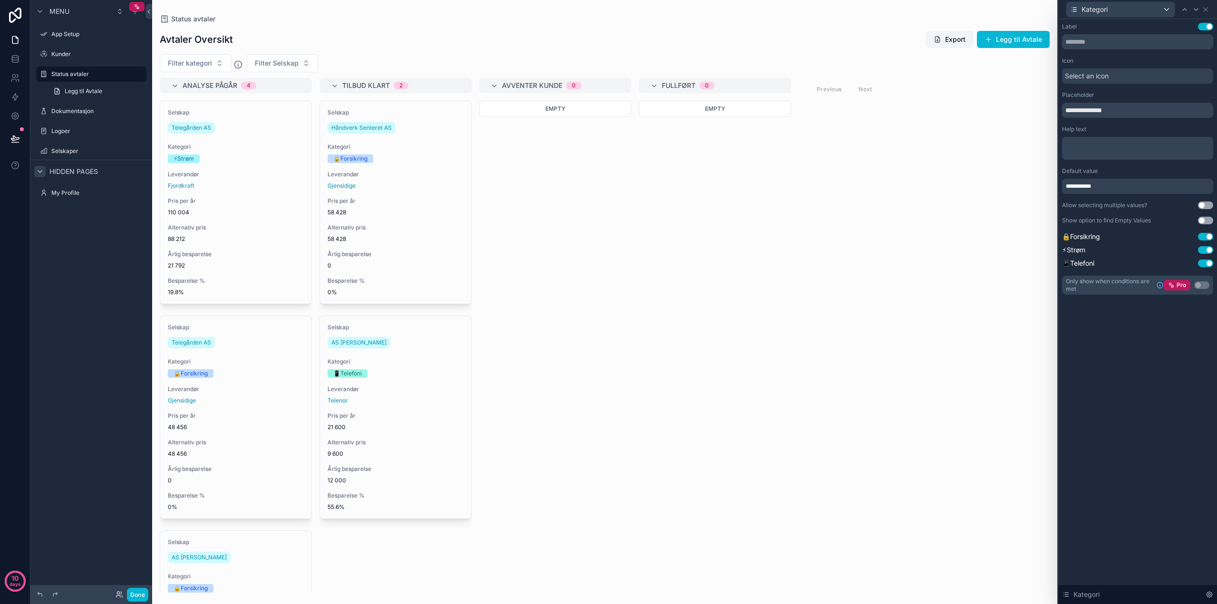
click at [1133, 370] on div "**********" at bounding box center [1138, 311] width 159 height 585
click at [237, 64] on icon "scrollable content" at bounding box center [238, 65] width 10 height 10
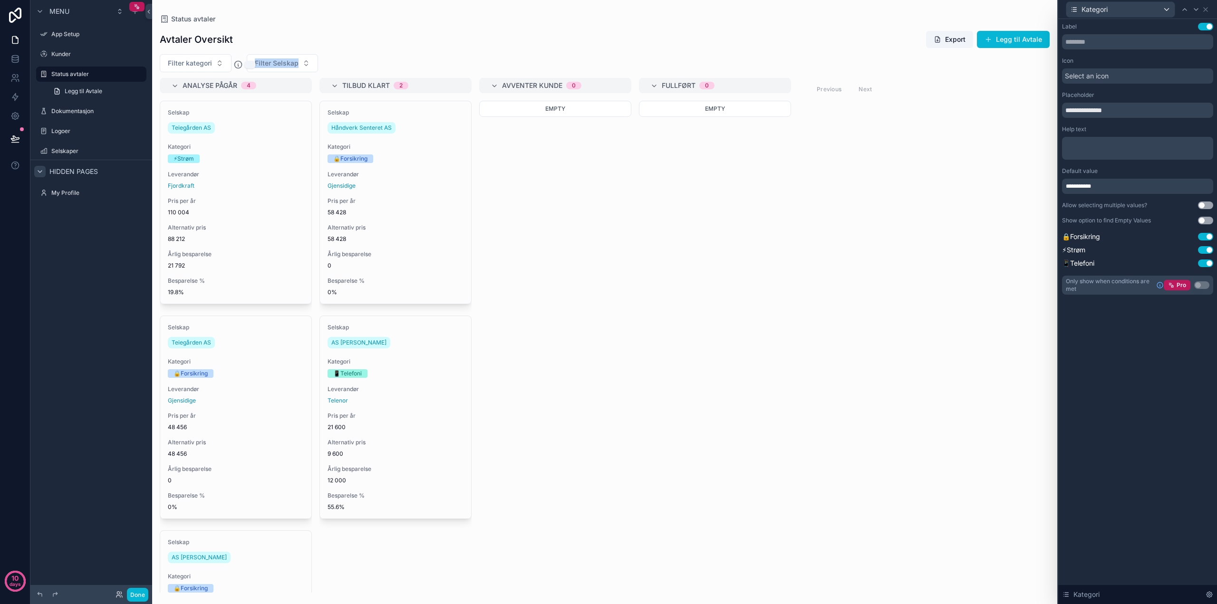
click at [237, 64] on icon "scrollable content" at bounding box center [238, 65] width 10 height 10
click at [364, 25] on div "Avtaler Oversikt Export [PERSON_NAME] til Avtale Filter kategori Filter Selskap…" at bounding box center [604, 308] width 905 height 570
drag, startPoint x: 310, startPoint y: 67, endPoint x: 242, endPoint y: 66, distance: 68.0
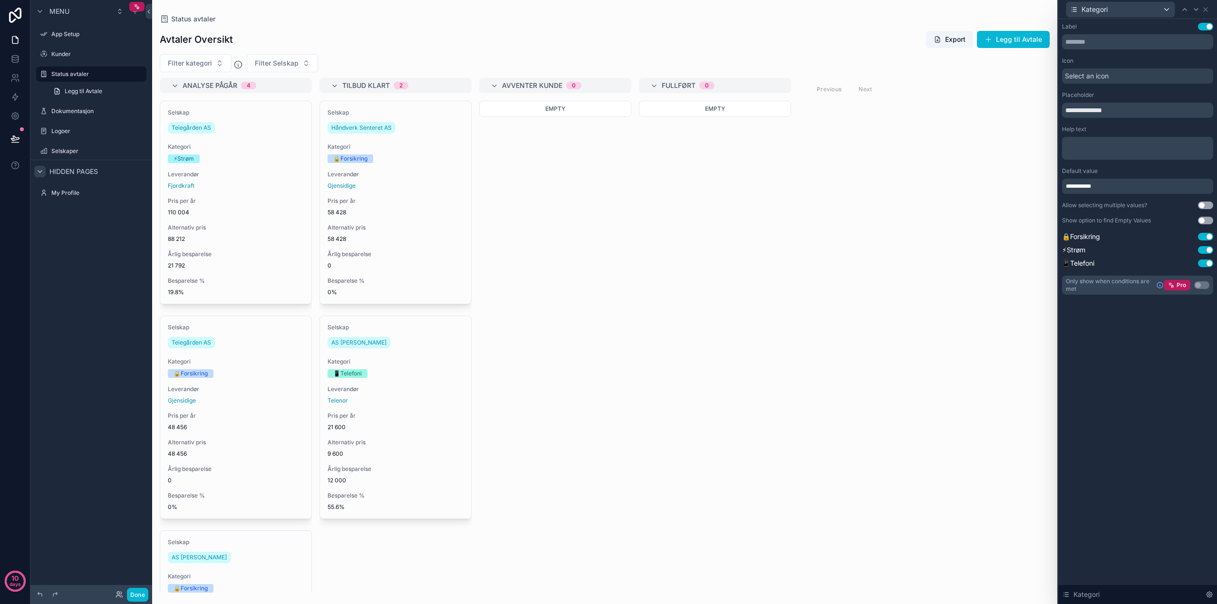
click at [242, 66] on div "Filter kategori Filter Selskap" at bounding box center [604, 63] width 905 height 18
click at [250, 65] on button "Filter Selskap" at bounding box center [282, 63] width 71 height 18
click at [236, 64] on icon "scrollable content" at bounding box center [238, 65] width 10 height 10
click at [214, 62] on button "Filter kategori" at bounding box center [196, 63] width 72 height 18
click at [346, 34] on div "Avtaler Oversikt Export [PERSON_NAME] til Avtale" at bounding box center [605, 39] width 890 height 18
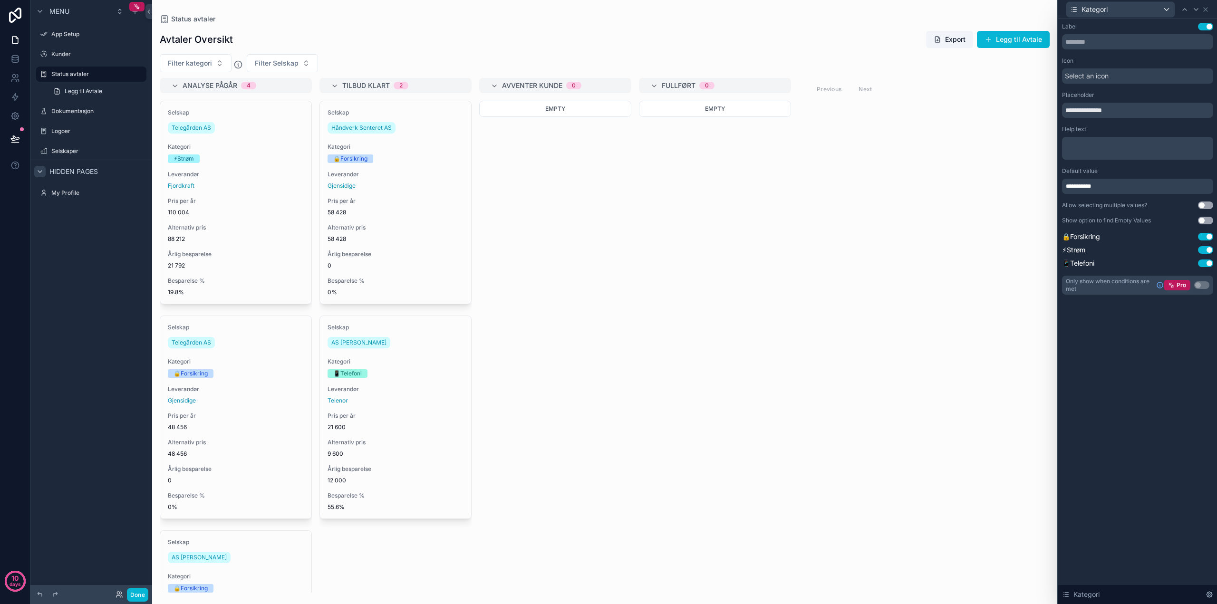
click at [1203, 204] on button "Use setting" at bounding box center [1205, 206] width 15 height 8
click at [218, 63] on button "Filter kategori" at bounding box center [196, 63] width 72 height 18
click at [303, 66] on button "Filter Selskap" at bounding box center [282, 63] width 71 height 18
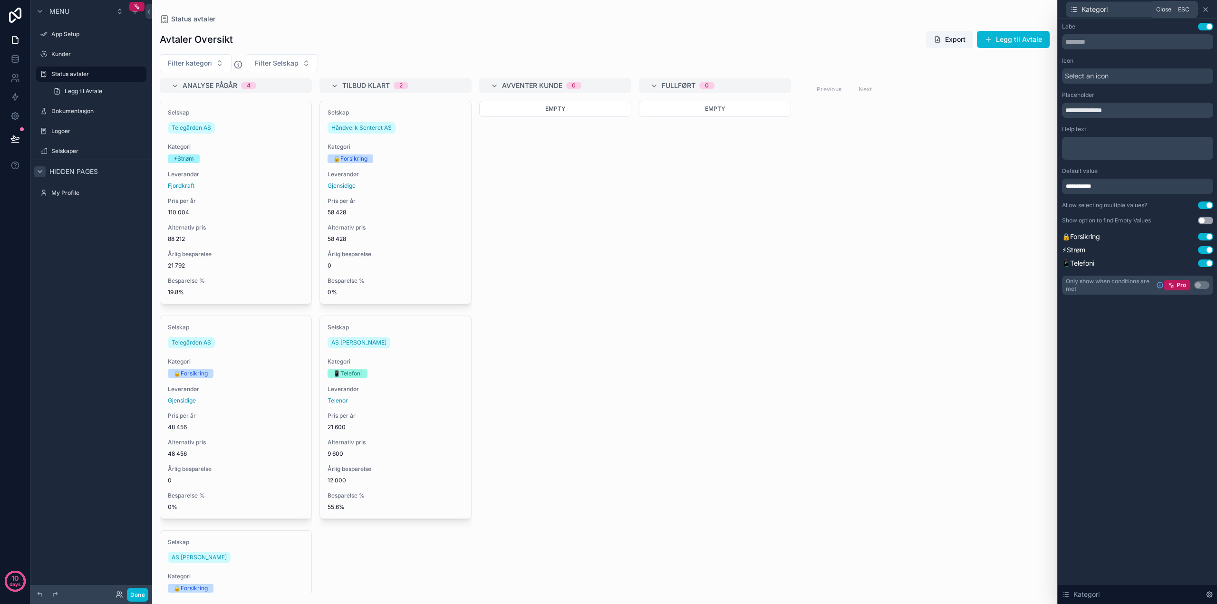
click at [1206, 10] on icon at bounding box center [1206, 10] width 8 height 8
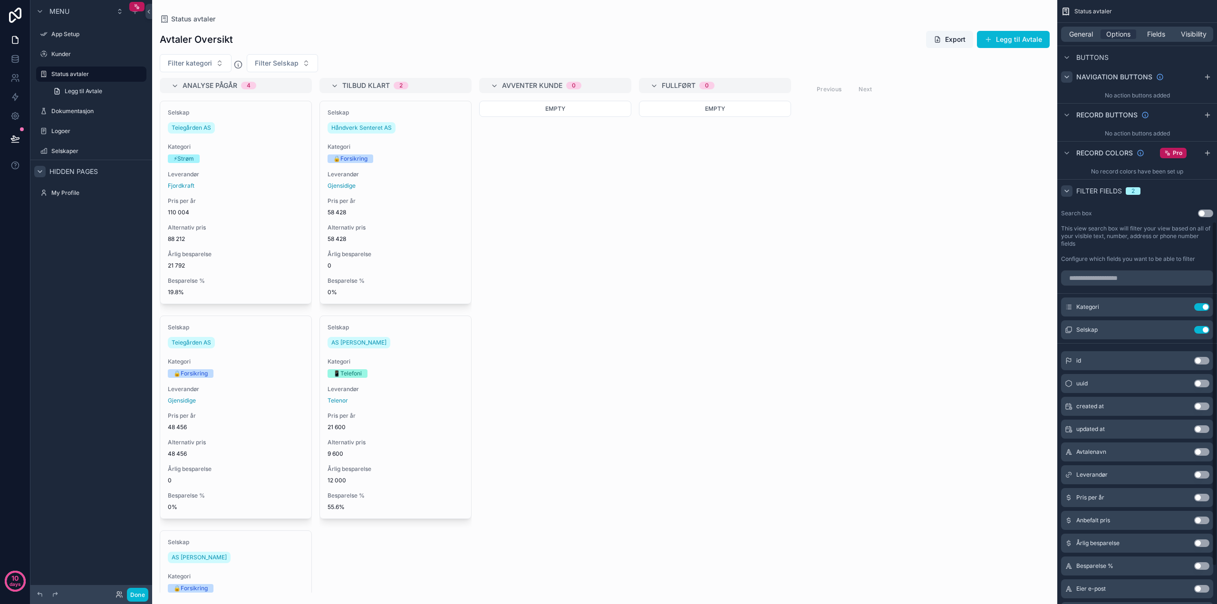
drag, startPoint x: 859, startPoint y: 207, endPoint x: 576, endPoint y: 147, distance: 288.7
click at [858, 208] on div "Analyse pågår 4 Selskap Teiegården AS Kategori ⚡[PERSON_NAME] Leverandør Fjordk…" at bounding box center [604, 335] width 905 height 515
click at [223, 64] on button "Filter kategori" at bounding box center [196, 63] width 72 height 18
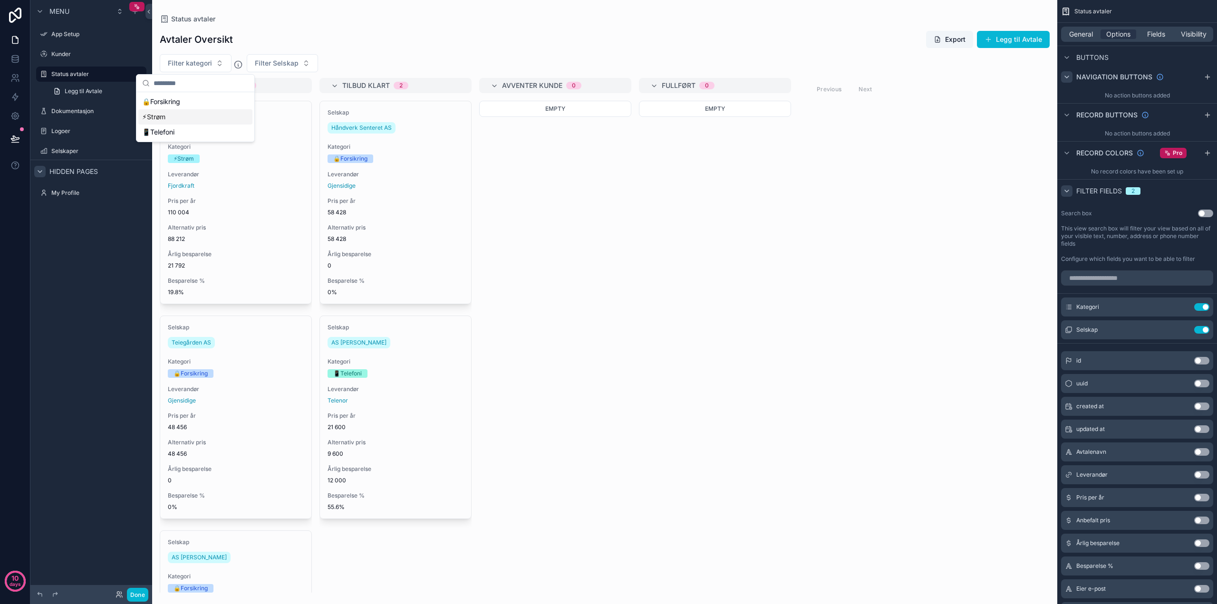
click at [207, 113] on div "⚡Strøm" at bounding box center [195, 116] width 114 height 15
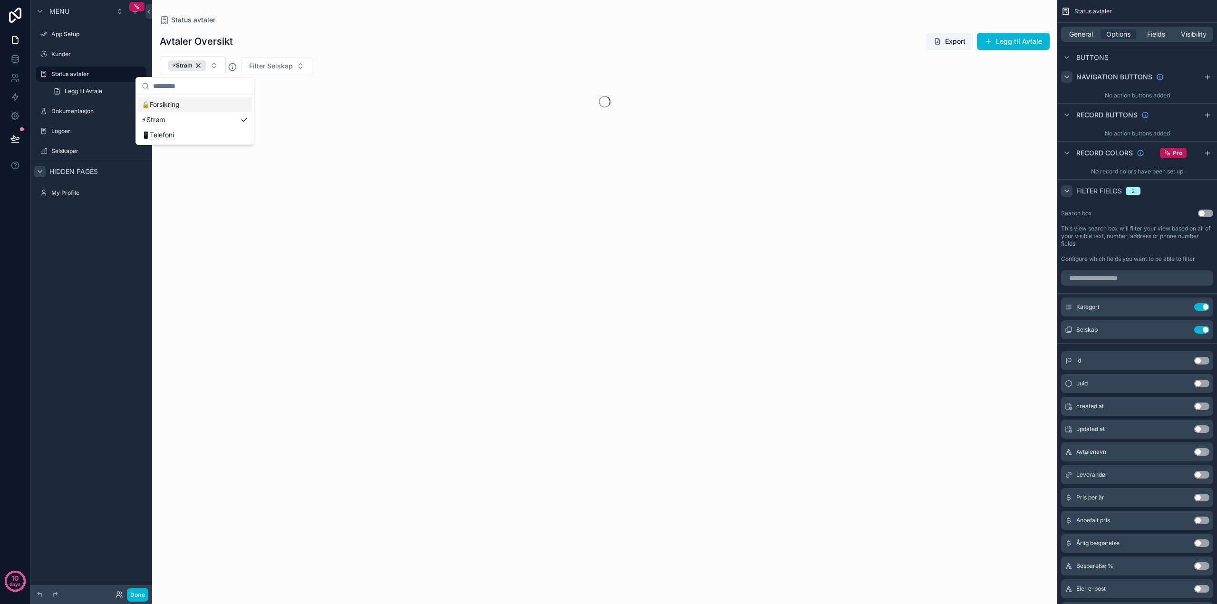
click at [203, 105] on div "🔒Forsikring" at bounding box center [195, 104] width 114 height 15
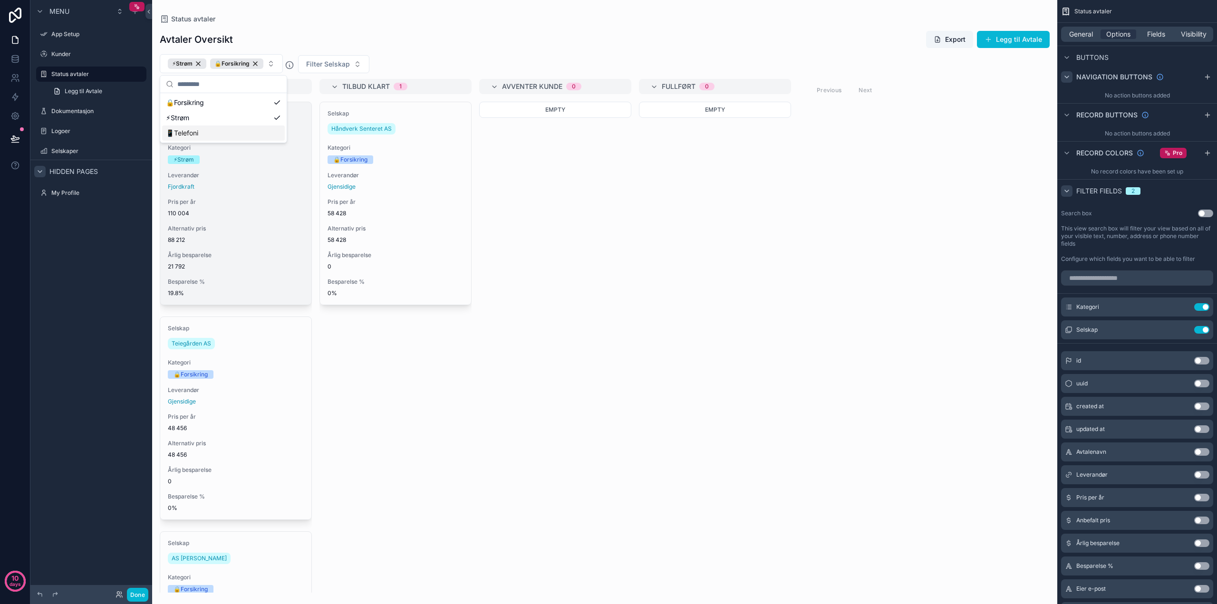
click at [282, 192] on div "Selskap Teiegården AS Kategori ⚡[PERSON_NAME] Leverandør Fjordkraft Pris per år…" at bounding box center [235, 203] width 151 height 203
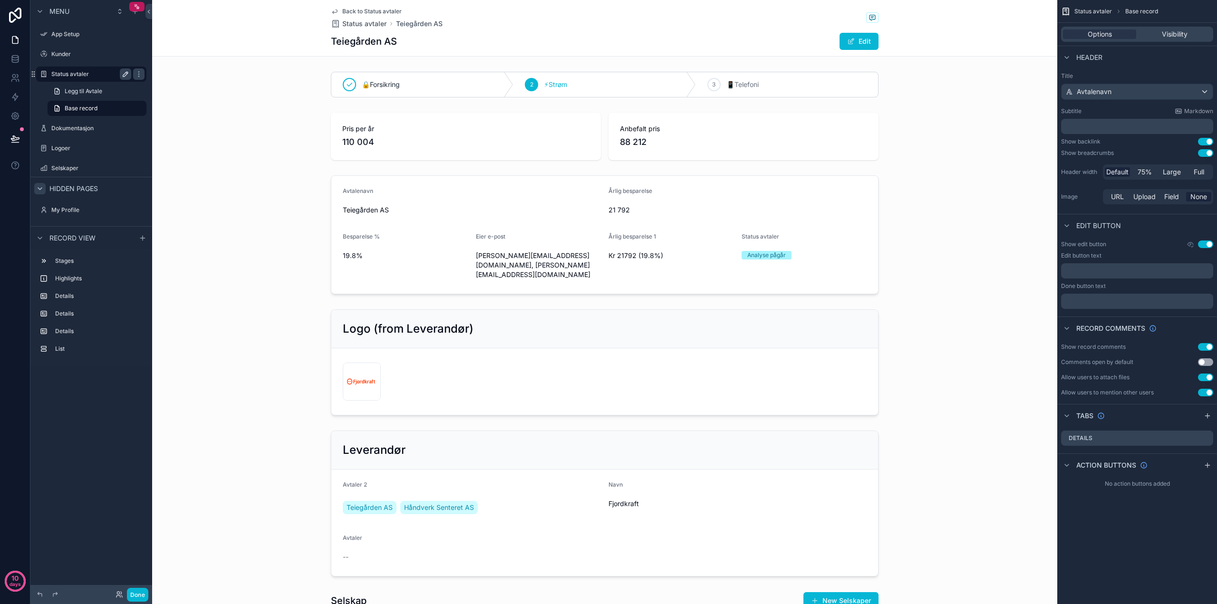
click at [75, 74] on label "Status avtaler" at bounding box center [89, 74] width 76 height 8
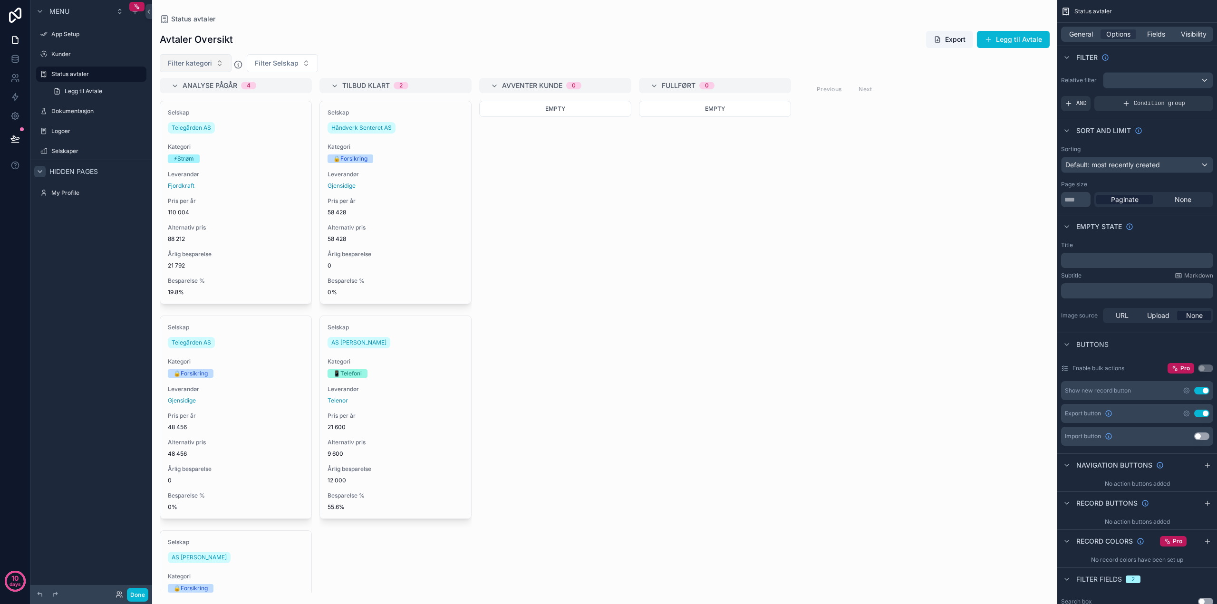
click at [219, 59] on button "Filter kategori" at bounding box center [196, 63] width 72 height 18
click at [170, 100] on div "🔒Forsikring" at bounding box center [195, 101] width 114 height 15
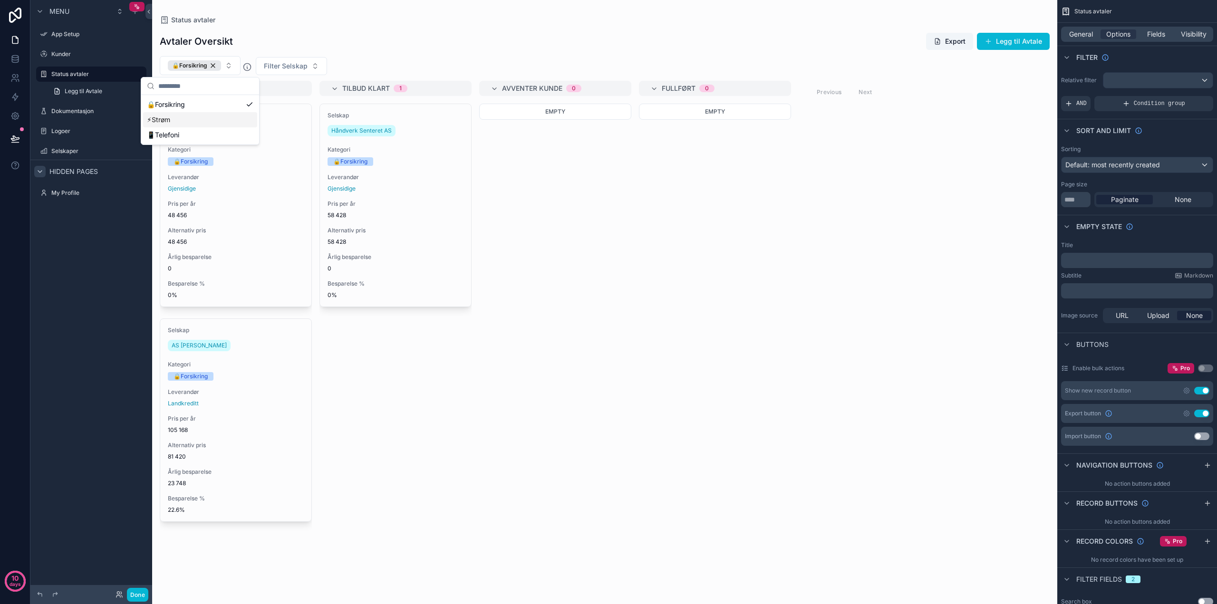
click at [166, 118] on div "⚡Strøm" at bounding box center [200, 119] width 114 height 15
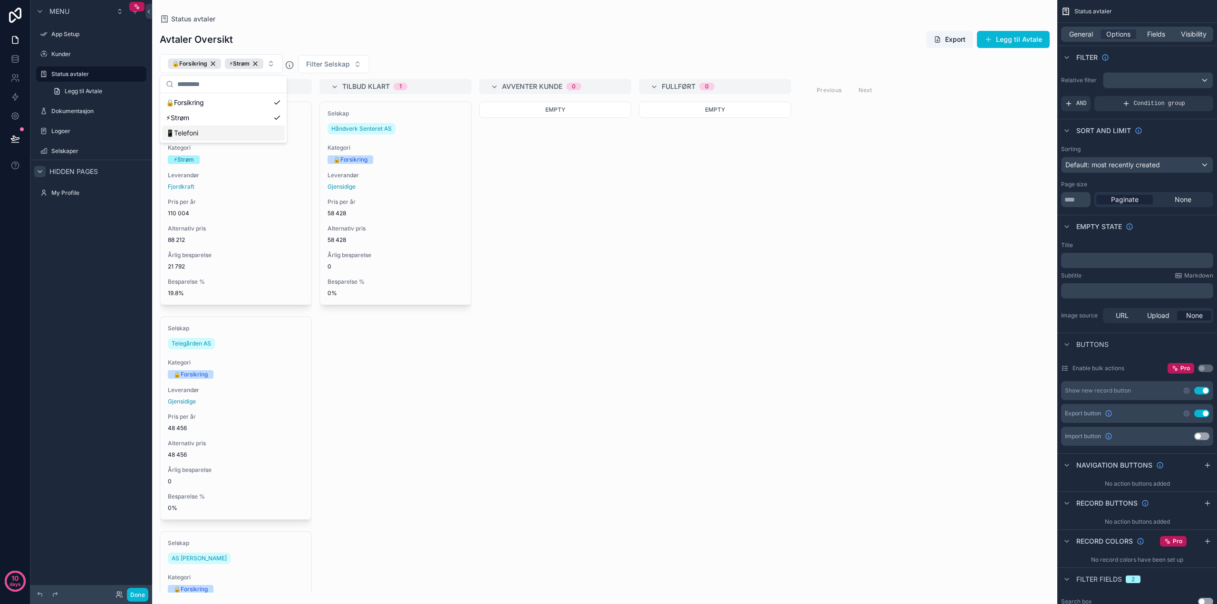
click at [636, 357] on div "Analyse pågår 4 Selskap Teiegården AS Kategori ⚡[PERSON_NAME] Leverandør Fjordk…" at bounding box center [604, 336] width 905 height 514
click at [260, 63] on div "⚡Strøm" at bounding box center [244, 63] width 39 height 10
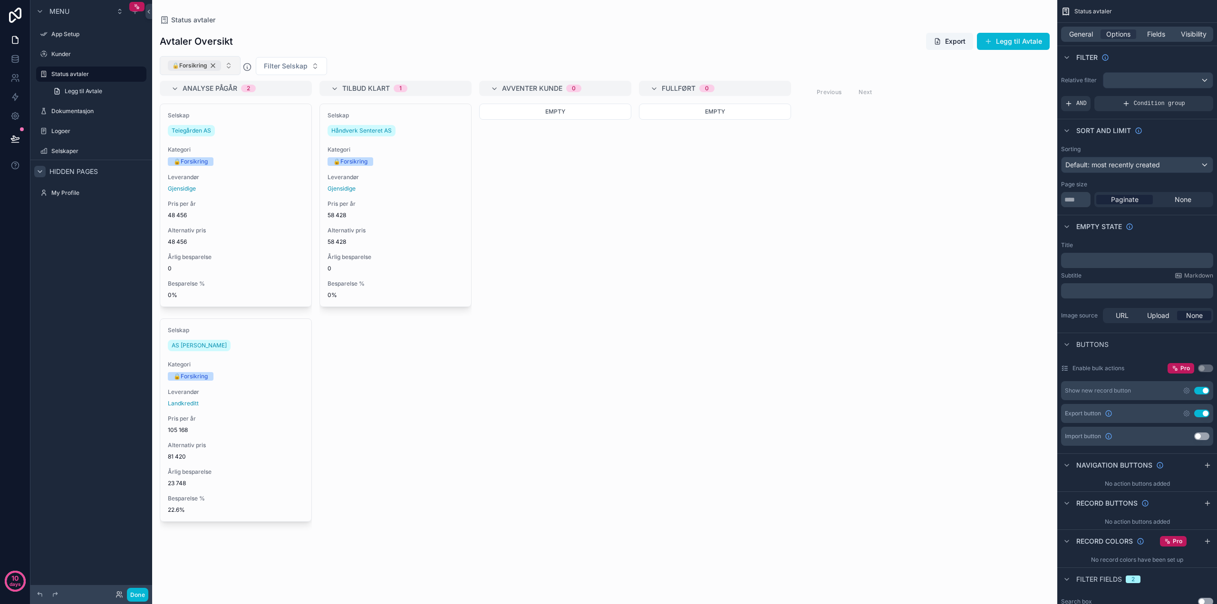
click at [213, 65] on div "🔒Forsikring" at bounding box center [194, 65] width 53 height 10
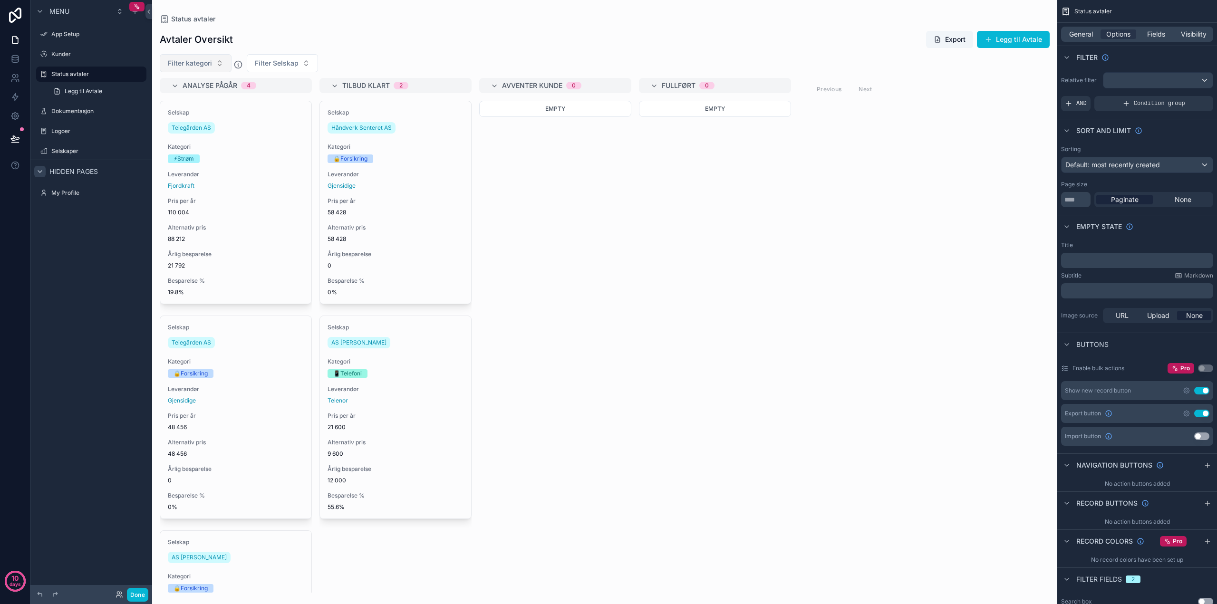
click at [794, 204] on div "Analyse pågår 4 Selskap Teiegården AS Kategori ⚡[PERSON_NAME] Leverandør Fjordk…" at bounding box center [604, 335] width 905 height 515
click at [898, 271] on div "Analyse pågår 4 Selskap Teiegården AS Kategori ⚡[PERSON_NAME] Leverandør Fjordk…" at bounding box center [604, 335] width 905 height 515
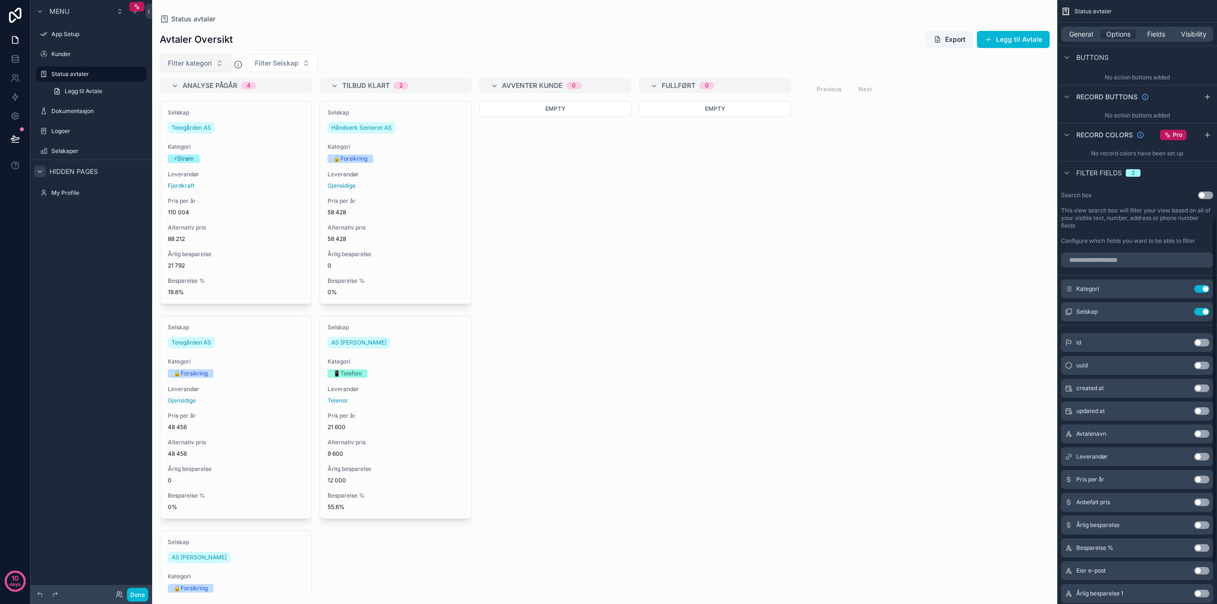
scroll to position [455, 0]
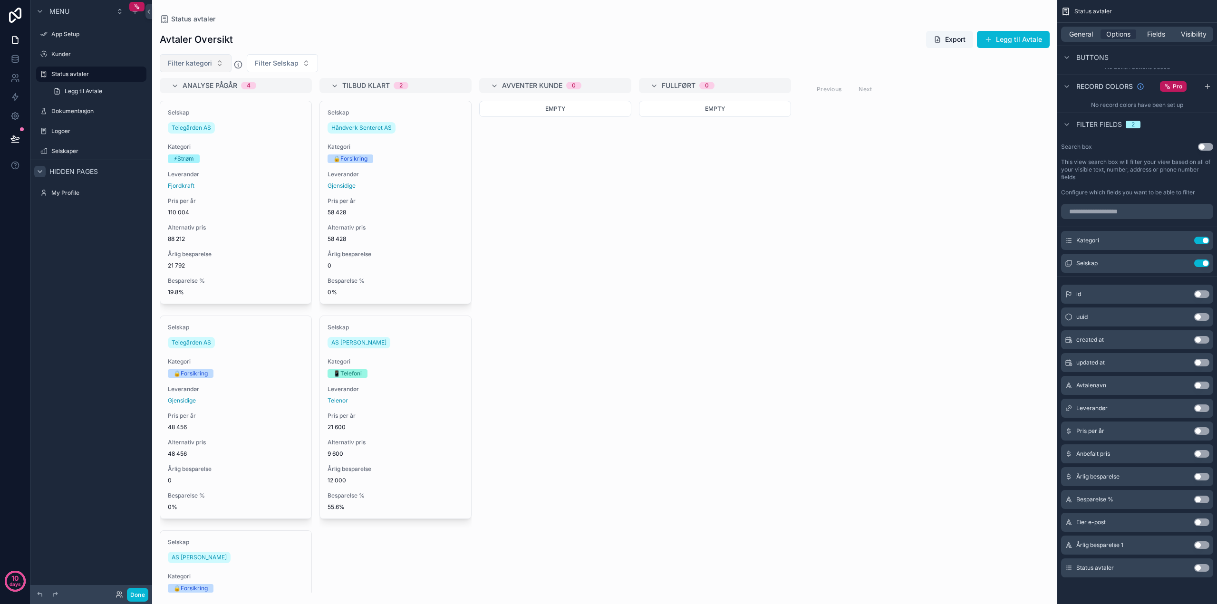
click at [638, 284] on div "Analyse pågår 4 Selskap Teiegården AS Kategori ⚡[PERSON_NAME] Leverandør Fjordk…" at bounding box center [604, 335] width 905 height 515
click at [1016, 43] on button "Legg til Avtale" at bounding box center [1013, 39] width 73 height 17
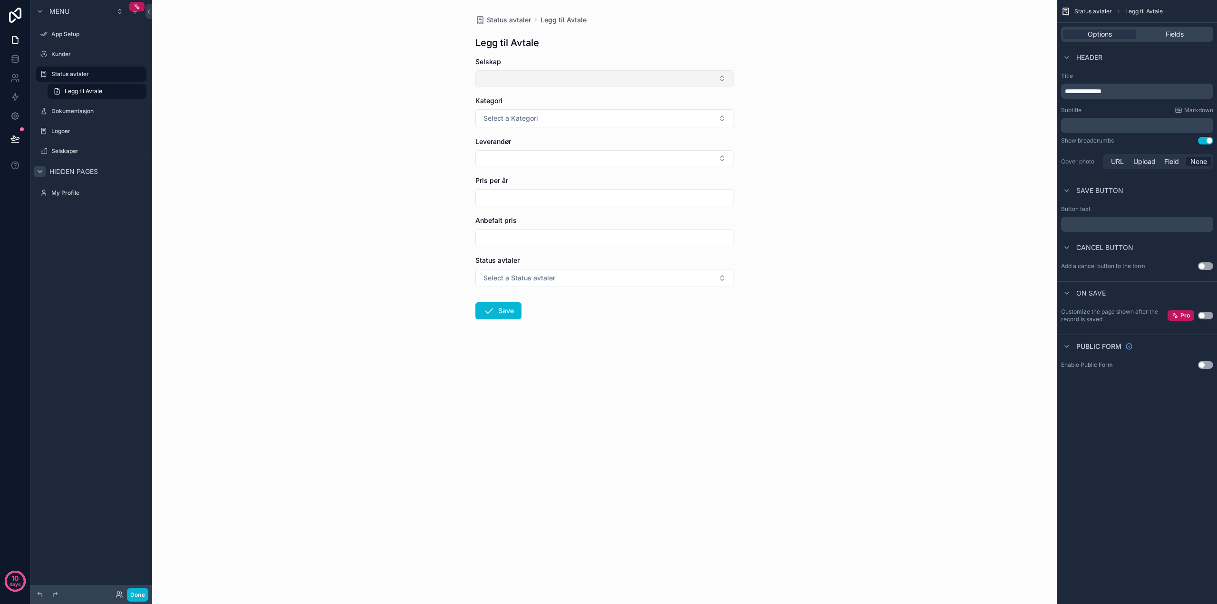
click at [722, 77] on button "Select Button" at bounding box center [605, 78] width 259 height 16
click at [832, 76] on div "Status avtaler [PERSON_NAME] til Avtale [PERSON_NAME] til Avtale Selskap Katego…" at bounding box center [604, 302] width 905 height 604
click at [514, 155] on button "Select Button" at bounding box center [605, 158] width 259 height 16
click at [387, 277] on div "Status avtaler [PERSON_NAME] til Avtale [PERSON_NAME] til Avtale Selskap Katego…" at bounding box center [604, 302] width 905 height 604
click at [79, 69] on div "Status avtaler" at bounding box center [91, 73] width 80 height 11
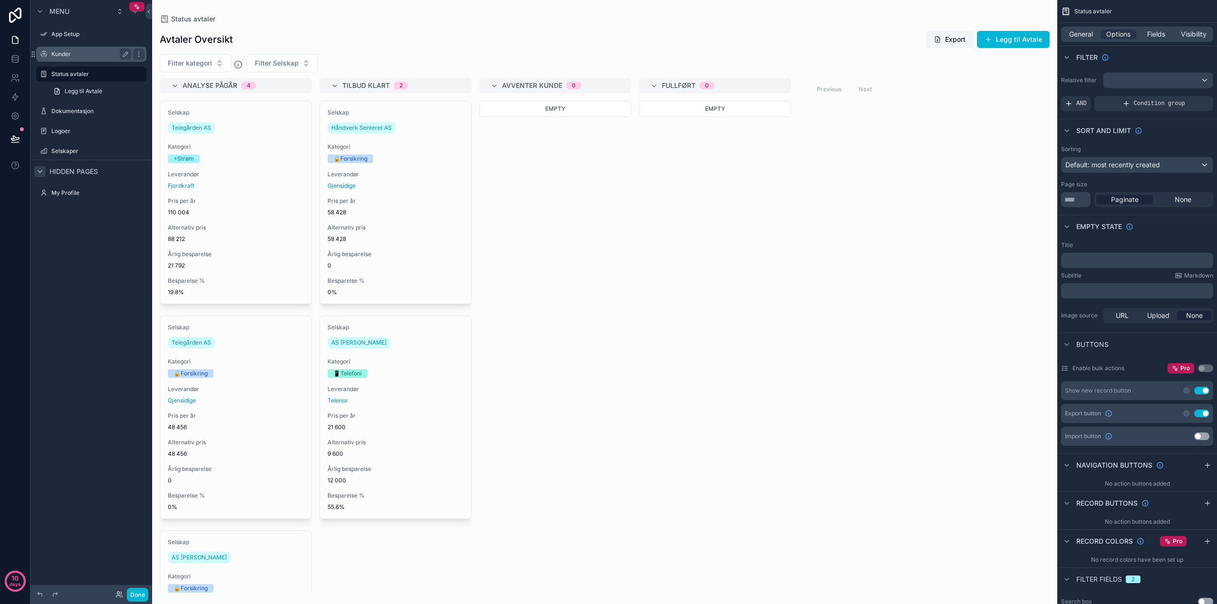
click at [58, 50] on label "Kunder" at bounding box center [89, 54] width 76 height 8
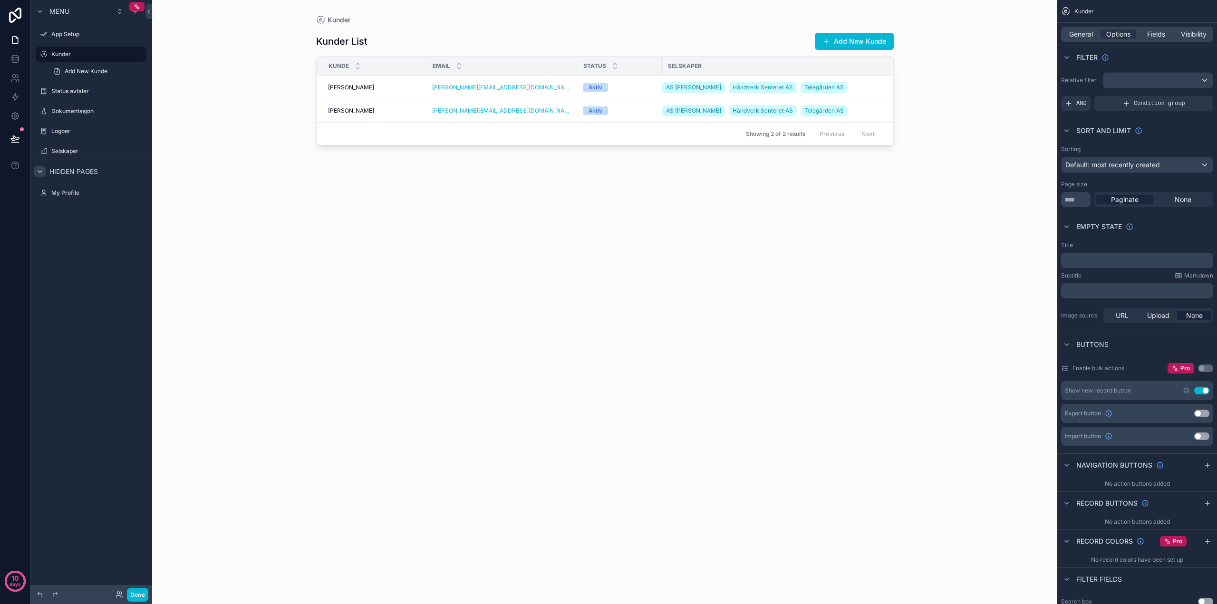
click at [436, 212] on div "scrollable content" at bounding box center [605, 296] width 608 height 593
click at [350, 42] on h1 "Kunder List" at bounding box center [341, 41] width 51 height 13
click at [843, 35] on button "Add New Kunde" at bounding box center [854, 41] width 79 height 17
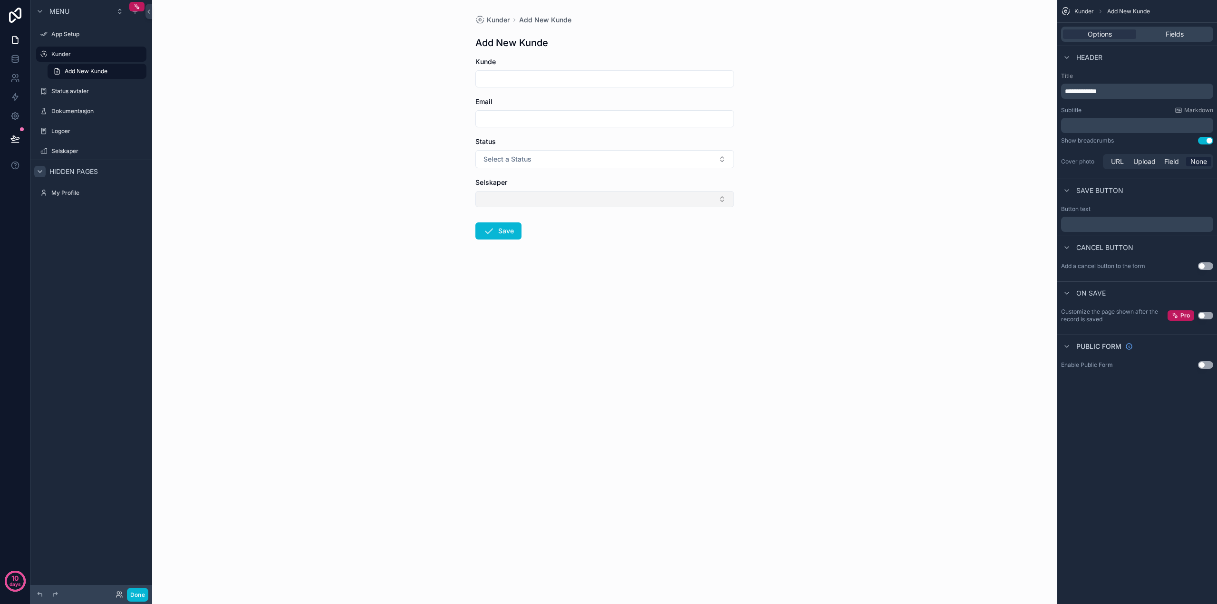
click at [516, 197] on button "Select Button" at bounding box center [605, 199] width 259 height 16
click at [427, 202] on div "Kunder Add New [PERSON_NAME] Add New [PERSON_NAME] [PERSON_NAME] Email Status S…" at bounding box center [604, 302] width 905 height 604
click at [502, 162] on span "Select a Status" at bounding box center [508, 160] width 48 height 10
click at [504, 119] on input "scrollable content" at bounding box center [605, 118] width 258 height 13
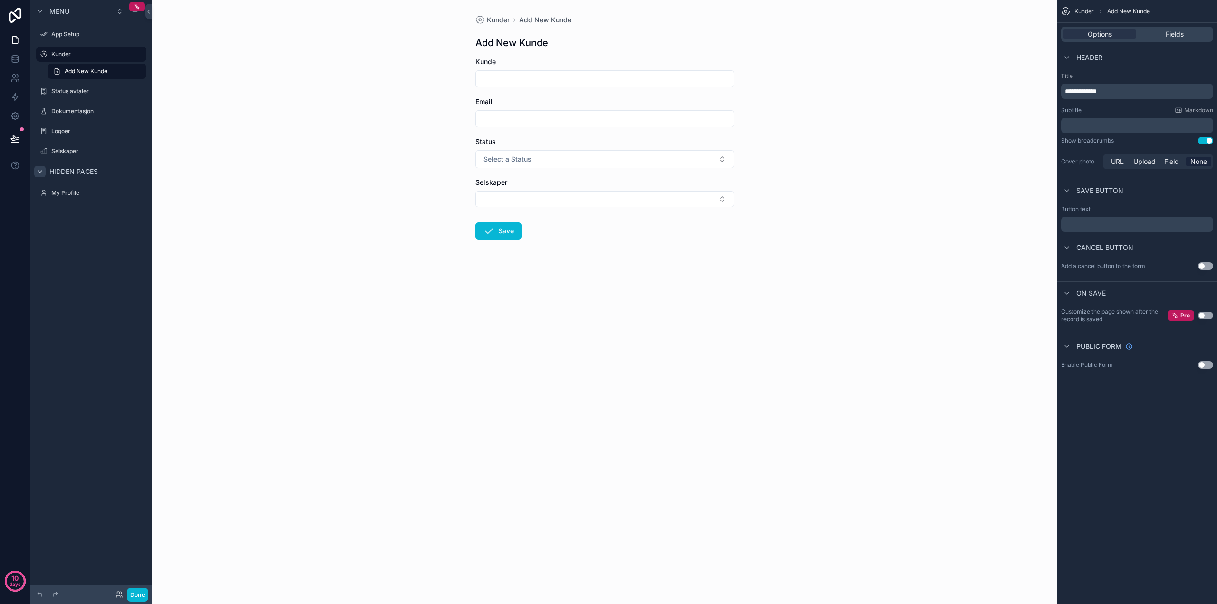
click at [512, 84] on input "scrollable content" at bounding box center [605, 78] width 258 height 13
click at [420, 159] on div "Kunder Add New [PERSON_NAME] Add New [PERSON_NAME] [PERSON_NAME] Email Status S…" at bounding box center [604, 302] width 905 height 604
click at [60, 52] on label "Kunder" at bounding box center [89, 54] width 76 height 8
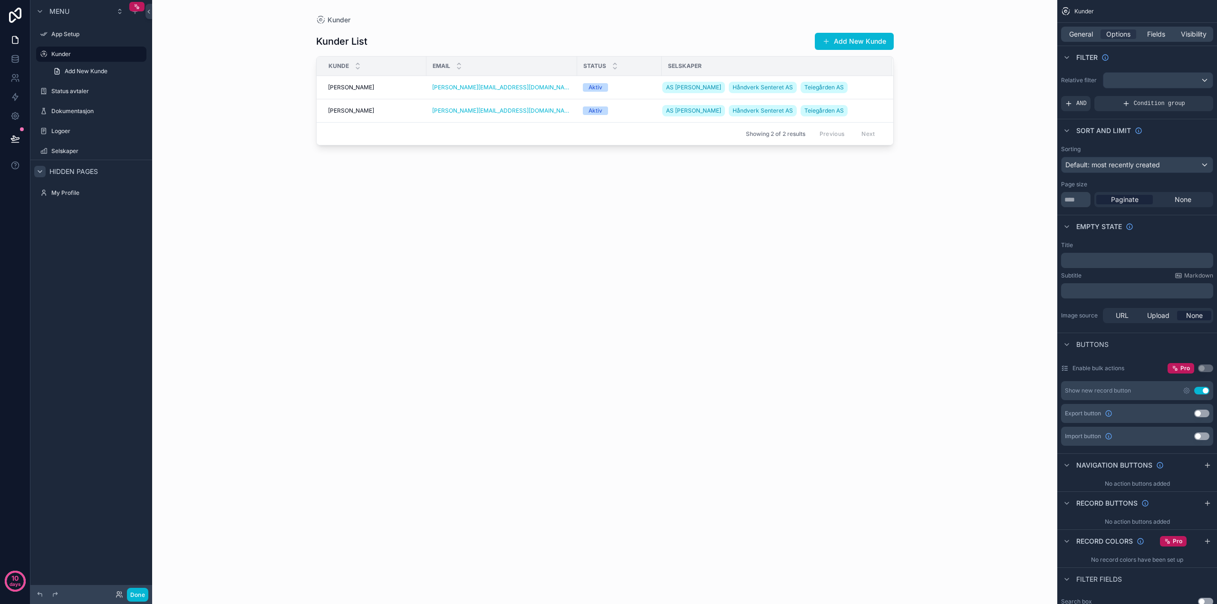
click at [324, 210] on div "Kunder List Add New [PERSON_NAME] [PERSON_NAME] Email Status Selskaper [PERSON_…" at bounding box center [605, 309] width 578 height 568
click at [71, 148] on label "Selskaper" at bounding box center [89, 151] width 76 height 8
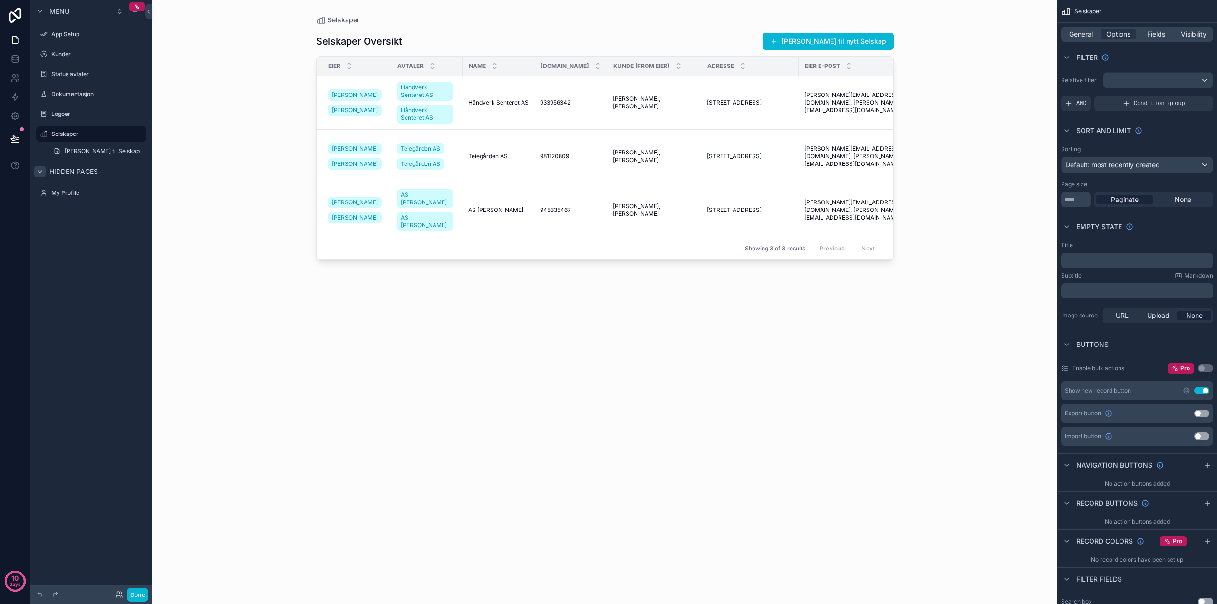
click at [802, 346] on div "scrollable content" at bounding box center [605, 296] width 608 height 593
click at [1086, 35] on span "General" at bounding box center [1081, 34] width 24 height 10
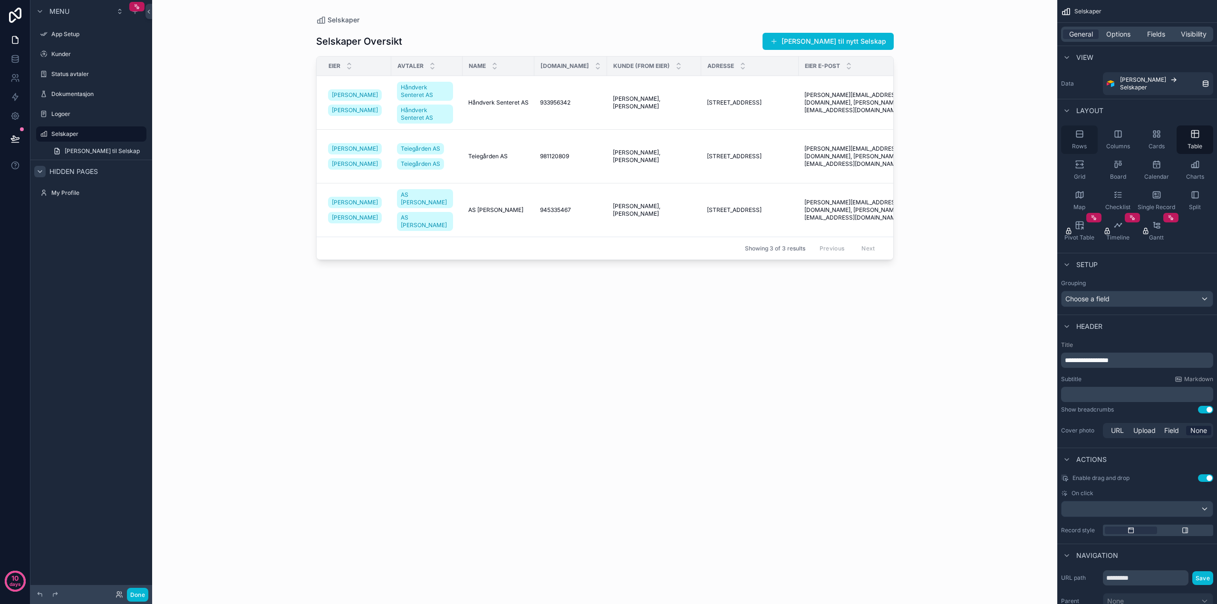
click at [1088, 131] on div "Rows" at bounding box center [1079, 140] width 37 height 29
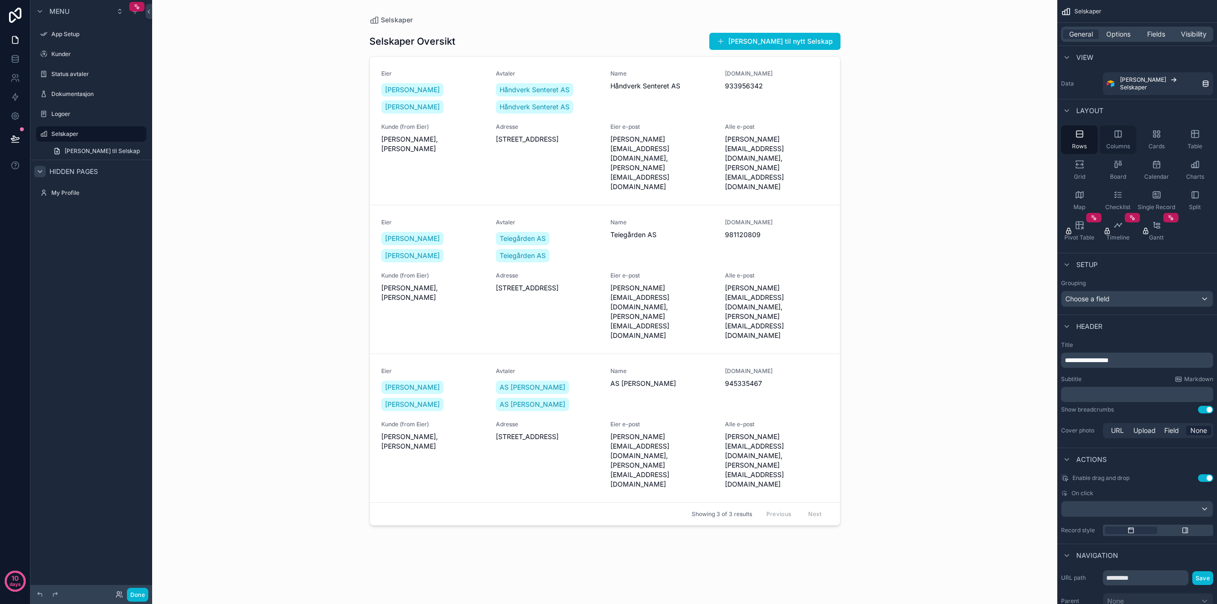
click at [1119, 131] on icon "scrollable content" at bounding box center [1119, 134] width 10 height 10
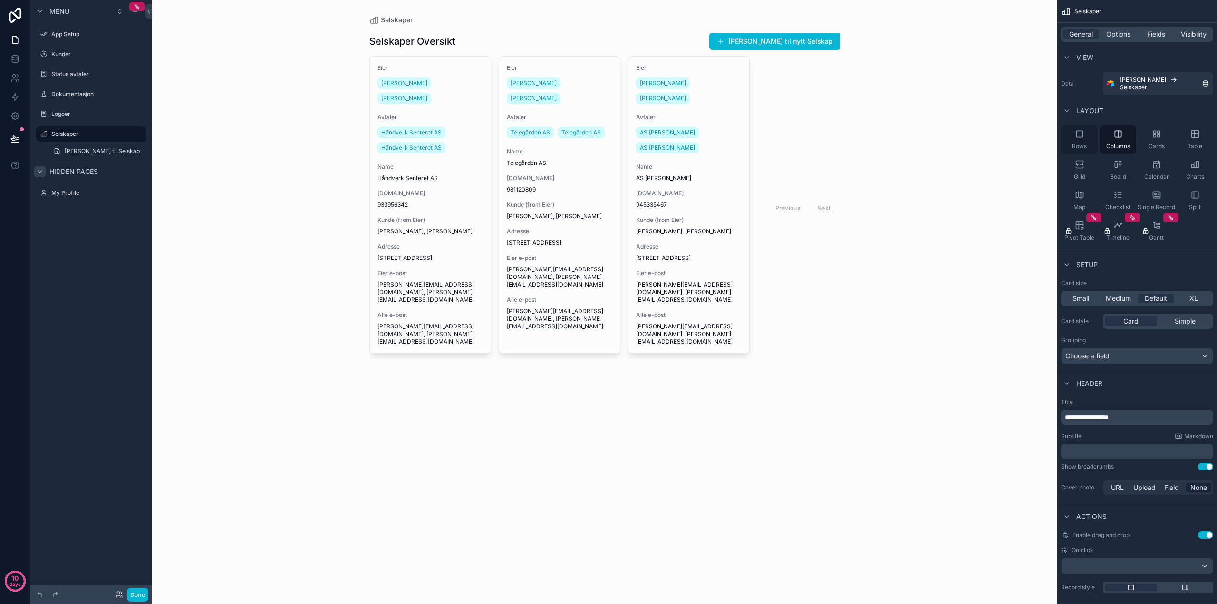
click at [1083, 143] on span "Rows" at bounding box center [1079, 147] width 15 height 8
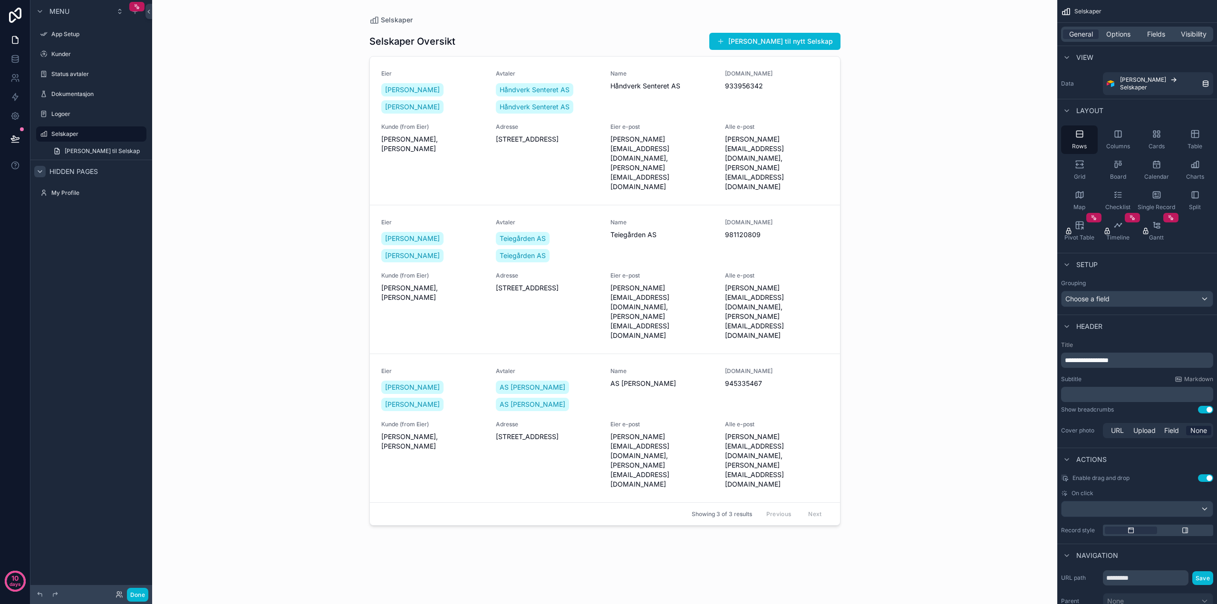
click at [784, 474] on div "Selskaper Oversikt [PERSON_NAME] til nytt Selskap Eier [PERSON_NAME] [PERSON_NA…" at bounding box center [604, 309] width 471 height 568
click at [61, 52] on label "Kunder" at bounding box center [89, 54] width 76 height 8
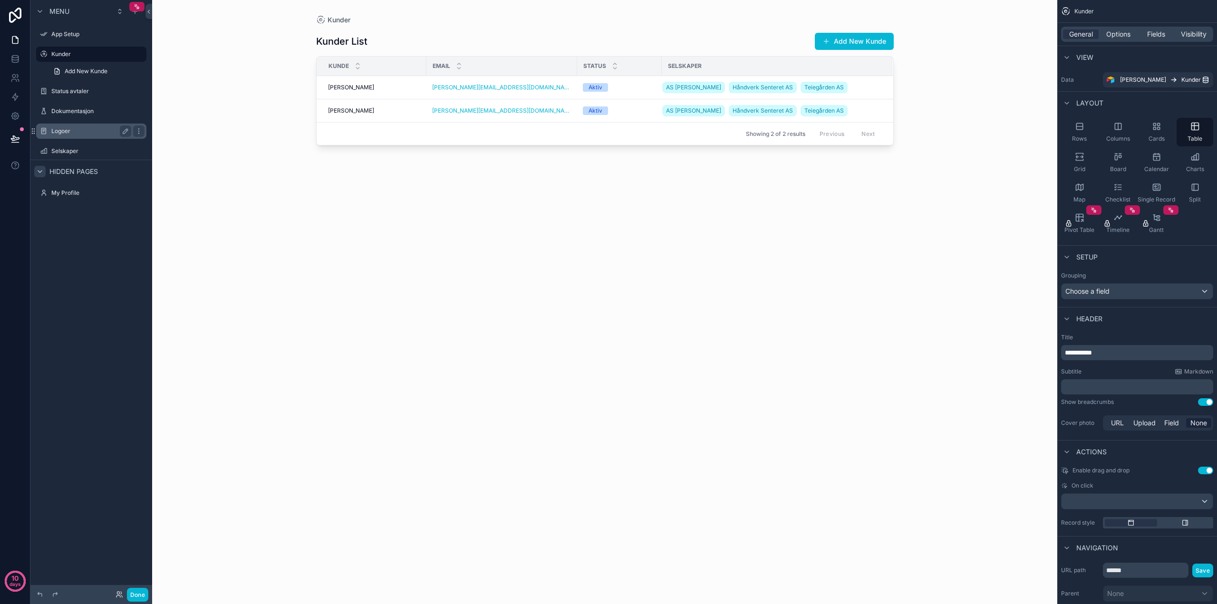
click at [68, 130] on label "Logoer" at bounding box center [89, 131] width 76 height 8
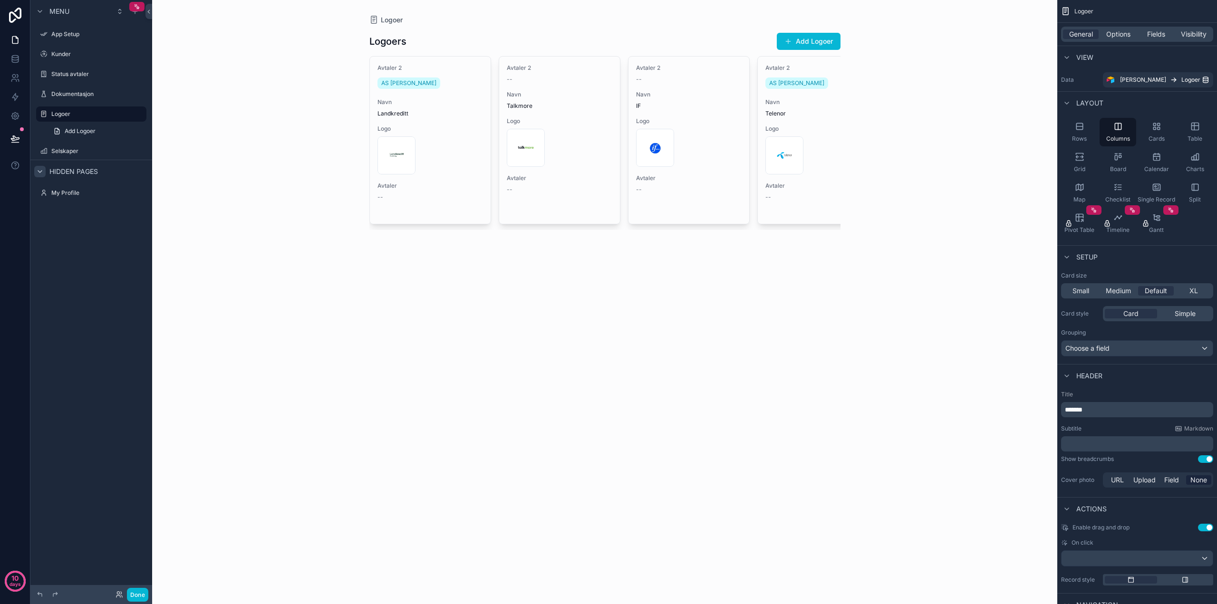
drag, startPoint x: 57, startPoint y: 112, endPoint x: 279, endPoint y: 125, distance: 222.4
click at [279, 124] on div "Logoer Logoers Add Logoer Avtaler 2 AS [PERSON_NAME] Navn Landkreditt Logo Land…" at bounding box center [604, 302] width 905 height 604
click at [138, 115] on icon "scrollable content" at bounding box center [139, 114] width 8 height 8
click at [180, 151] on span "Remove" at bounding box center [181, 151] width 25 height 10
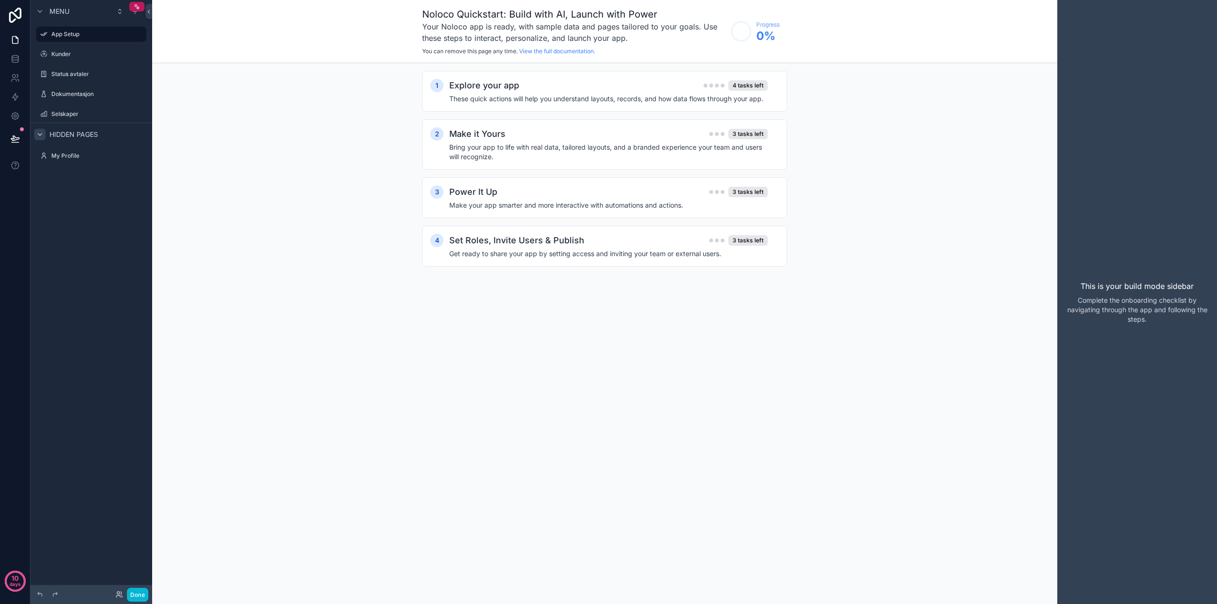
click at [216, 218] on div "1 Explore your app 4 tasks left These quick actions will help you understand la…" at bounding box center [604, 178] width 905 height 230
click at [75, 115] on label "Selskaper" at bounding box center [89, 114] width 76 height 8
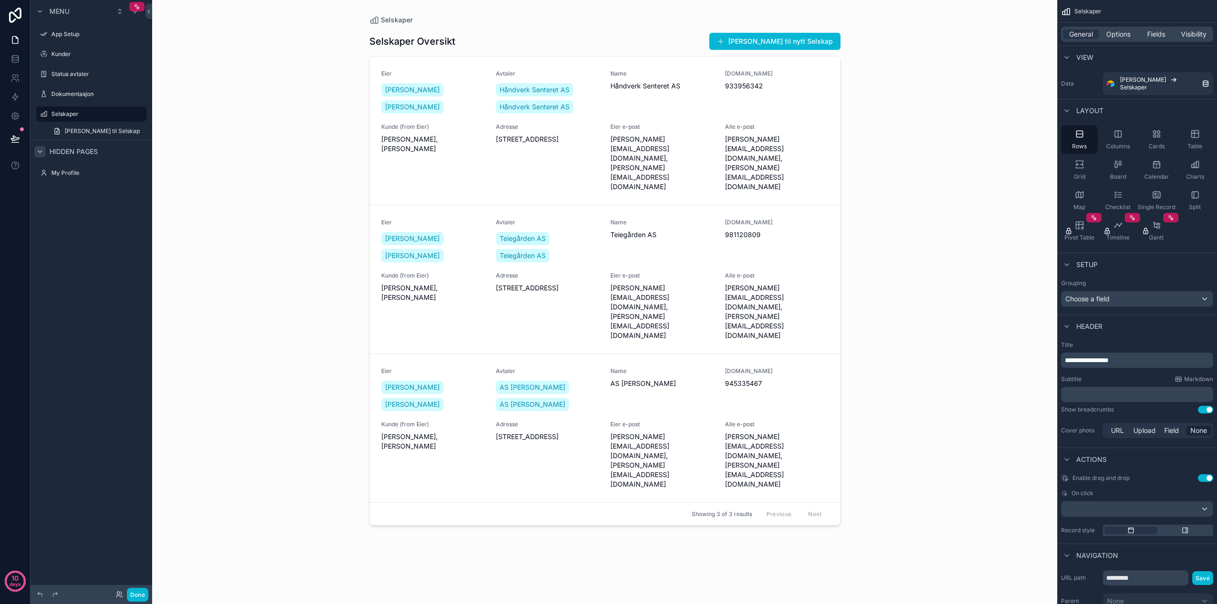
click at [791, 44] on div "scrollable content" at bounding box center [605, 296] width 486 height 593
click at [791, 44] on button "[PERSON_NAME] til nytt Selskap" at bounding box center [774, 41] width 131 height 17
click at [805, 43] on button "[PERSON_NAME] til nytt Selskap" at bounding box center [774, 41] width 131 height 17
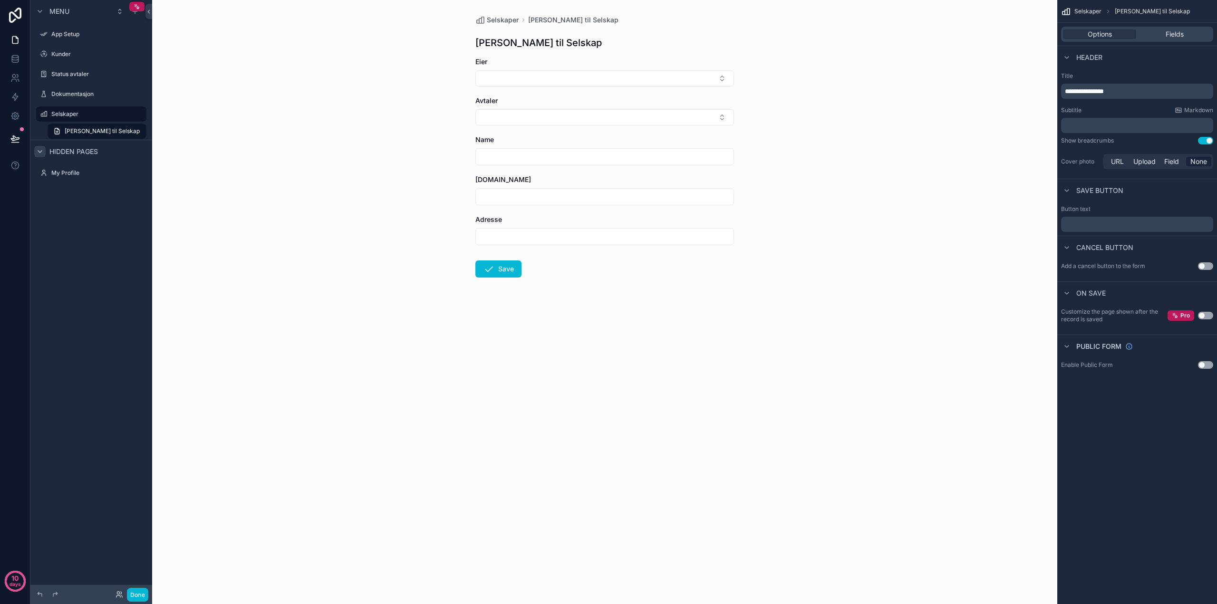
click at [1092, 91] on span "**********" at bounding box center [1084, 91] width 39 height 7
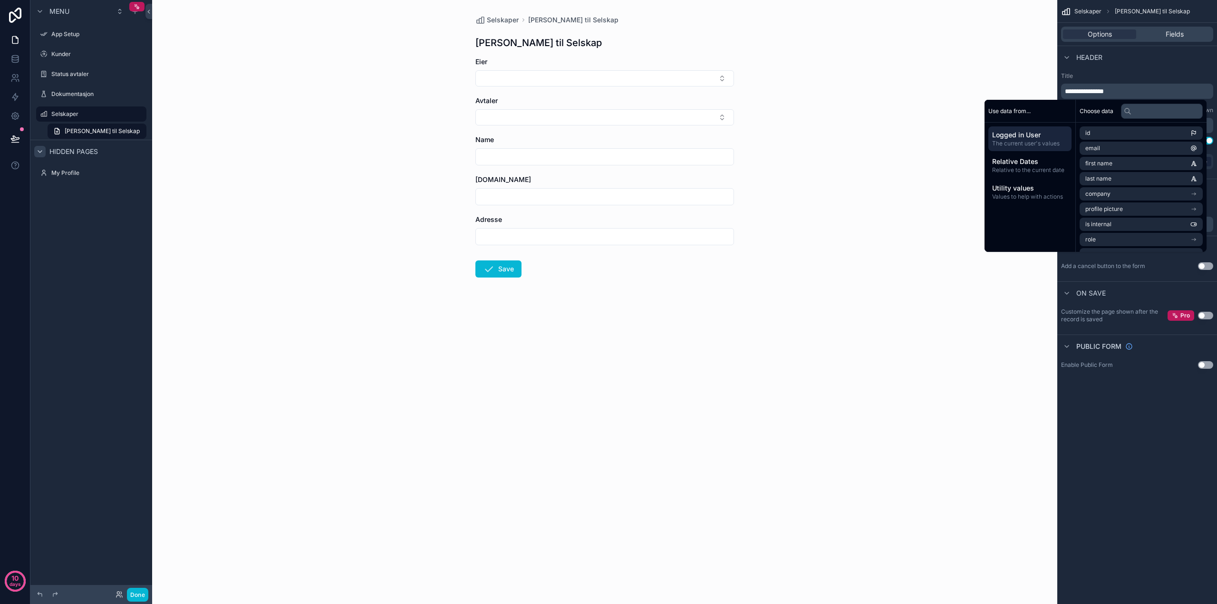
click at [1095, 91] on span "**********" at bounding box center [1084, 91] width 39 height 7
click at [1127, 435] on div "**********" at bounding box center [1138, 302] width 160 height 604
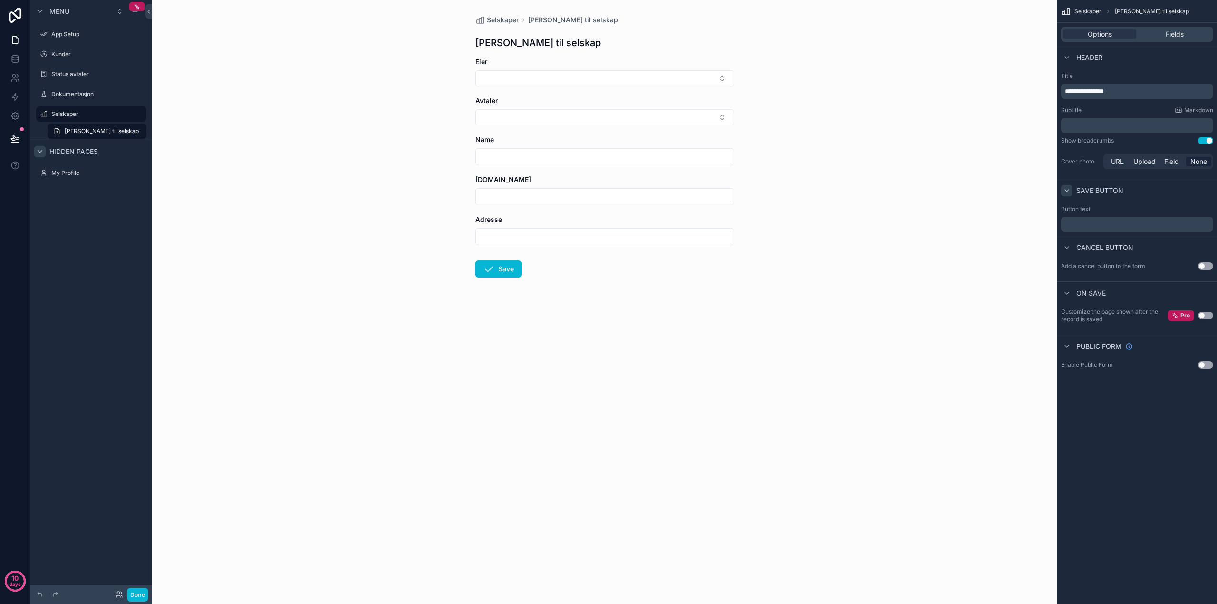
click at [1068, 190] on icon "scrollable content" at bounding box center [1067, 191] width 8 height 8
click at [1068, 190] on icon "scrollable content" at bounding box center [1067, 191] width 2 height 4
click at [1084, 222] on p "﻿" at bounding box center [1138, 225] width 146 height 8
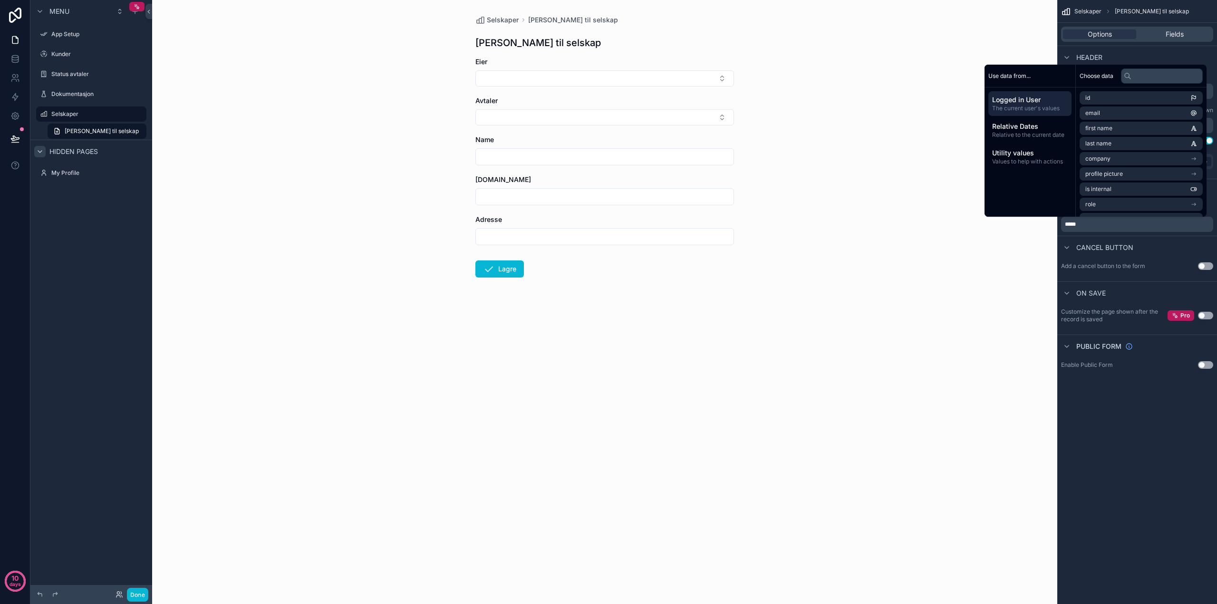
click at [1141, 428] on div "**********" at bounding box center [1138, 302] width 160 height 604
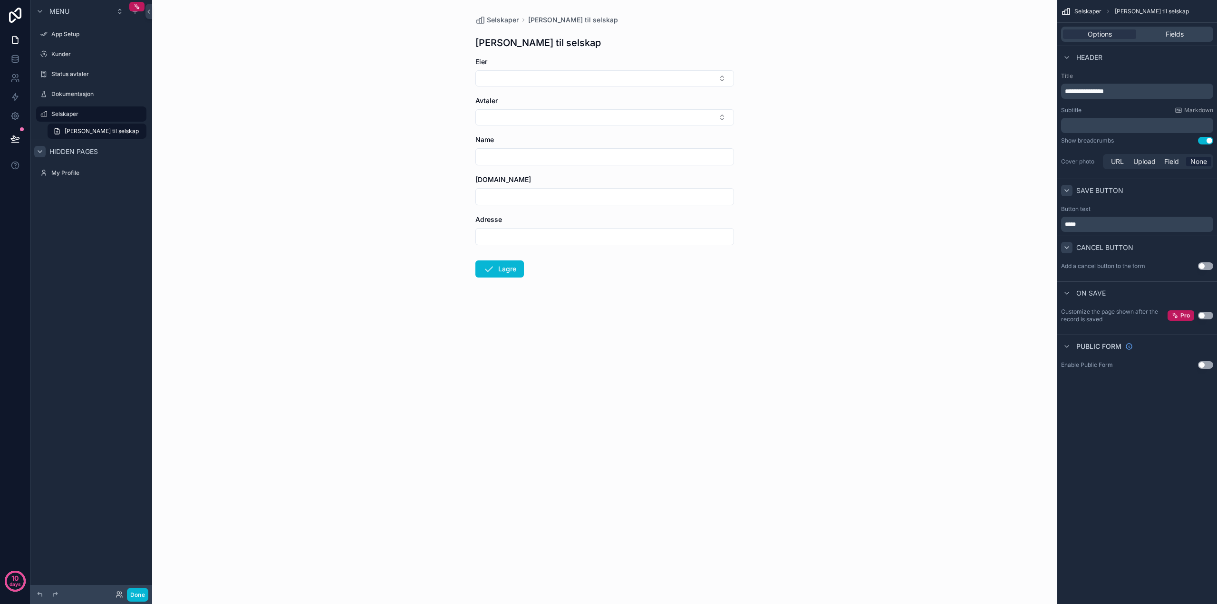
click at [1067, 250] on icon "scrollable content" at bounding box center [1067, 248] width 8 height 8
click at [1204, 266] on button "Use setting" at bounding box center [1205, 266] width 15 height 8
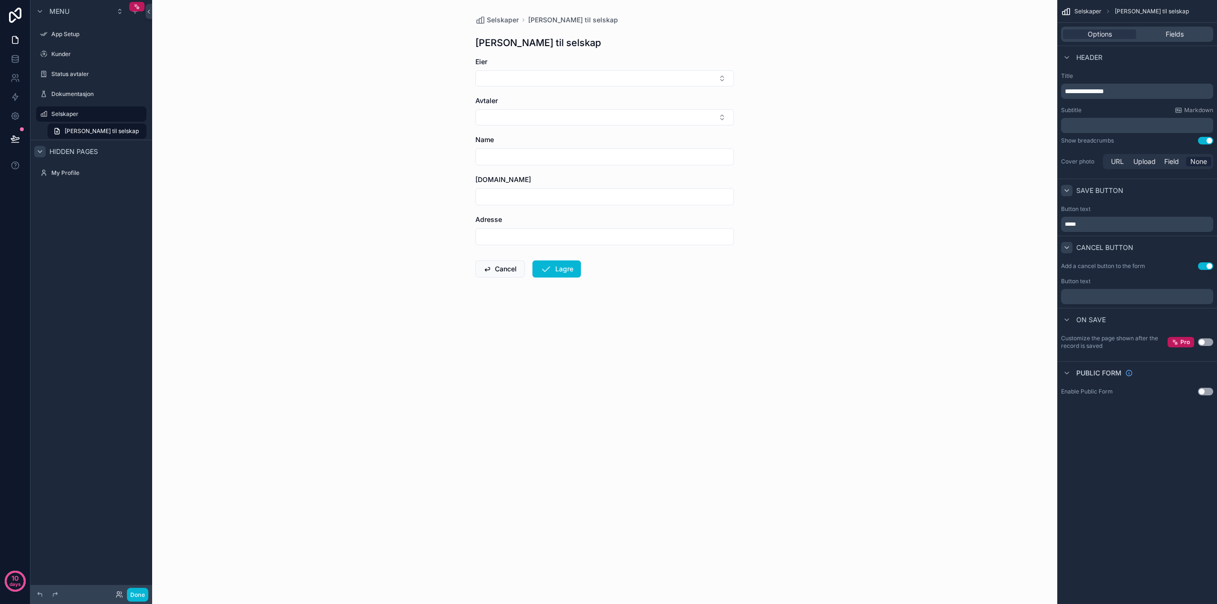
click at [1090, 224] on p "*****" at bounding box center [1138, 225] width 146 height 8
drag, startPoint x: 1090, startPoint y: 224, endPoint x: 1033, endPoint y: 220, distance: 57.3
click at [1033, 220] on div "**********" at bounding box center [684, 302] width 1065 height 604
click at [1094, 292] on div "﻿" at bounding box center [1137, 296] width 152 height 15
click at [1076, 297] on p "﻿" at bounding box center [1138, 297] width 146 height 8
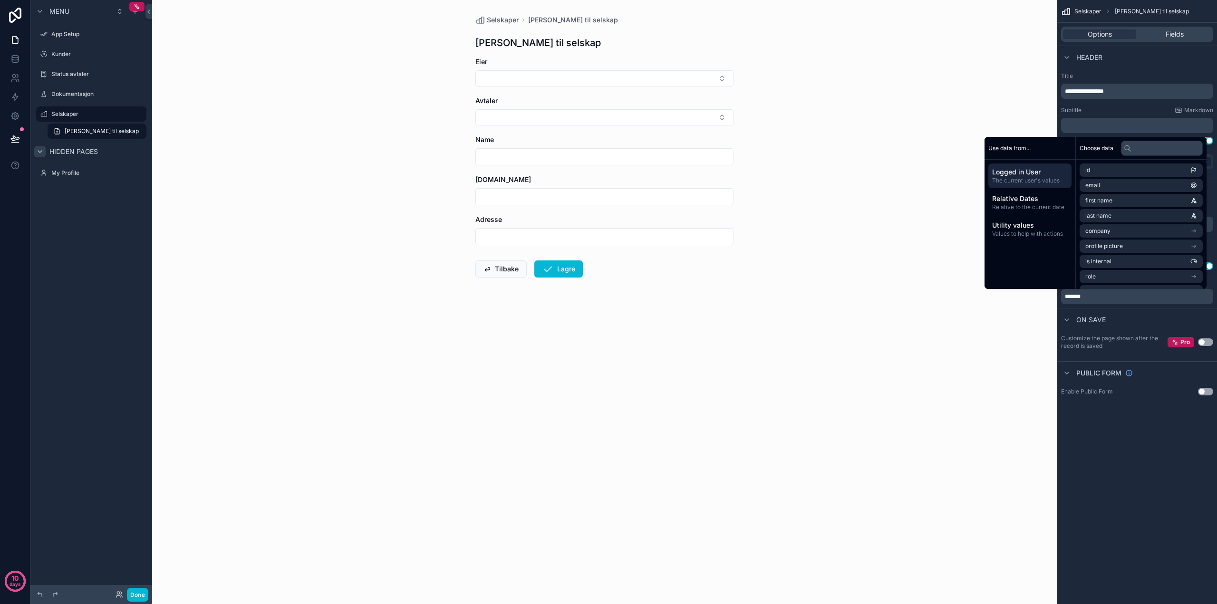
click at [1127, 459] on div "**********" at bounding box center [1138, 302] width 160 height 604
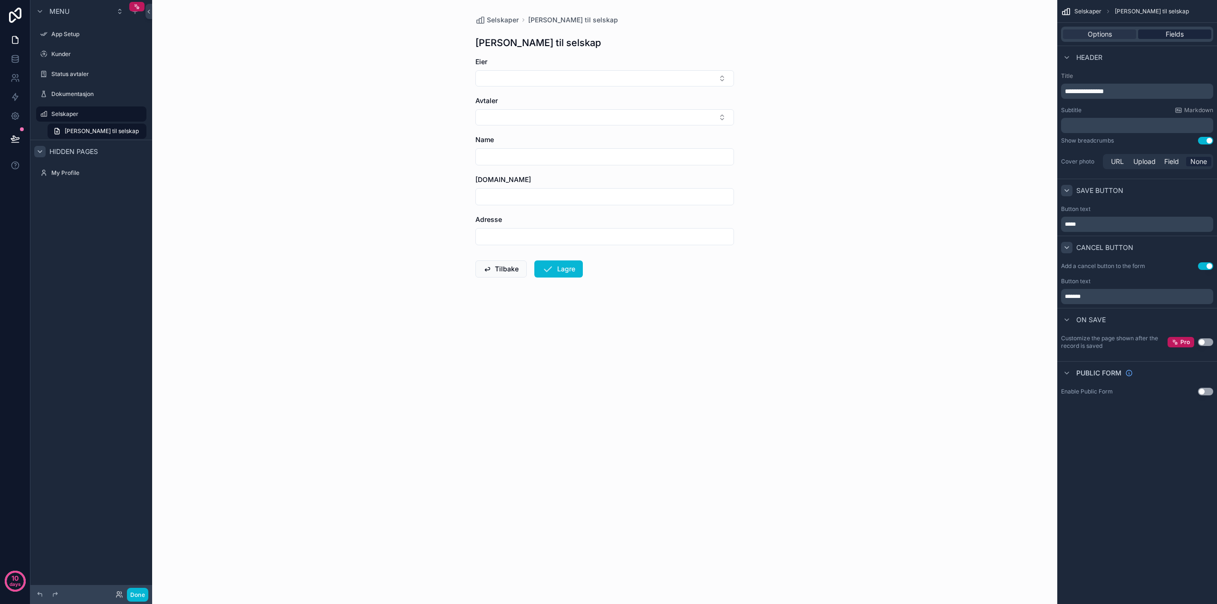
click at [1158, 36] on div "Fields" at bounding box center [1174, 34] width 73 height 10
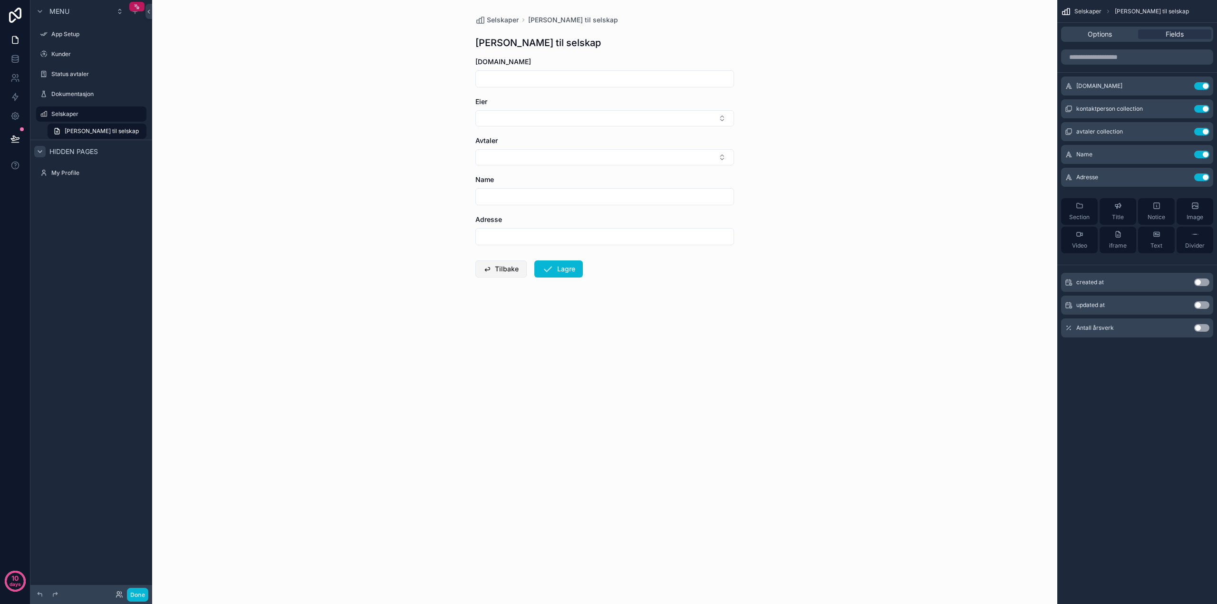
click at [500, 269] on button "Tilbake" at bounding box center [501, 269] width 51 height 17
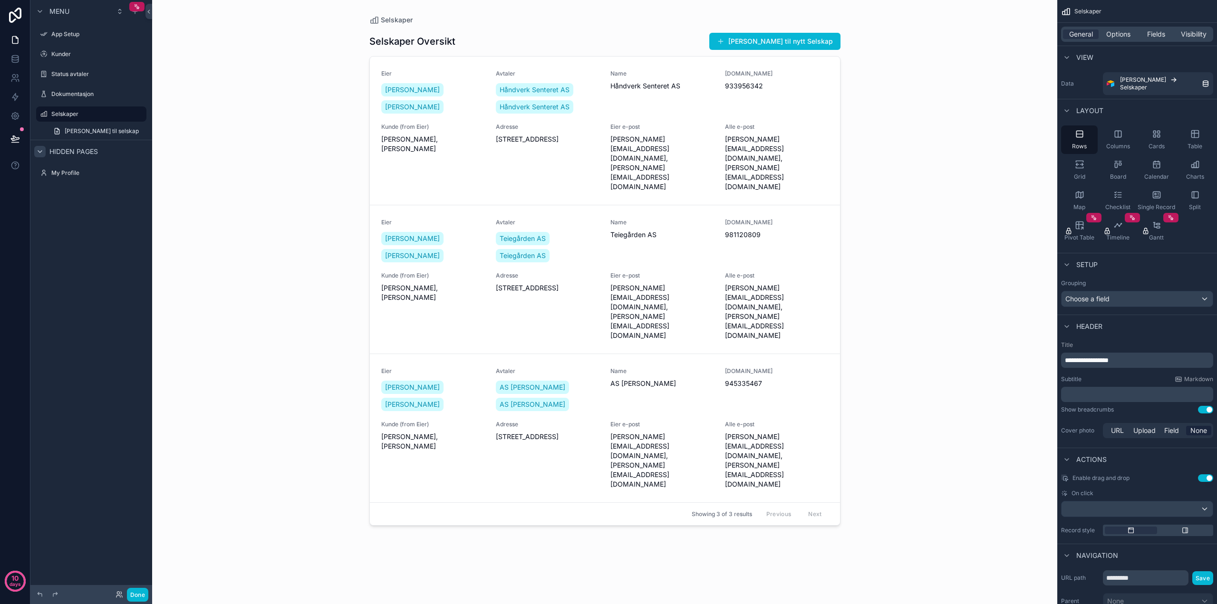
click at [304, 232] on div "Selskaper Selskaper Oversikt [PERSON_NAME] til nytt Selskap Eier [PERSON_NAME] …" at bounding box center [604, 302] width 905 height 604
click at [797, 43] on button "[PERSON_NAME] til nytt Selskap" at bounding box center [774, 41] width 131 height 17
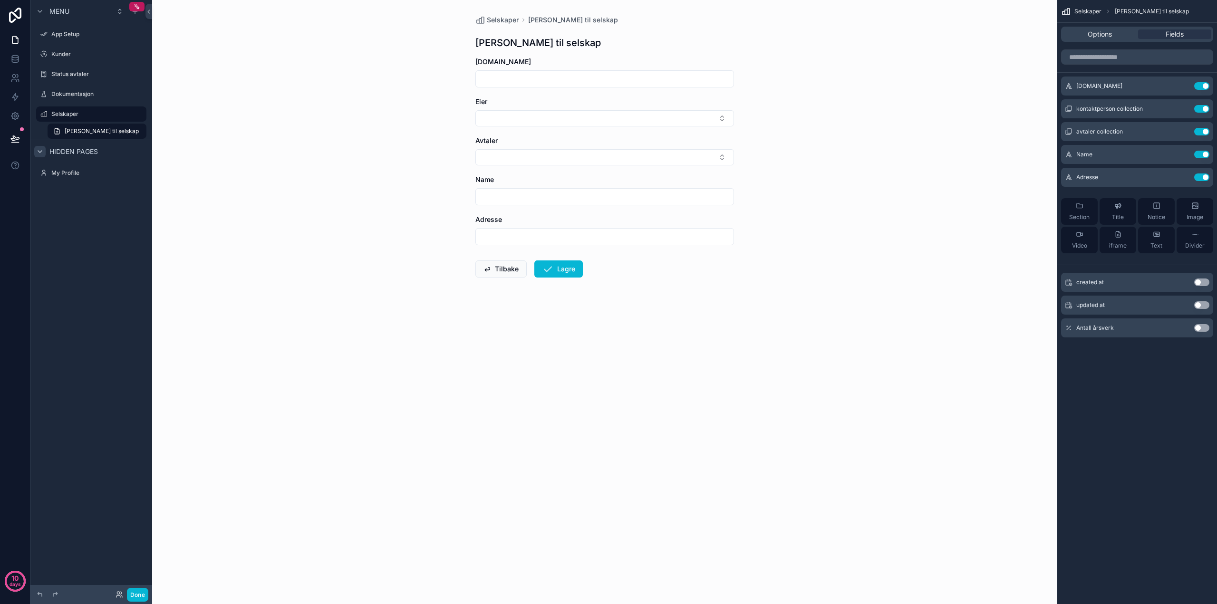
click at [434, 272] on div "Selskaper [PERSON_NAME] til selskap [PERSON_NAME] til selskap [DOMAIN_NAME] Eie…" at bounding box center [604, 302] width 905 height 604
click at [540, 155] on button "Select Button" at bounding box center [605, 157] width 259 height 16
click at [389, 158] on div "Selskaper [PERSON_NAME] til selskap [PERSON_NAME] til selskap [DOMAIN_NAME] Eie…" at bounding box center [604, 302] width 905 height 604
click at [847, 55] on div "Selskaper [PERSON_NAME] til selskap [PERSON_NAME] til selskap [DOMAIN_NAME] Eie…" at bounding box center [604, 302] width 905 height 604
click at [1075, 31] on div "Options" at bounding box center [1099, 34] width 73 height 10
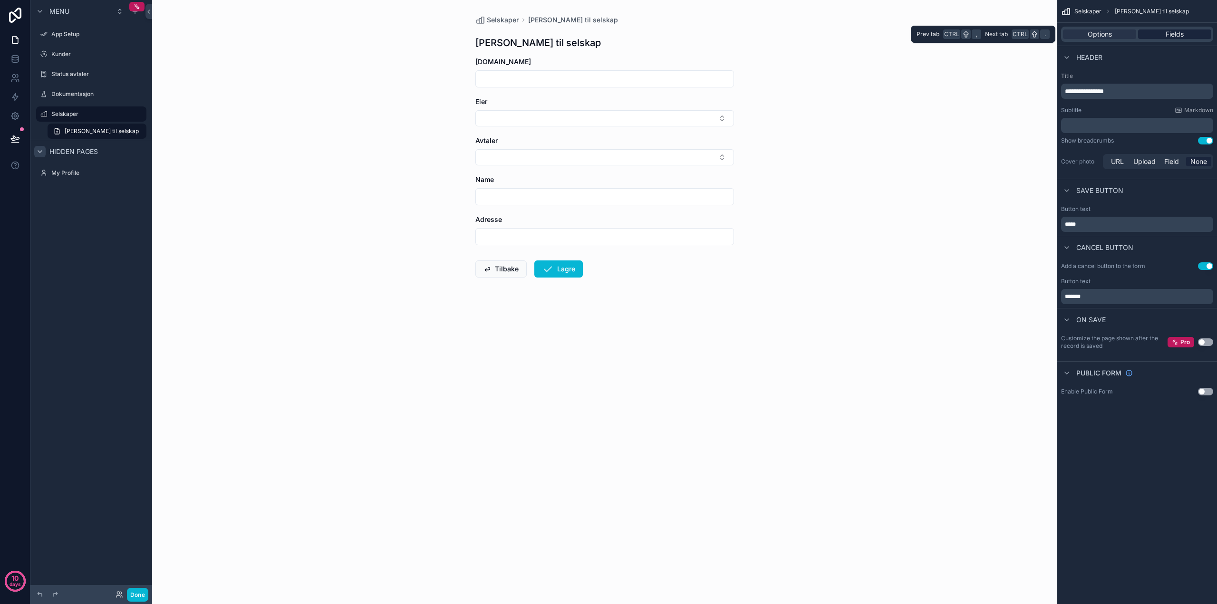
click at [1175, 35] on span "Fields" at bounding box center [1175, 34] width 18 height 10
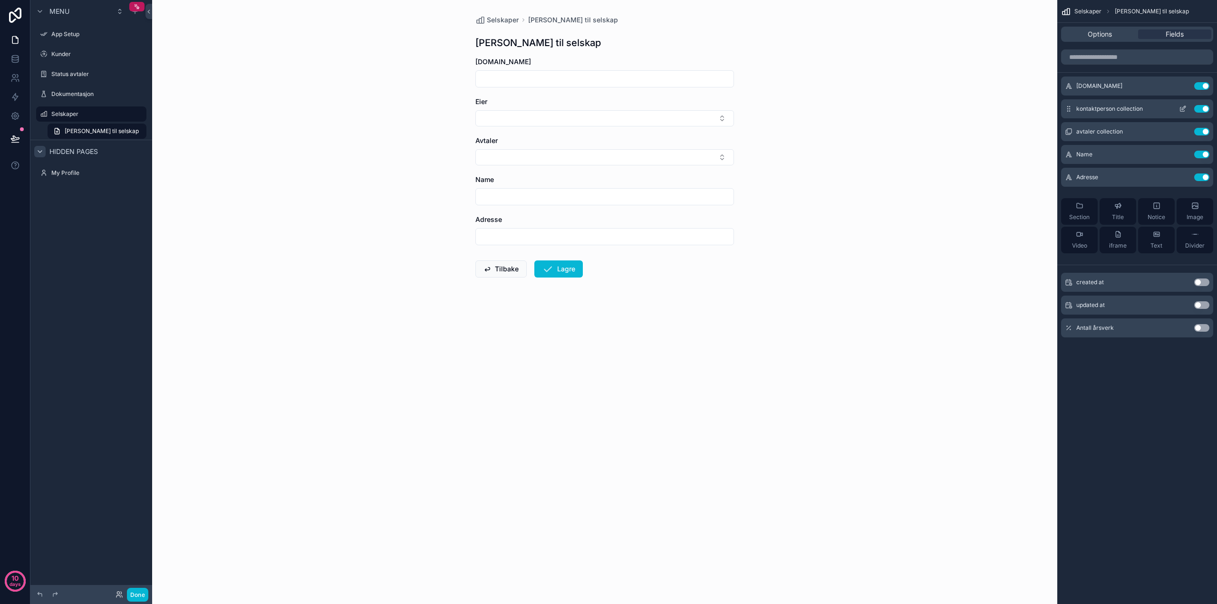
click at [1120, 107] on span "kontaktperson collection" at bounding box center [1110, 109] width 67 height 8
click at [1185, 108] on icon "scrollable content" at bounding box center [1184, 108] width 4 height 4
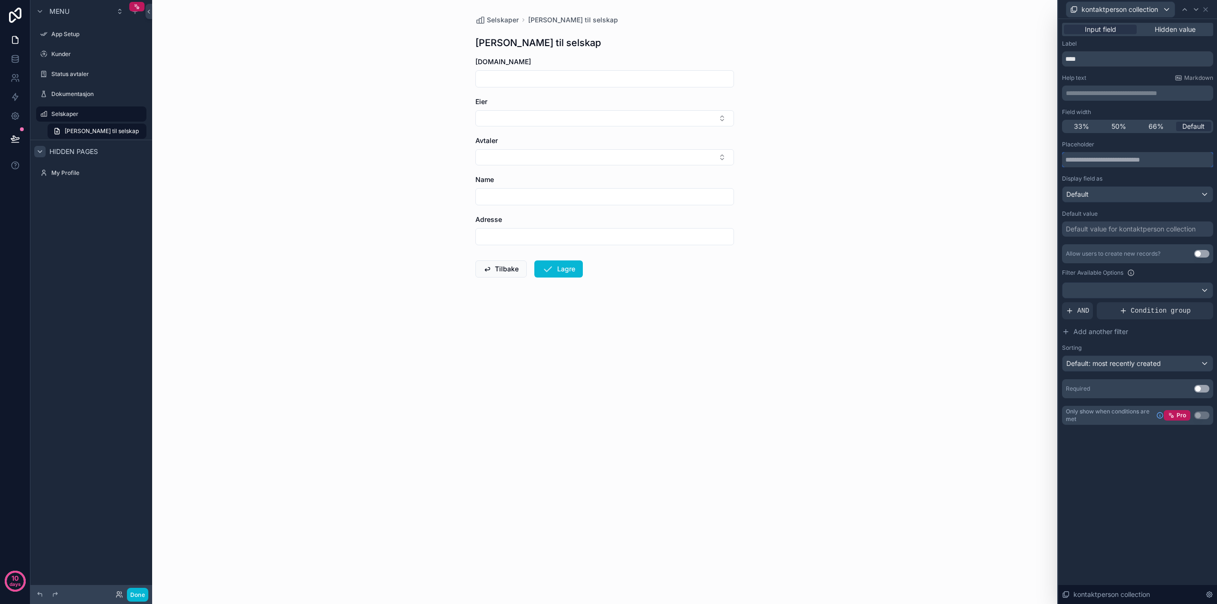
click at [1119, 161] on input "text" at bounding box center [1137, 159] width 151 height 15
click at [1172, 30] on span "Hidden value" at bounding box center [1175, 30] width 41 height 10
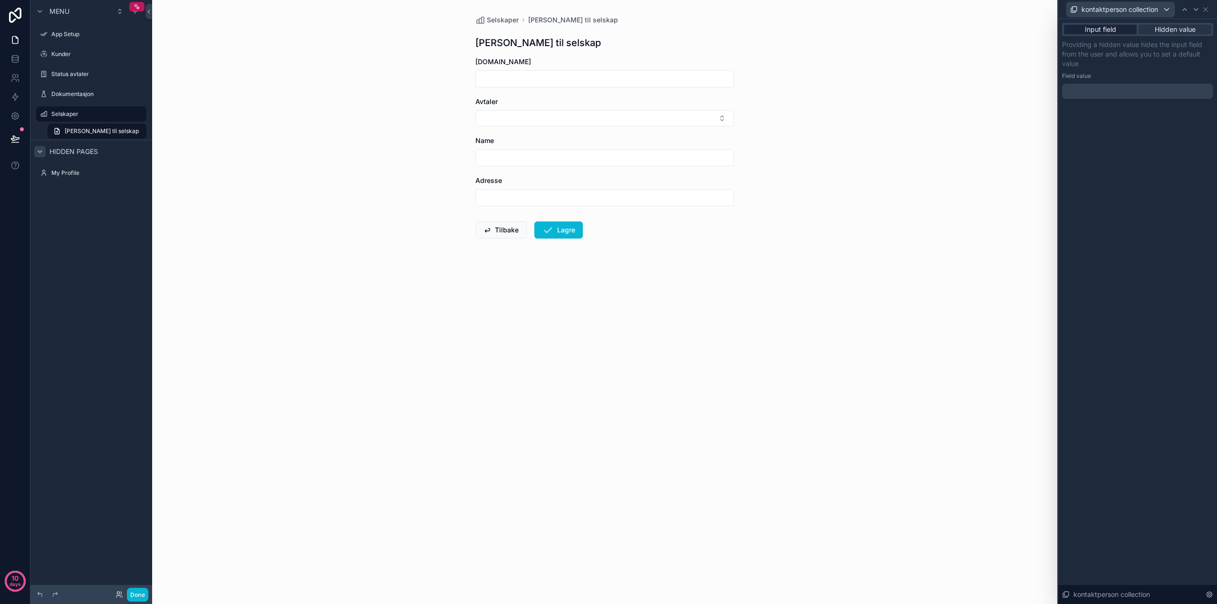
click at [1112, 32] on span "Input field" at bounding box center [1100, 30] width 31 height 10
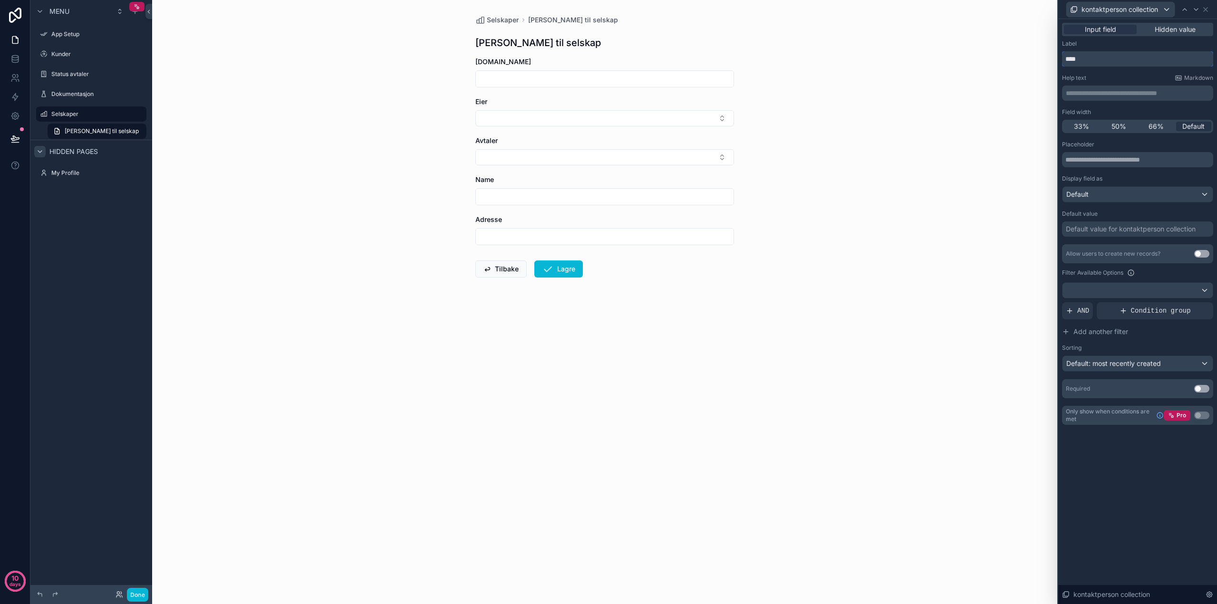
click at [1104, 59] on input "****" at bounding box center [1137, 58] width 151 height 15
drag, startPoint x: 1088, startPoint y: 60, endPoint x: 1047, endPoint y: 59, distance: 41.4
click at [1047, 59] on div "**********" at bounding box center [608, 302] width 1217 height 604
type input "**********"
click at [1133, 476] on div "**********" at bounding box center [1138, 311] width 159 height 585
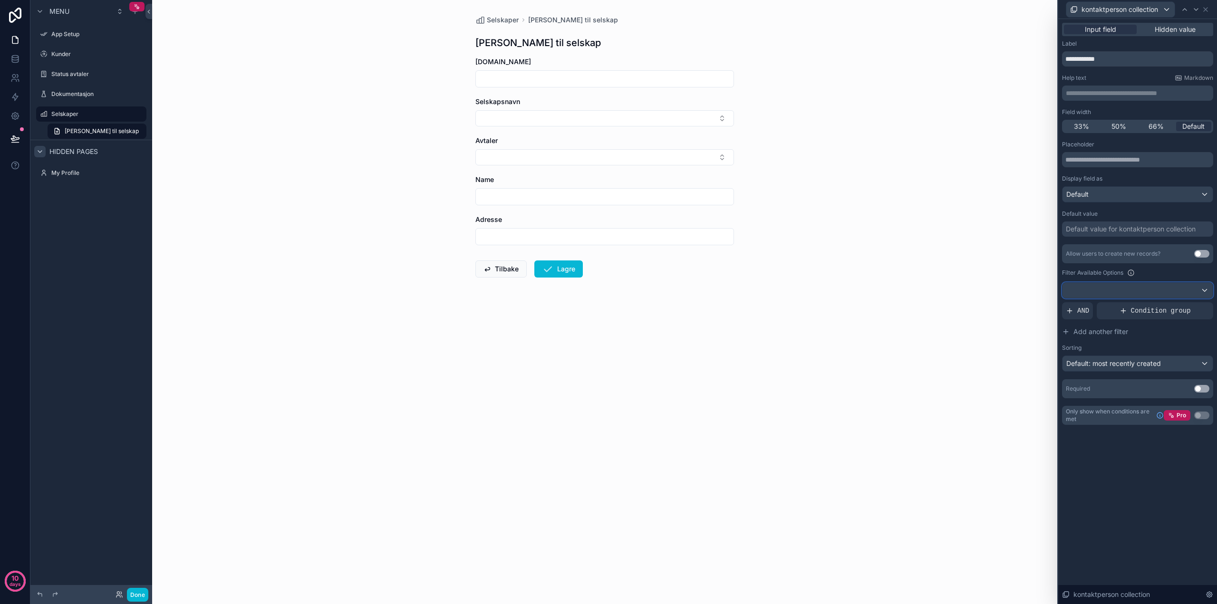
click at [1205, 290] on div at bounding box center [1138, 290] width 150 height 15
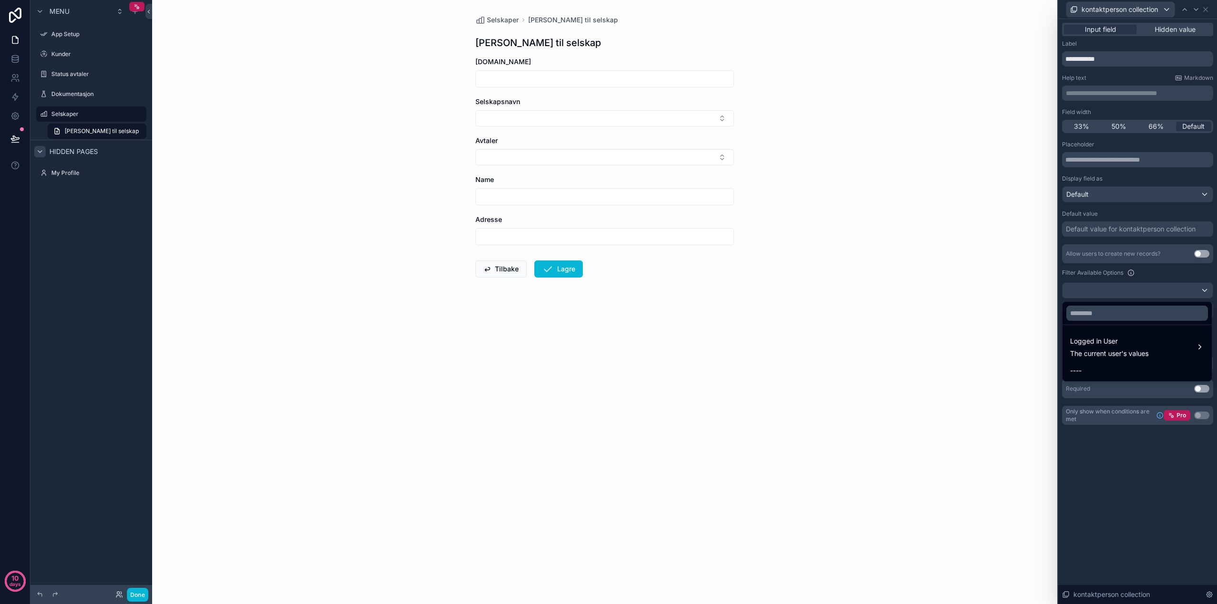
click at [1210, 269] on div at bounding box center [1138, 302] width 159 height 604
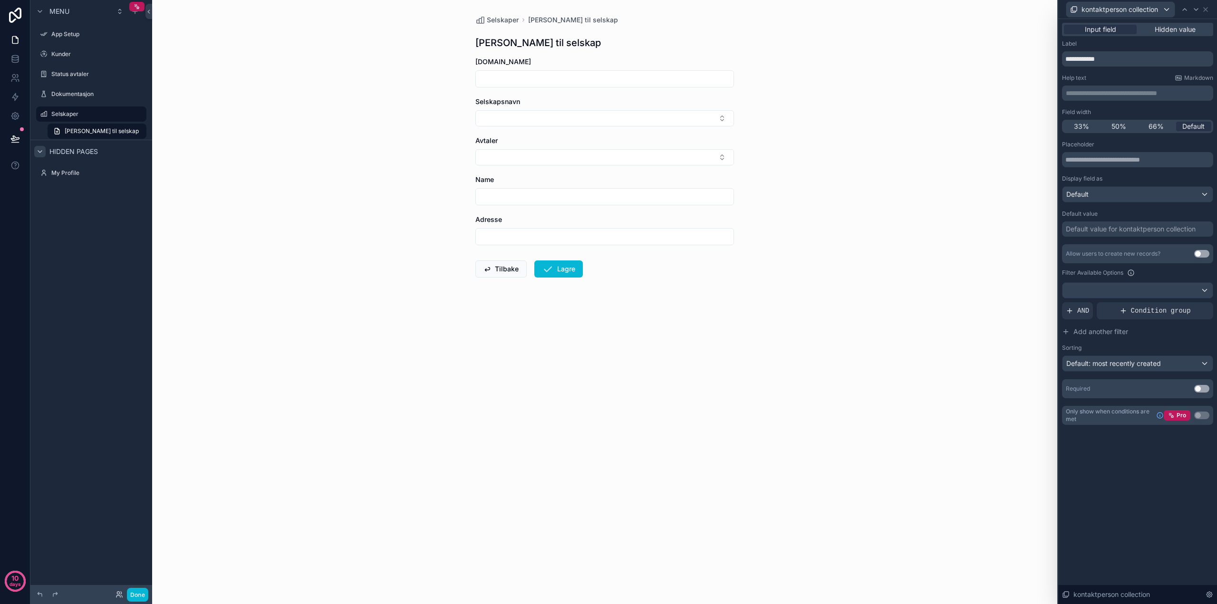
click at [1197, 253] on button "Use setting" at bounding box center [1202, 254] width 15 height 8
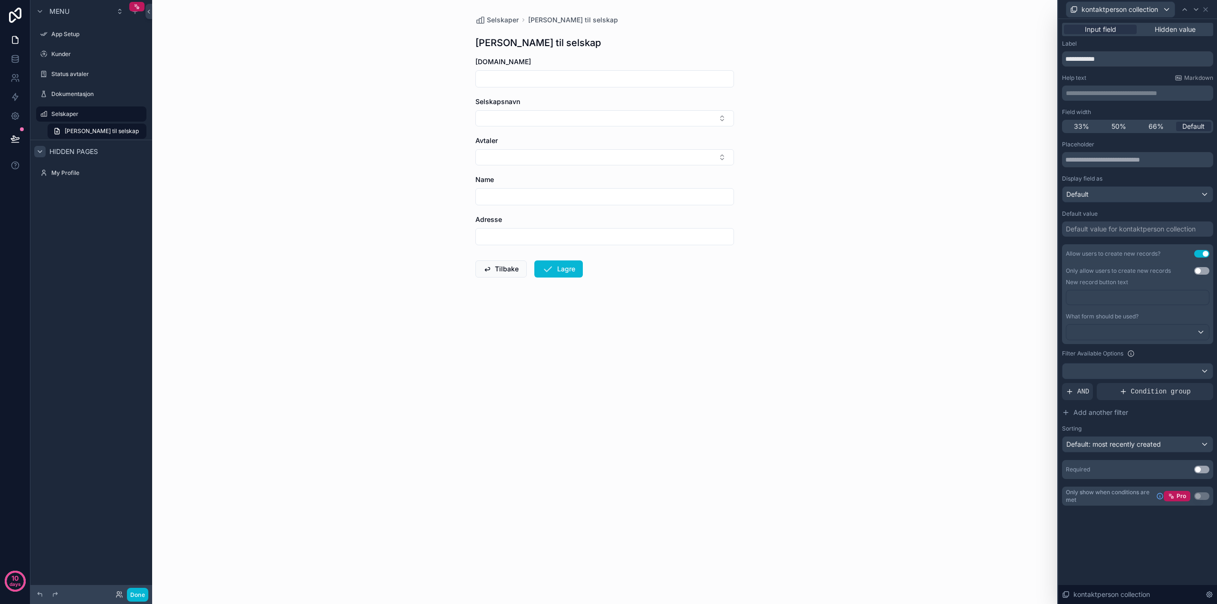
click at [1153, 295] on p "﻿" at bounding box center [1138, 298] width 137 height 10
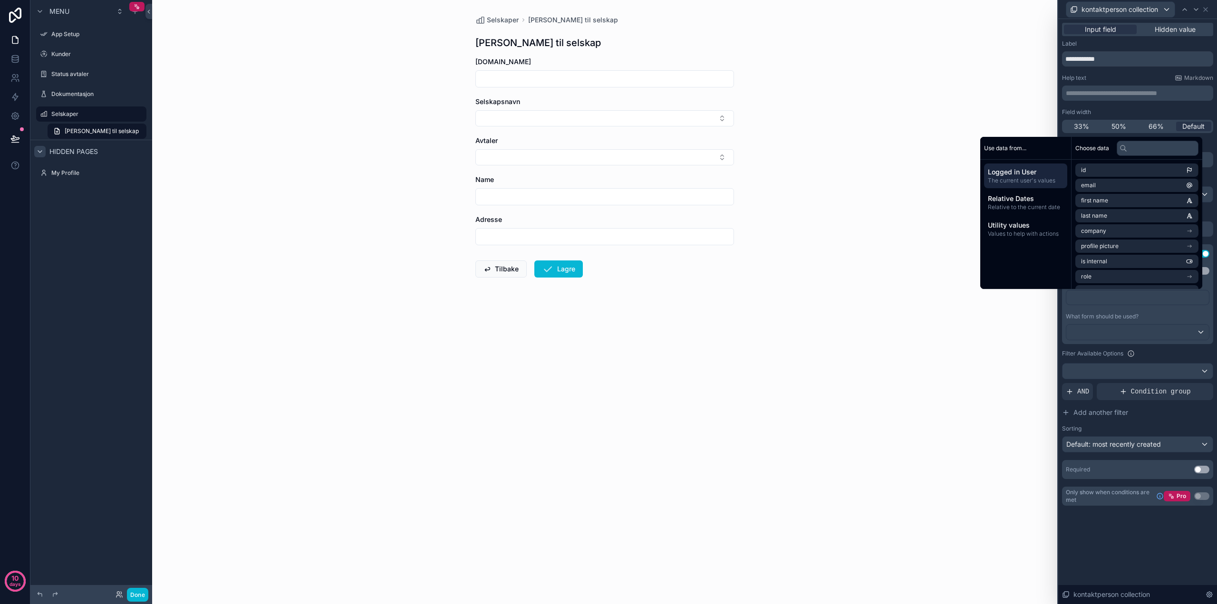
click at [1142, 109] on div "Field width" at bounding box center [1137, 112] width 151 height 8
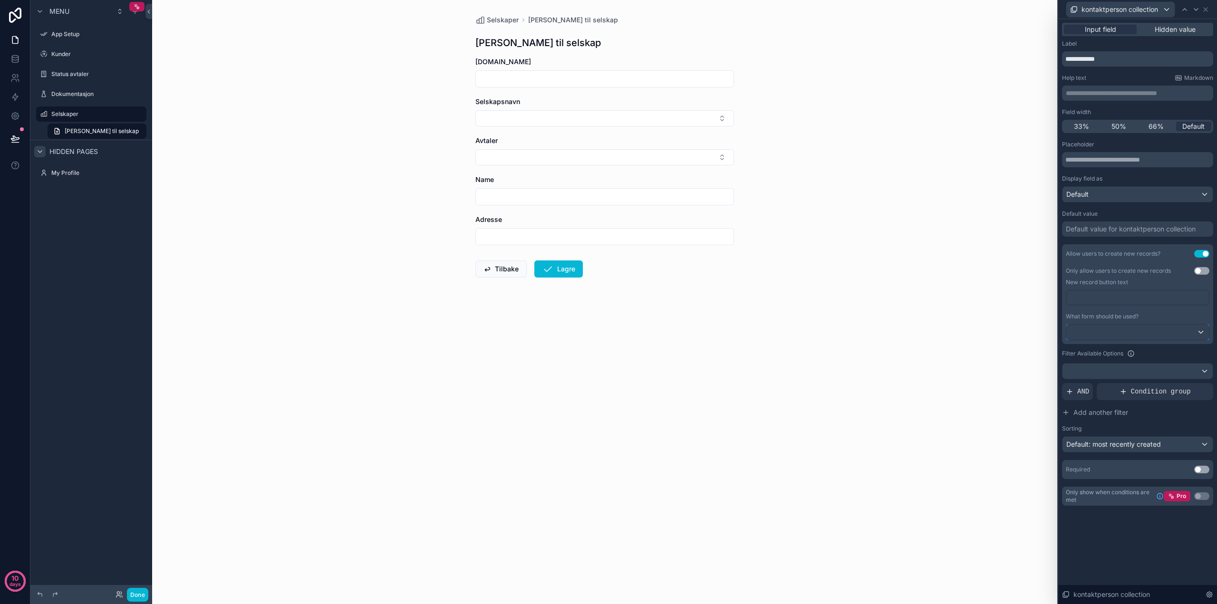
click at [1154, 325] on div at bounding box center [1138, 332] width 143 height 15
click at [1113, 382] on div "Default" at bounding box center [1137, 383] width 126 height 11
click at [726, 158] on button "Select Button" at bounding box center [605, 157] width 259 height 16
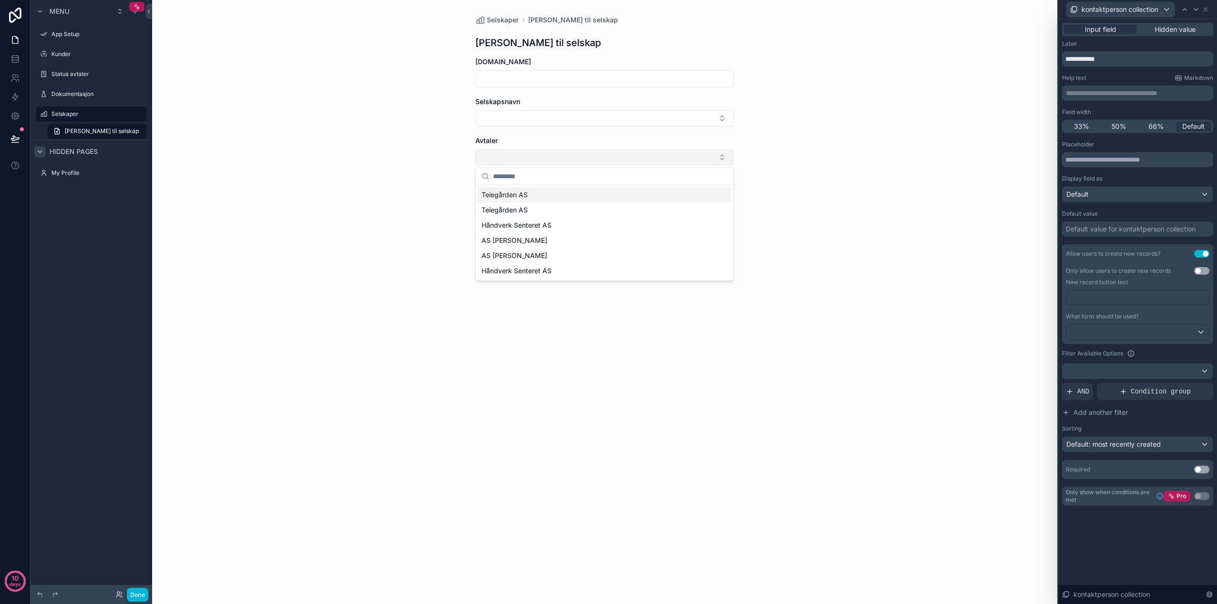
click at [726, 158] on button "Select Button" at bounding box center [605, 157] width 259 height 16
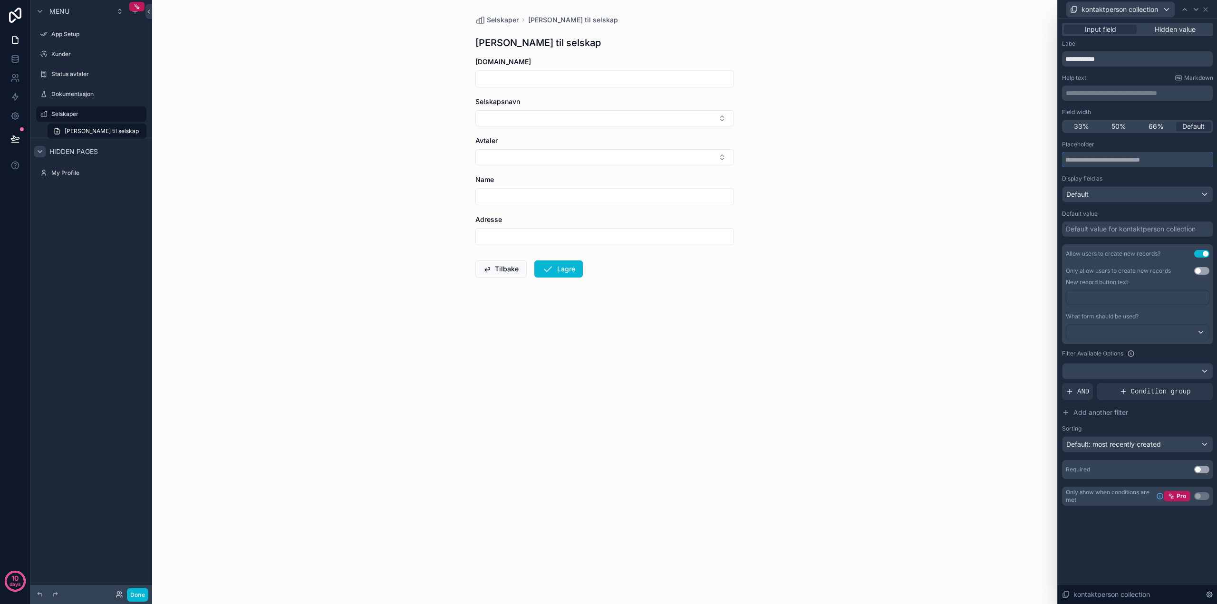
click at [1139, 156] on input "text" at bounding box center [1137, 159] width 151 height 15
click at [1176, 163] on input "text" at bounding box center [1137, 159] width 151 height 15
drag, startPoint x: 1168, startPoint y: 159, endPoint x: 977, endPoint y: 159, distance: 191.6
click at [977, 159] on div "**********" at bounding box center [608, 302] width 1217 height 604
click at [1120, 155] on input "text" at bounding box center [1137, 159] width 151 height 15
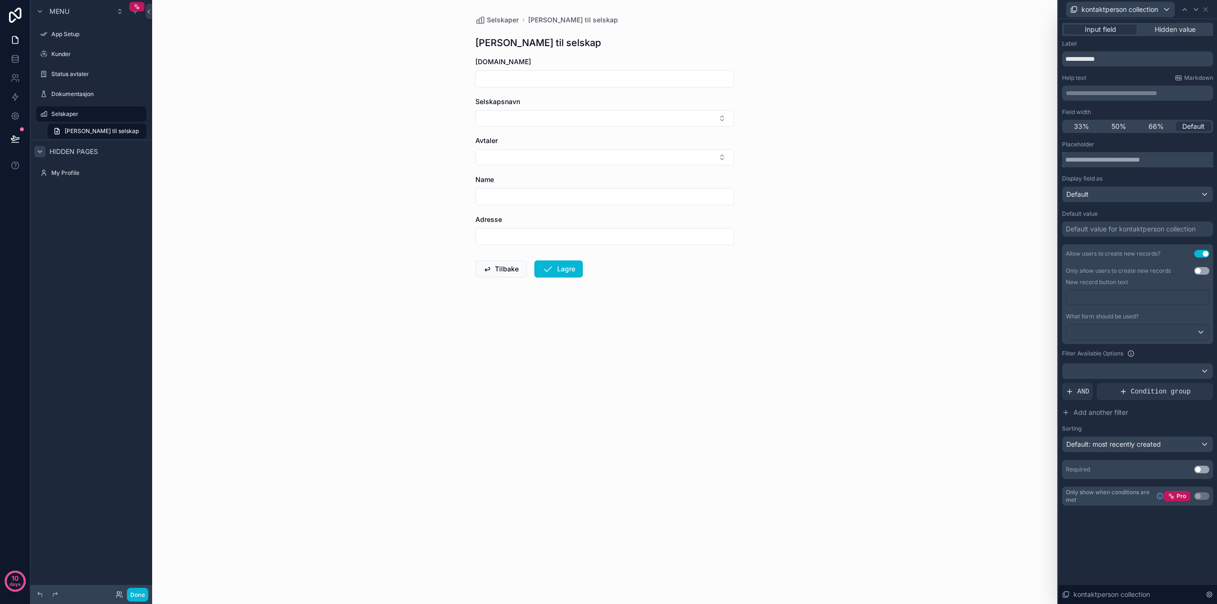
click at [1120, 155] on input "text" at bounding box center [1137, 159] width 151 height 15
click at [1116, 161] on input "text" at bounding box center [1137, 159] width 151 height 15
click at [1105, 179] on div "Display field as" at bounding box center [1137, 179] width 151 height 8
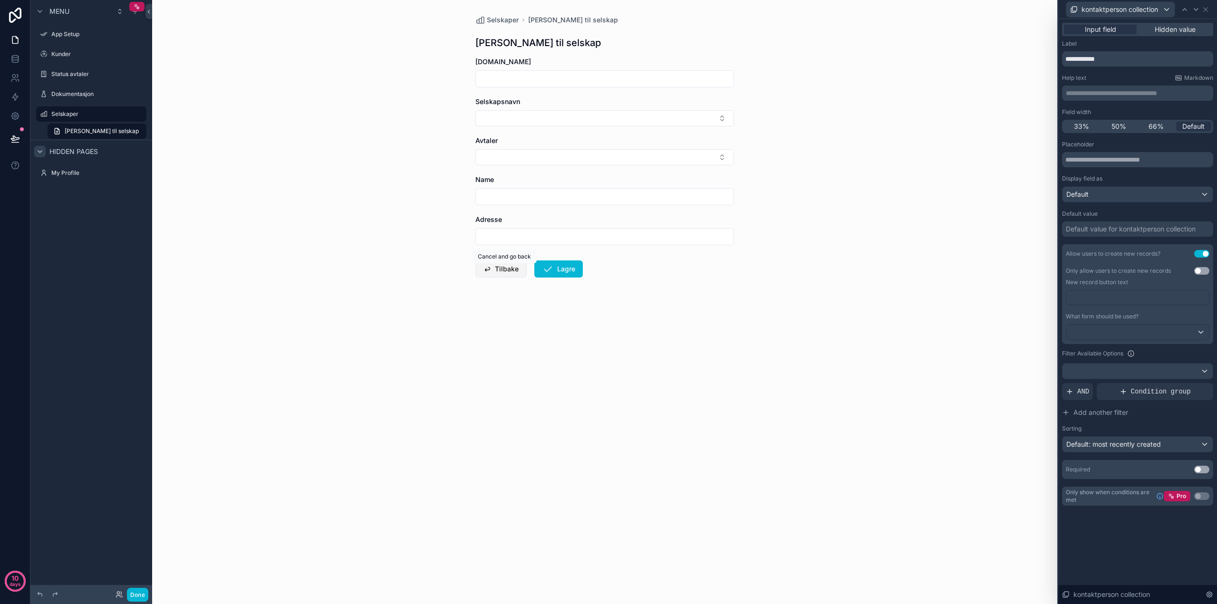
click at [501, 271] on button "Tilbake" at bounding box center [501, 269] width 51 height 17
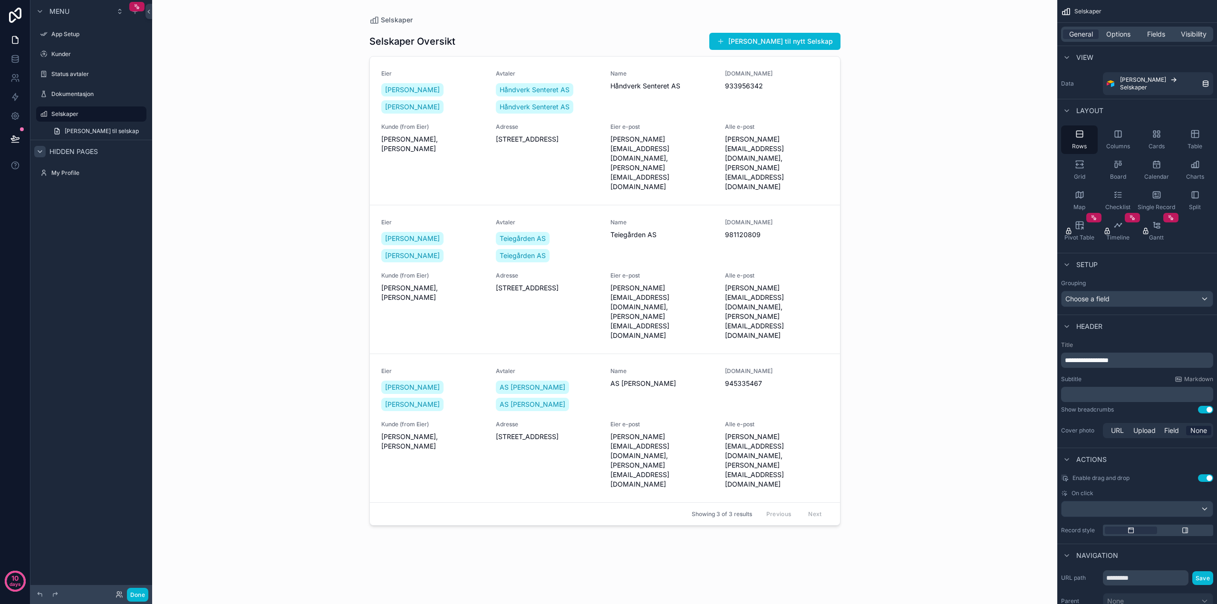
click at [229, 188] on div "Selskaper Selskaper Oversikt [PERSON_NAME] til nytt Selskap Eier [PERSON_NAME] …" at bounding box center [604, 302] width 905 height 604
click at [123, 113] on icon "scrollable content" at bounding box center [126, 114] width 8 height 8
click at [55, 115] on input "*********" at bounding box center [83, 113] width 65 height 11
type input "**********"
click at [139, 112] on icon "scrollable content" at bounding box center [138, 112] width 0 height 0
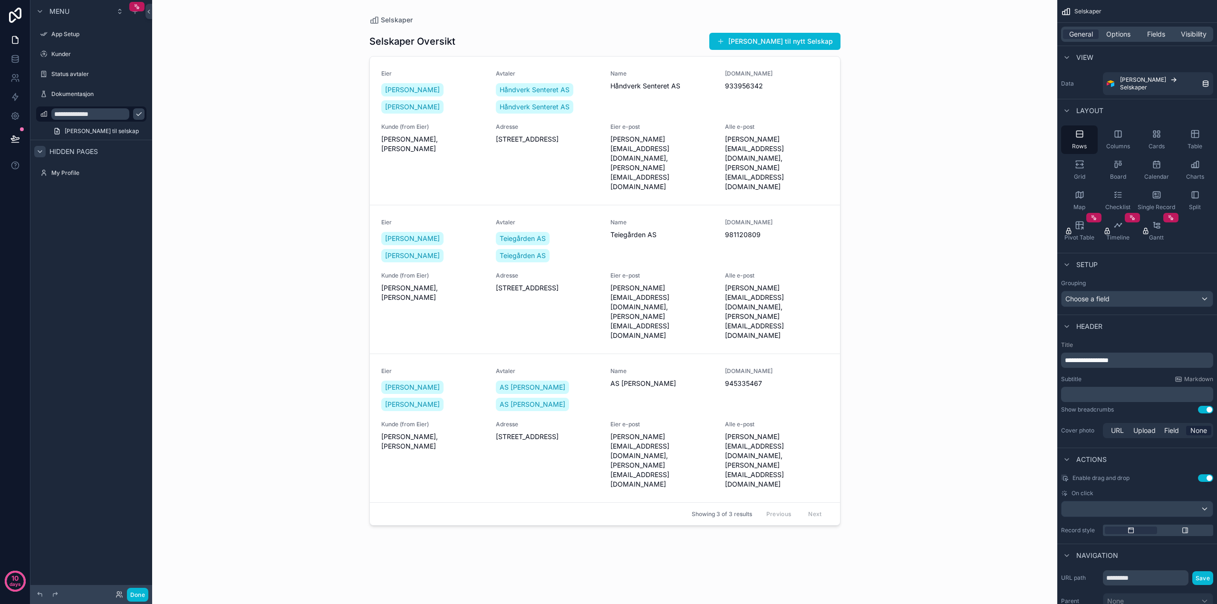
click at [136, 114] on icon "scrollable content" at bounding box center [138, 114] width 5 height 3
click at [240, 185] on div "Dine selskaper Selskaper Oversikt [PERSON_NAME] til nytt Selskap Eier [PERSON_N…" at bounding box center [604, 302] width 905 height 604
click at [400, 41] on h1 "Selskaper Oversikt" at bounding box center [412, 41] width 86 height 13
click at [1139, 356] on p "**********" at bounding box center [1138, 361] width 146 height 10
drag, startPoint x: 1133, startPoint y: 353, endPoint x: 1043, endPoint y: 352, distance: 90.4
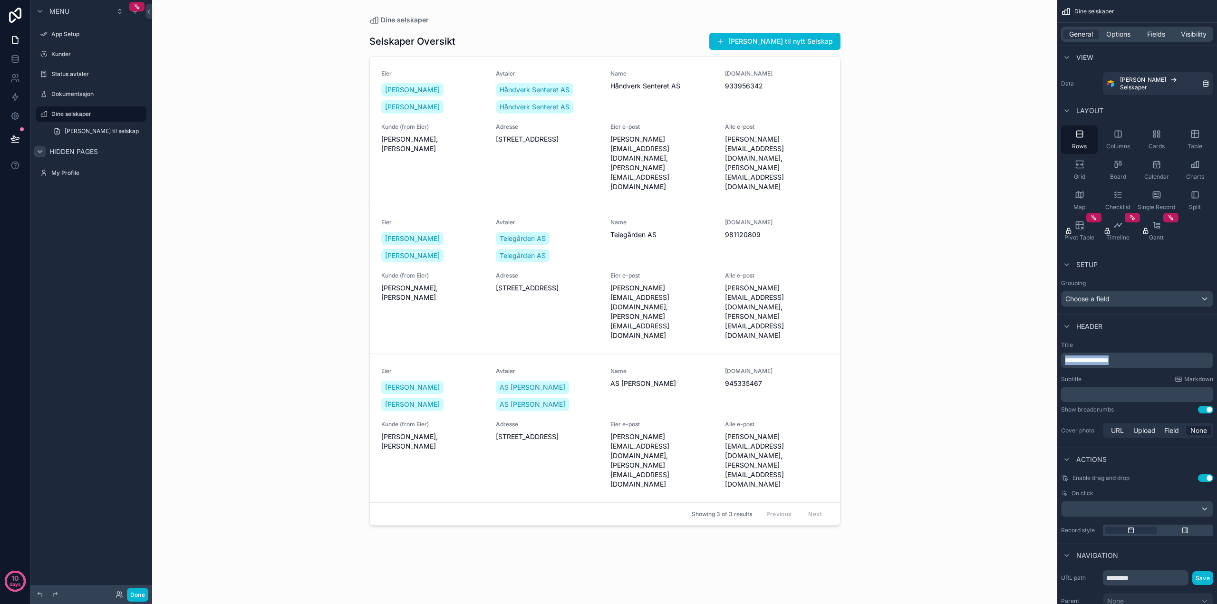
click at [1043, 352] on div "App Setup Kunder Status avtaler Dokumentasjon Dine selskaper My Profile Powered…" at bounding box center [684, 302] width 1065 height 604
click at [1098, 376] on div "Subtitle Markdown" at bounding box center [1137, 380] width 152 height 8
click at [1080, 390] on p "﻿" at bounding box center [1138, 395] width 146 height 10
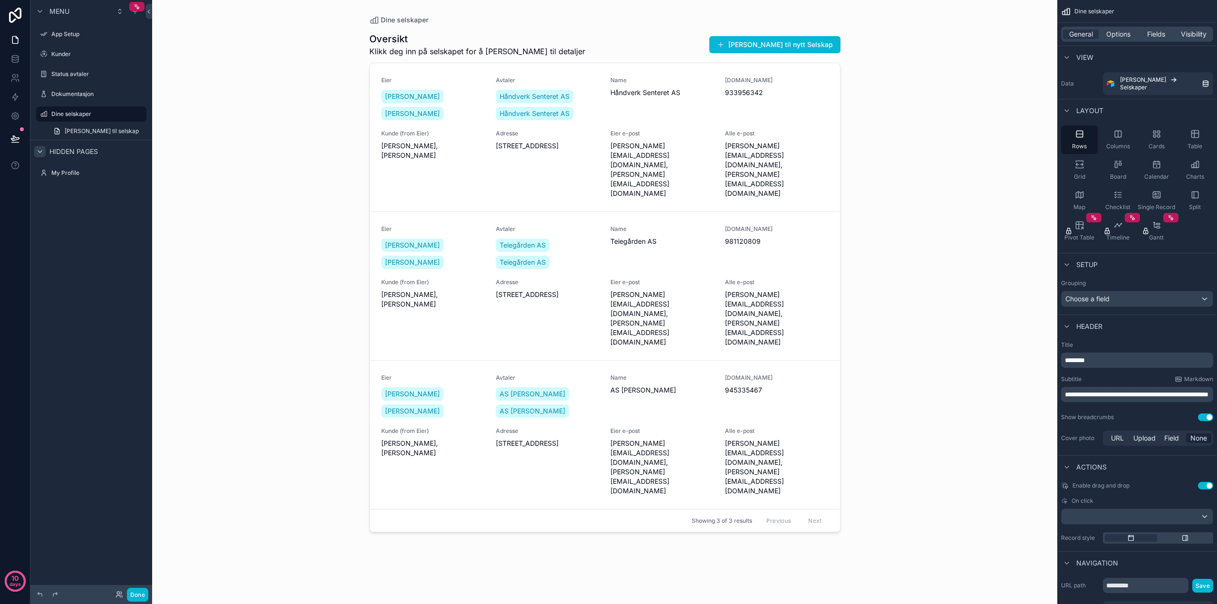
click at [878, 510] on div "Dine selskaper Oversikt Klikk deg inn på selskapet for å [PERSON_NAME] til deta…" at bounding box center [604, 302] width 905 height 604
click at [470, 101] on div "[PERSON_NAME] [PERSON_NAME]" at bounding box center [432, 105] width 103 height 34
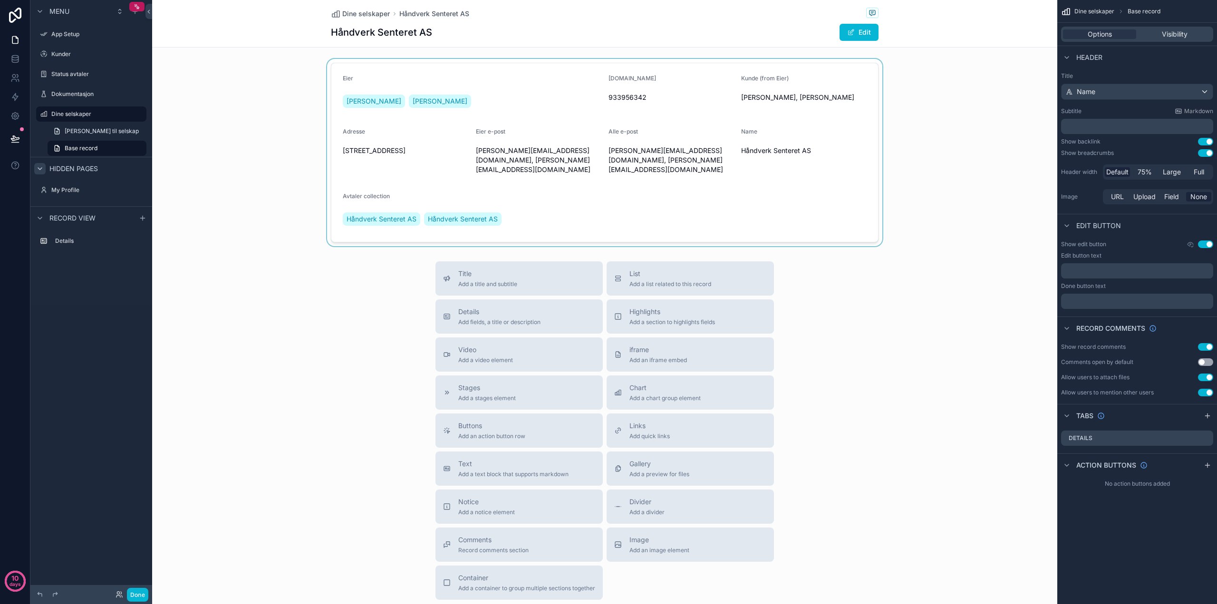
click at [718, 192] on div "scrollable content" at bounding box center [604, 152] width 905 height 187
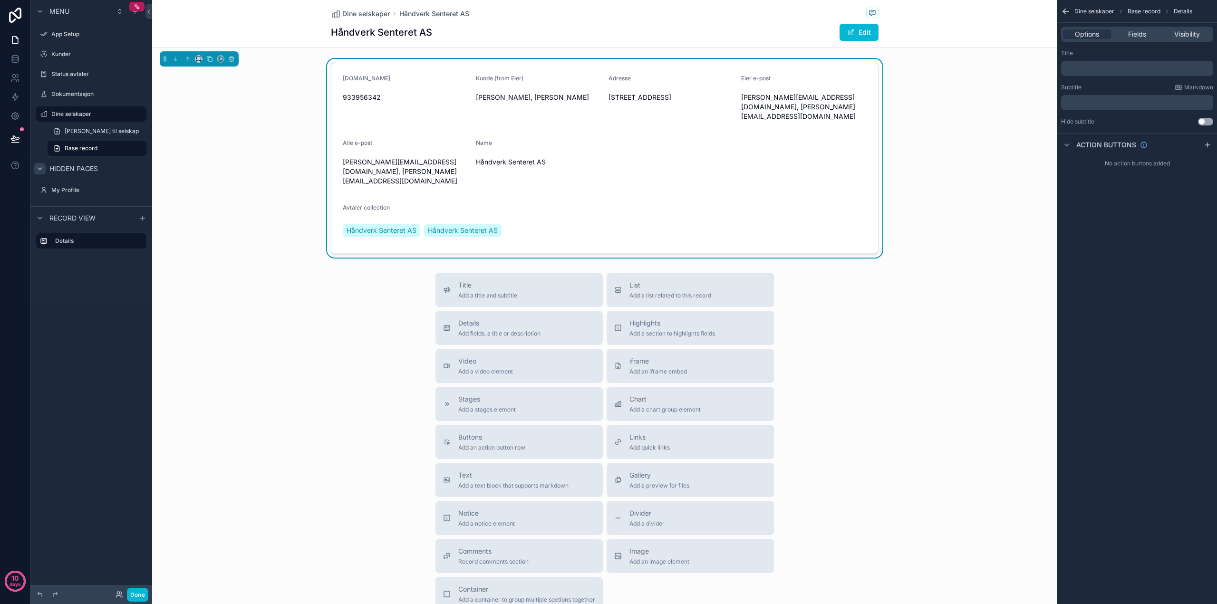
click at [817, 189] on form "[DOMAIN_NAME] 933956342 [PERSON_NAME] (from Eier) [PERSON_NAME], [PERSON_NAME] …" at bounding box center [604, 158] width 547 height 190
click at [1136, 35] on span "Fields" at bounding box center [1137, 34] width 18 height 10
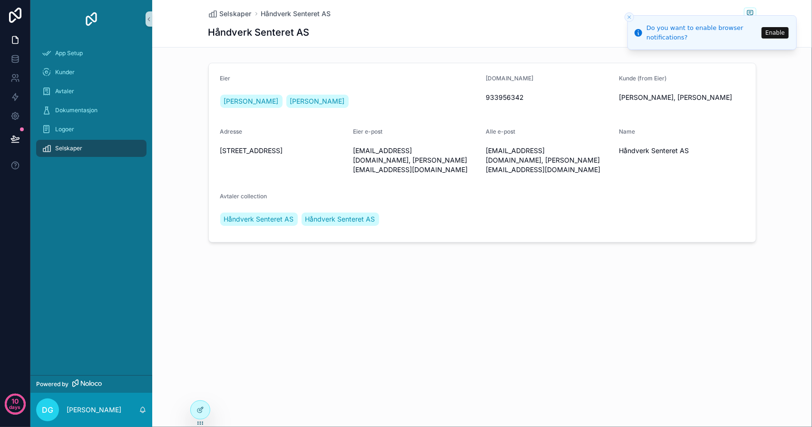
click at [451, 324] on div "Selskaper Håndverk Senteret AS Håndverk Senteret AS Edit Eier Dani Greger Tommy…" at bounding box center [482, 213] width 660 height 427
click at [629, 17] on line "Close toast" at bounding box center [629, 17] width 3 height 3
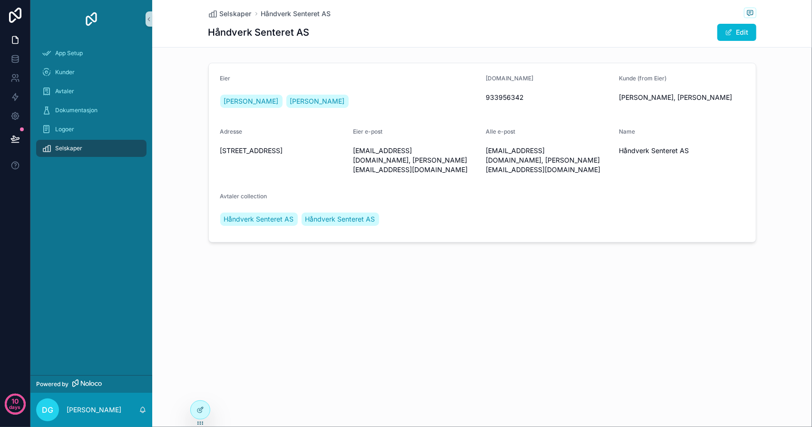
click at [364, 411] on div "Selskaper Håndverk Senteret AS Håndverk Senteret AS Edit Eier Dani Greger Tommy…" at bounding box center [482, 213] width 660 height 427
click at [780, 98] on div "Eier Dani Greger Tommy Rønning Org.nr 933956342 Kunde (from Eier) Tommy Rønning…" at bounding box center [482, 152] width 660 height 187
click at [61, 73] on span "Kunder" at bounding box center [64, 72] width 19 height 8
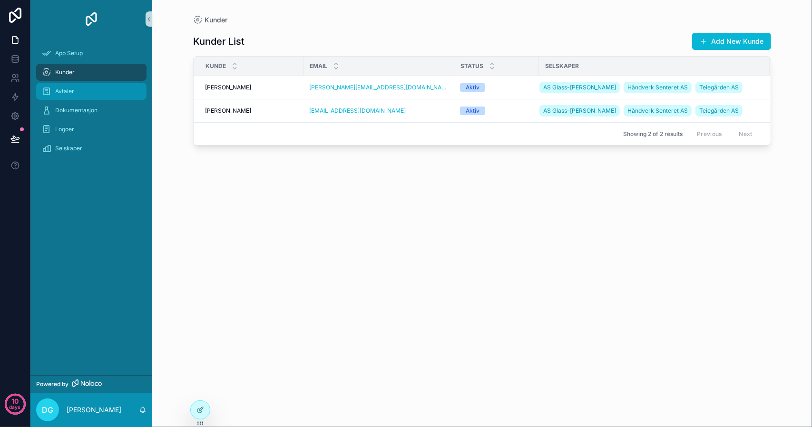
click at [63, 91] on span "Avtaler" at bounding box center [64, 91] width 19 height 8
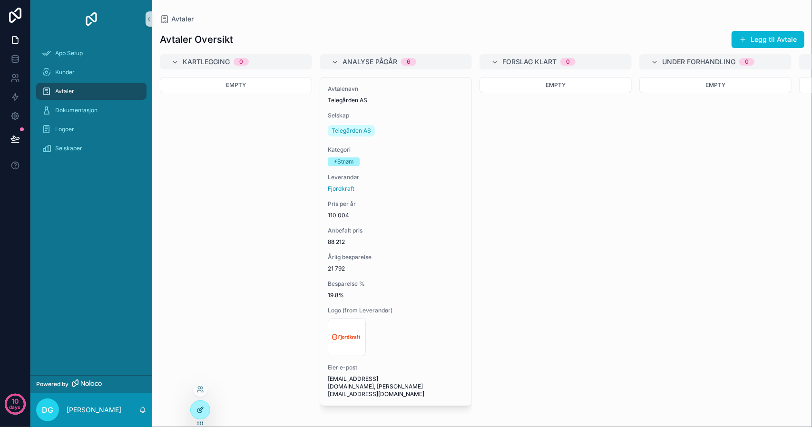
click at [198, 409] on icon at bounding box center [200, 410] width 8 height 8
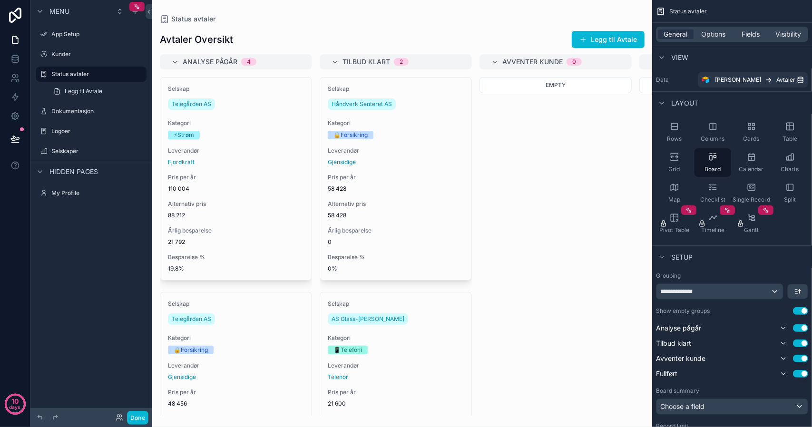
drag, startPoint x: 465, startPoint y: 411, endPoint x: 486, endPoint y: 418, distance: 22.3
click at [610, 411] on div "scrollable content" at bounding box center [402, 213] width 500 height 427
click at [528, 85] on div "Empty" at bounding box center [555, 85] width 152 height 16
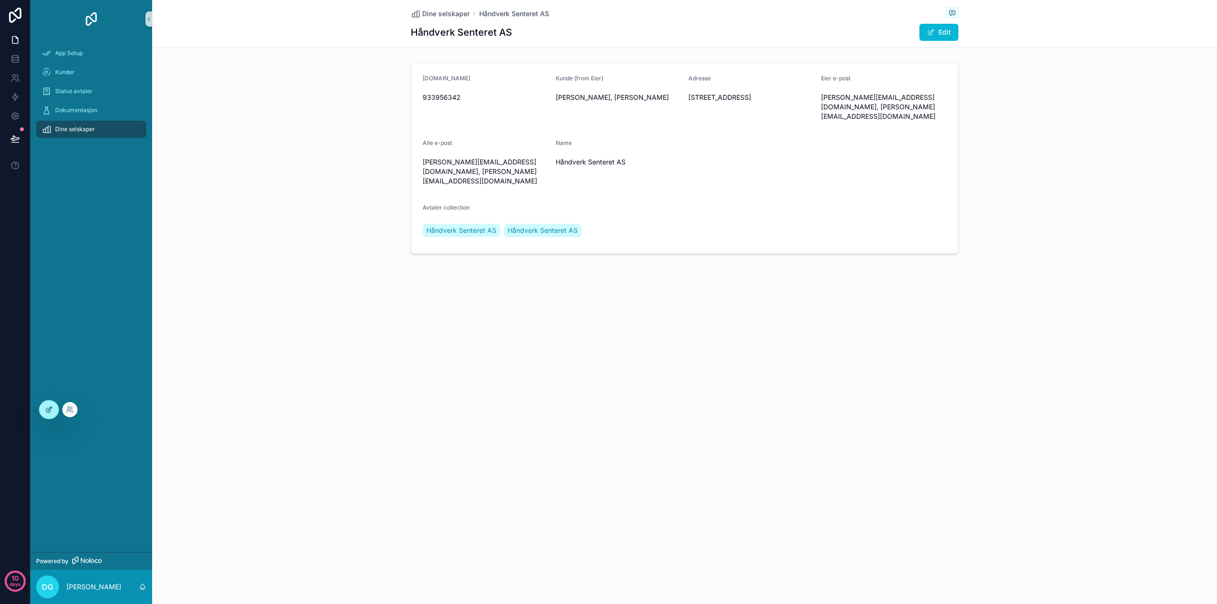
click at [48, 408] on icon at bounding box center [48, 410] width 4 height 4
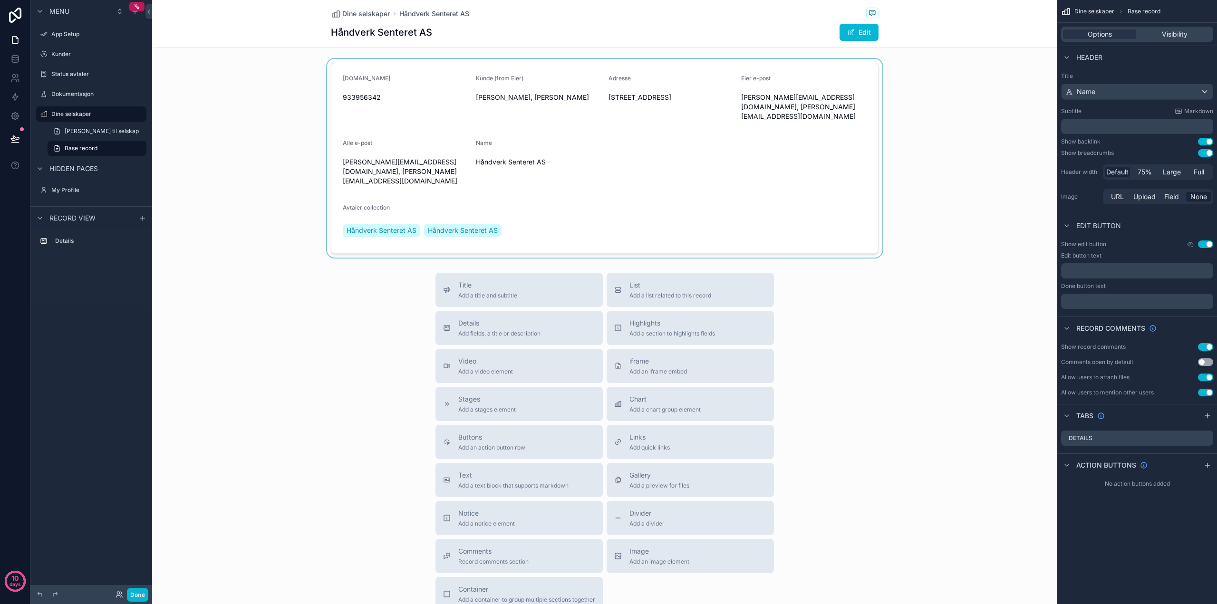
click at [627, 153] on div "scrollable content" at bounding box center [604, 158] width 905 height 199
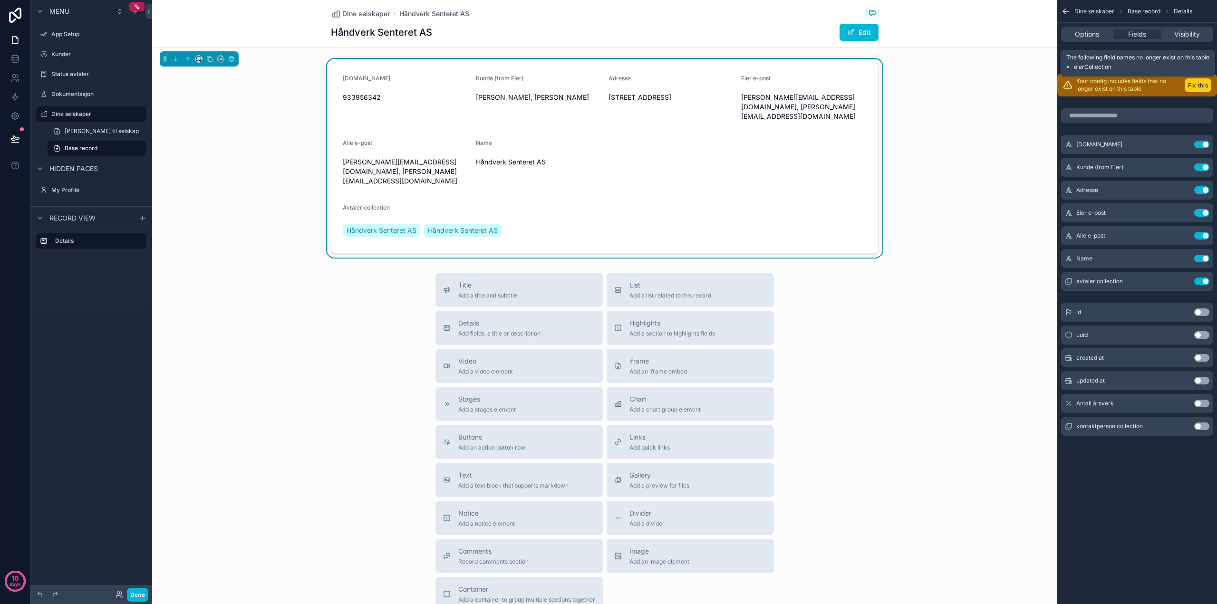
click at [1204, 86] on button "Fix this" at bounding box center [1198, 85] width 27 height 14
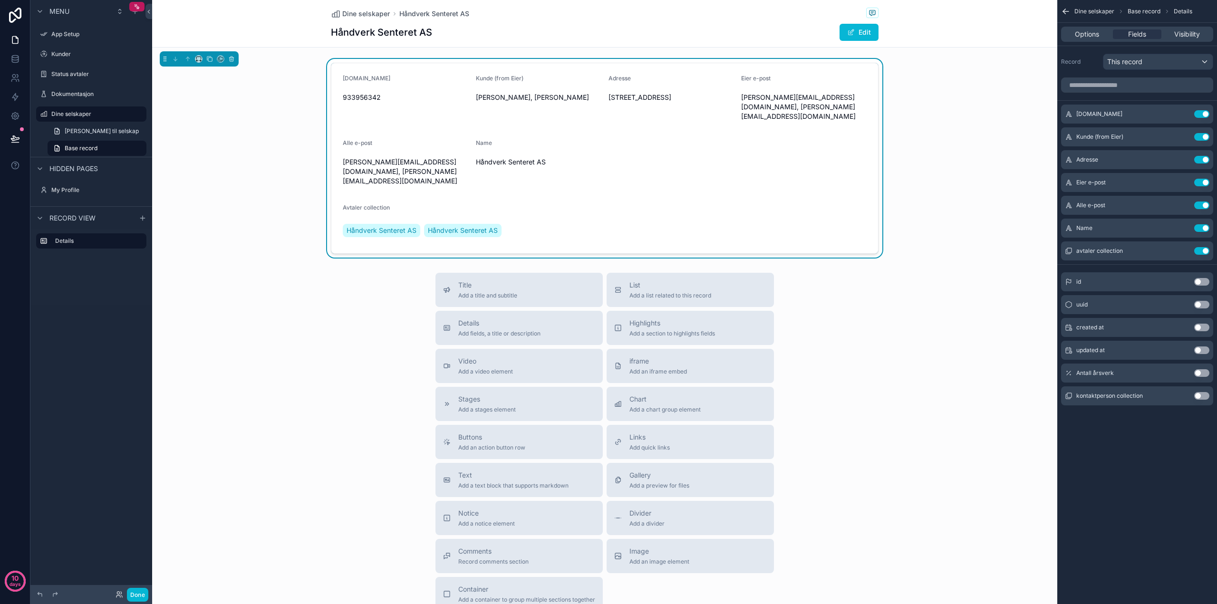
click at [1196, 372] on button "Use setting" at bounding box center [1202, 373] width 15 height 8
click at [1205, 62] on div "This record" at bounding box center [1158, 61] width 109 height 15
click at [1205, 62] on div "scrollable content" at bounding box center [608, 302] width 1217 height 604
click at [1090, 32] on span "Options" at bounding box center [1087, 34] width 24 height 10
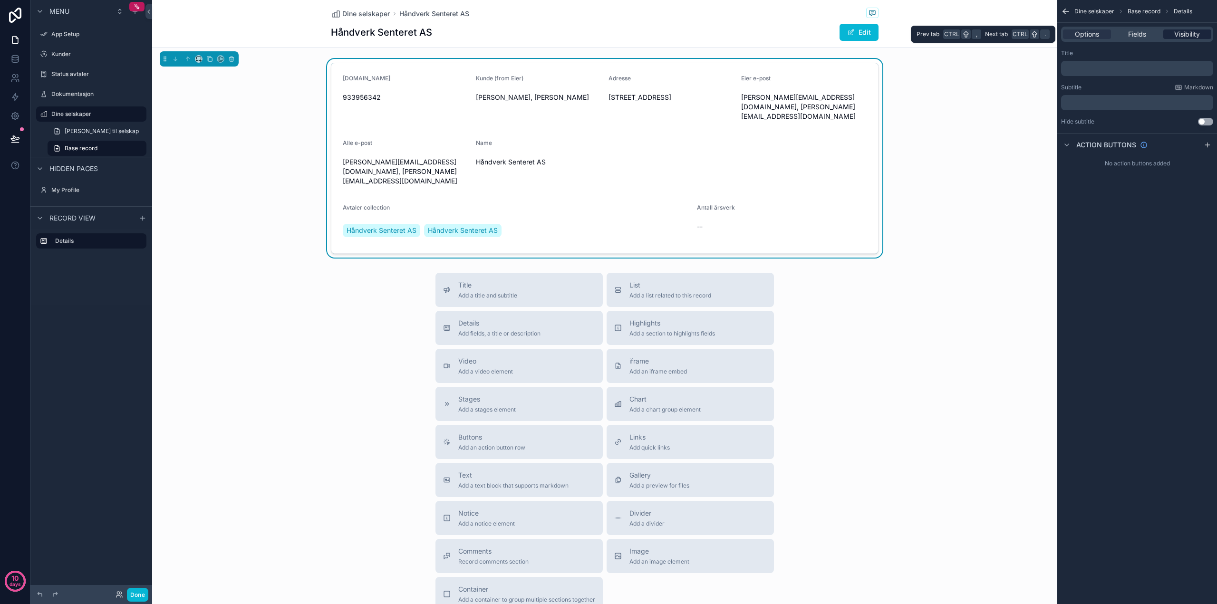
click at [1202, 33] on div "Visibility" at bounding box center [1188, 34] width 48 height 10
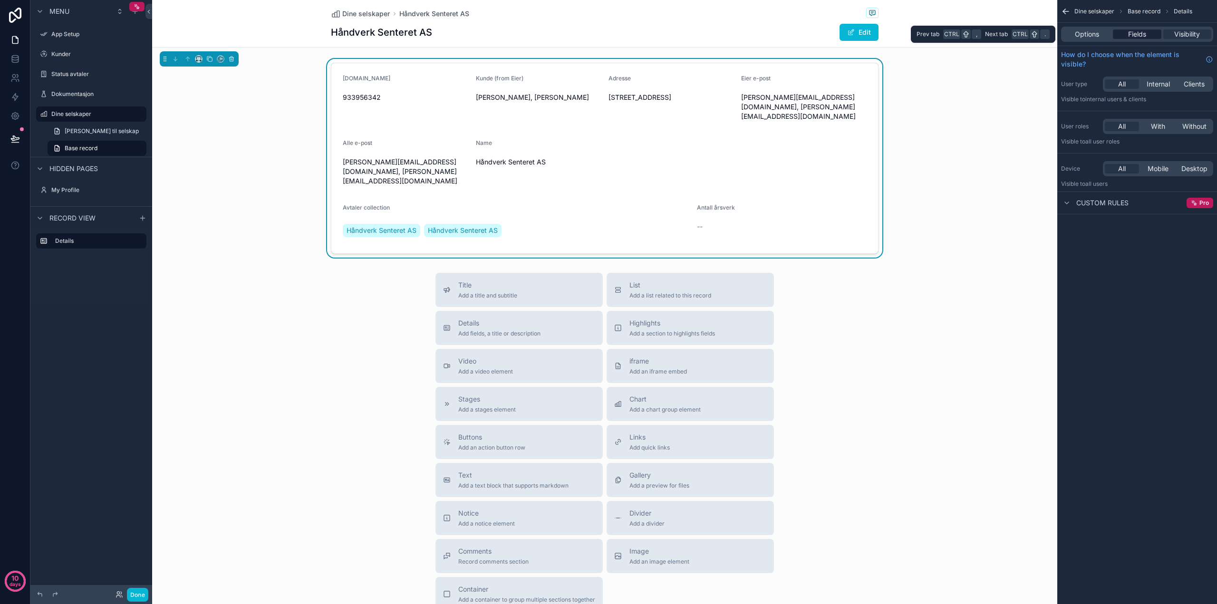
click at [1142, 36] on span "Fields" at bounding box center [1137, 34] width 18 height 10
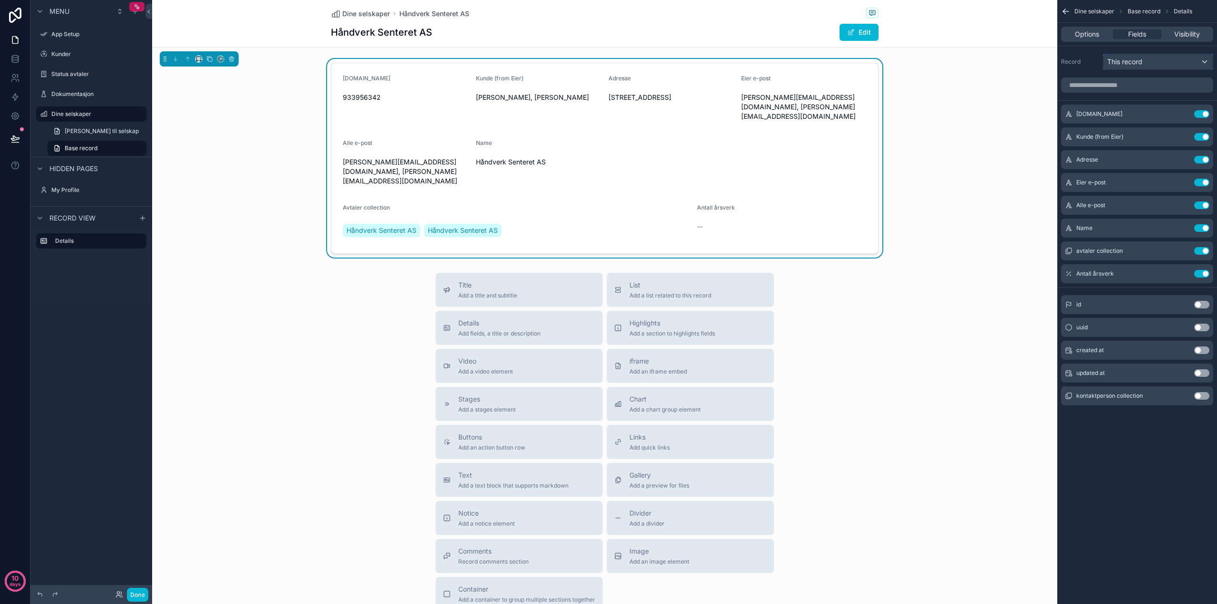
click at [1136, 62] on span "This record" at bounding box center [1125, 62] width 35 height 10
click at [1136, 62] on div "scrollable content" at bounding box center [608, 302] width 1217 height 604
click at [1136, 62] on span "This record" at bounding box center [1125, 62] width 35 height 10
click at [1129, 116] on span "This record" at bounding box center [1130, 112] width 38 height 11
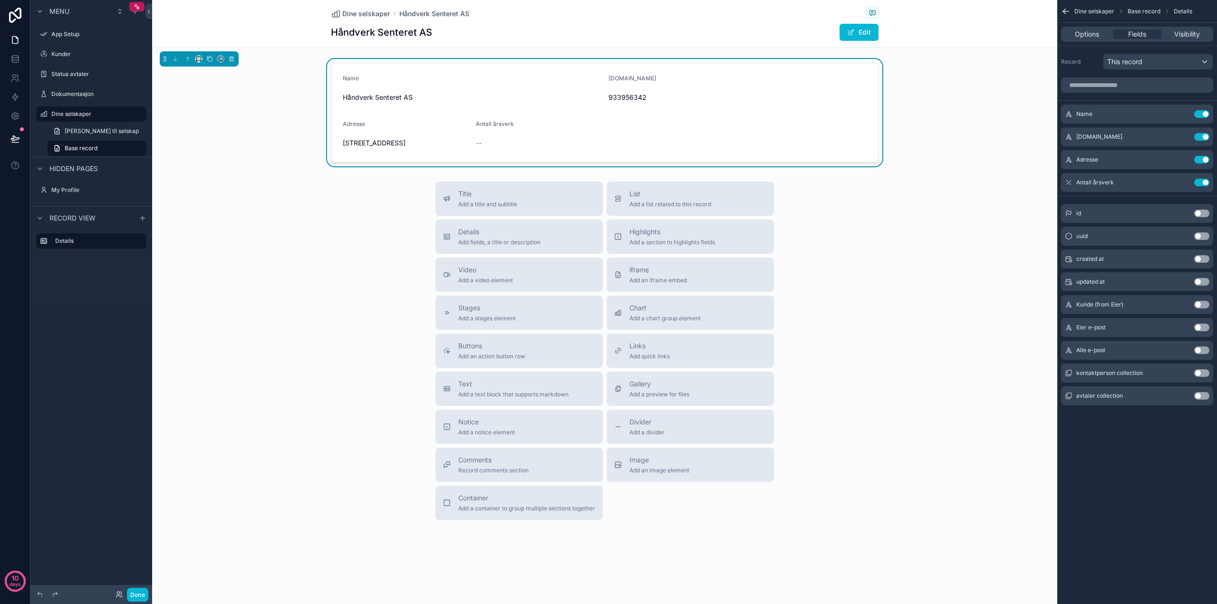
click at [1197, 372] on button "Use setting" at bounding box center [1202, 373] width 15 height 8
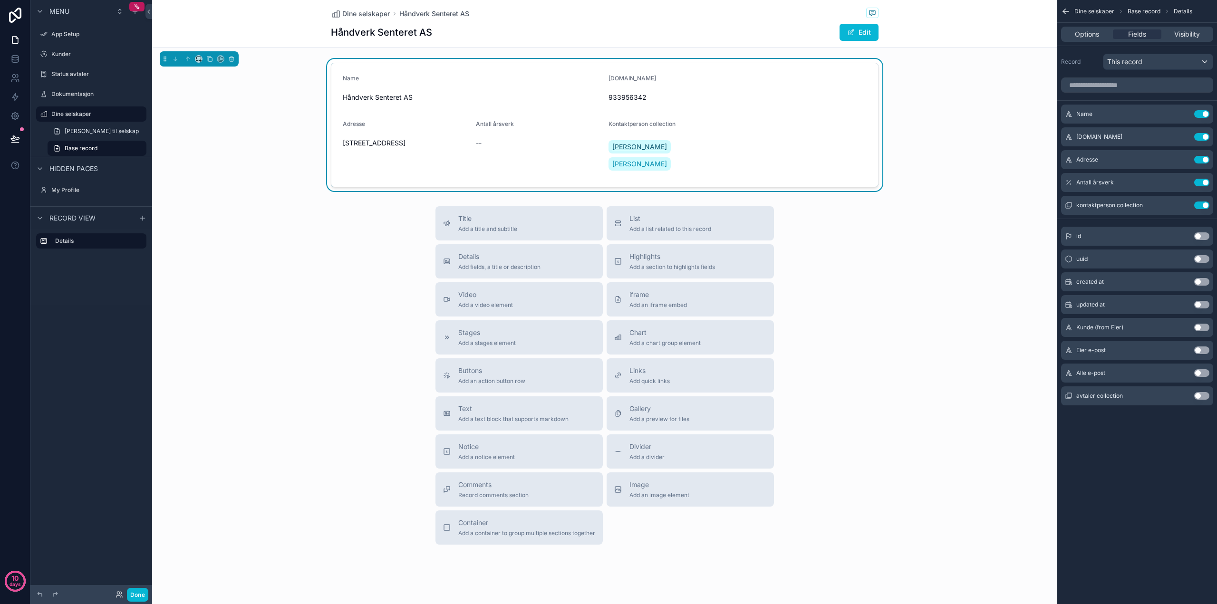
click at [634, 147] on span "[PERSON_NAME]" at bounding box center [639, 147] width 55 height 10
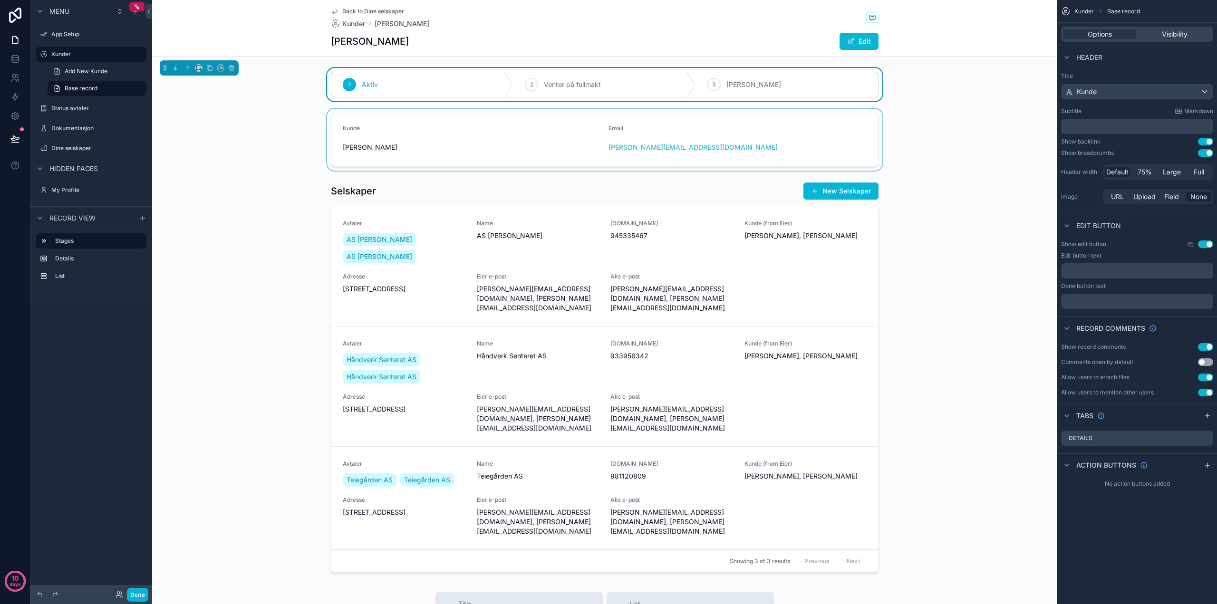
click at [260, 164] on div "scrollable content" at bounding box center [604, 140] width 905 height 62
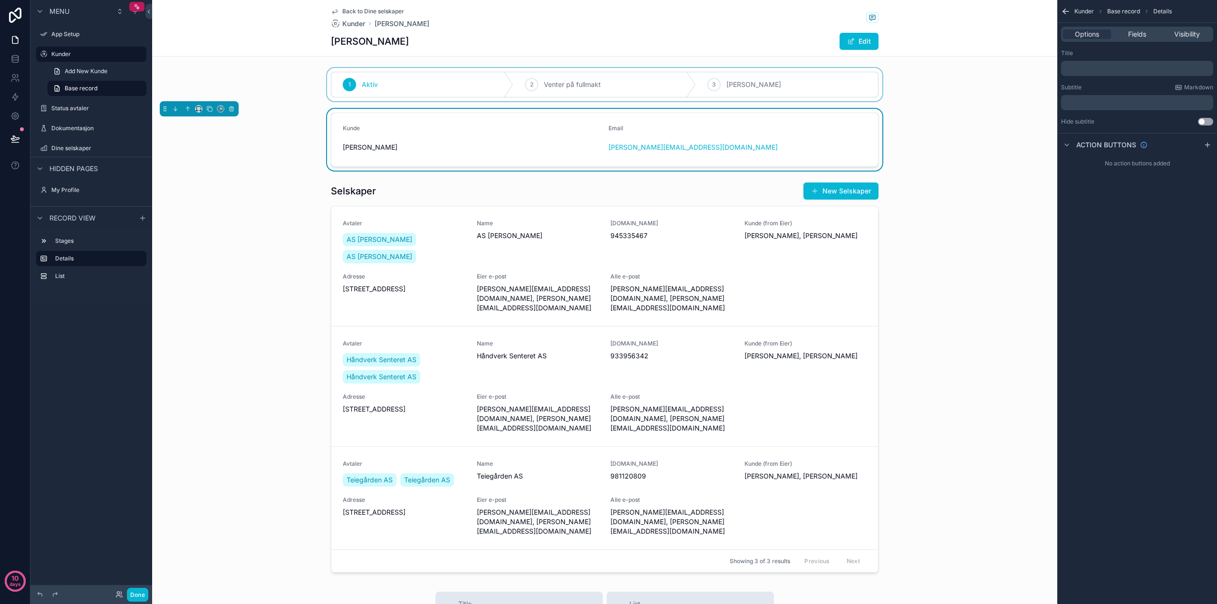
click at [412, 88] on div "scrollable content" at bounding box center [604, 84] width 905 height 33
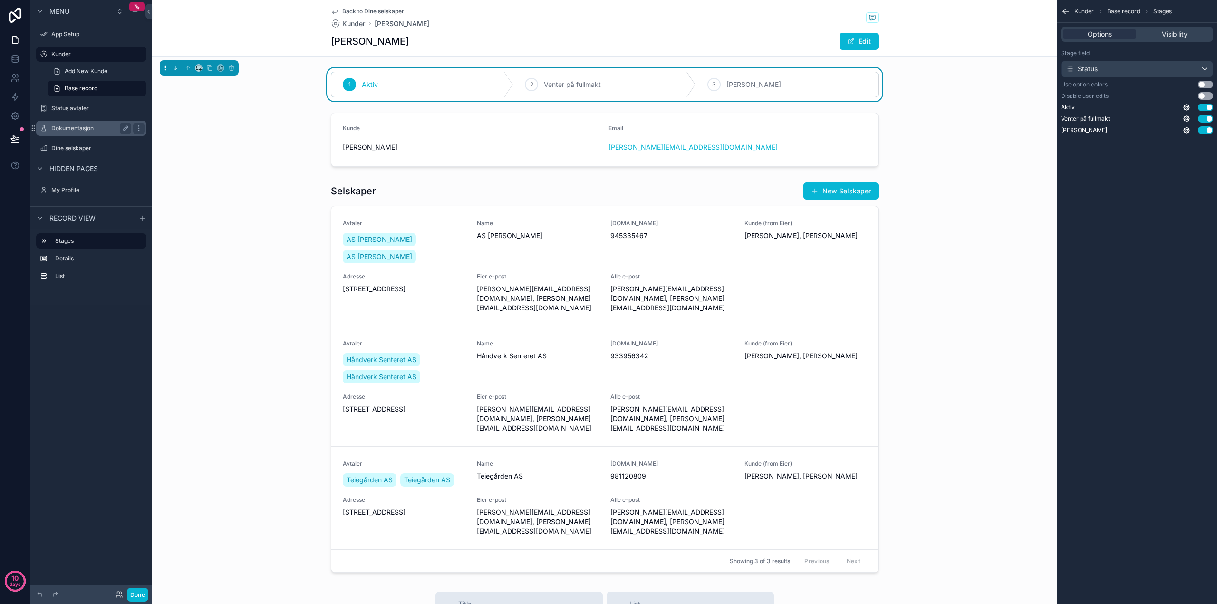
click at [77, 129] on label "Dokumentasjon" at bounding box center [89, 129] width 76 height 8
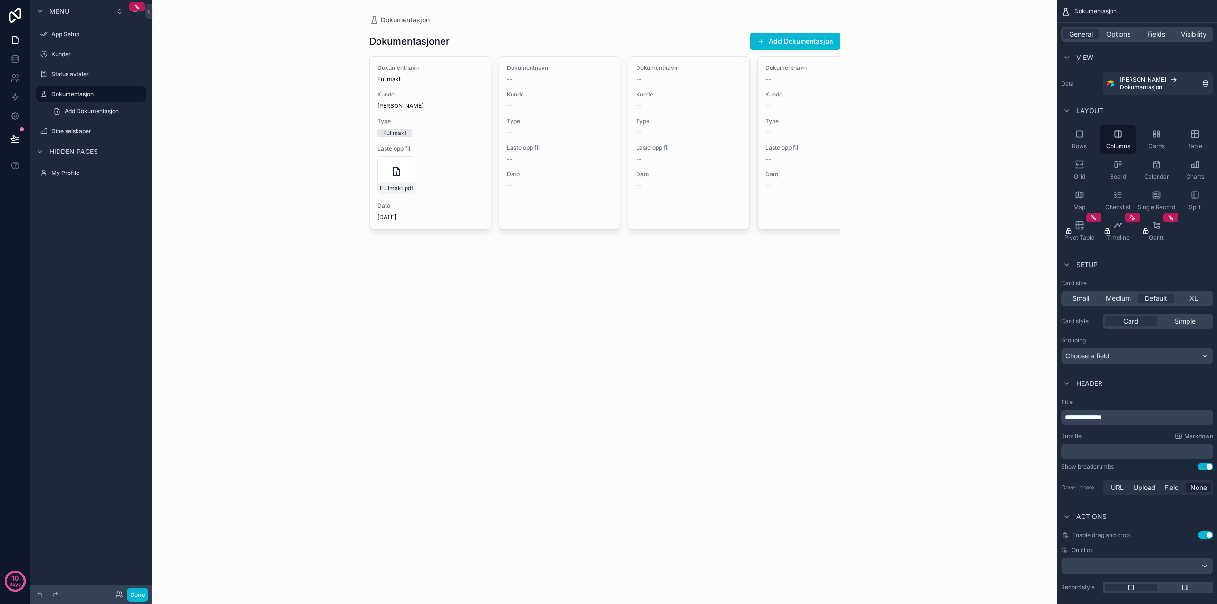
click at [486, 334] on div "Dokumentasjon Dokumentasjoner Add Dokumentasjon Dokumentnavn Fullmakt Kunde Tom…" at bounding box center [604, 302] width 905 height 604
drag, startPoint x: 457, startPoint y: 238, endPoint x: 589, endPoint y: 235, distance: 131.3
click at [589, 235] on div "scrollable content" at bounding box center [605, 132] width 486 height 265
click at [1194, 139] on div "Table" at bounding box center [1195, 140] width 37 height 29
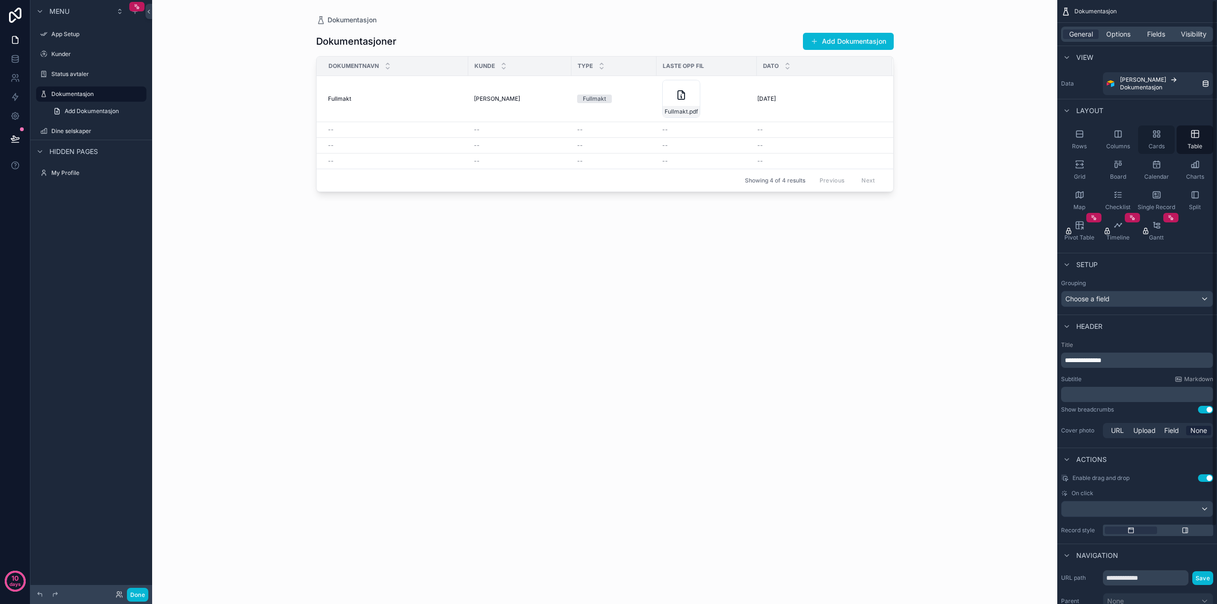
click at [1154, 138] on icon "scrollable content" at bounding box center [1157, 134] width 10 height 10
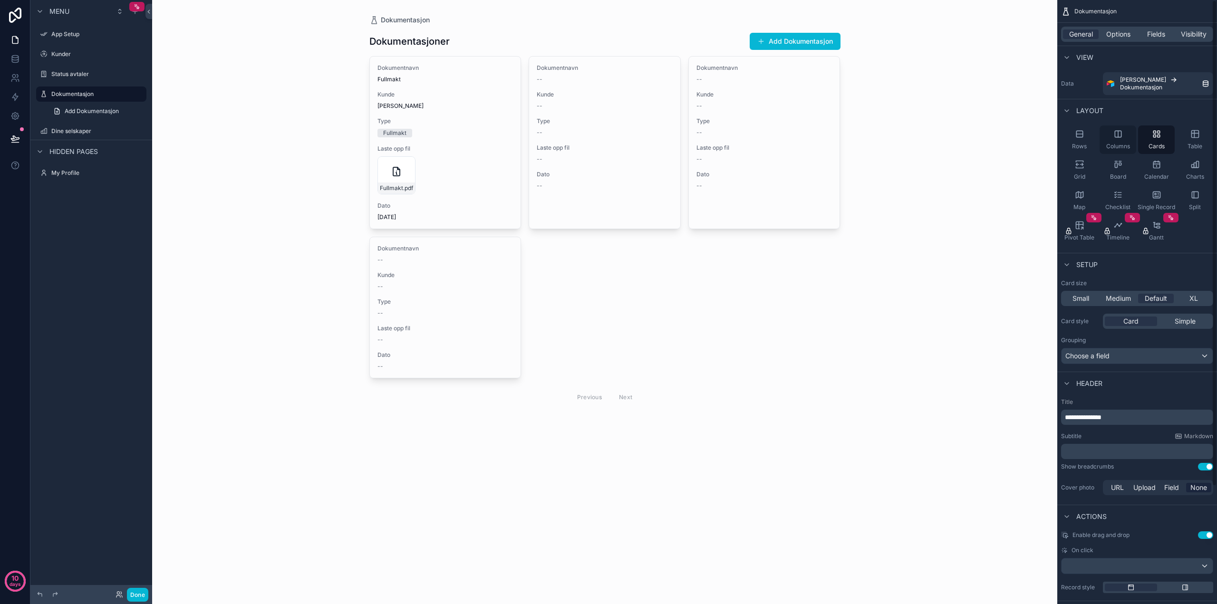
click at [1117, 138] on icon "scrollable content" at bounding box center [1119, 134] width 10 height 10
click at [1160, 142] on div "Cards" at bounding box center [1156, 140] width 37 height 29
click at [1194, 299] on span "XL" at bounding box center [1194, 299] width 9 height 10
click at [1134, 414] on p "**********" at bounding box center [1138, 418] width 146 height 10
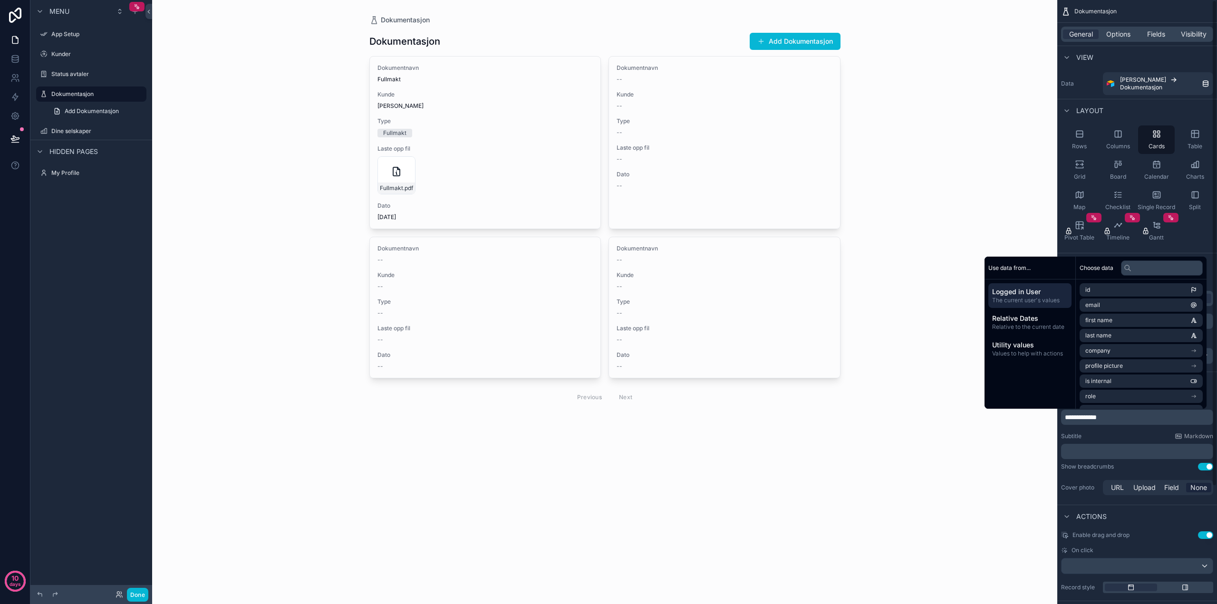
click at [1170, 525] on div "Actions" at bounding box center [1138, 516] width 160 height 23
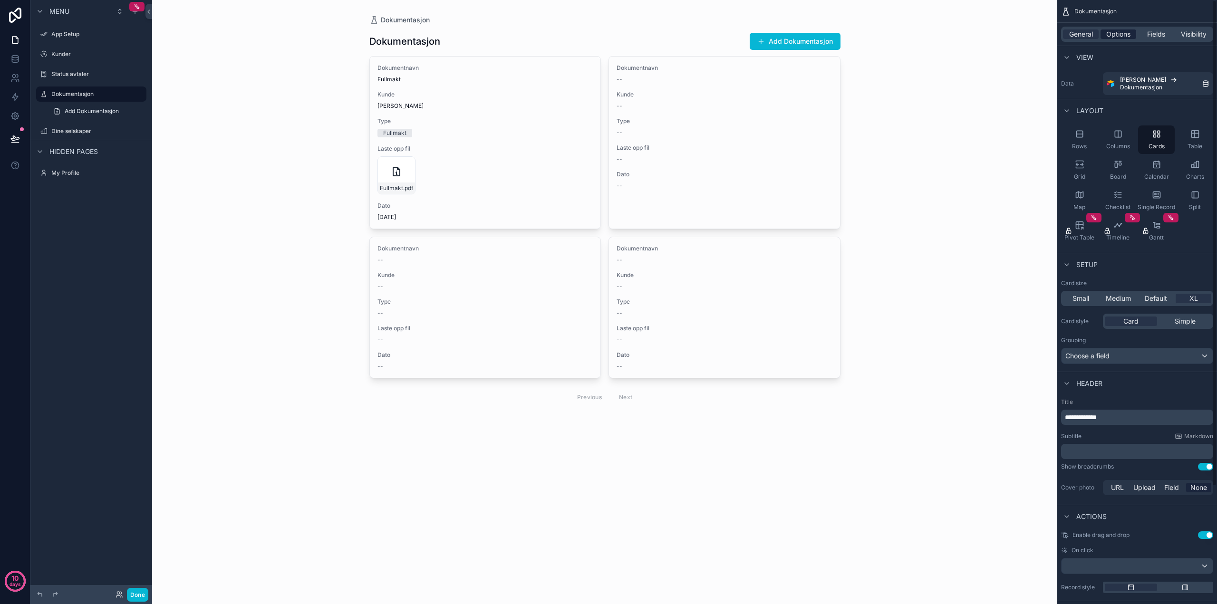
click at [1119, 36] on span "Options" at bounding box center [1119, 34] width 24 height 10
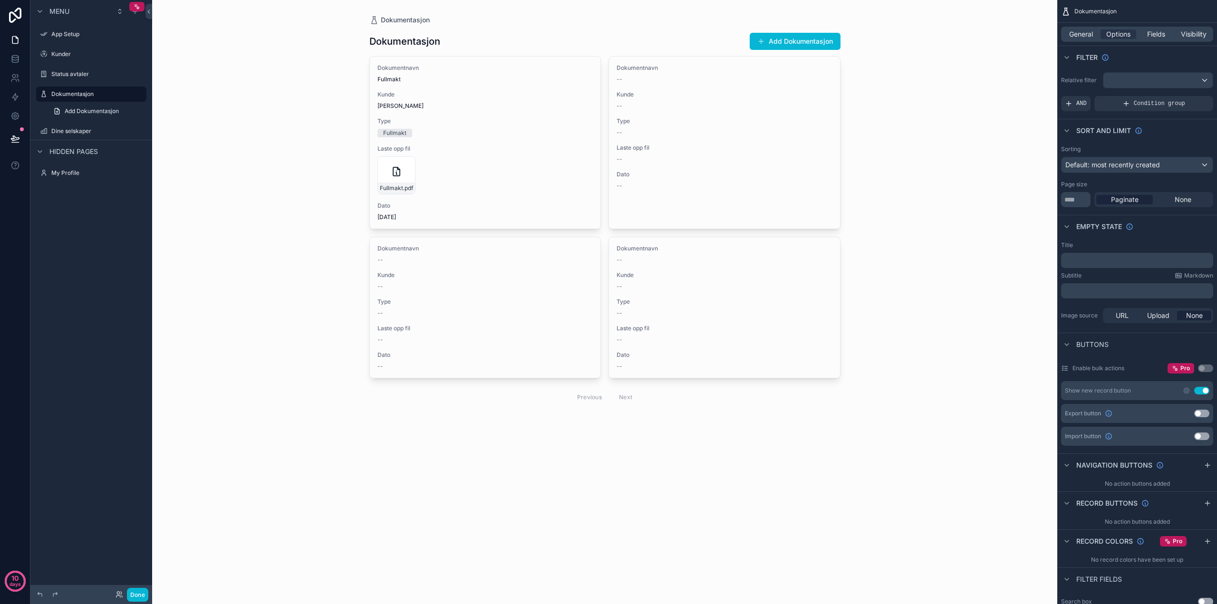
click at [1074, 27] on div "General Options Fields Visibility" at bounding box center [1137, 34] width 152 height 15
click at [1076, 30] on span "General" at bounding box center [1081, 34] width 24 height 10
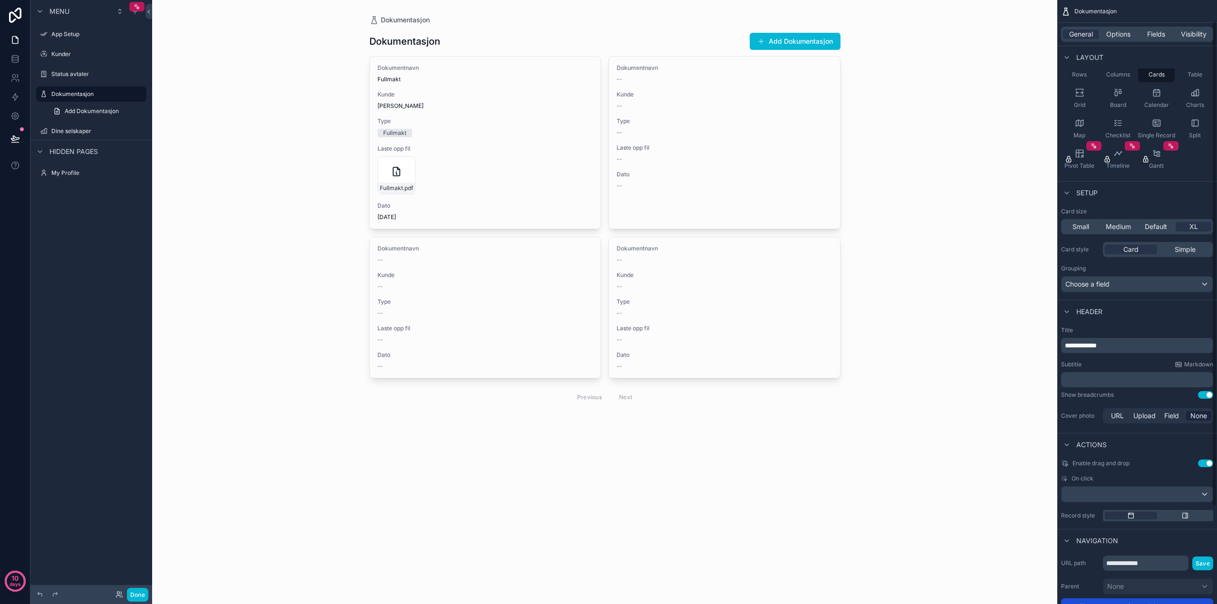
scroll to position [143, 0]
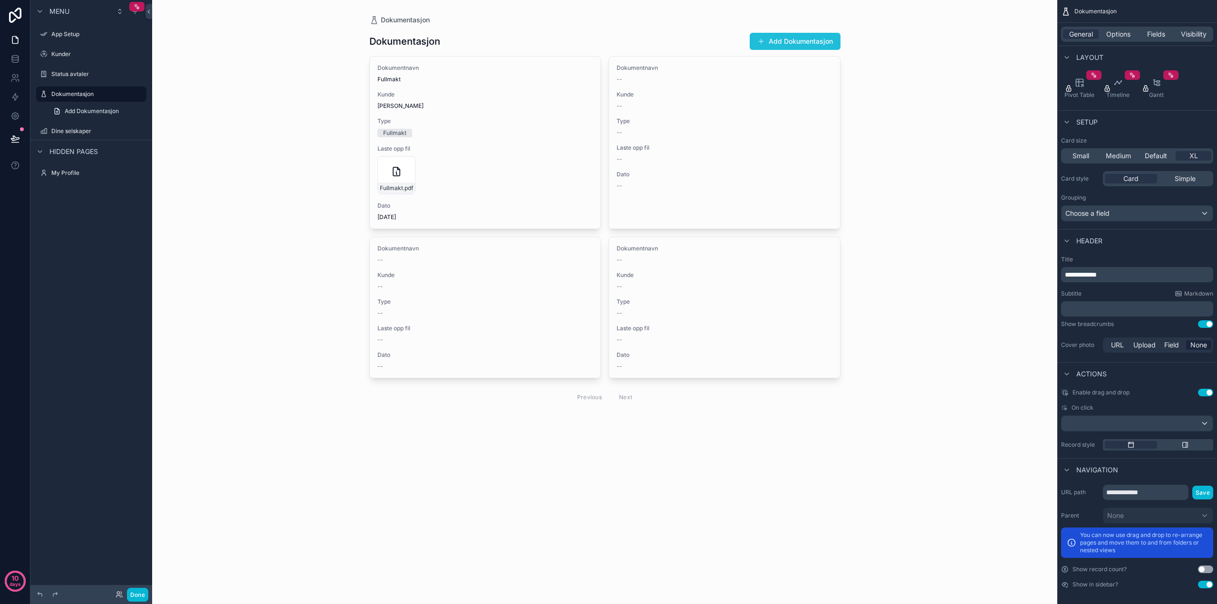
click at [826, 42] on button "Add Dokumentasjon" at bounding box center [795, 41] width 91 height 17
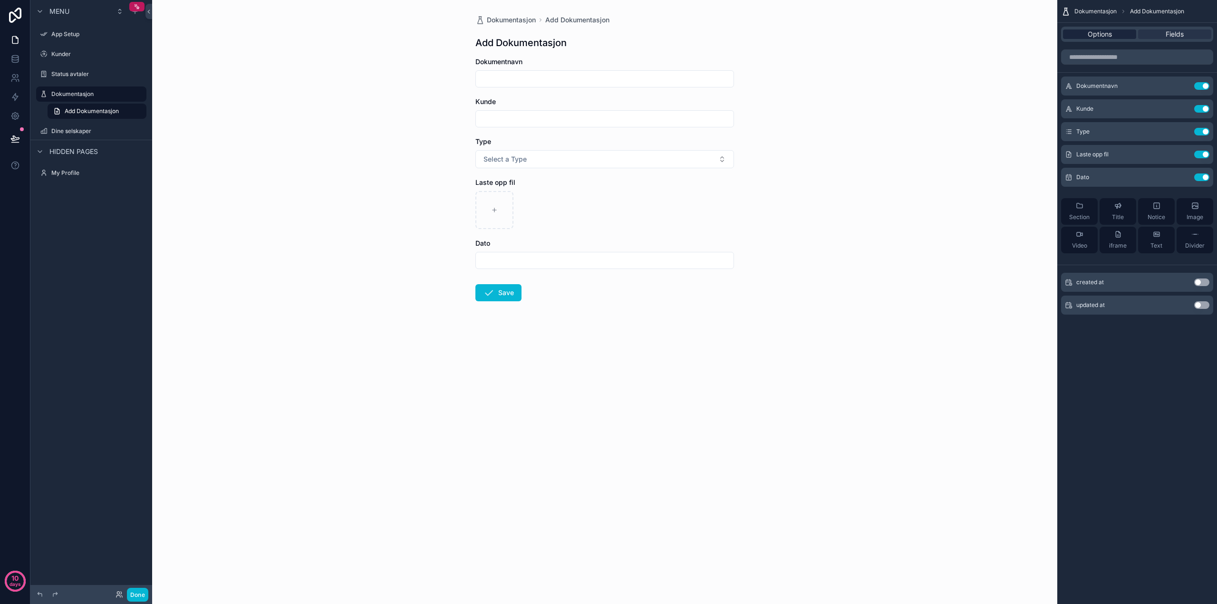
click at [1099, 37] on span "Options" at bounding box center [1100, 34] width 24 height 10
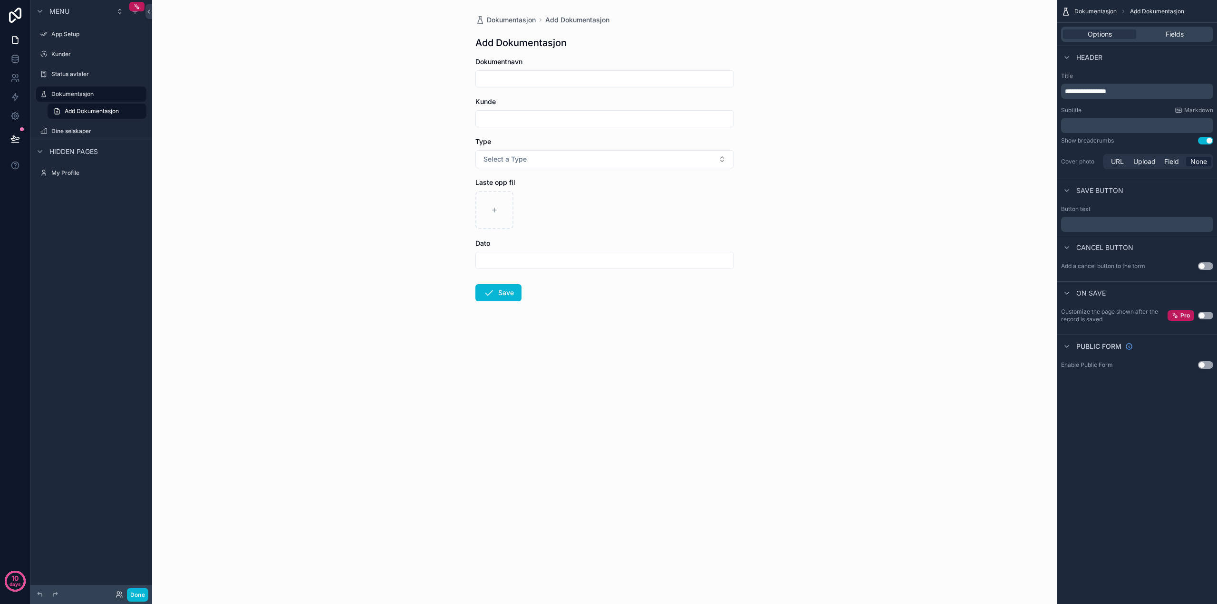
click at [1102, 92] on span "**********" at bounding box center [1085, 91] width 41 height 7
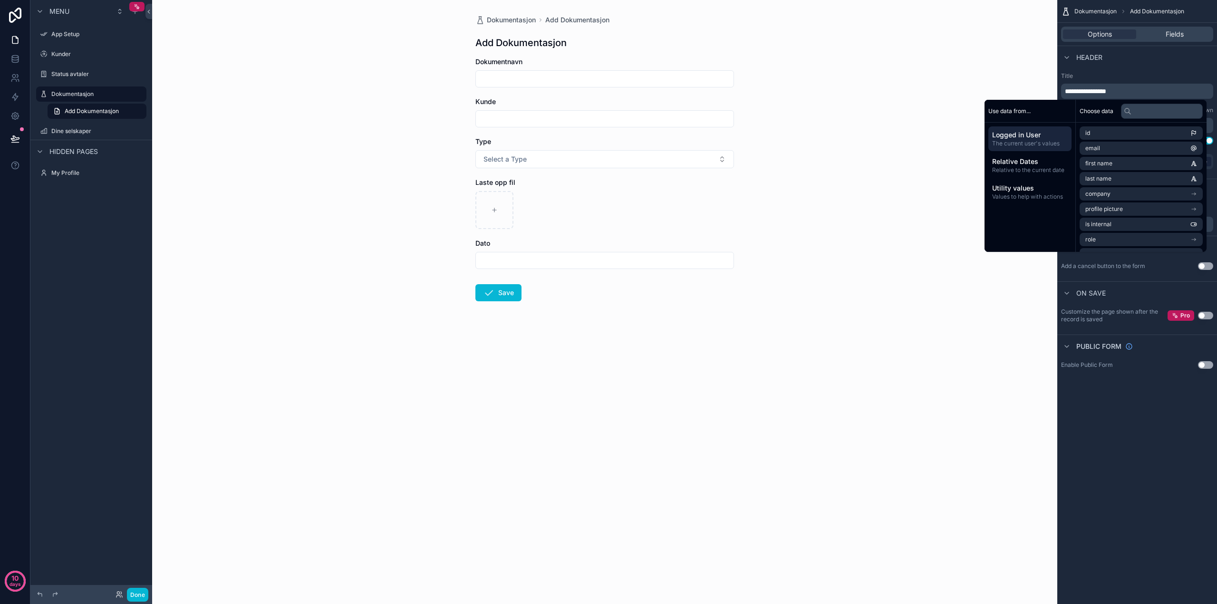
click at [1138, 90] on p "**********" at bounding box center [1138, 92] width 146 height 10
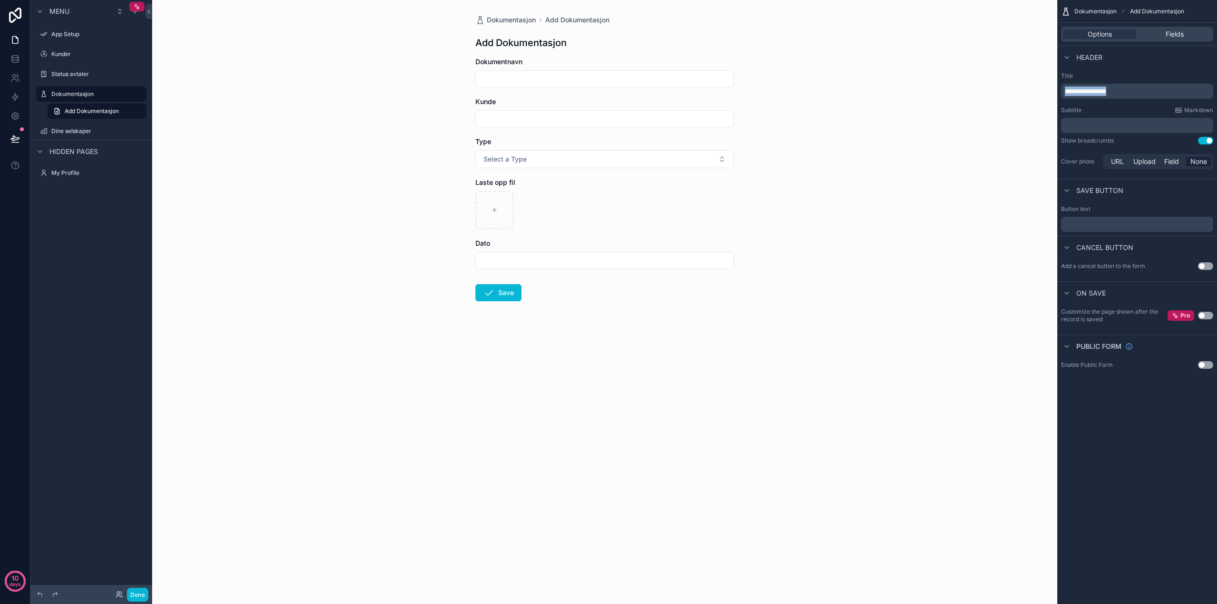
drag, startPoint x: 1132, startPoint y: 90, endPoint x: 1061, endPoint y: 87, distance: 71.4
click at [1061, 87] on div "**********" at bounding box center [1138, 121] width 160 height 107
click at [1101, 490] on div "Dokumentasjon Legg til Options Fields Header Title ******** Subtitle Markdown ﻿…" at bounding box center [1138, 302] width 160 height 604
click at [1117, 93] on p "********" at bounding box center [1138, 92] width 146 height 10
click at [1134, 440] on div "Dokumentasjon Last opp Options Fields Header Title ******** Subtitle Markdown ﻿…" at bounding box center [1138, 302] width 160 height 604
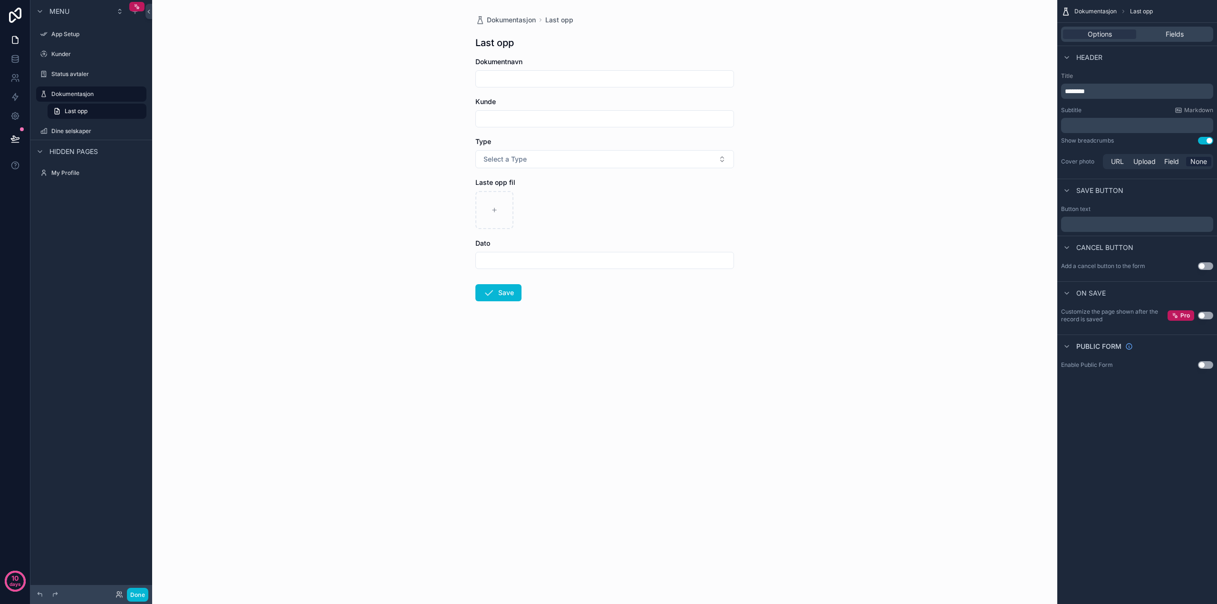
click at [1203, 264] on button "Use setting" at bounding box center [1205, 266] width 15 height 8
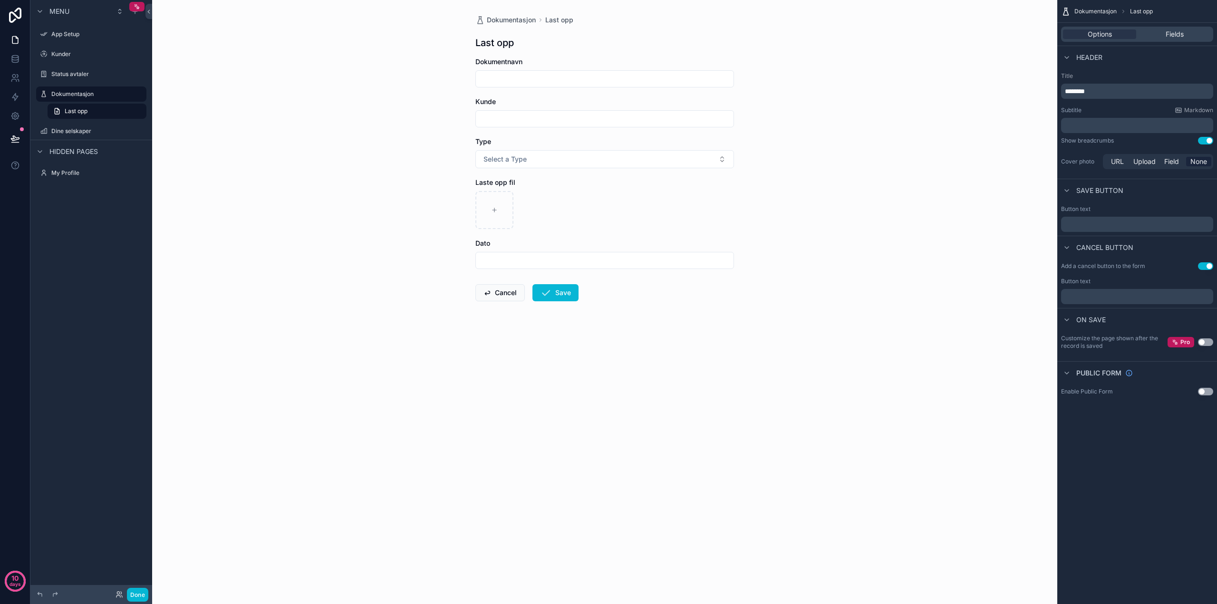
click at [1098, 294] on p "﻿" at bounding box center [1138, 297] width 146 height 8
click at [1138, 495] on div "Dokumentasjon Last opp Options Fields Header Title ******** Subtitle Markdown ﻿…" at bounding box center [1138, 302] width 160 height 604
click at [1079, 224] on p "﻿" at bounding box center [1138, 225] width 146 height 8
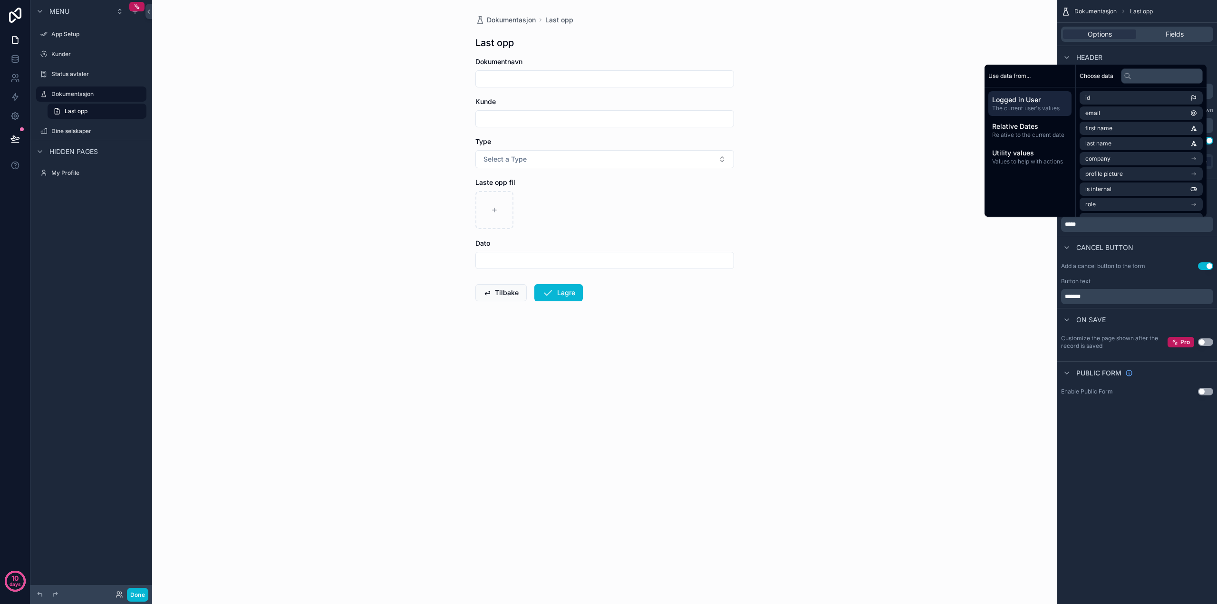
click at [1139, 484] on div "Dokumentasjon Last opp Options Fields Header Title ******** Subtitle Markdown ﻿…" at bounding box center [1138, 302] width 160 height 604
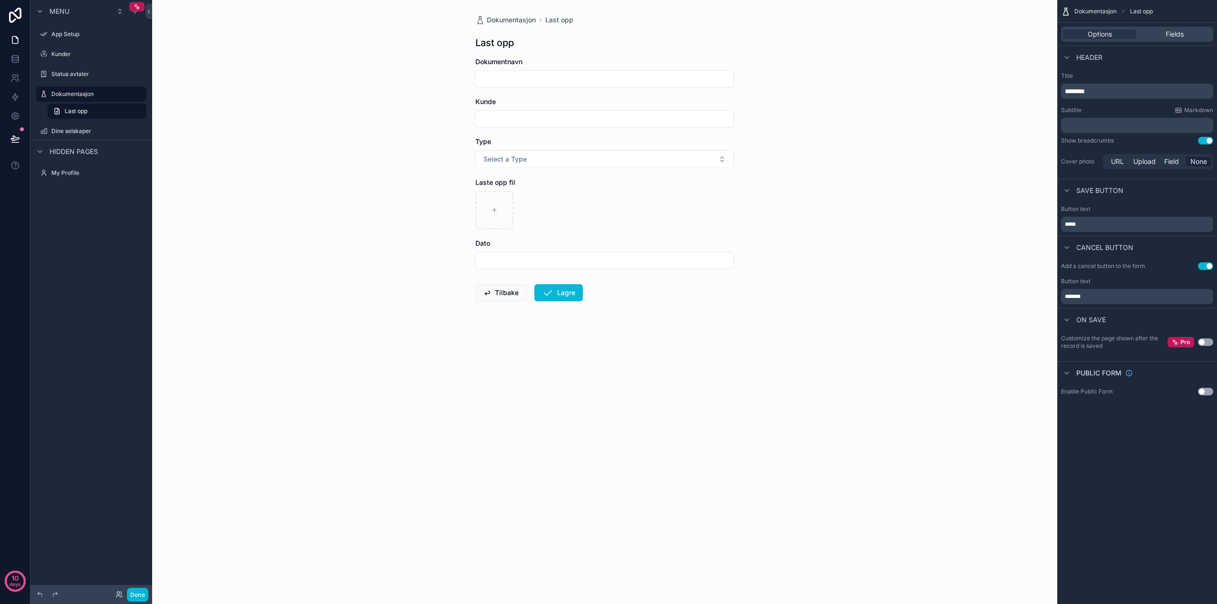
click at [501, 263] on input "scrollable content" at bounding box center [605, 260] width 258 height 13
click at [819, 261] on div "Dokumentasjon Last opp Last opp Dokumentnavn Kunde Type Select a Type Laste opp…" at bounding box center [604, 302] width 905 height 604
click at [1100, 88] on p "********" at bounding box center [1138, 92] width 146 height 10
click at [1100, 92] on span "**********" at bounding box center [1120, 91] width 110 height 7
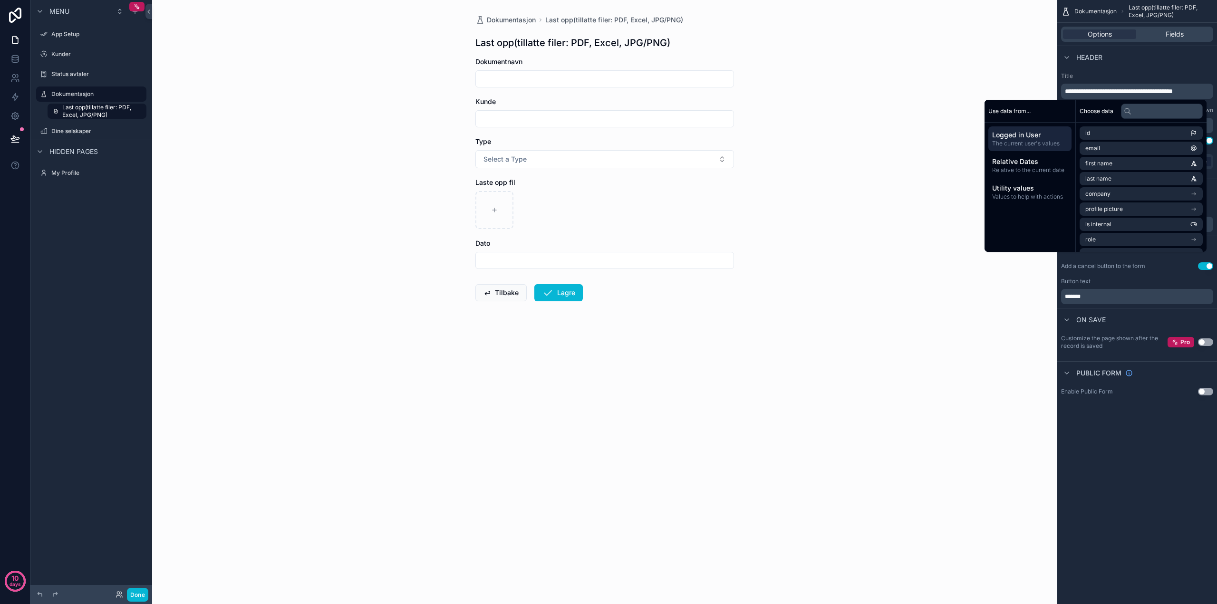
click at [1093, 92] on span "**********" at bounding box center [1119, 91] width 108 height 7
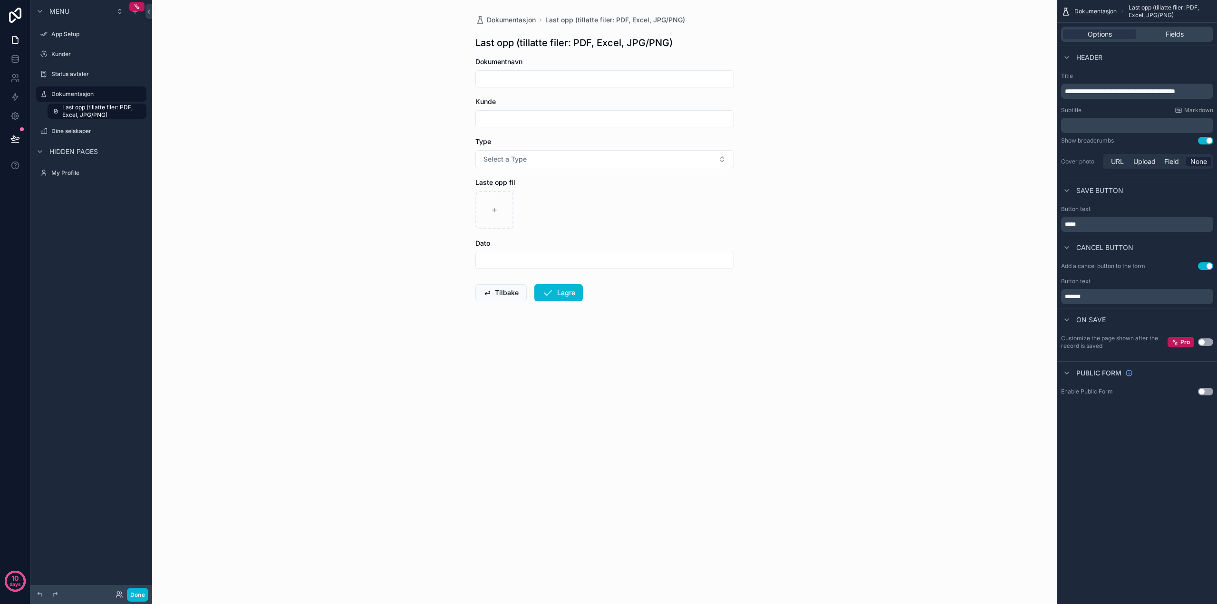
click at [919, 251] on div "Dokumentasjon Last opp (tillatte filer: PDF, Excel, JPG/PNG) Last opp (tillatte…" at bounding box center [604, 302] width 905 height 604
click at [1159, 36] on div "Fields" at bounding box center [1174, 34] width 73 height 10
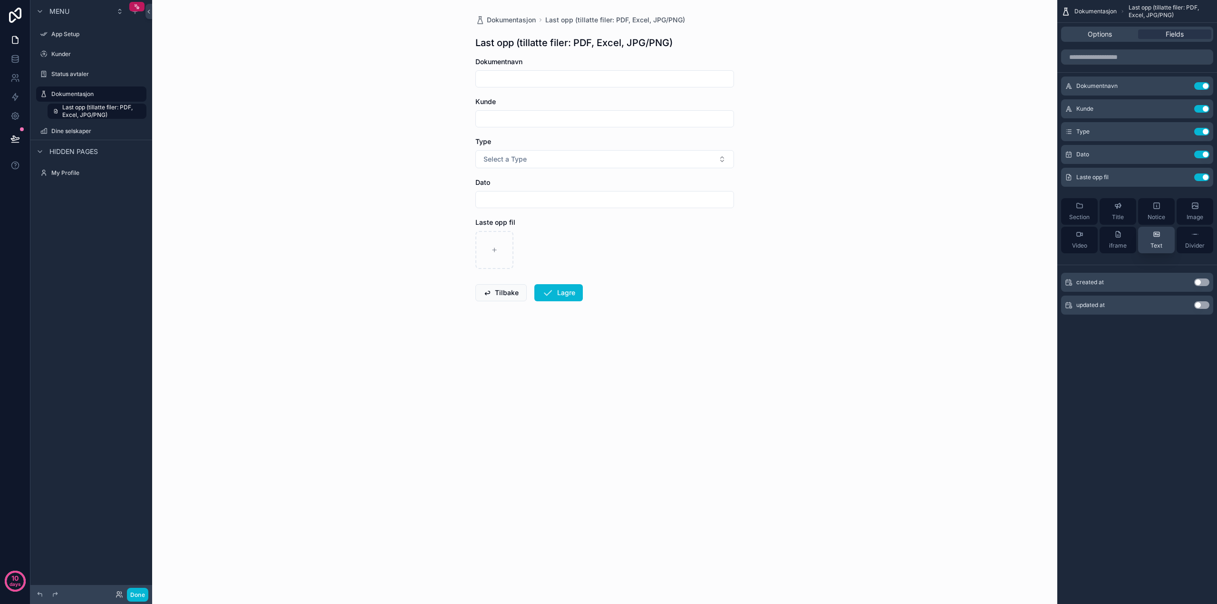
click at [1162, 244] on span "Text" at bounding box center [1157, 246] width 12 height 8
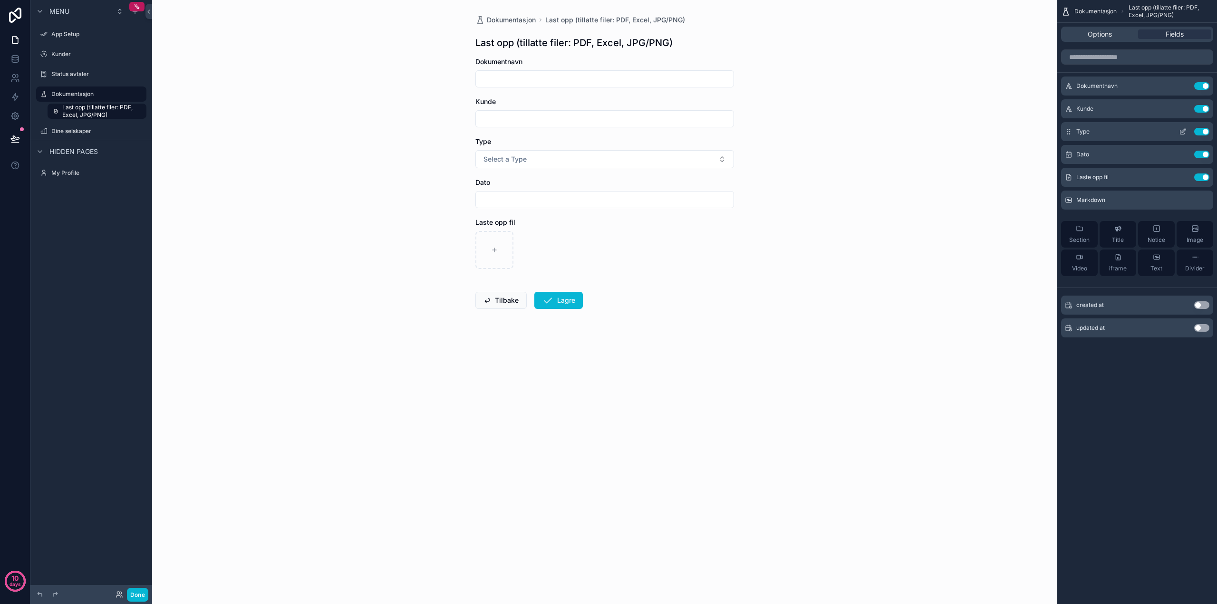
click at [1183, 129] on icon "scrollable content" at bounding box center [1183, 132] width 8 height 8
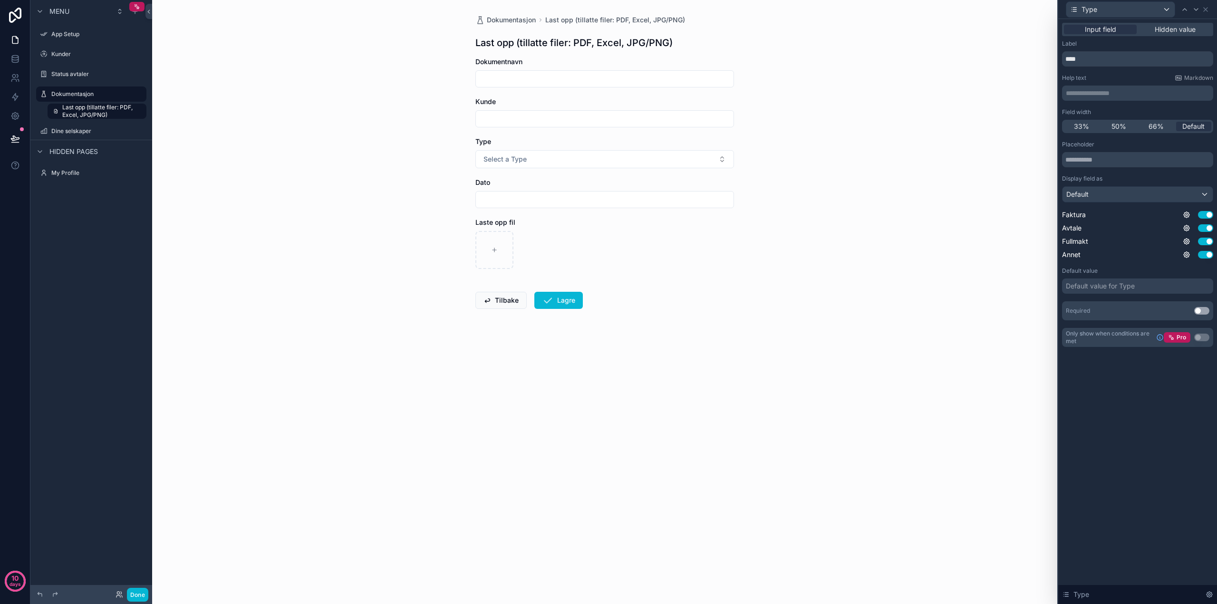
click at [1102, 92] on p "**********" at bounding box center [1139, 93] width 146 height 10
click at [1121, 400] on div "**********" at bounding box center [1138, 311] width 159 height 585
click at [1204, 10] on icon at bounding box center [1206, 10] width 8 height 8
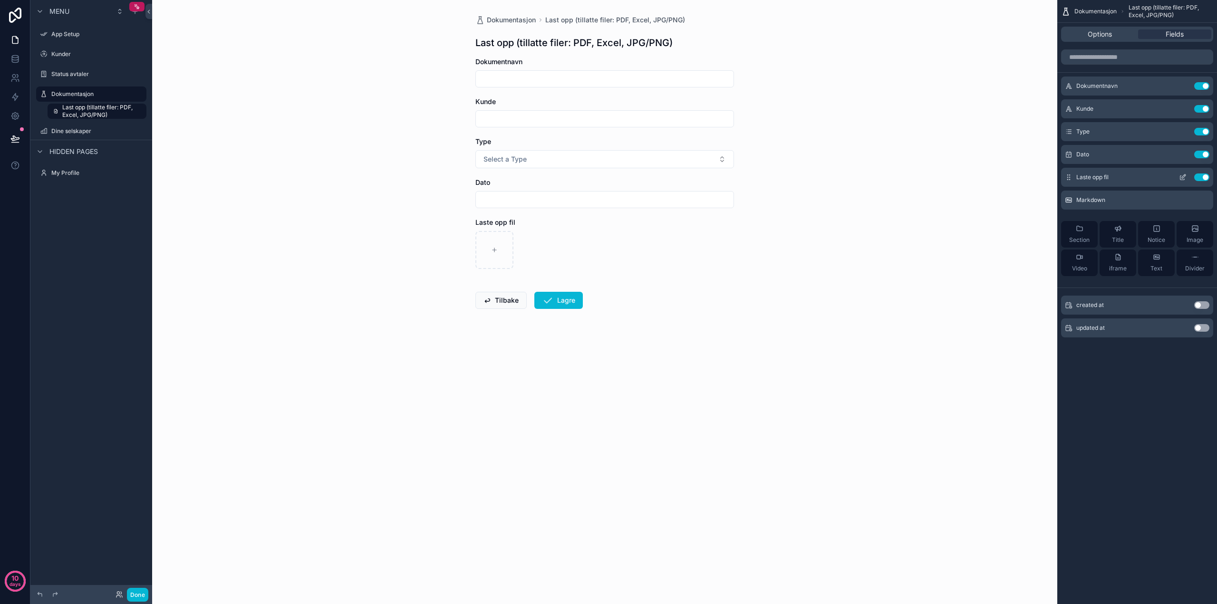
click at [1184, 177] on icon "scrollable content" at bounding box center [1183, 178] width 8 height 8
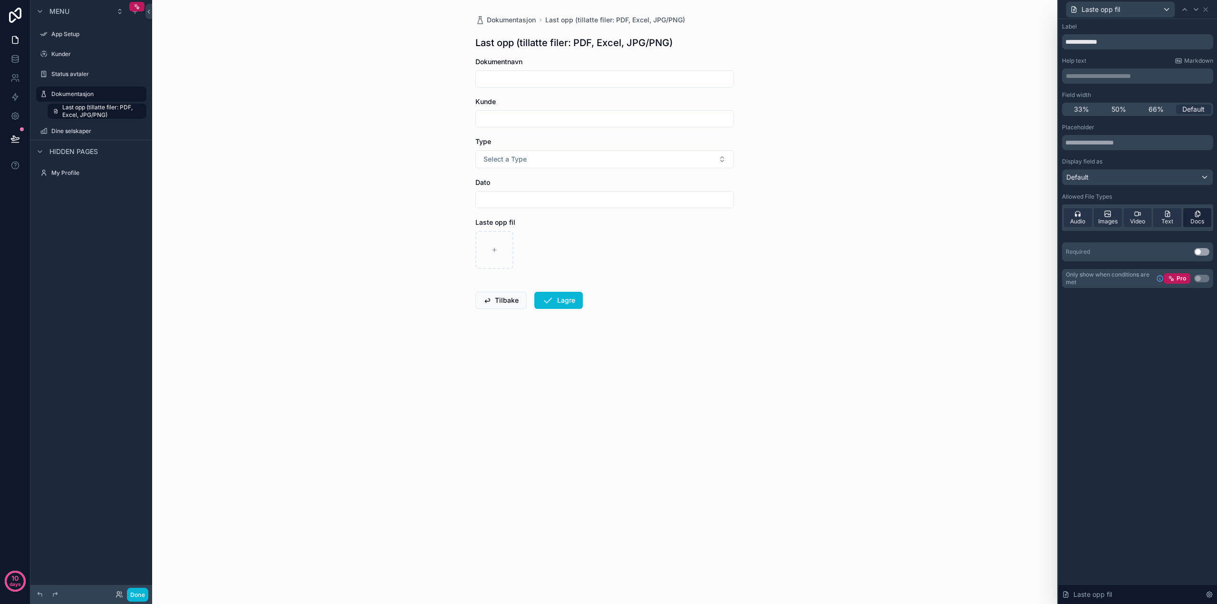
click at [1200, 217] on icon at bounding box center [1198, 214] width 8 height 8
click at [1112, 75] on p "**********" at bounding box center [1139, 76] width 146 height 10
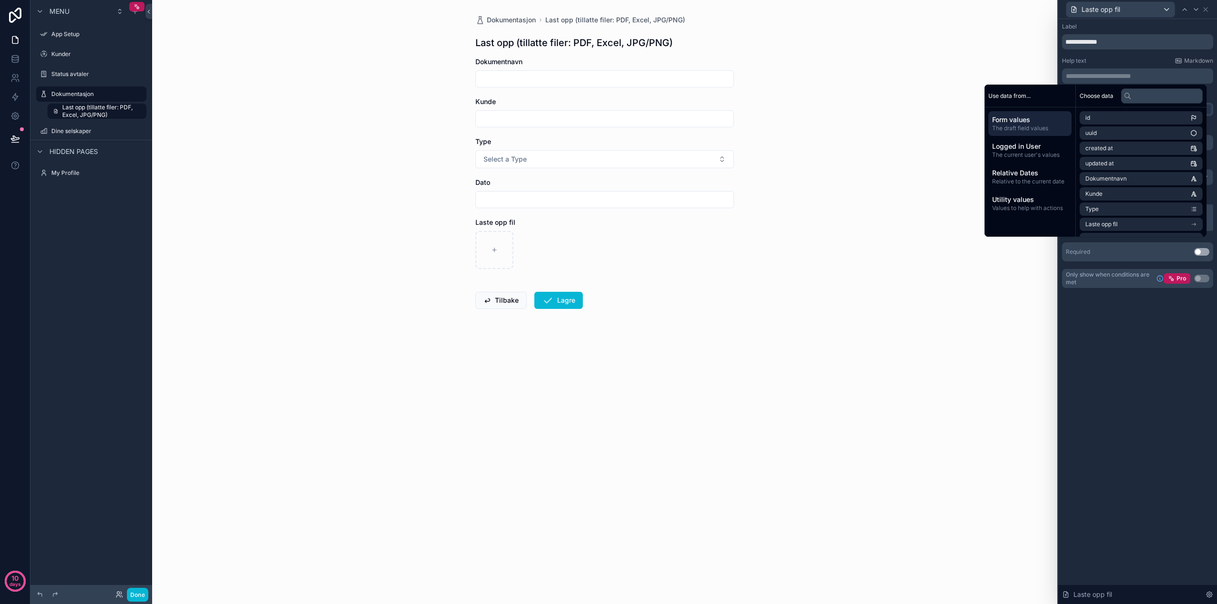
click at [1121, 350] on div "**********" at bounding box center [1138, 311] width 159 height 585
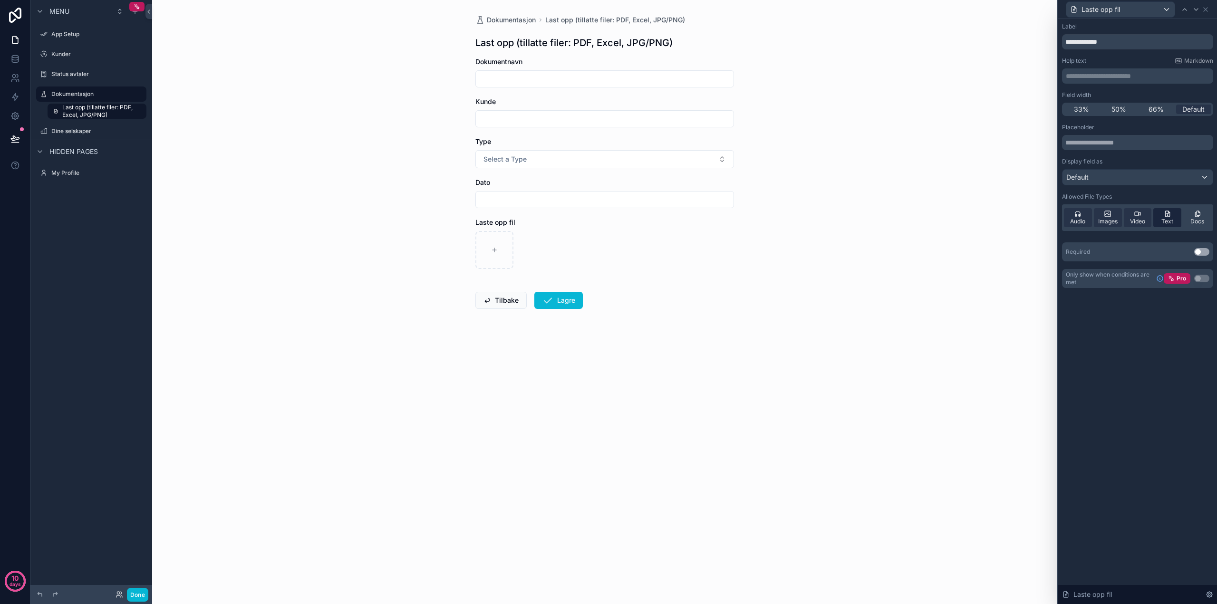
click at [1170, 217] on icon at bounding box center [1168, 214] width 8 height 8
click at [1194, 219] on span "Docs" at bounding box center [1198, 222] width 14 height 8
click at [1179, 194] on div "Allowed File Types" at bounding box center [1137, 197] width 151 height 8
click at [1137, 79] on p "**********" at bounding box center [1139, 76] width 146 height 10
drag, startPoint x: 1154, startPoint y: 76, endPoint x: 1068, endPoint y: 76, distance: 86.1
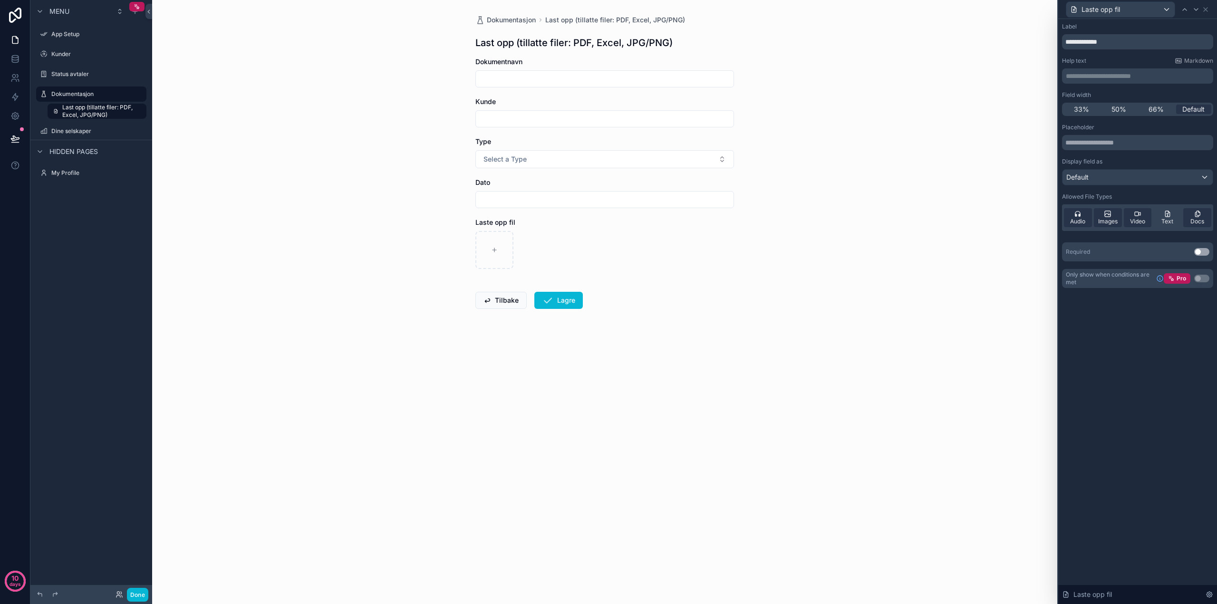
click at [1068, 76] on p "**********" at bounding box center [1139, 76] width 146 height 10
click at [1149, 428] on div "**********" at bounding box center [1138, 311] width 159 height 585
click at [1084, 219] on span "Audio" at bounding box center [1077, 222] width 15 height 8
click at [1111, 219] on span "Images" at bounding box center [1107, 222] width 19 height 8
click at [1141, 220] on span "Video" at bounding box center [1137, 222] width 15 height 8
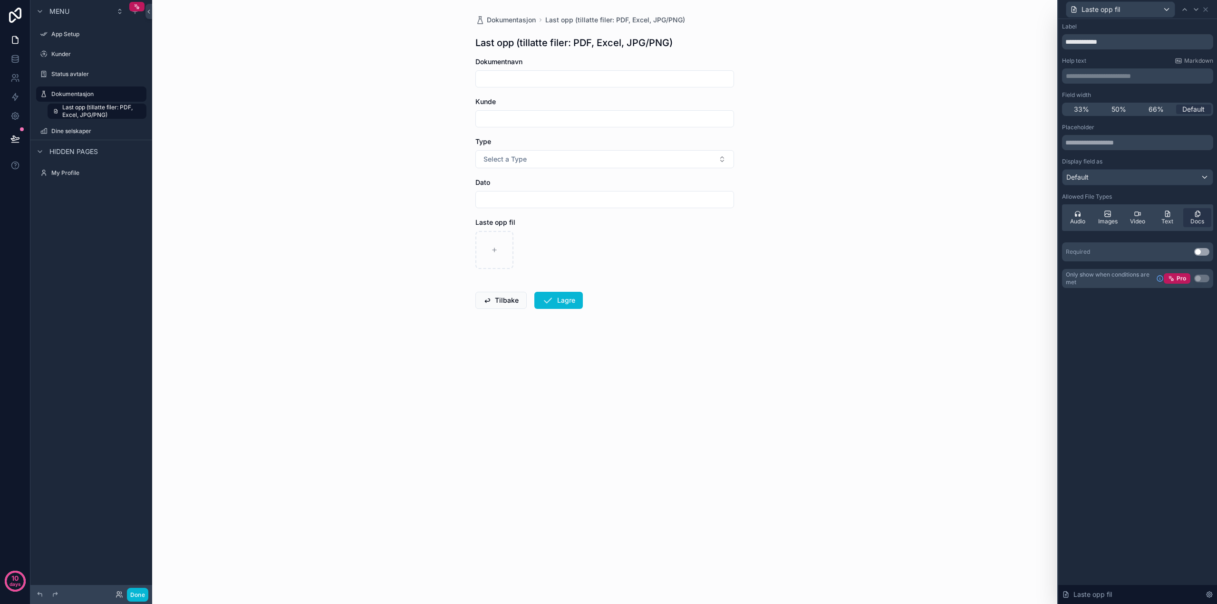
click at [1197, 253] on button "Use setting" at bounding box center [1202, 252] width 15 height 8
click at [558, 198] on input "scrollable content" at bounding box center [605, 199] width 258 height 13
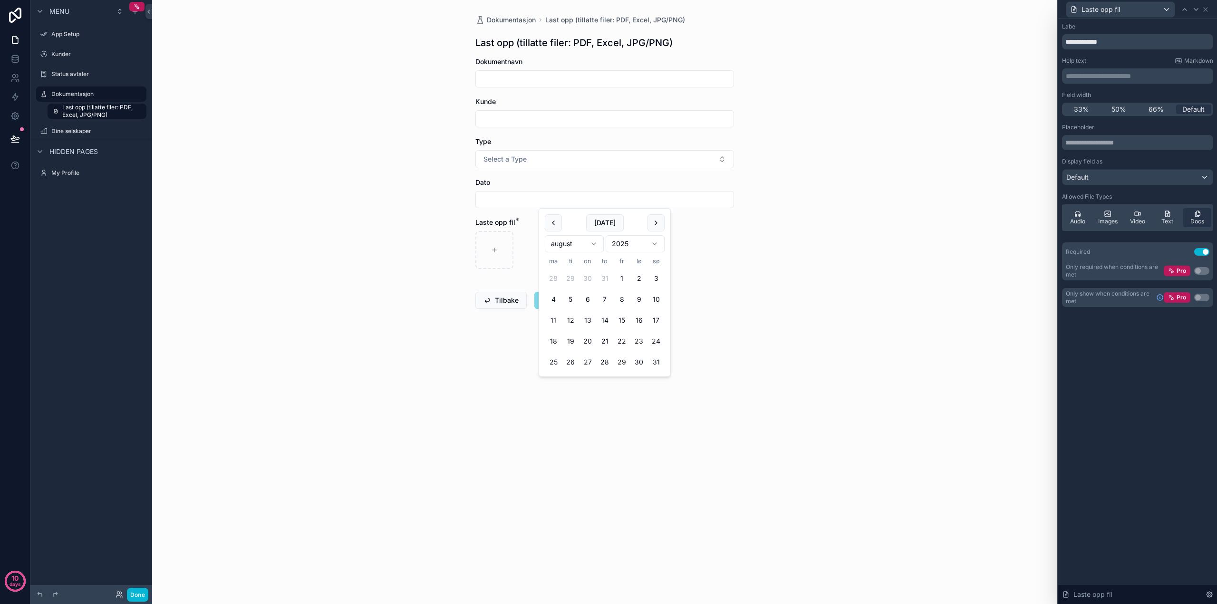
click at [488, 180] on span "Dato" at bounding box center [483, 182] width 15 height 8
click at [525, 198] on input "scrollable content" at bounding box center [605, 199] width 258 height 13
click at [811, 242] on div "Dokumentasjon Last opp (tillatte filer: PDF, Excel, JPG/PNG) Last opp (tillatte…" at bounding box center [604, 302] width 905 height 604
click at [1083, 44] on input "**********" at bounding box center [1137, 41] width 151 height 15
type input "**********"
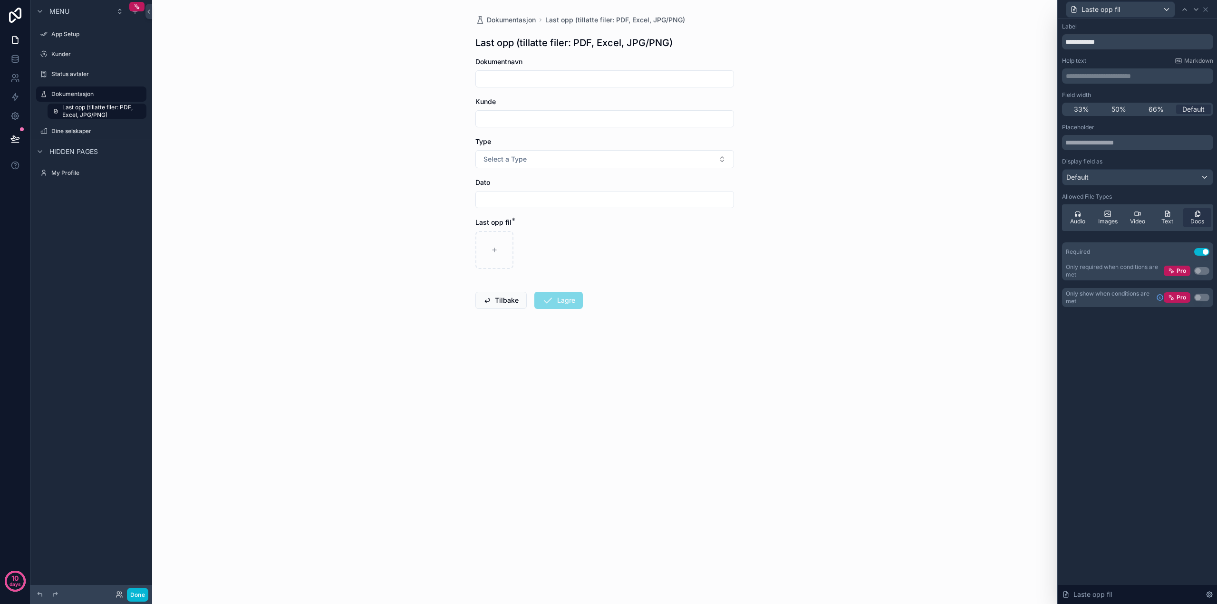
click at [1181, 431] on div "**********" at bounding box center [1138, 311] width 159 height 585
click at [1208, 8] on icon at bounding box center [1206, 10] width 4 height 4
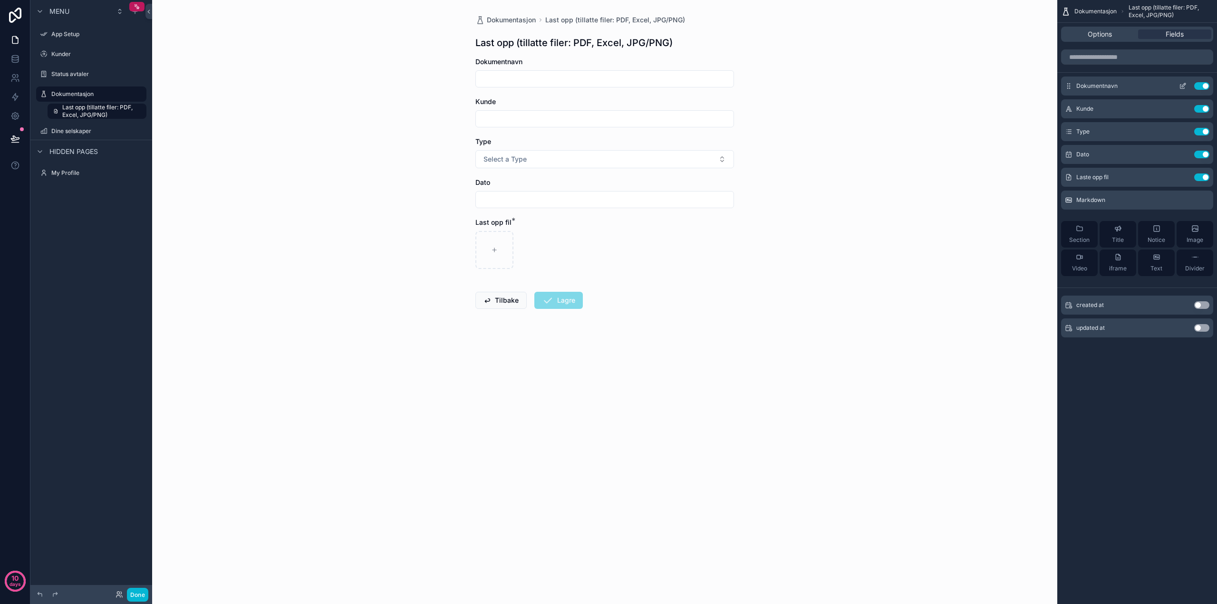
click at [1183, 86] on icon "scrollable content" at bounding box center [1184, 85] width 4 height 4
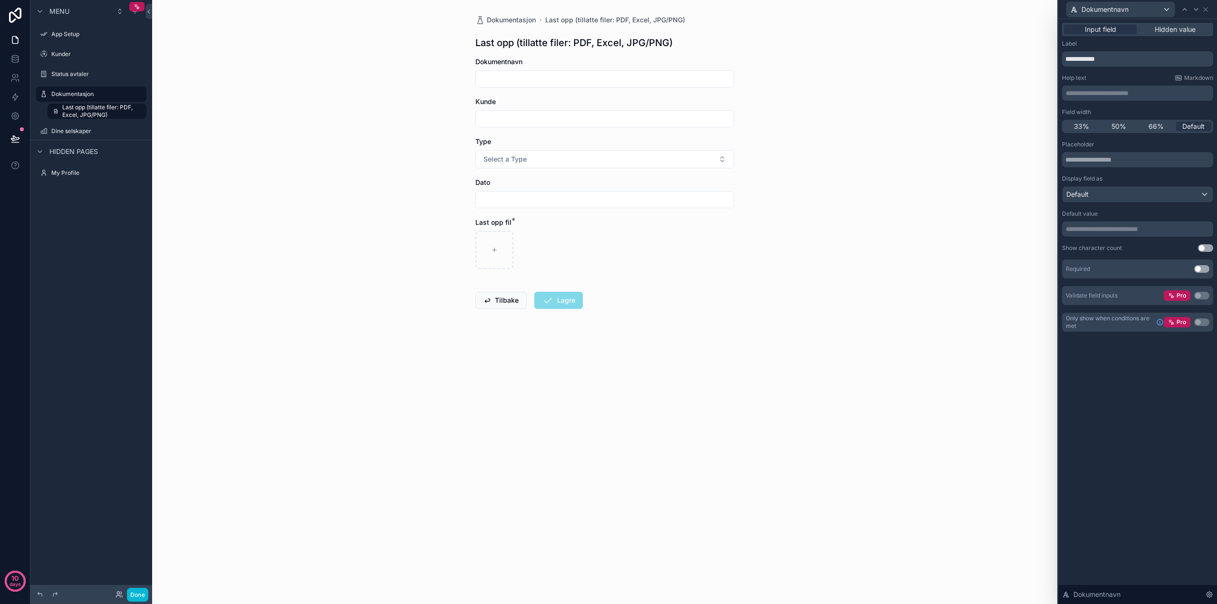
click at [1200, 268] on button "Use setting" at bounding box center [1202, 269] width 15 height 8
click at [1206, 8] on icon at bounding box center [1206, 10] width 8 height 8
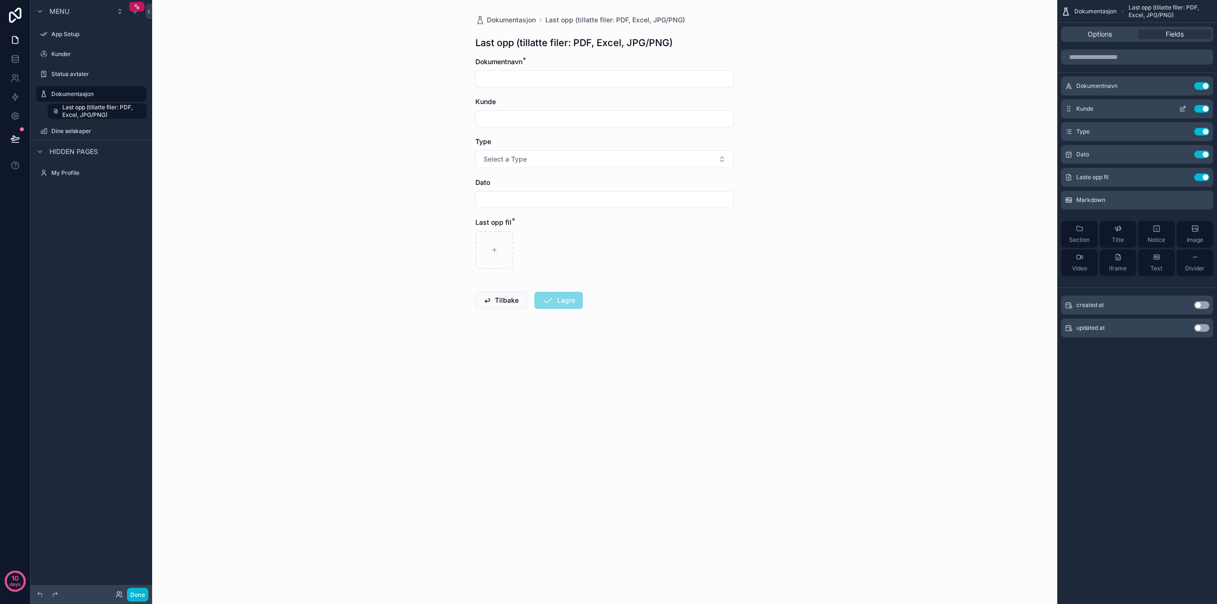
click at [1181, 108] on icon "scrollable content" at bounding box center [1183, 109] width 4 height 4
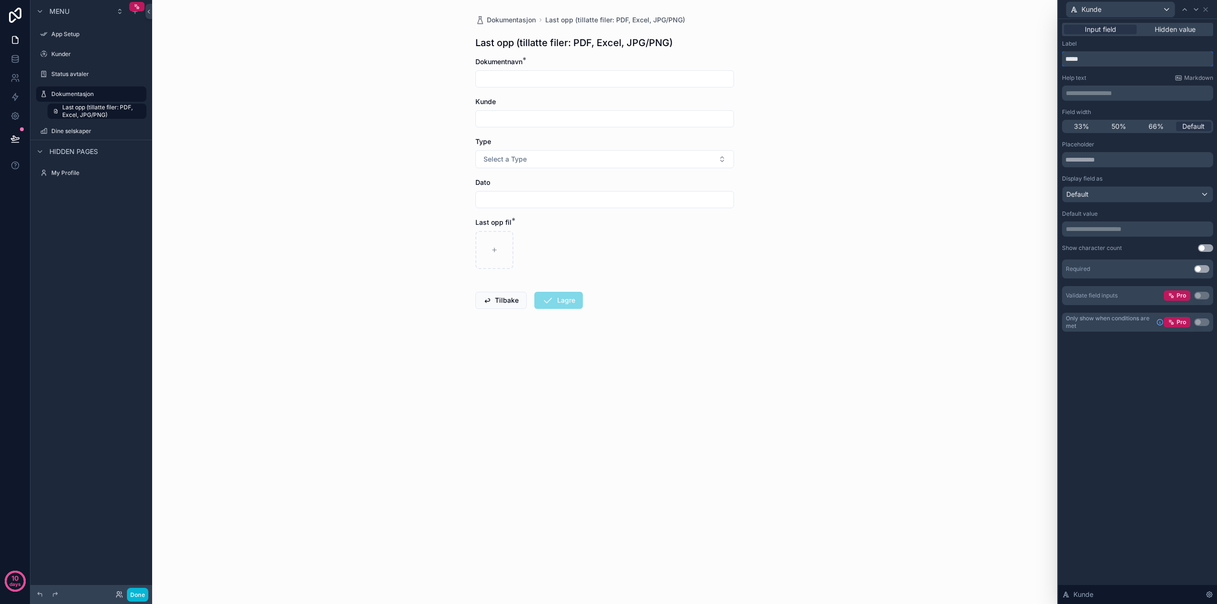
click at [1088, 54] on input "*****" at bounding box center [1137, 58] width 151 height 15
drag, startPoint x: 1090, startPoint y: 59, endPoint x: 1067, endPoint y: 58, distance: 23.3
click at [1067, 58] on input "*****" at bounding box center [1137, 58] width 151 height 15
click at [633, 118] on input "scrollable content" at bounding box center [605, 118] width 258 height 13
click at [1113, 43] on div "Label" at bounding box center [1137, 44] width 151 height 8
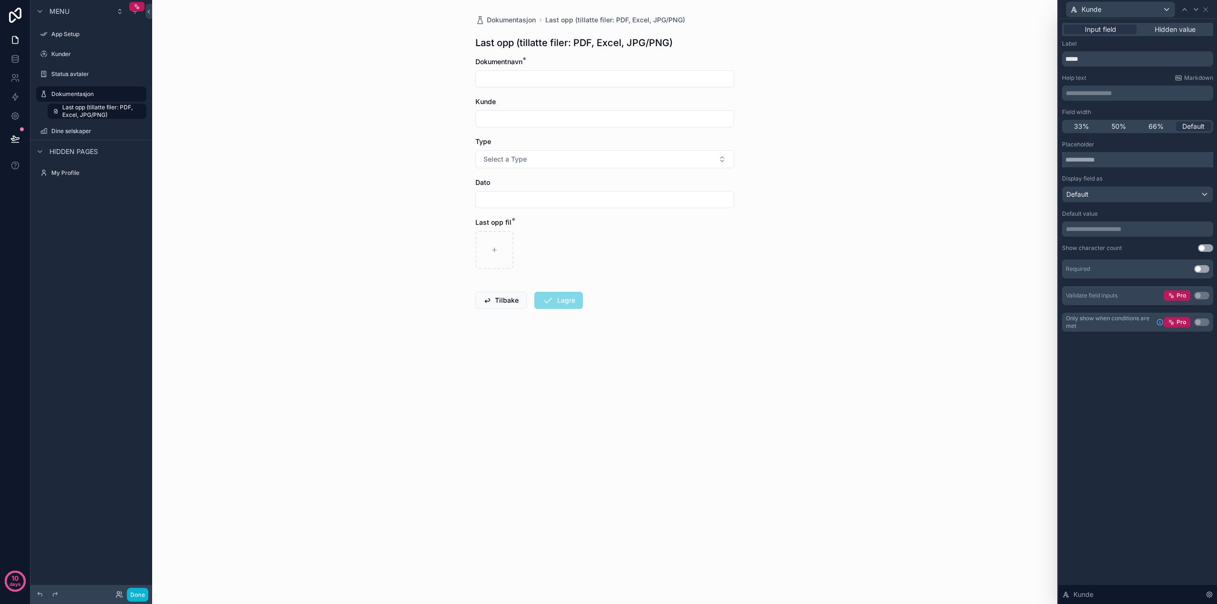
click at [1089, 159] on input "text" at bounding box center [1137, 159] width 151 height 15
click at [1120, 141] on div "Placeholder" at bounding box center [1137, 145] width 151 height 8
click at [1197, 269] on button "Use setting" at bounding box center [1202, 269] width 15 height 8
click at [1121, 90] on p "**********" at bounding box center [1139, 93] width 146 height 10
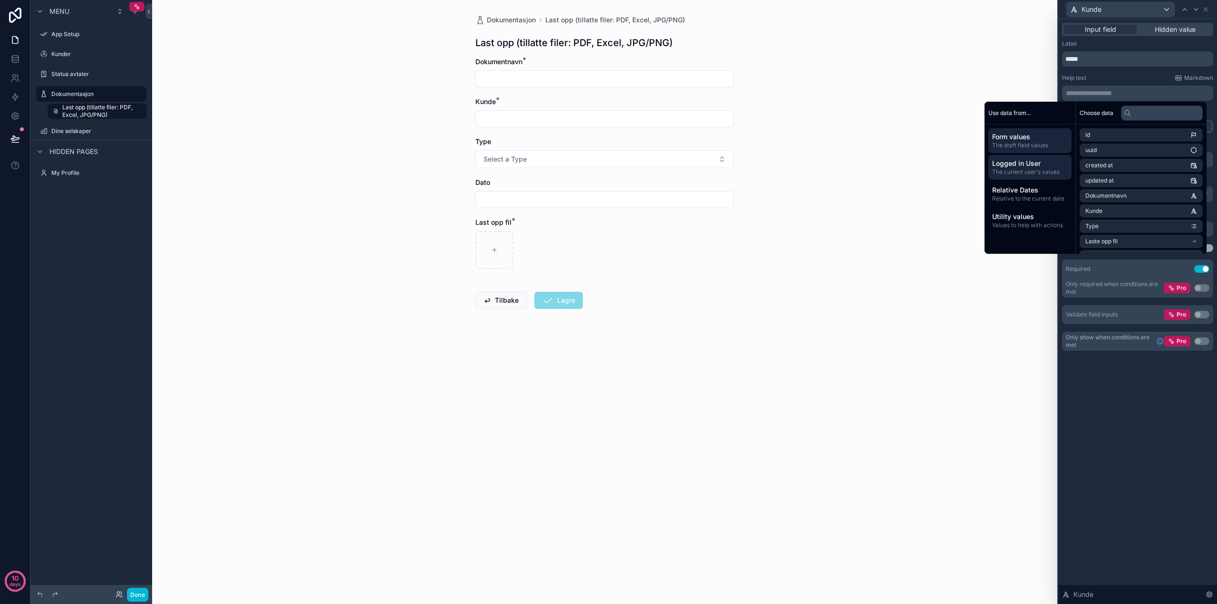
click at [1021, 169] on span "The current user's values" at bounding box center [1030, 172] width 76 height 8
click at [1109, 149] on li "email" at bounding box center [1141, 150] width 123 height 13
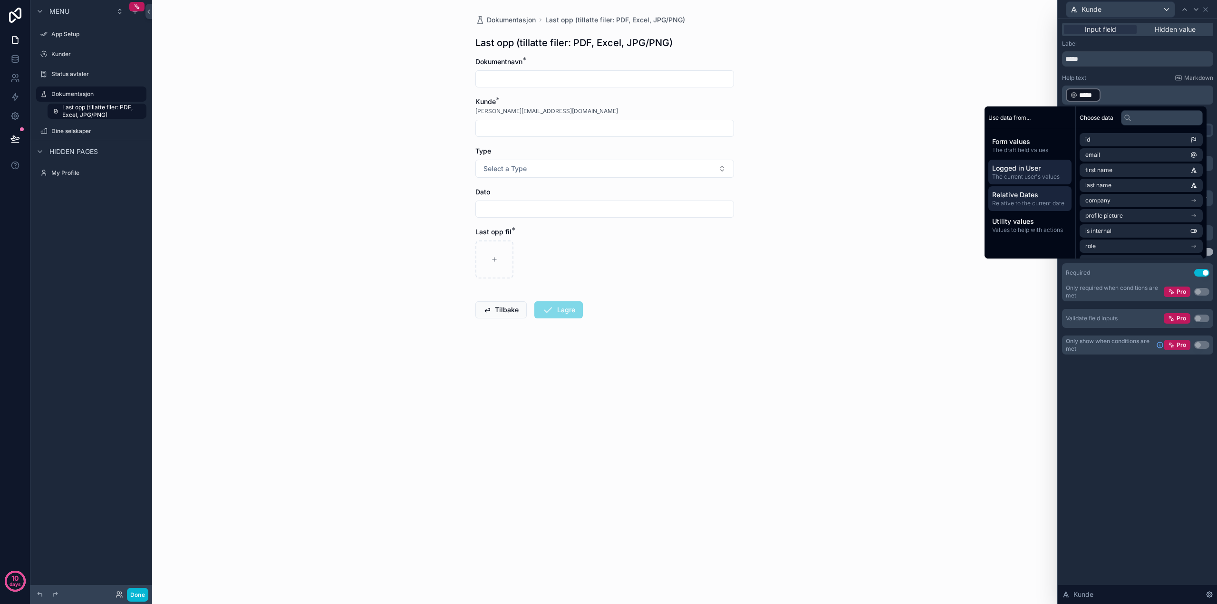
click at [1004, 200] on span "Relative to the current date" at bounding box center [1030, 204] width 76 height 8
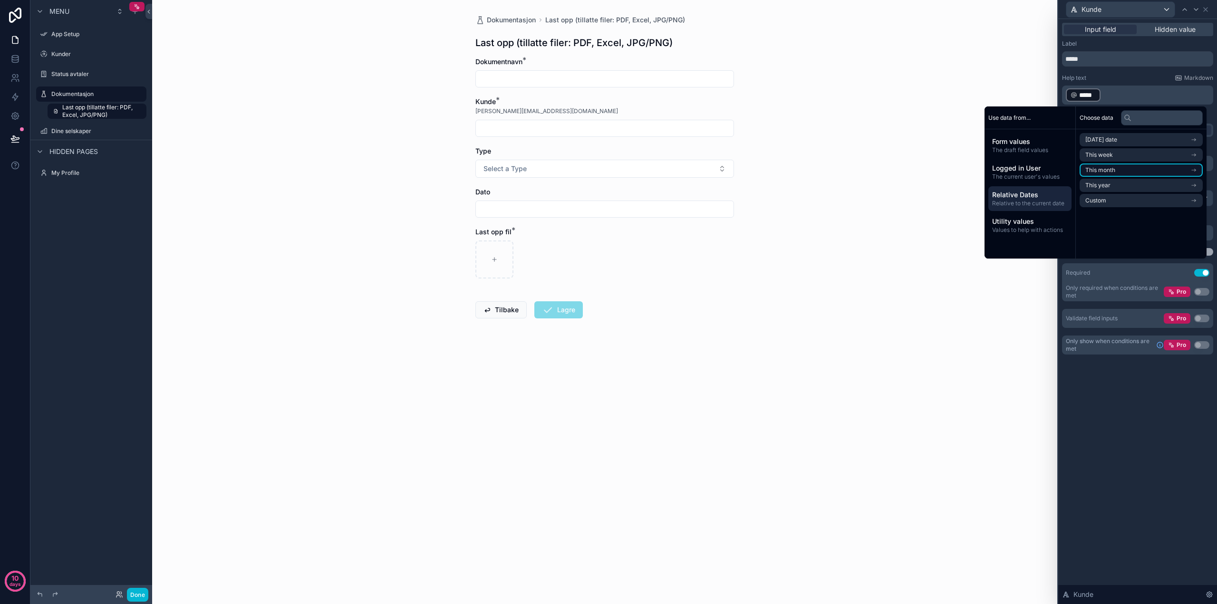
click at [1094, 170] on span "This month" at bounding box center [1101, 170] width 30 height 8
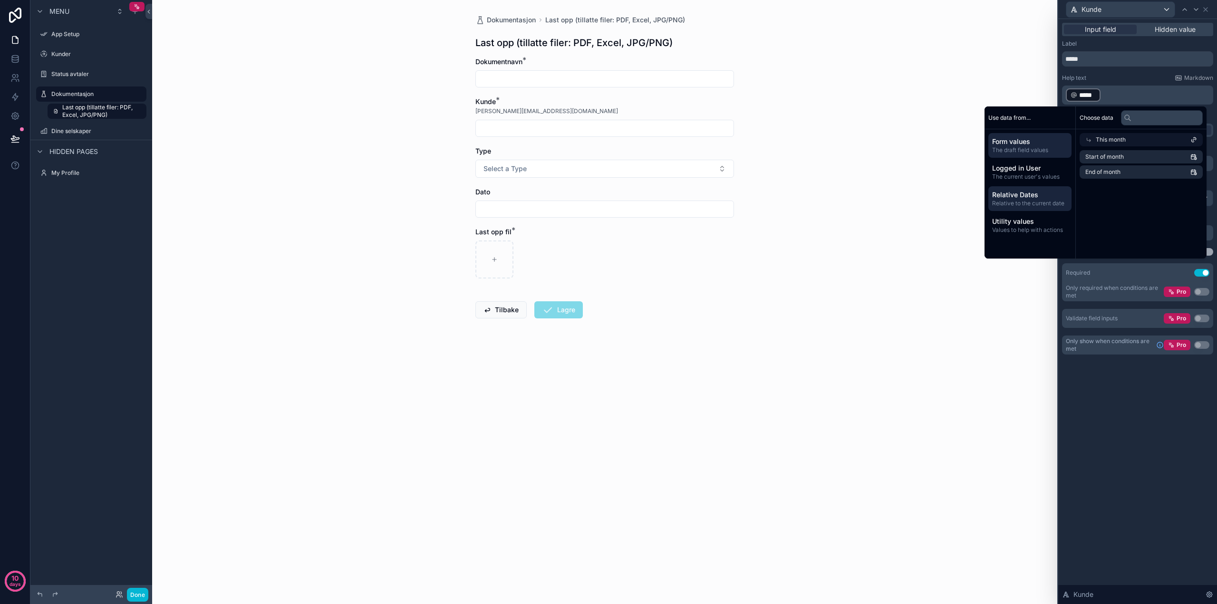
click at [1025, 145] on span "Form values" at bounding box center [1030, 142] width 76 height 10
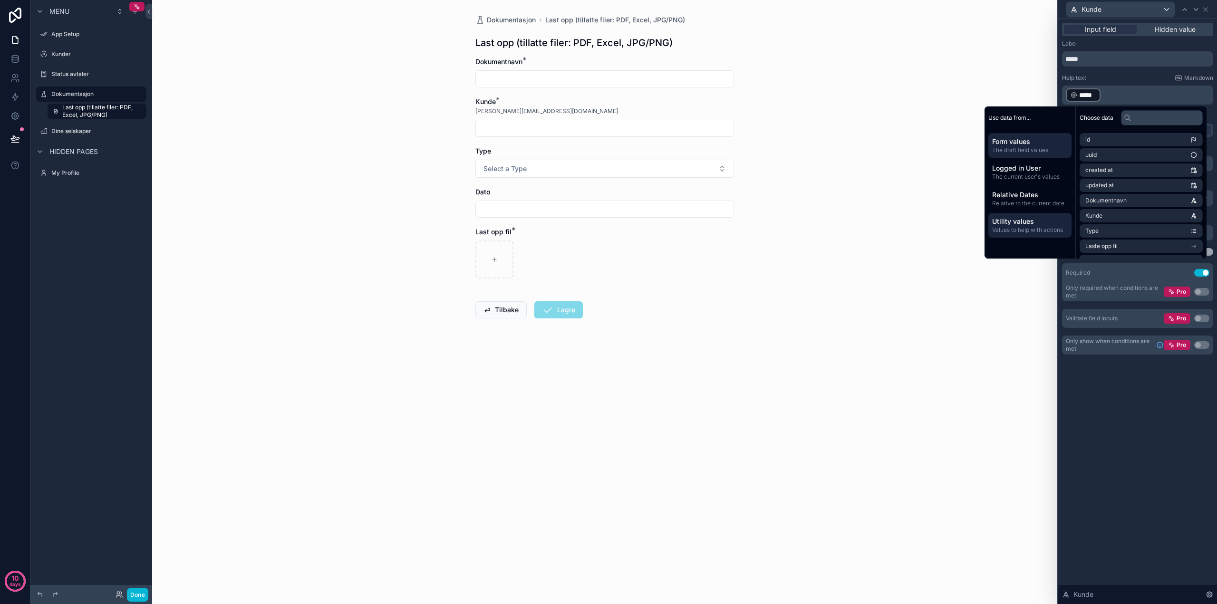
click at [1027, 224] on span "Utility values" at bounding box center [1030, 222] width 76 height 10
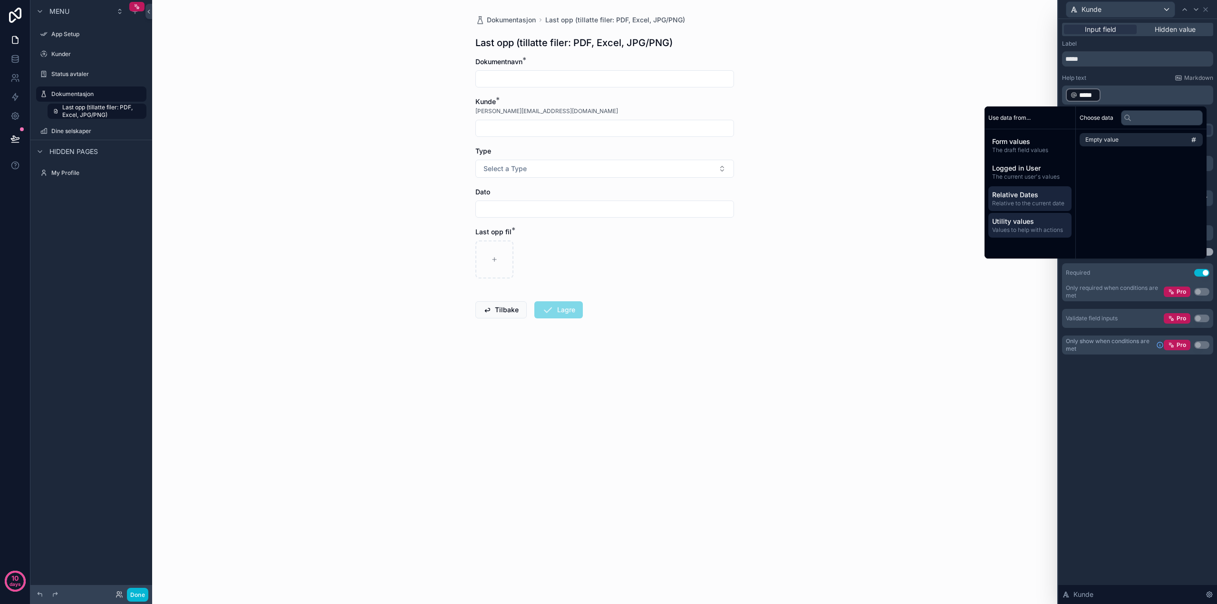
click at [1005, 197] on span "Relative Dates" at bounding box center [1030, 195] width 76 height 10
click at [1014, 221] on span "Utility values" at bounding box center [1030, 222] width 76 height 10
click at [1102, 139] on span "Empty value" at bounding box center [1102, 140] width 33 height 8
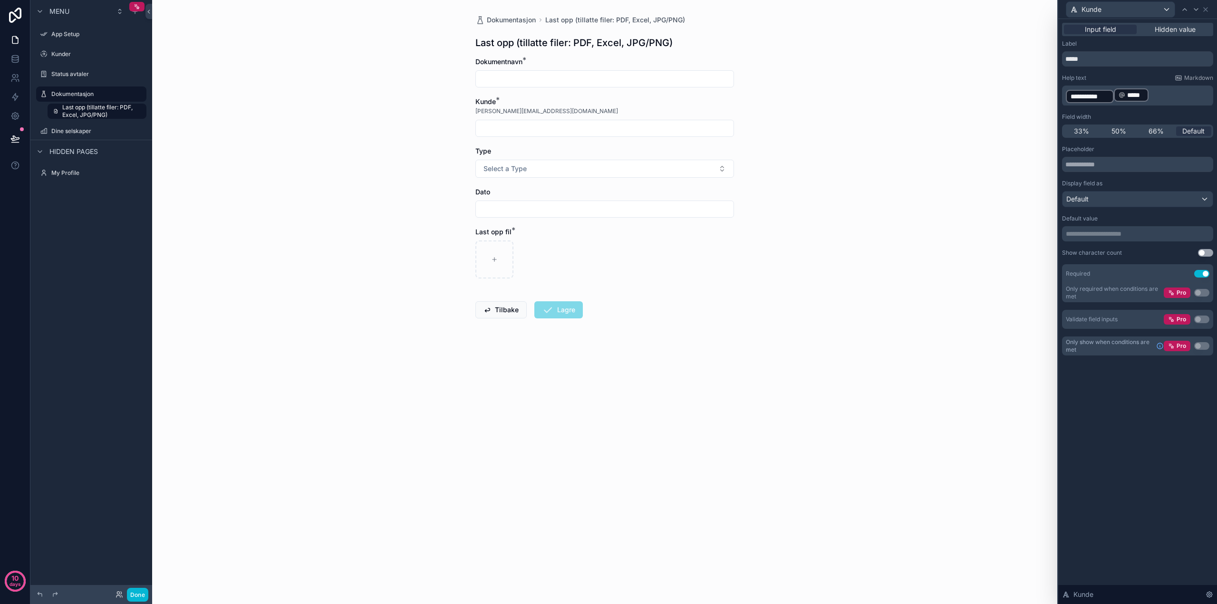
click at [1126, 381] on div "**********" at bounding box center [1138, 311] width 159 height 585
click at [1129, 95] on span "*****" at bounding box center [1135, 95] width 17 height 10
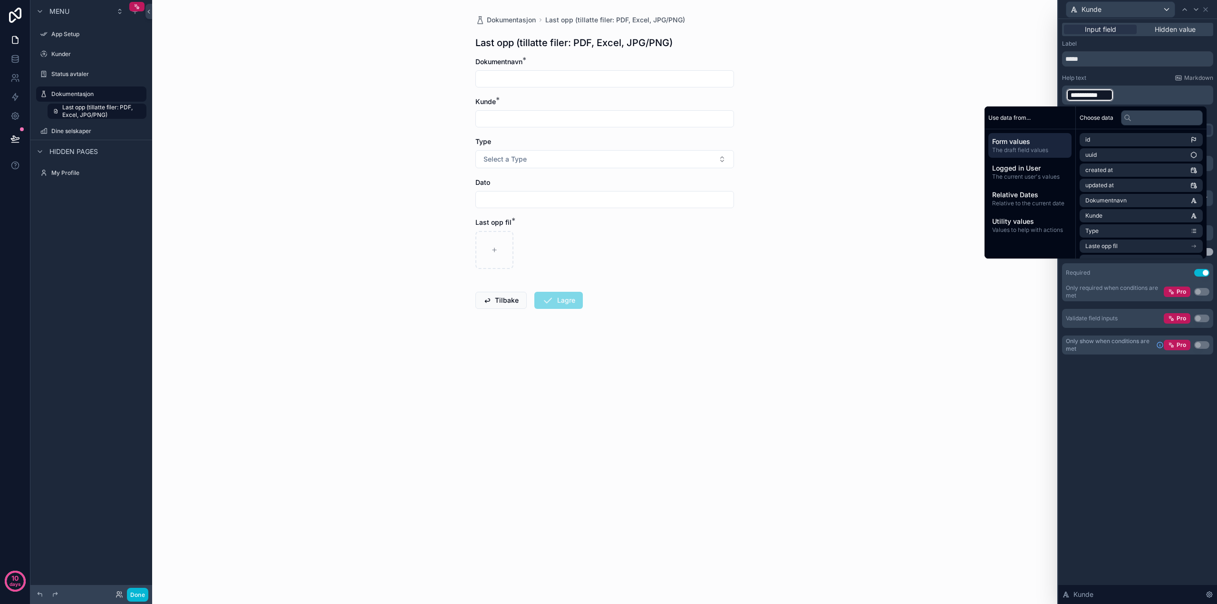
click at [1020, 143] on span "Form values" at bounding box center [1030, 142] width 76 height 10
click at [1019, 137] on span "Form values" at bounding box center [1030, 142] width 76 height 10
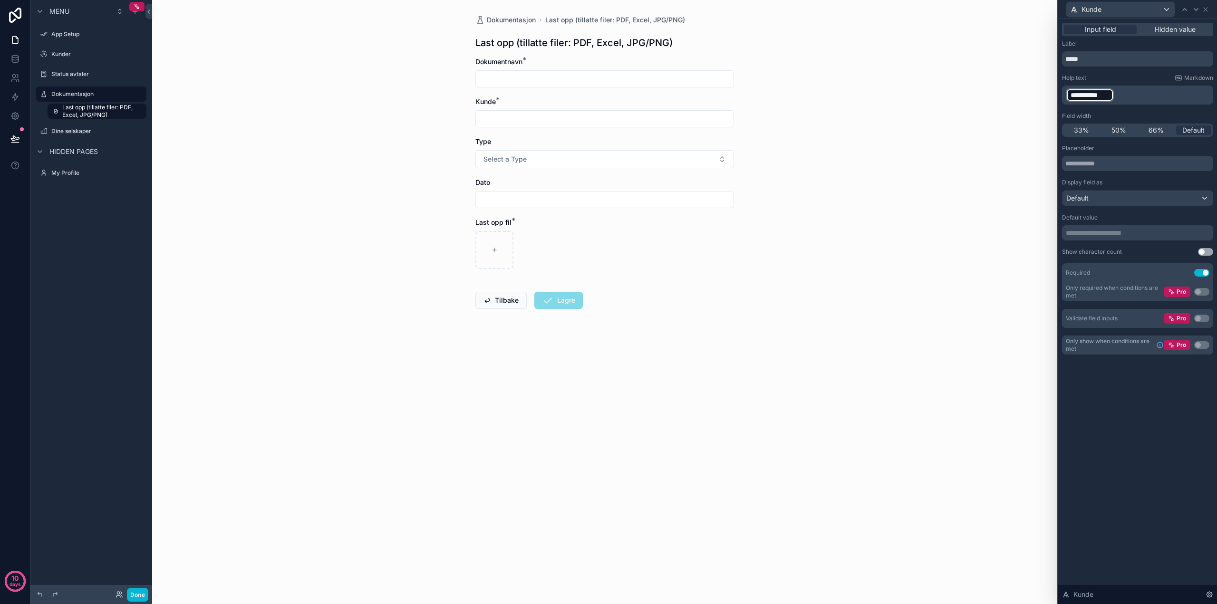
click at [1096, 96] on span "**********" at bounding box center [1090, 95] width 39 height 10
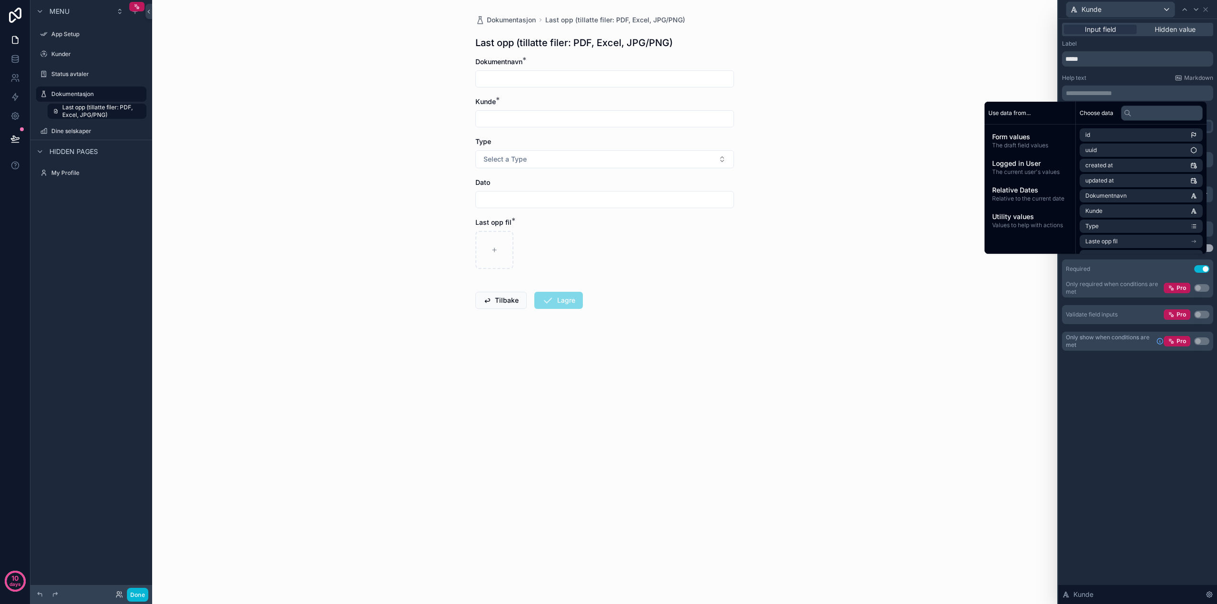
click at [1137, 436] on div "**********" at bounding box center [1138, 311] width 159 height 585
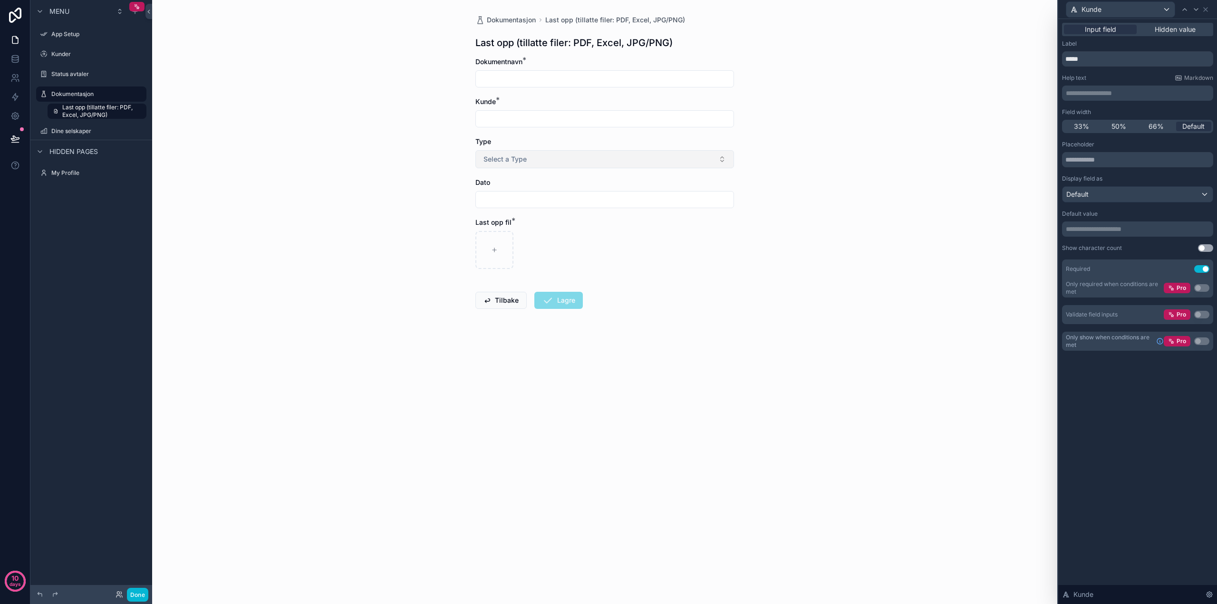
click at [541, 161] on button "Select a Type" at bounding box center [605, 159] width 259 height 18
click at [1177, 31] on span "Hidden value" at bounding box center [1175, 30] width 41 height 10
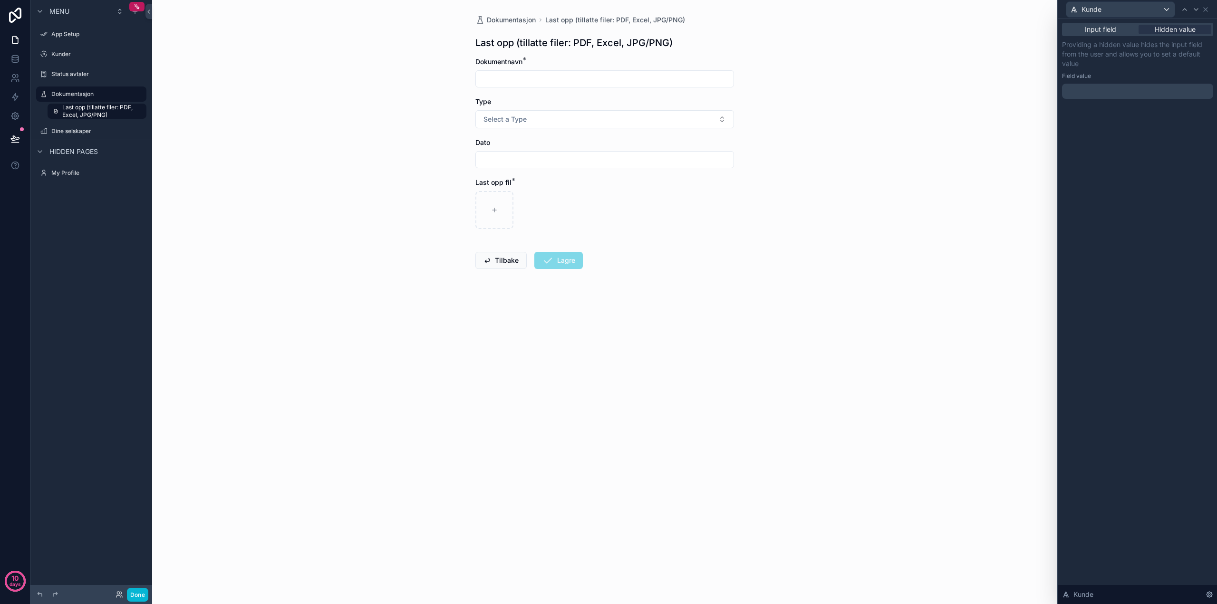
click at [1088, 91] on p "﻿" at bounding box center [1139, 92] width 146 height 10
click at [1100, 30] on span "Input field" at bounding box center [1100, 30] width 31 height 10
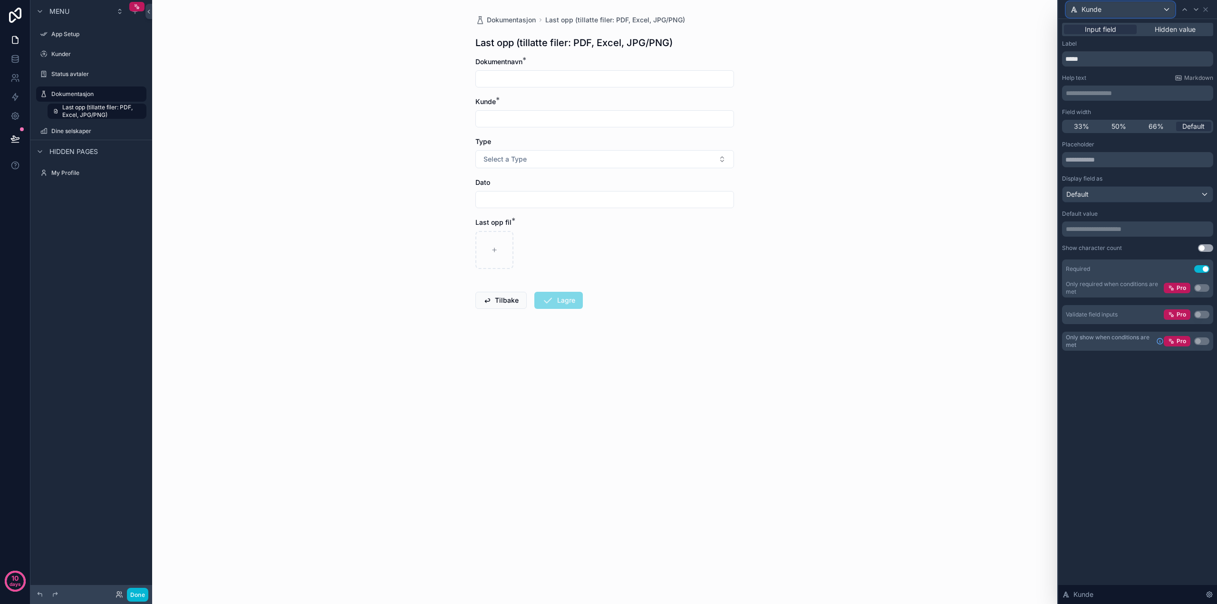
click at [1168, 10] on div "Kunde" at bounding box center [1121, 9] width 108 height 15
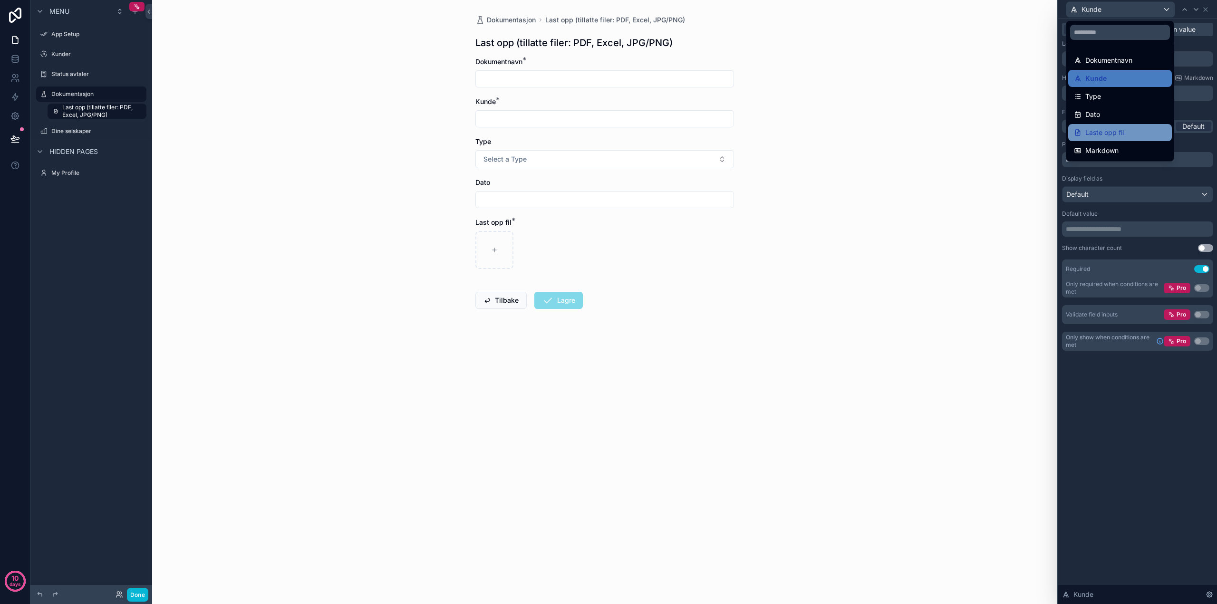
click at [1111, 139] on div "Laste opp fil" at bounding box center [1121, 132] width 104 height 17
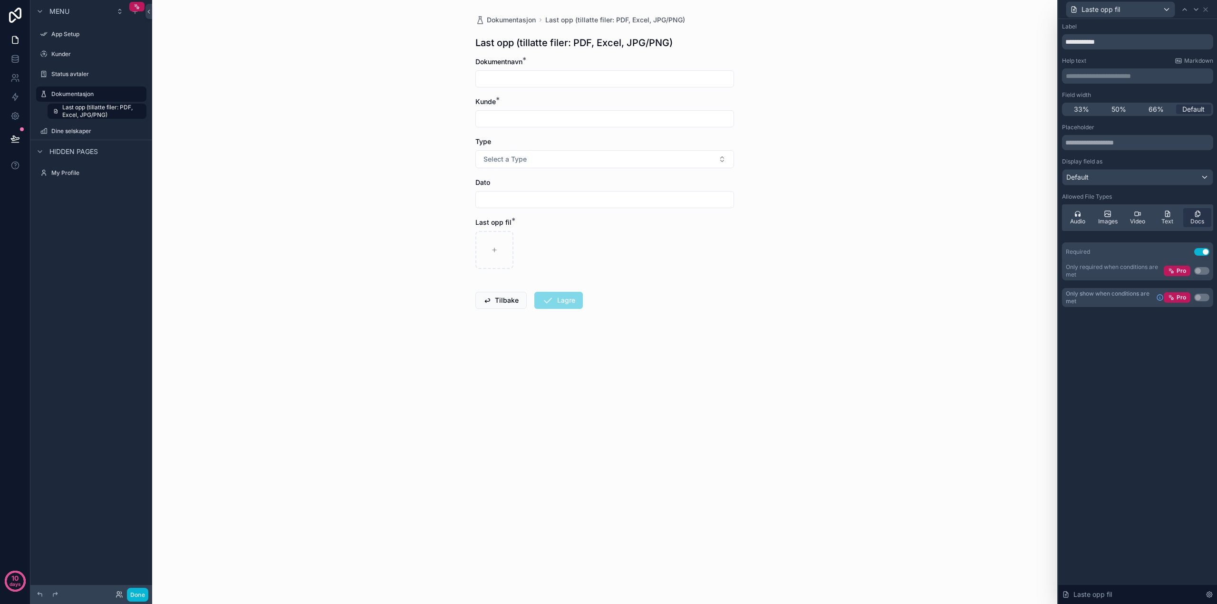
click at [1200, 253] on button "Use setting" at bounding box center [1202, 252] width 15 height 8
click at [1093, 9] on span "Laste opp fil" at bounding box center [1101, 10] width 39 height 10
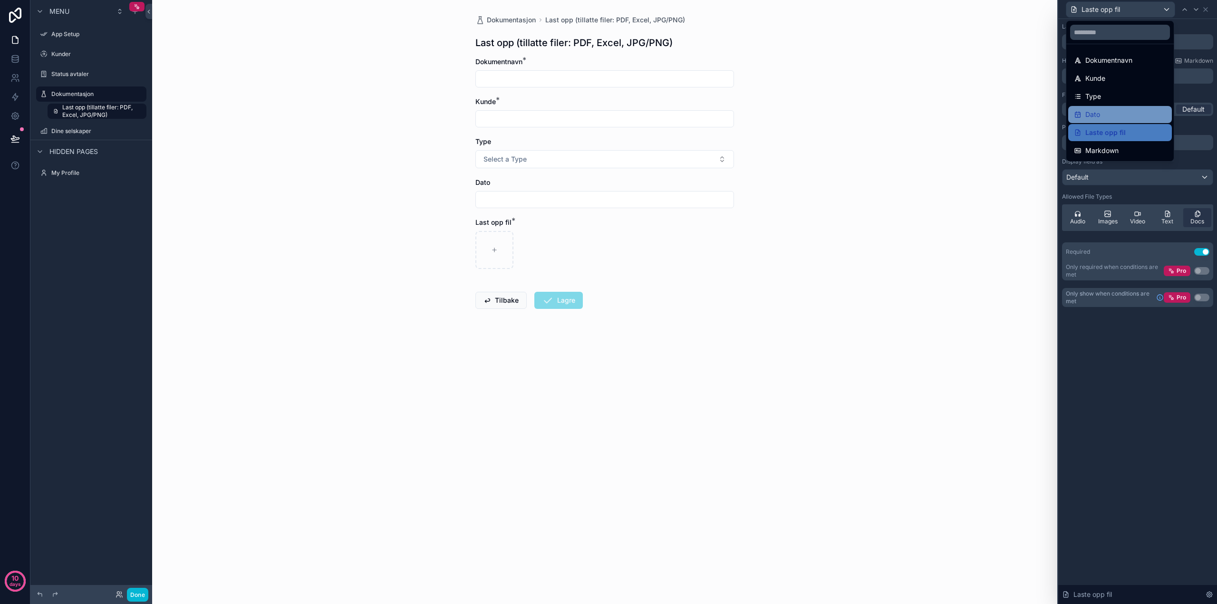
click at [1098, 110] on span "Dato" at bounding box center [1093, 114] width 15 height 11
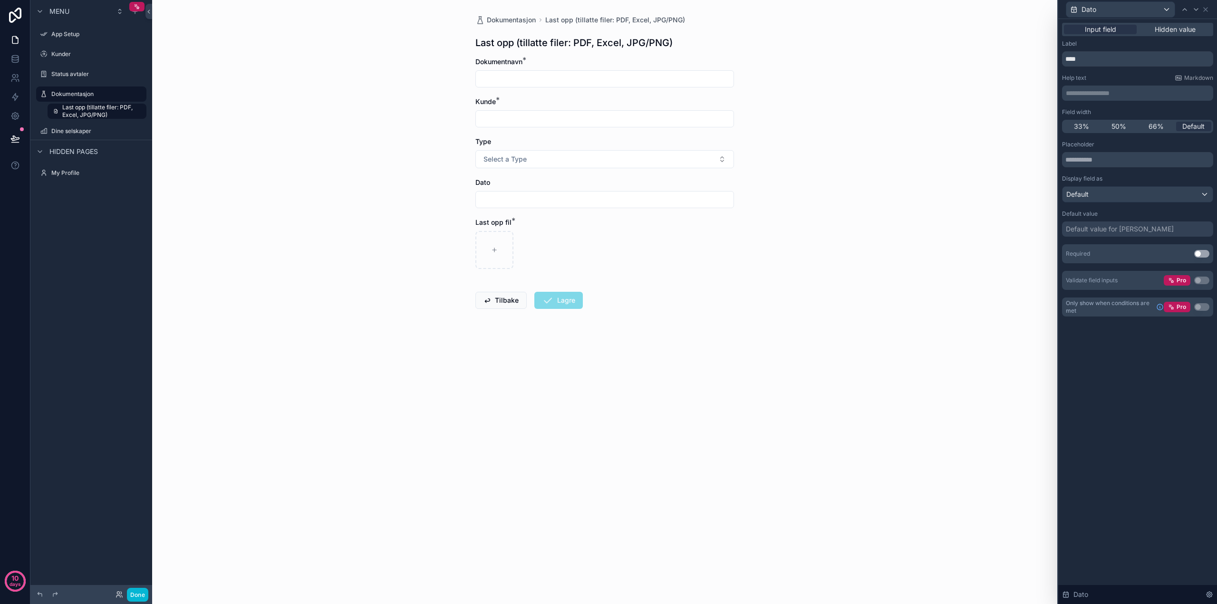
click at [1201, 252] on button "Use setting" at bounding box center [1202, 254] width 15 height 8
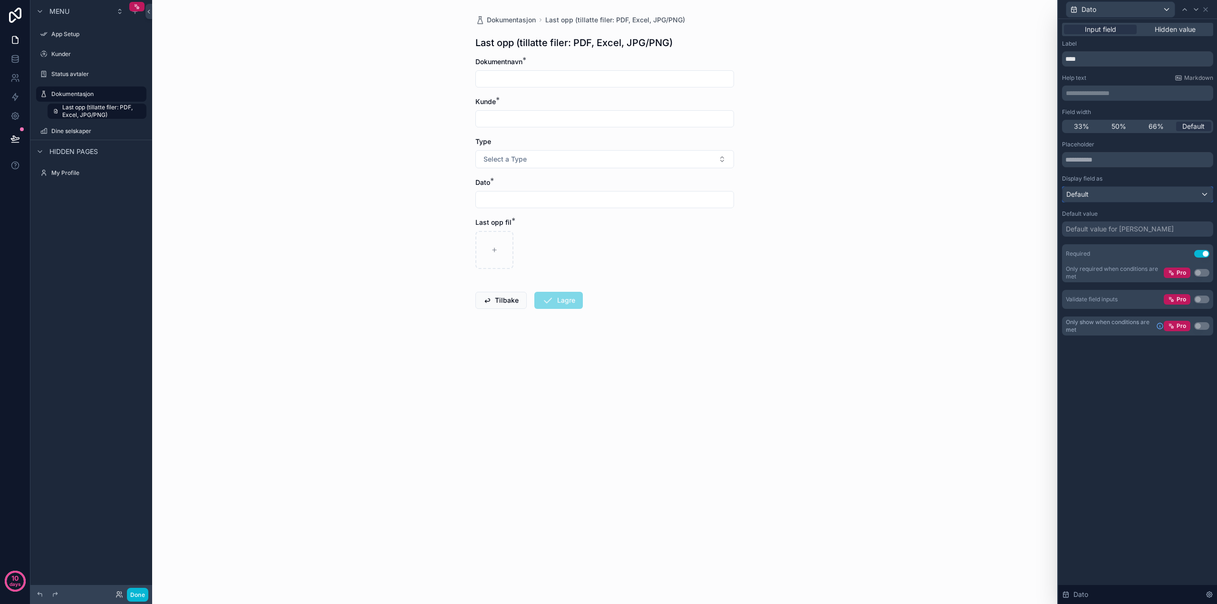
click at [1203, 192] on div "Default" at bounding box center [1138, 194] width 150 height 15
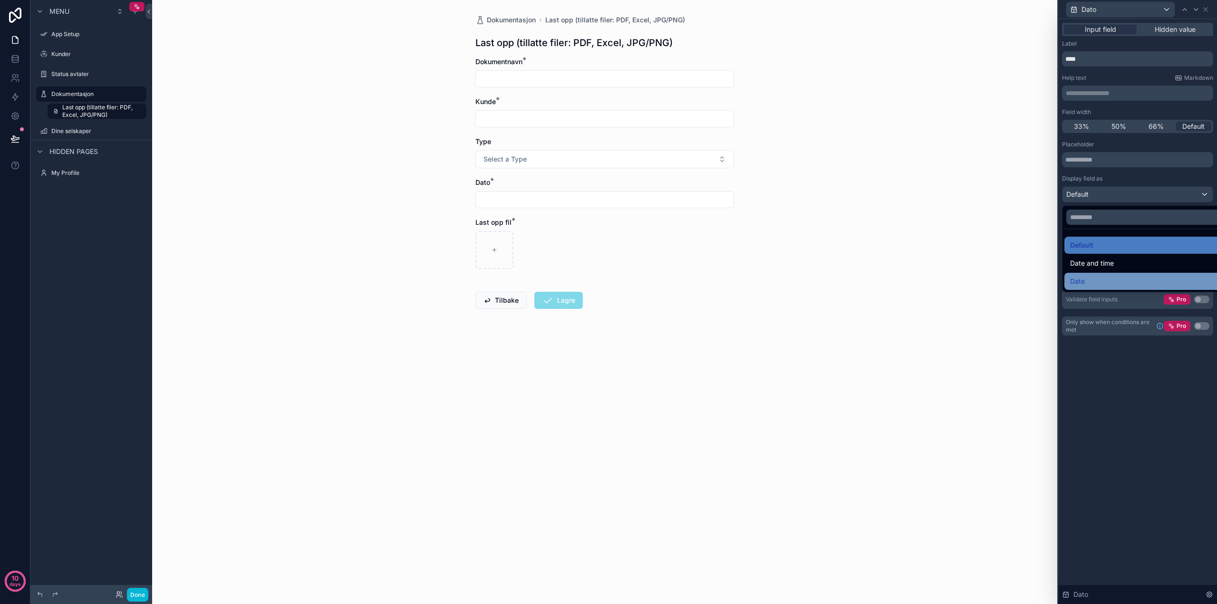
click at [1085, 280] on span "Date" at bounding box center [1077, 281] width 15 height 11
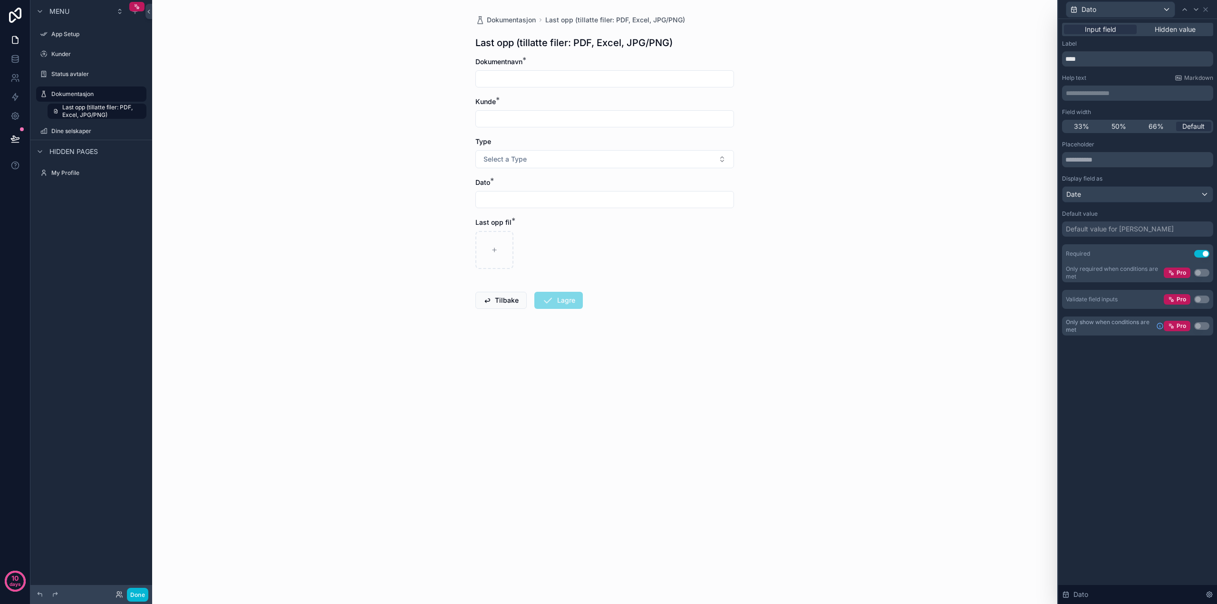
click at [639, 199] on input "scrollable content" at bounding box center [605, 199] width 258 height 13
click at [815, 191] on div "Dokumentasjon Last opp (tillatte filer: PDF, Excel, JPG/PNG) Last opp (tillatte…" at bounding box center [604, 302] width 905 height 604
click at [1101, 226] on div "Default value for Dato" at bounding box center [1120, 229] width 108 height 10
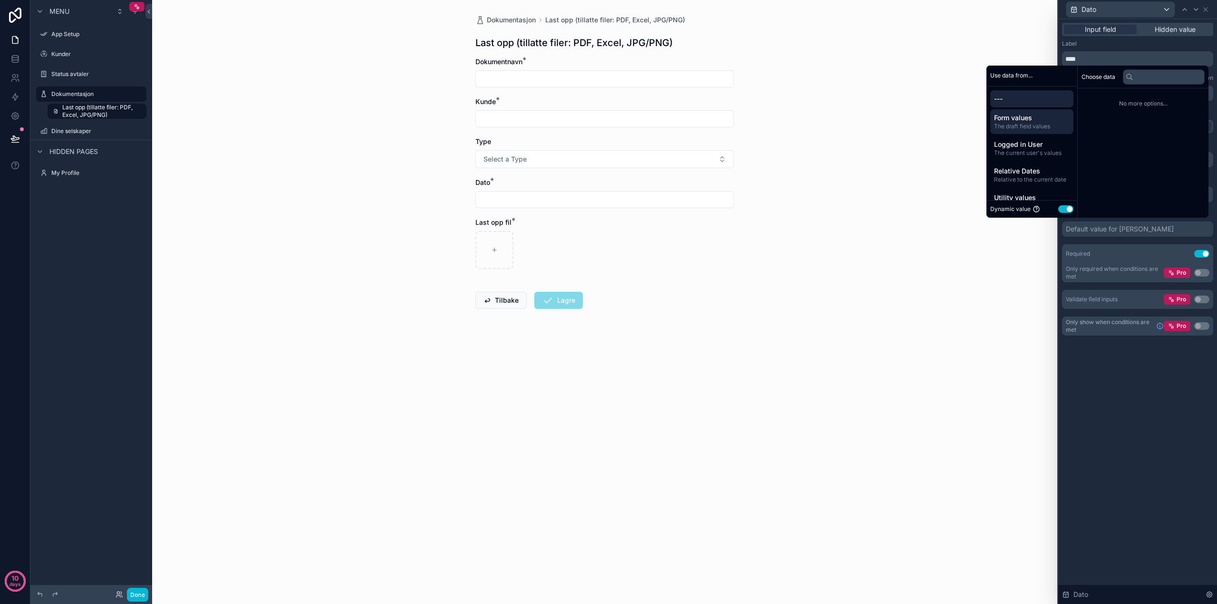
scroll to position [18, 0]
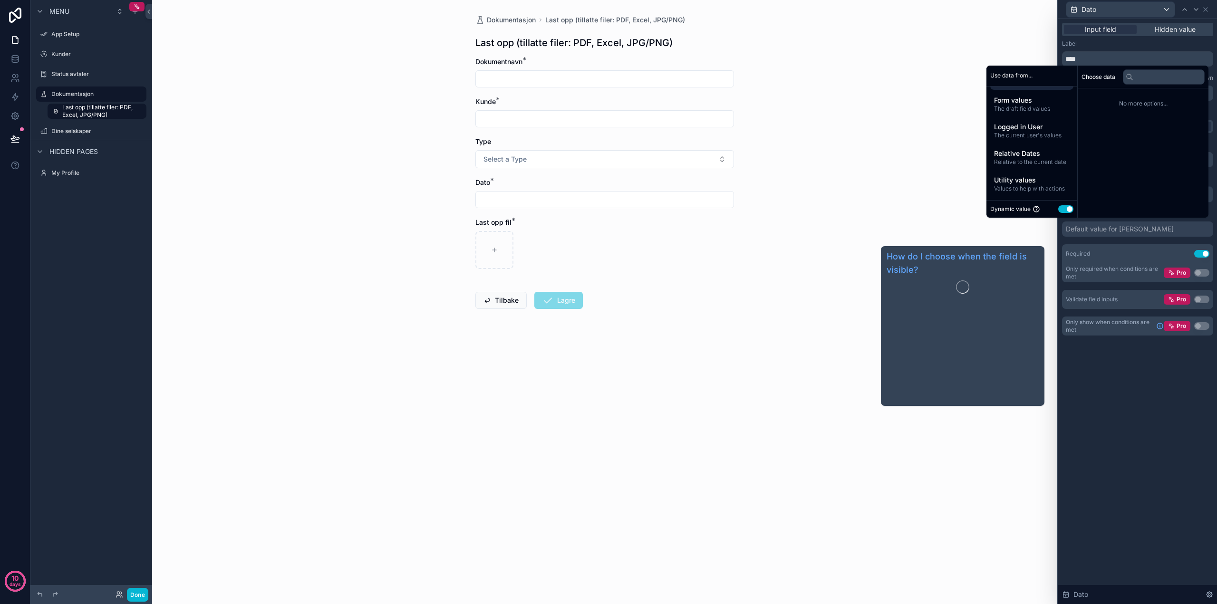
click at [1096, 396] on div "**********" at bounding box center [1138, 311] width 159 height 585
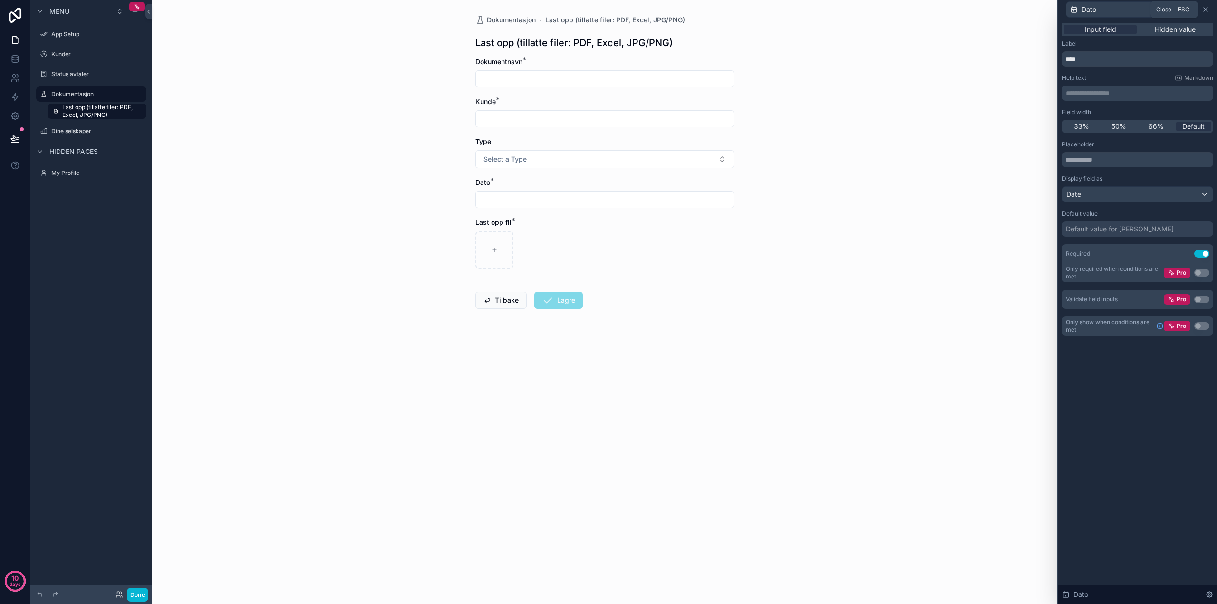
click at [1206, 10] on icon at bounding box center [1206, 10] width 4 height 4
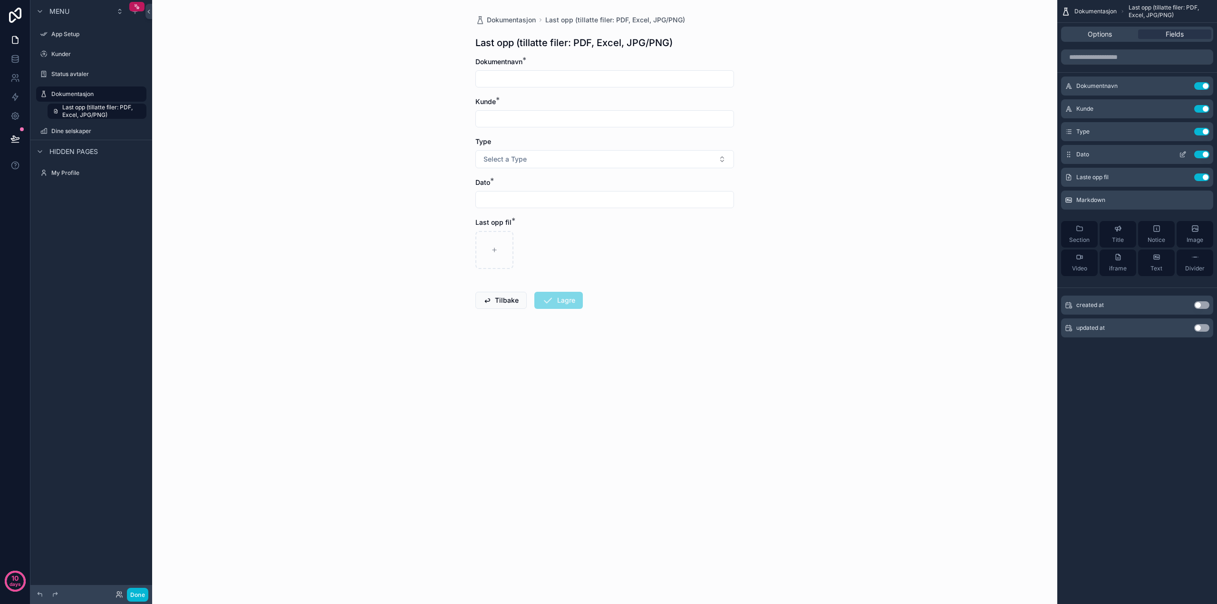
click at [1203, 153] on button "Use setting" at bounding box center [1202, 155] width 15 height 8
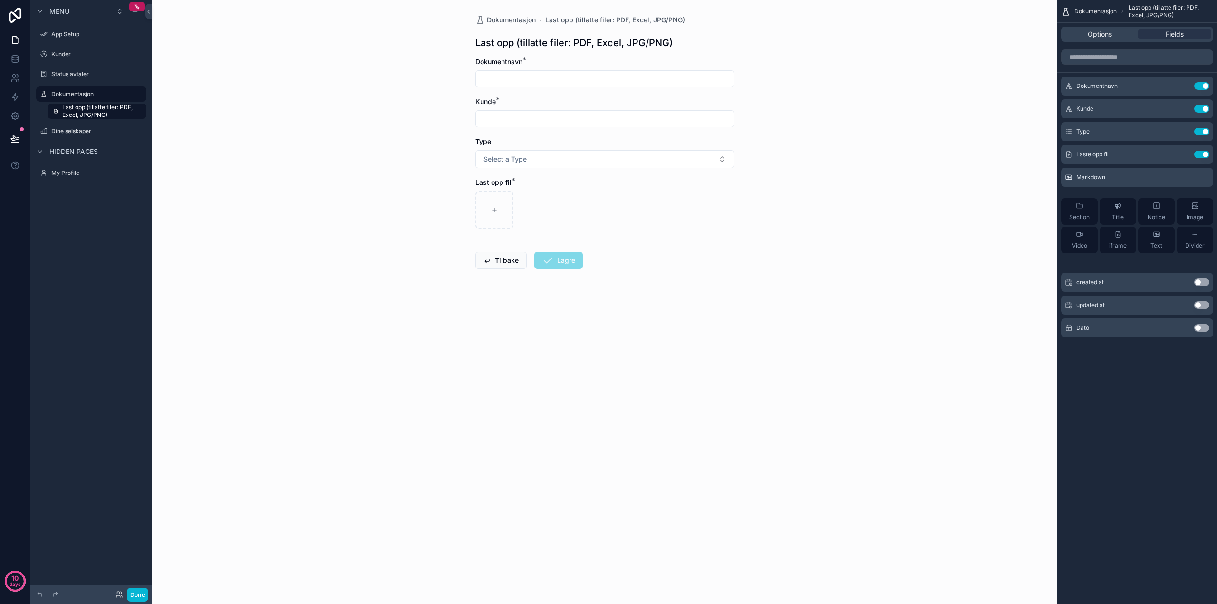
click at [524, 118] on input "scrollable content" at bounding box center [605, 118] width 258 height 13
click at [552, 119] on input "scrollable content" at bounding box center [605, 118] width 258 height 13
click at [1200, 282] on button "Use setting" at bounding box center [1202, 283] width 15 height 8
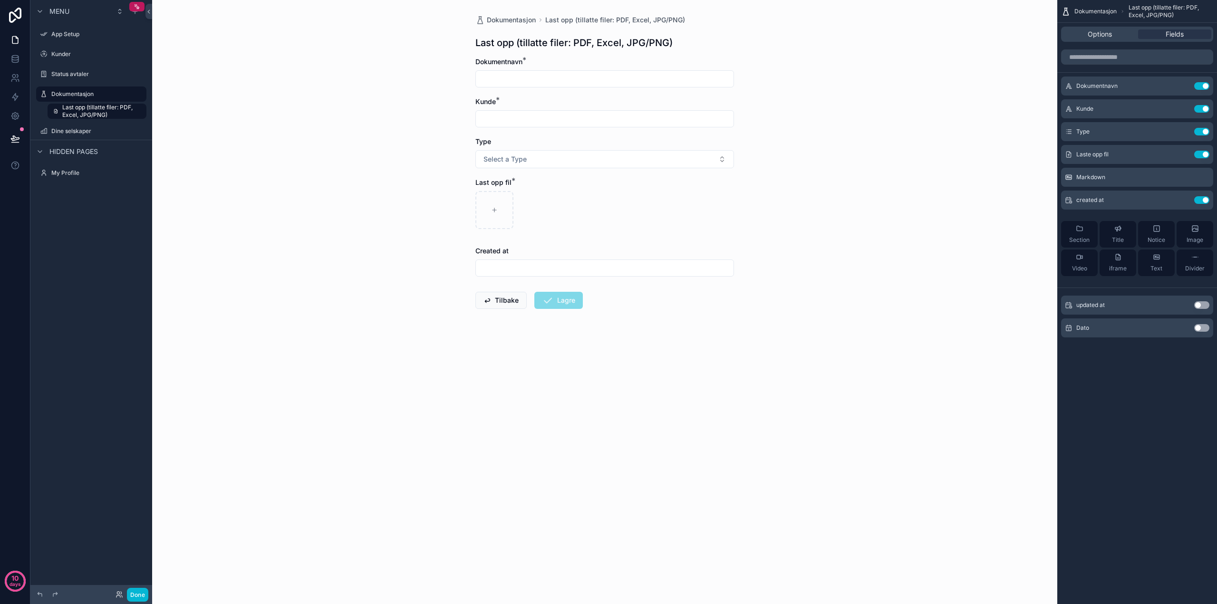
click at [598, 268] on input "scrollable content" at bounding box center [605, 268] width 258 height 13
click at [1205, 199] on button "Use setting" at bounding box center [1202, 200] width 15 height 8
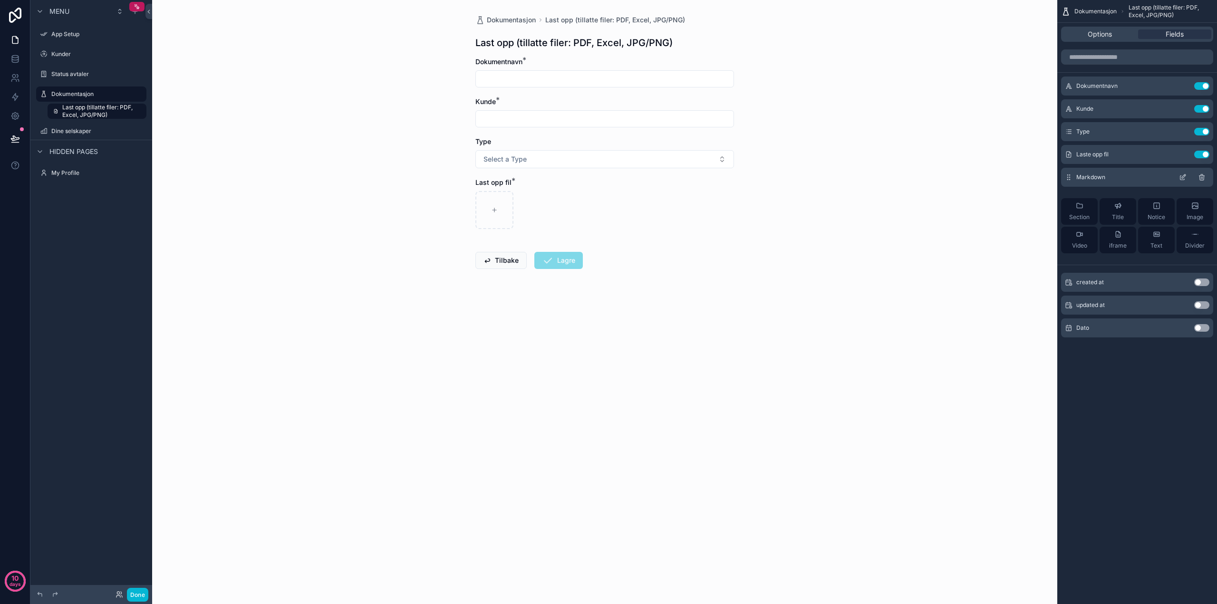
click at [1088, 175] on span "Markdown" at bounding box center [1091, 178] width 29 height 8
click at [1185, 177] on icon "scrollable content" at bounding box center [1183, 178] width 8 height 8
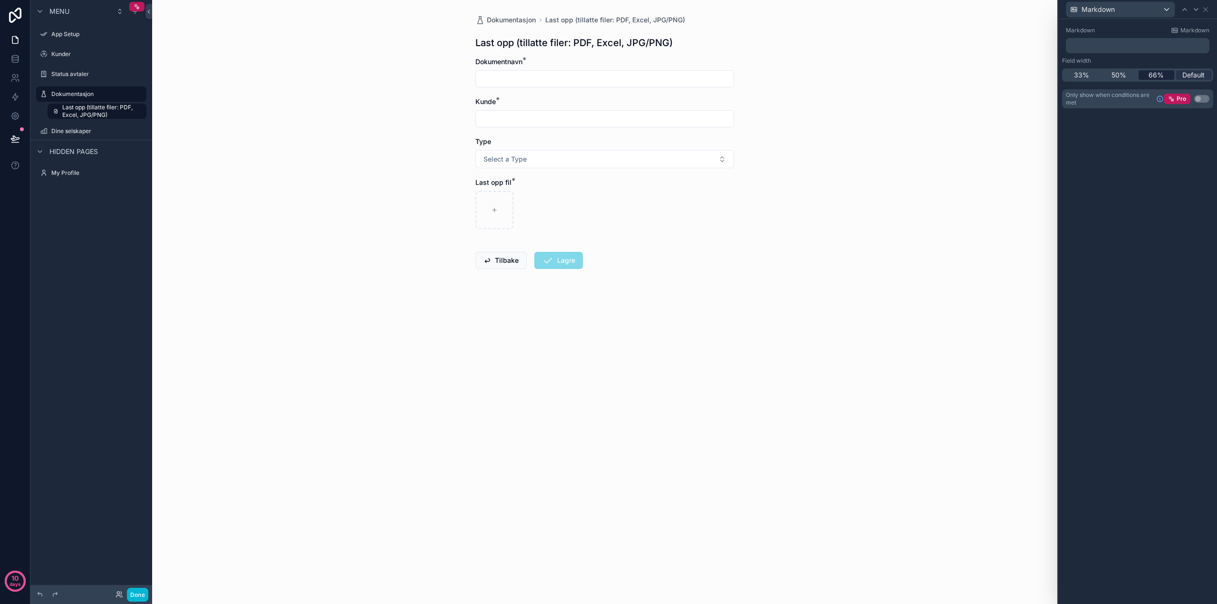
click at [1155, 77] on span "66%" at bounding box center [1156, 75] width 15 height 10
click at [1129, 74] on div "50%" at bounding box center [1120, 75] width 36 height 10
click at [1079, 75] on span "33%" at bounding box center [1081, 75] width 15 height 10
click at [1185, 75] on span "Default" at bounding box center [1194, 75] width 22 height 10
click at [1167, 10] on div "Markdown" at bounding box center [1121, 9] width 108 height 15
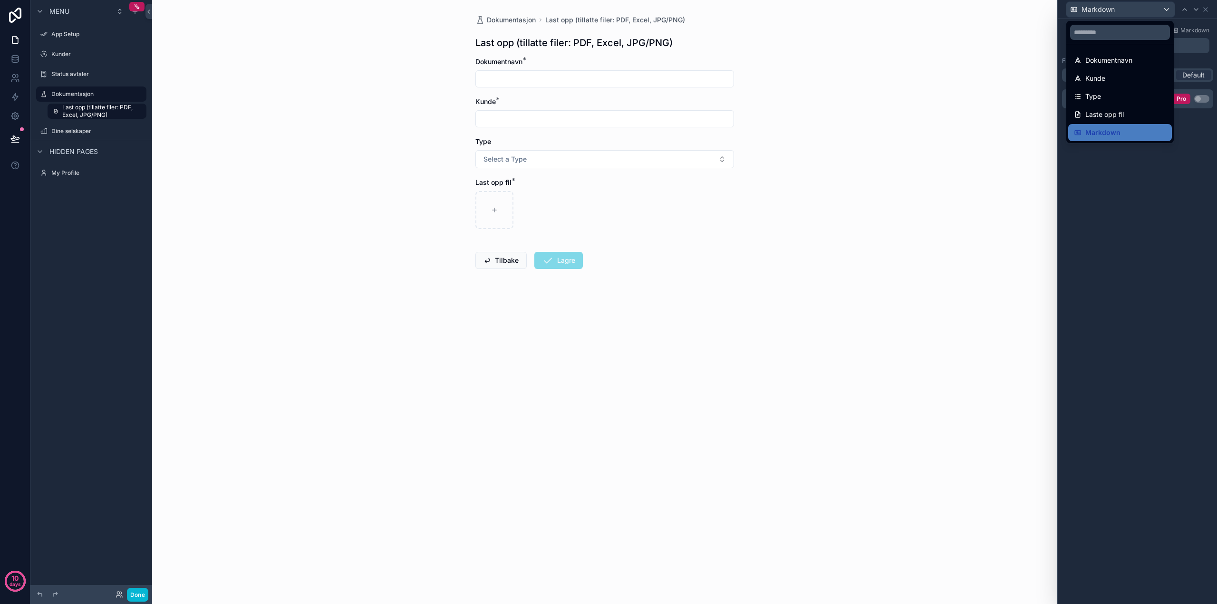
click at [1116, 197] on div at bounding box center [1138, 302] width 159 height 604
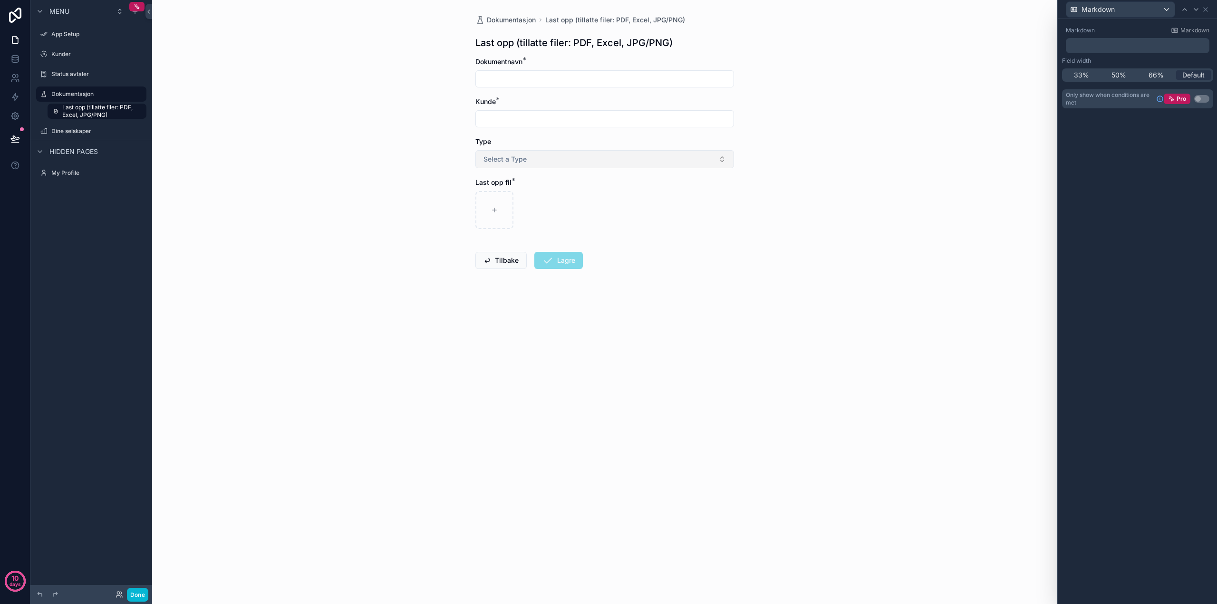
click at [722, 158] on button "Select a Type" at bounding box center [605, 159] width 259 height 18
click at [445, 195] on div "Dokumentasjon Last opp (tillatte filer: PDF, Excel, JPG/PNG) Last opp (tillatte…" at bounding box center [604, 302] width 905 height 604
click at [727, 159] on button "Select a Type" at bounding box center [605, 159] width 259 height 18
click at [442, 179] on div "Dokumentasjon Last opp (tillatte filer: PDF, Excel, JPG/PNG) Last opp (tillatte…" at bounding box center [604, 302] width 905 height 604
click at [696, 277] on form "Dokumentnavn * Kunde * Type Select a Type Last opp fil * Tilbake Lagre" at bounding box center [605, 193] width 259 height 273
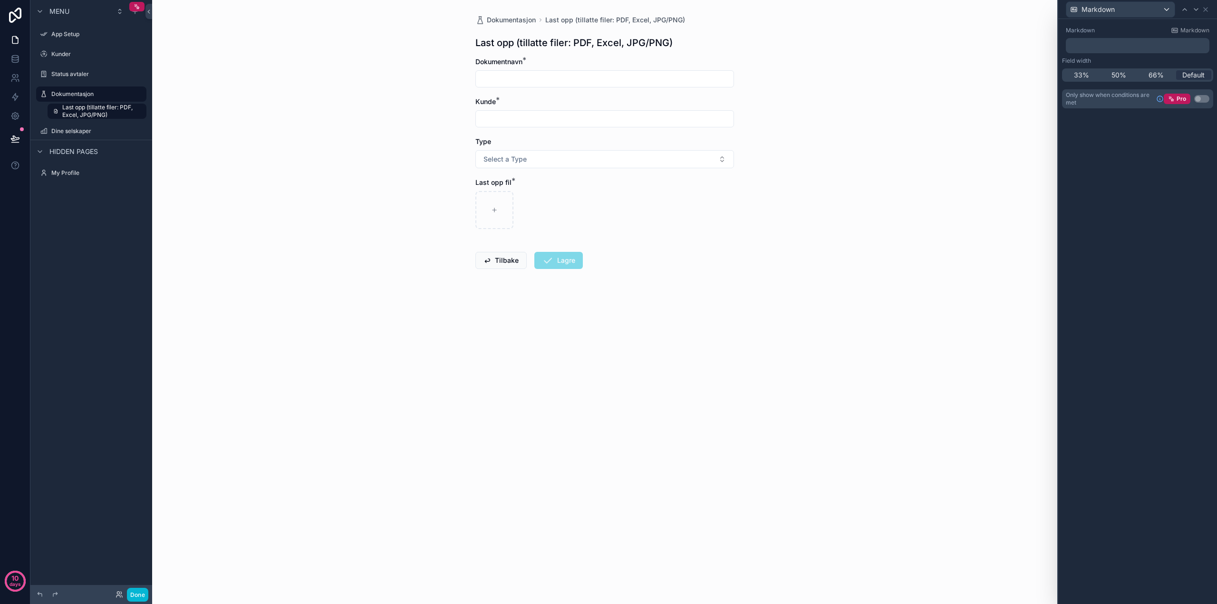
click at [561, 264] on span "Lagre" at bounding box center [558, 263] width 49 height 10
click at [848, 49] on div "Dokumentasjon Last opp (tillatte filer: PDF, Excel, JPG/PNG) Last opp (tillatte…" at bounding box center [604, 302] width 905 height 604
click at [1210, 10] on div "Markdown" at bounding box center [1137, 9] width 151 height 19
click at [1206, 9] on icon at bounding box center [1206, 10] width 4 height 4
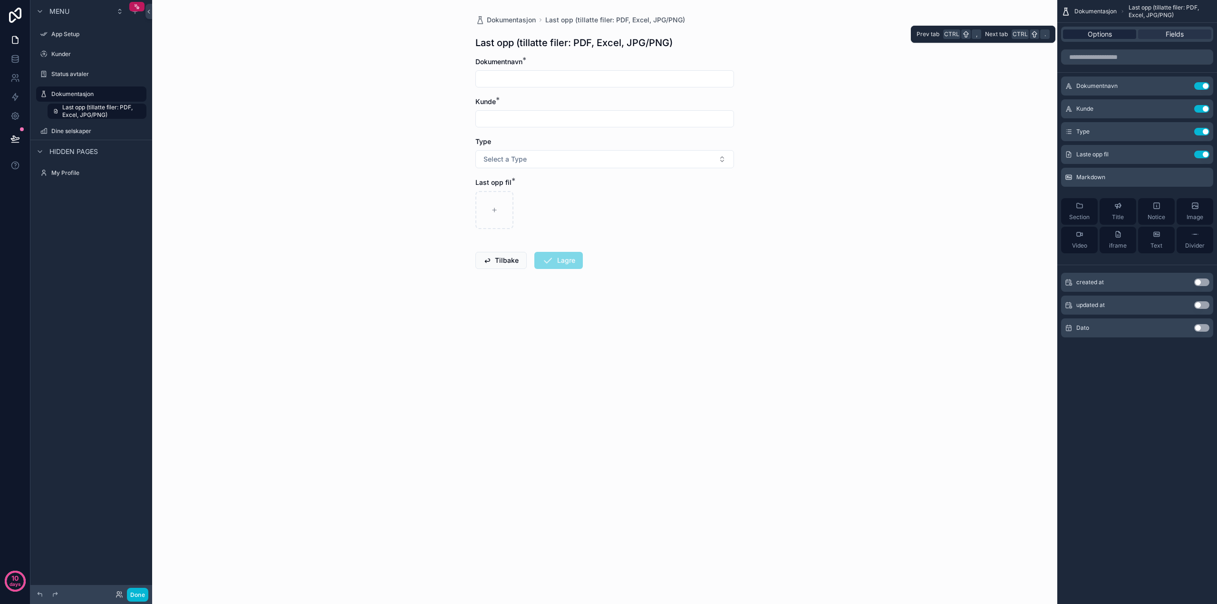
click at [1105, 34] on span "Options" at bounding box center [1100, 34] width 24 height 10
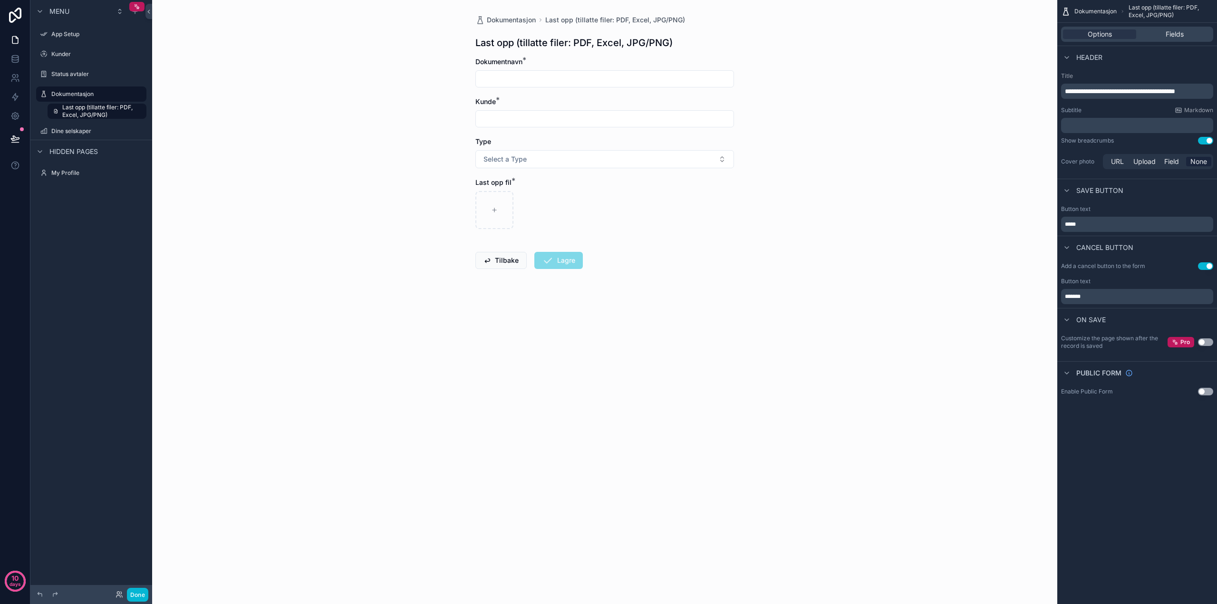
click at [1076, 224] on span "*****" at bounding box center [1070, 225] width 11 height 6
drag, startPoint x: 1082, startPoint y: 224, endPoint x: 1058, endPoint y: 223, distance: 24.7
click at [1058, 223] on div "Button text *****" at bounding box center [1138, 219] width 160 height 34
click at [857, 264] on div "Dokumentasjon Last opp (tillatte filer: PDF, Excel, JPG/PNG) Last opp (tillatte…" at bounding box center [604, 302] width 905 height 604
click at [1167, 35] on span "Fields" at bounding box center [1175, 34] width 18 height 10
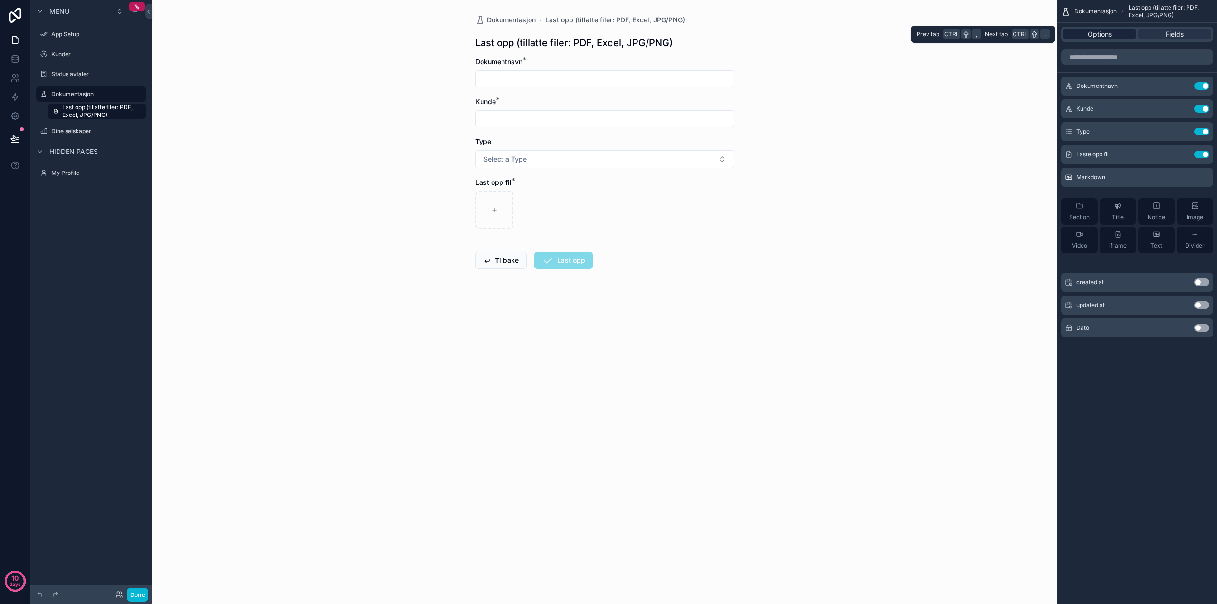
click at [1117, 33] on div "Options" at bounding box center [1099, 34] width 73 height 10
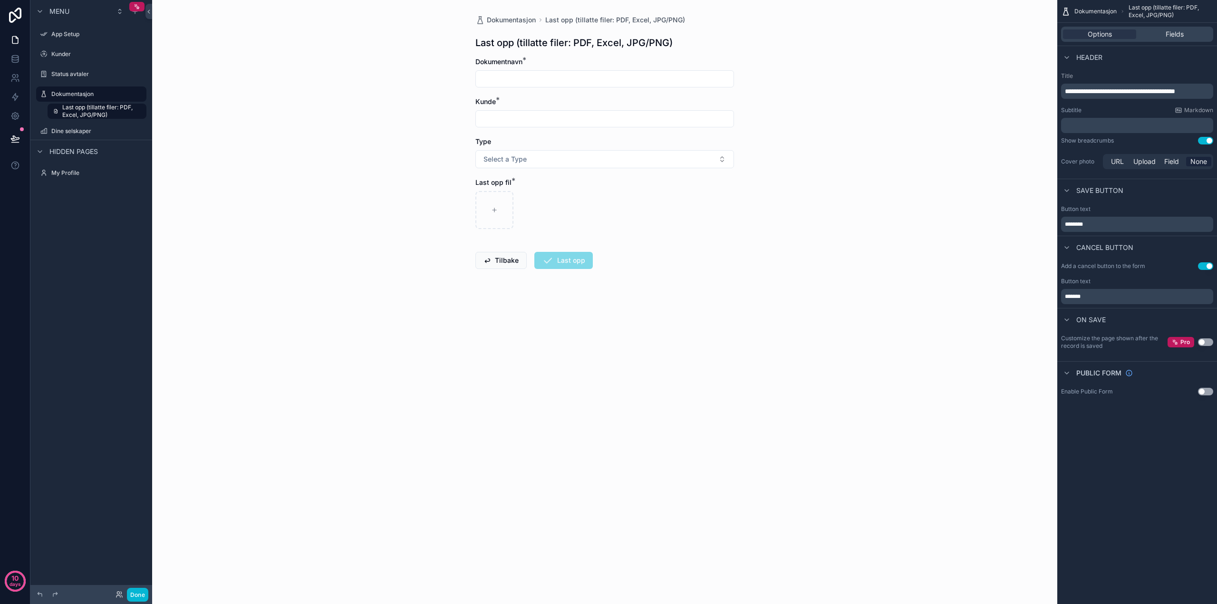
click at [826, 173] on div "Dokumentasjon Last opp (tillatte filer: PDF, Excel, JPG/PNG) Last opp (tillatte…" at bounding box center [604, 302] width 905 height 604
click at [540, 123] on input "scrollable content" at bounding box center [605, 118] width 258 height 13
click at [491, 100] on span "Kunde" at bounding box center [486, 101] width 20 height 8
click at [1101, 34] on span "Options" at bounding box center [1100, 34] width 24 height 10
click at [1164, 35] on div "Fields" at bounding box center [1174, 34] width 73 height 10
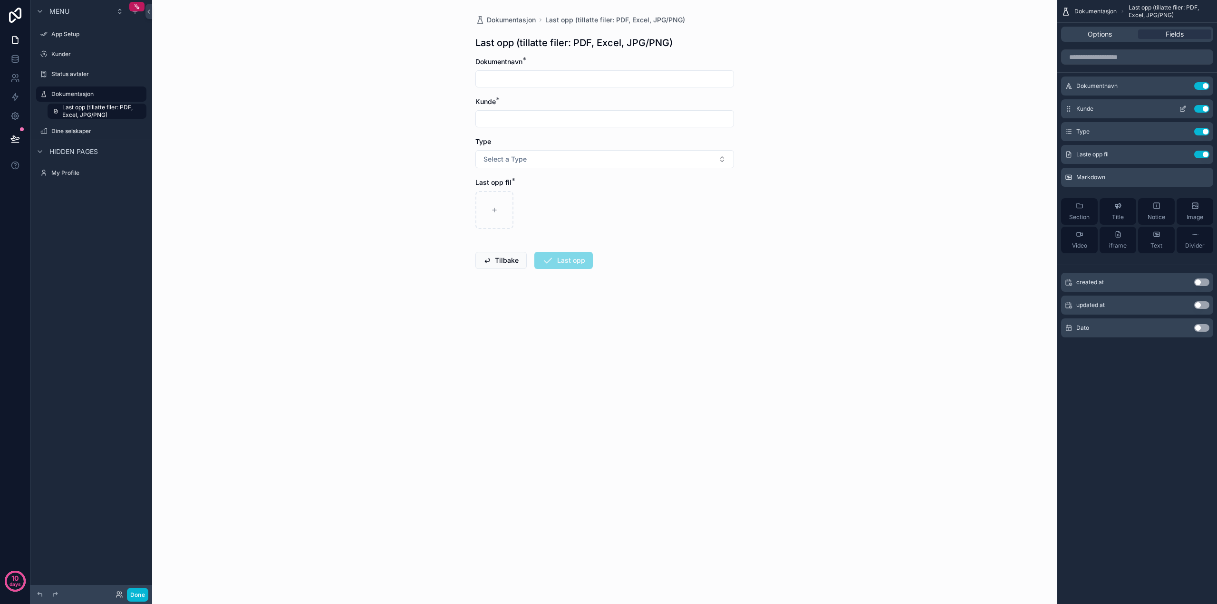
click at [1183, 107] on icon "scrollable content" at bounding box center [1183, 109] width 8 height 8
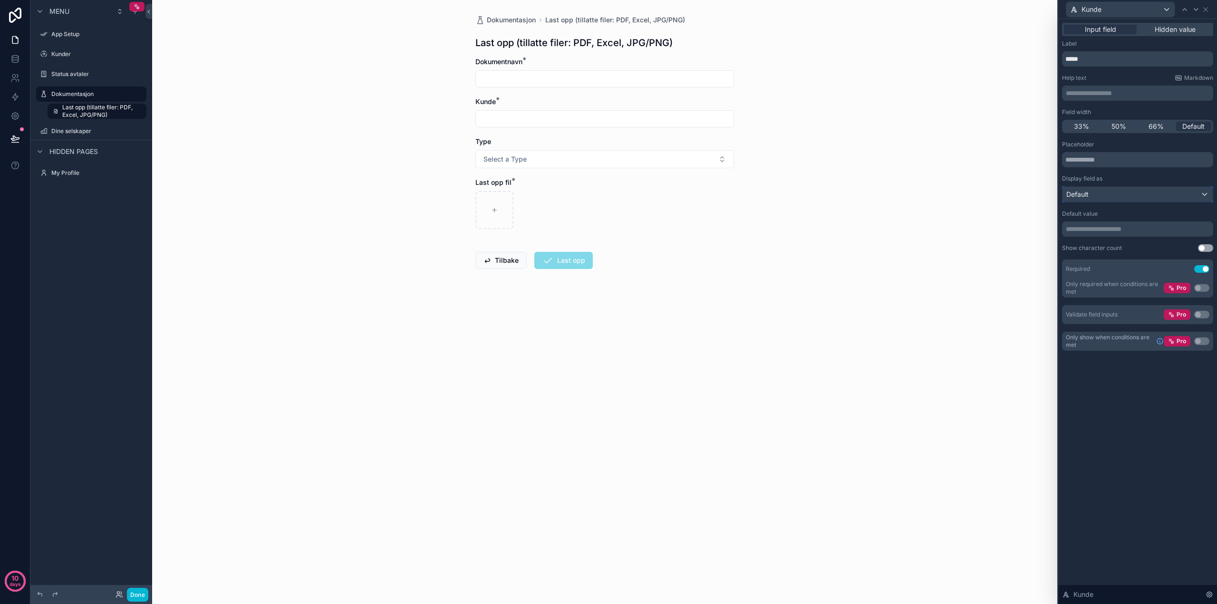
click at [1107, 192] on div "Default" at bounding box center [1138, 194] width 150 height 15
click at [1107, 192] on div at bounding box center [1138, 302] width 159 height 604
